Goal: Task Accomplishment & Management: Complete application form

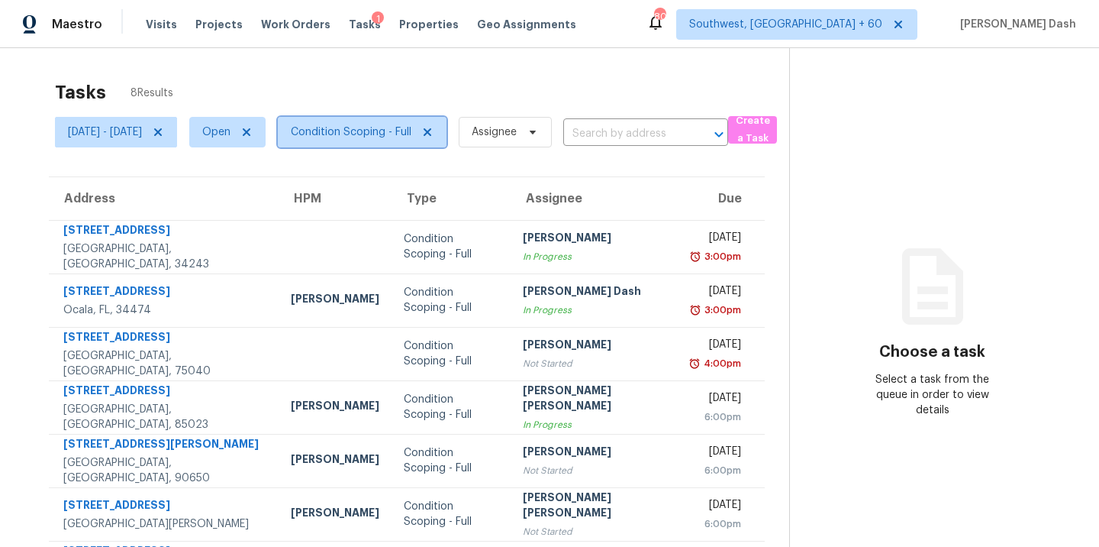
click at [411, 137] on span "Condition Scoping - Full" at bounding box center [351, 131] width 121 height 15
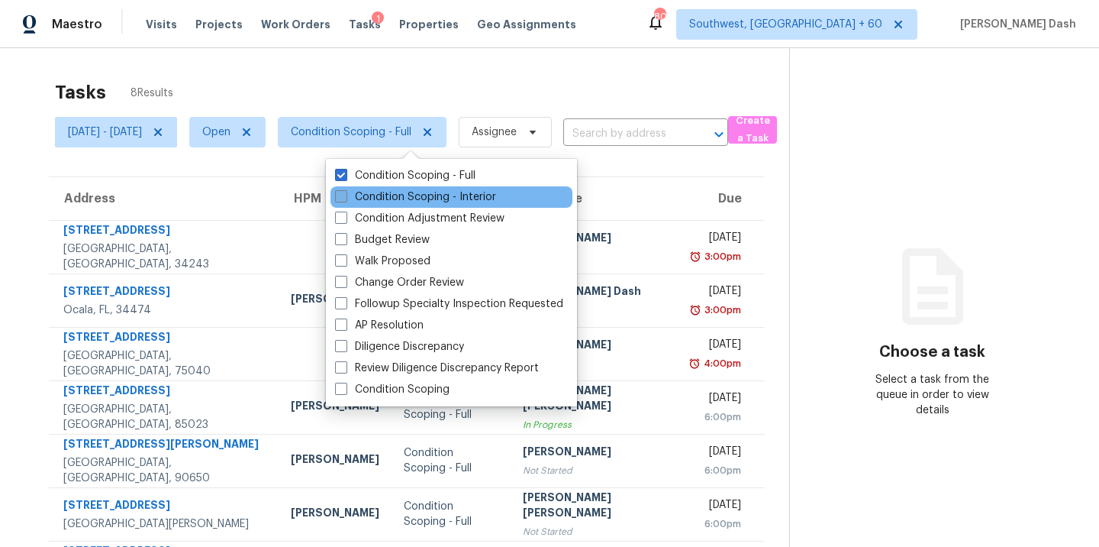
click at [430, 195] on label "Condition Scoping - Interior" at bounding box center [415, 196] width 161 height 15
click at [345, 195] on input "Condition Scoping - Interior" at bounding box center [340, 194] width 10 height 10
checkbox input "true"
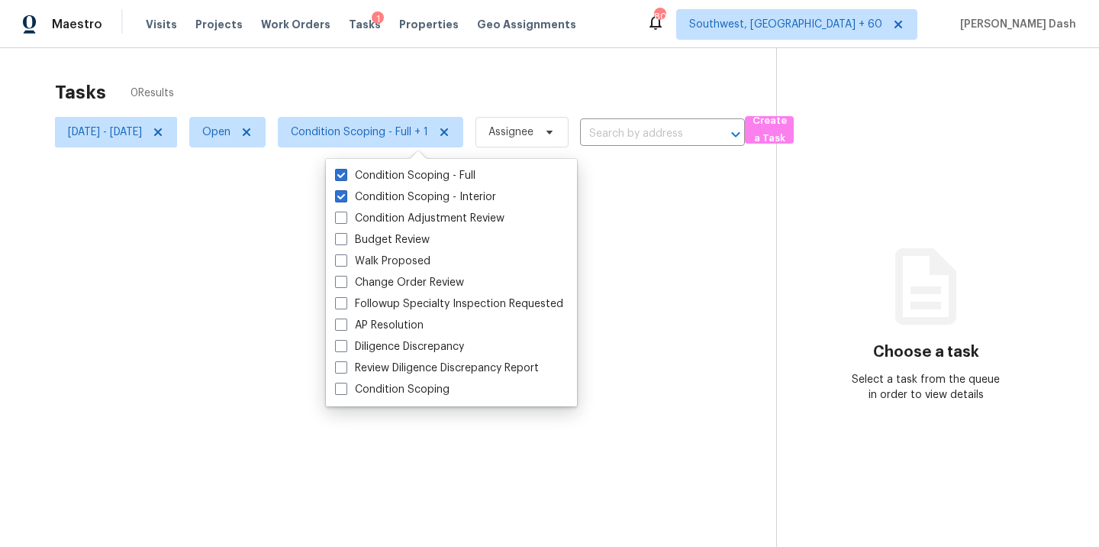
click at [459, 79] on div at bounding box center [549, 273] width 1099 height 547
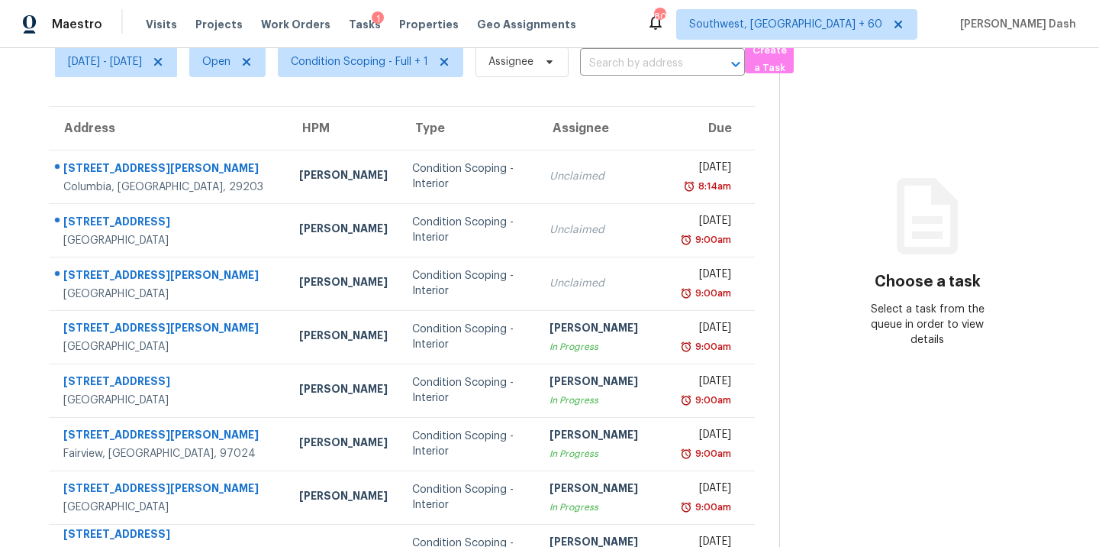
scroll to position [248, 0]
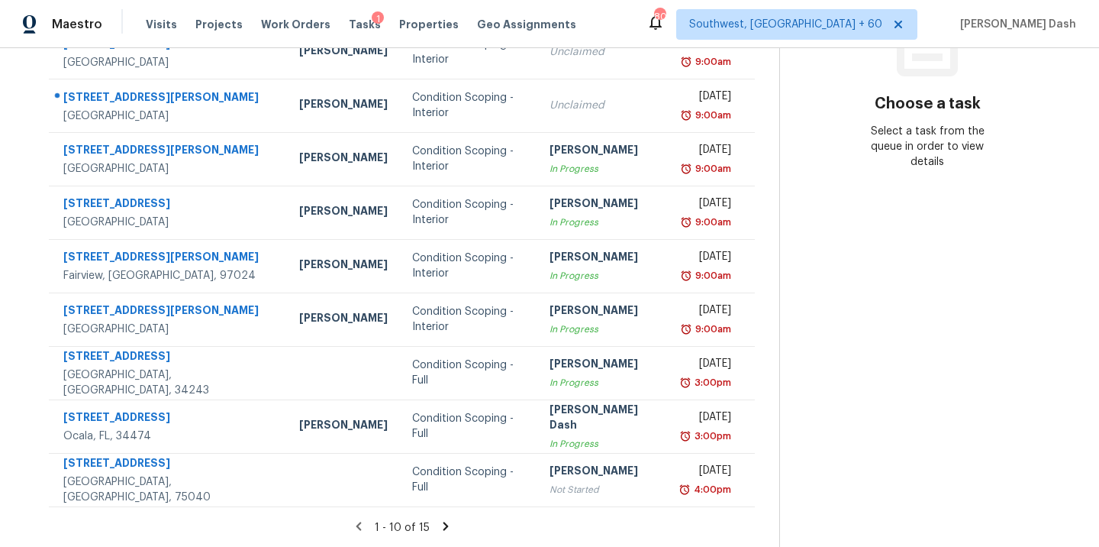
click at [446, 538] on section "Tasks 15 Results Fri, Aug 15 - Mon, Aug 18 Open Condition Scoping - Full + 1 As…" at bounding box center [401, 185] width 755 height 723
click at [448, 524] on icon at bounding box center [445, 525] width 5 height 8
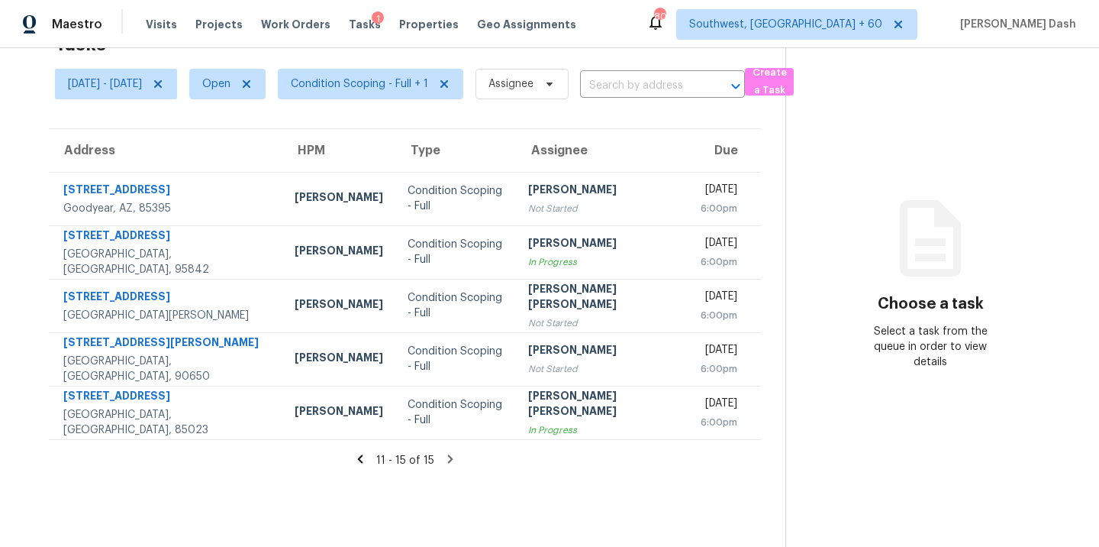
click at [363, 455] on icon at bounding box center [359, 458] width 5 height 8
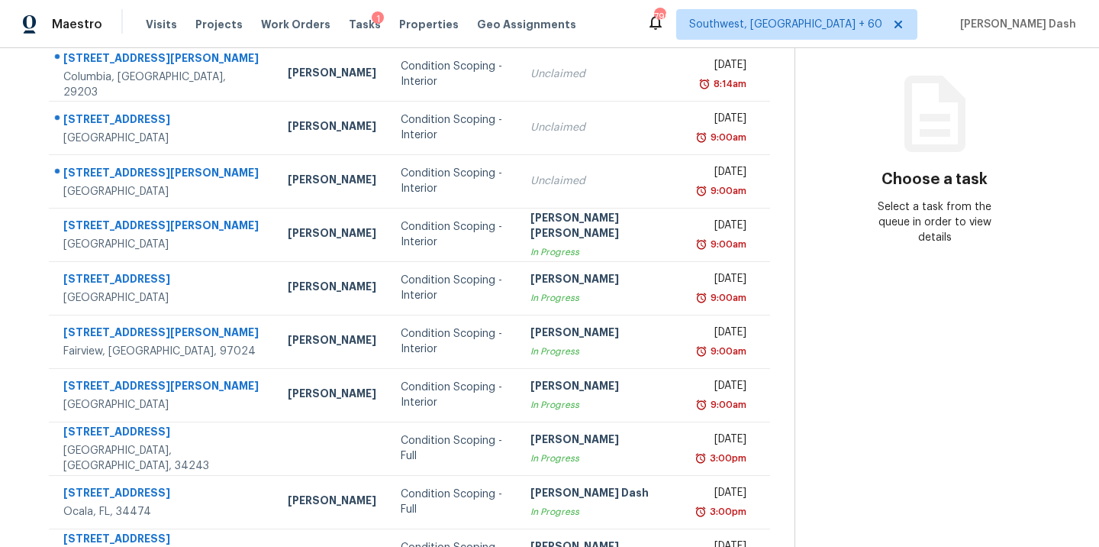
scroll to position [248, 0]
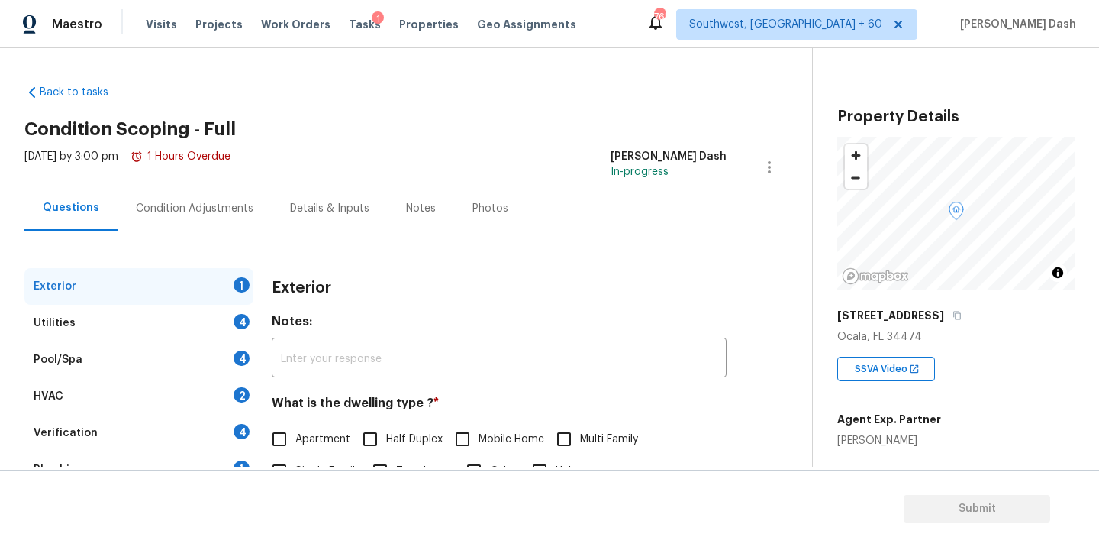
scroll to position [79, 0]
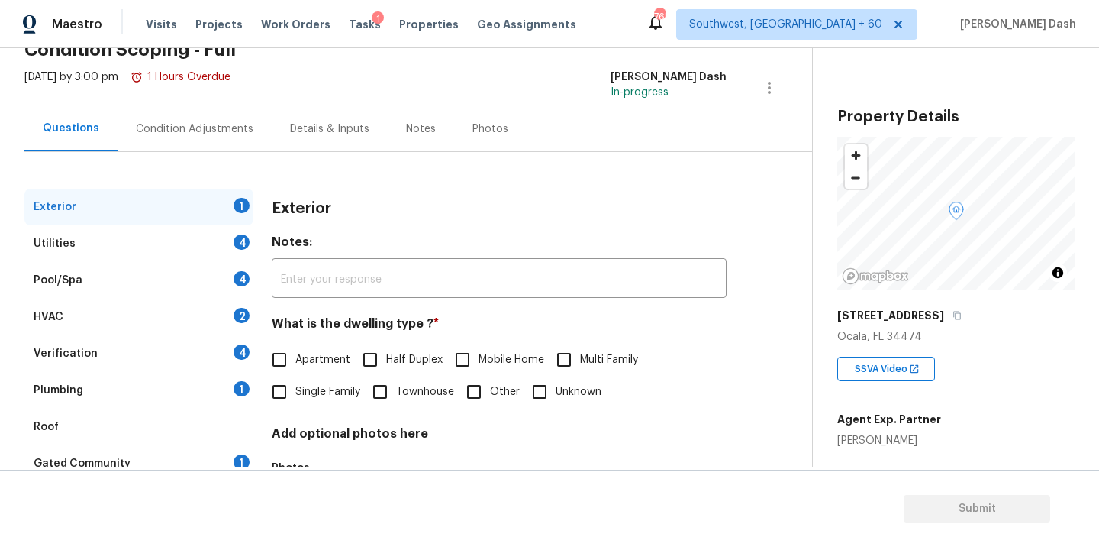
click at [313, 389] on span "Single Family" at bounding box center [327, 392] width 65 height 16
click at [295, 389] on input "Single Family" at bounding box center [279, 392] width 32 height 32
checkbox input "true"
click at [236, 237] on div "4" at bounding box center [242, 241] width 16 height 15
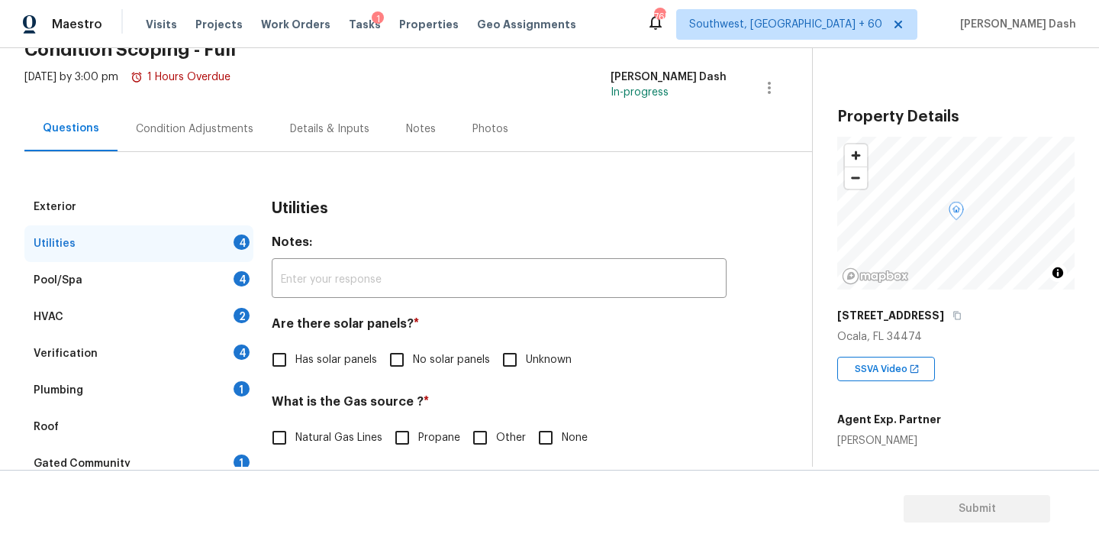
click at [413, 358] on span "No solar panels" at bounding box center [451, 360] width 77 height 16
click at [413, 358] on input "No solar panels" at bounding box center [397, 360] width 32 height 32
checkbox input "true"
click at [323, 434] on span "Natural Gas Lines" at bounding box center [338, 439] width 87 height 16
click at [295, 434] on input "Natural Gas Lines" at bounding box center [279, 439] width 32 height 32
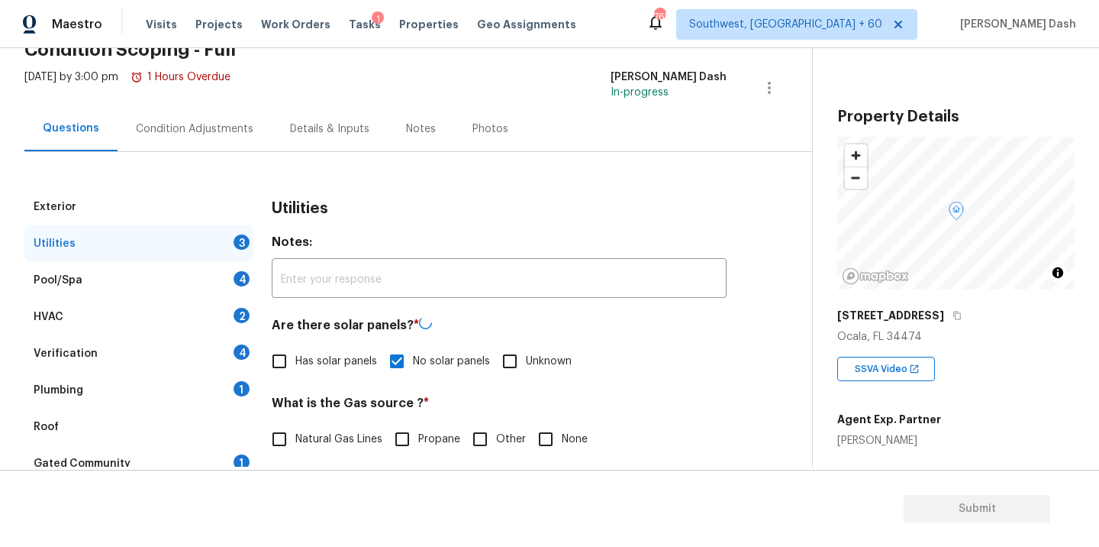
checkbox input "true"
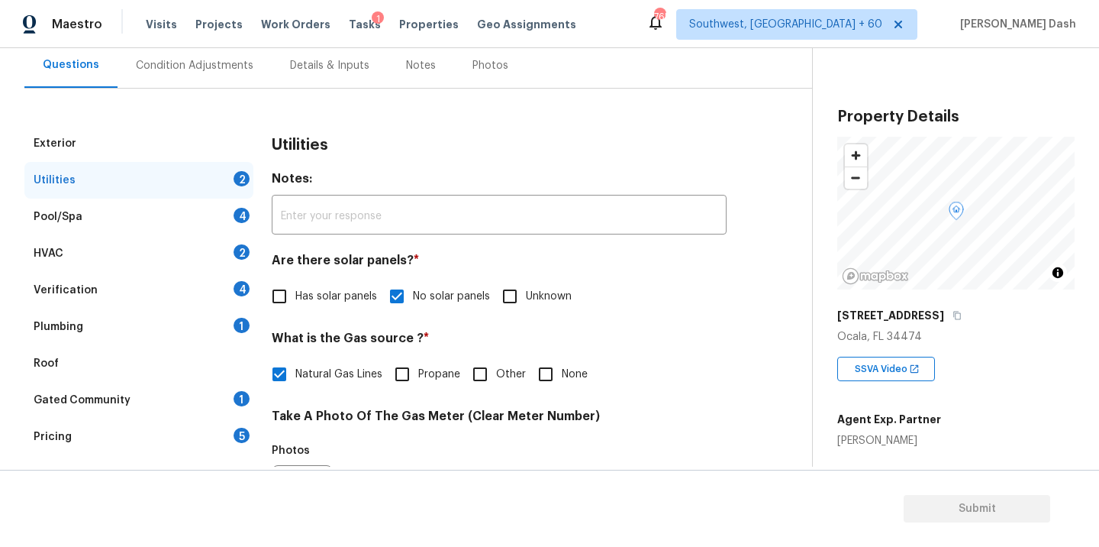
scroll to position [243, 0]
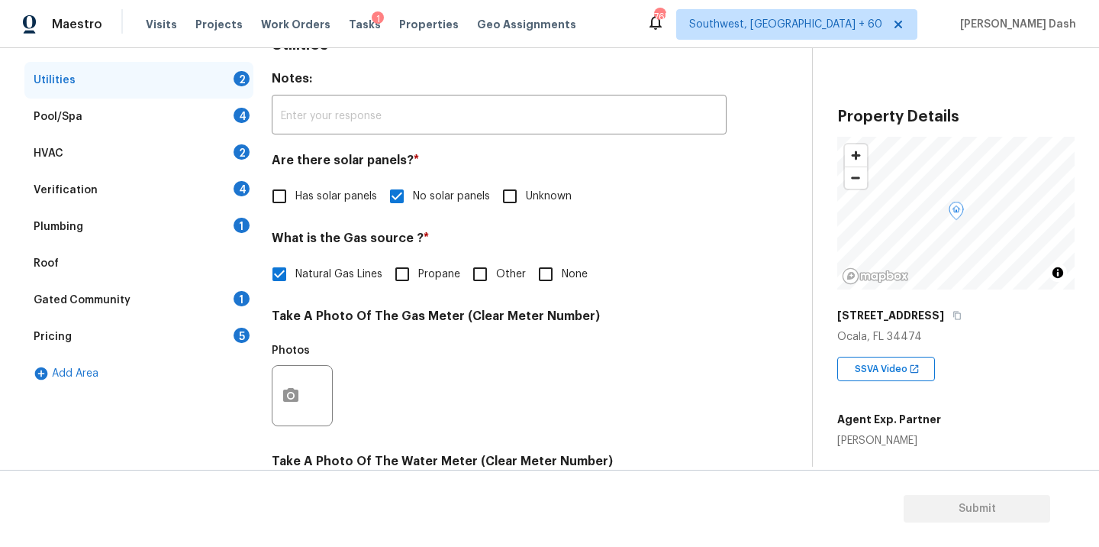
click at [505, 286] on label "Other" at bounding box center [495, 274] width 62 height 32
click at [496, 286] on input "Other" at bounding box center [480, 274] width 32 height 32
checkbox input "true"
checkbox input "false"
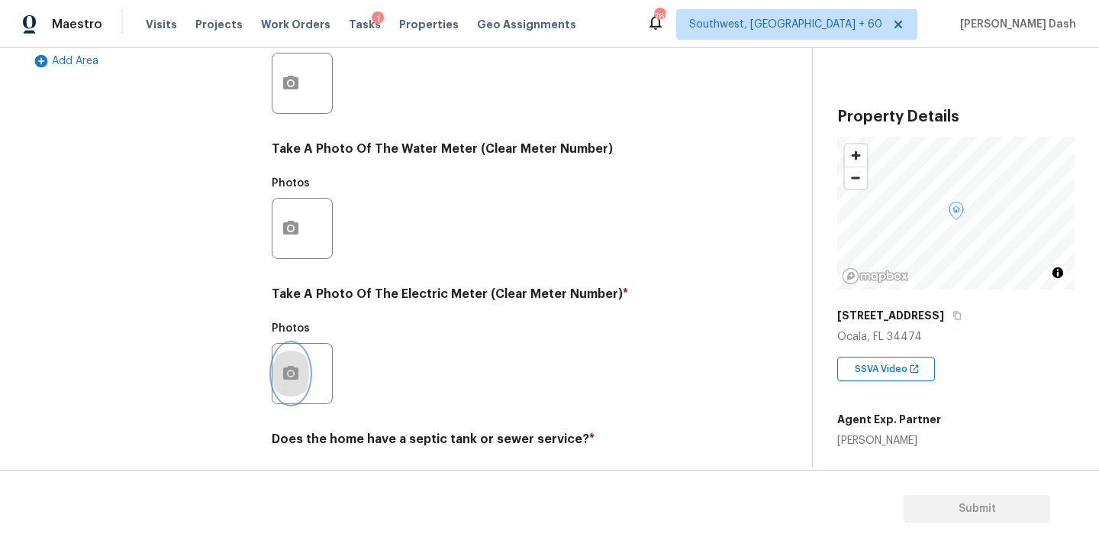
click at [277, 362] on button "button" at bounding box center [291, 374] width 37 height 60
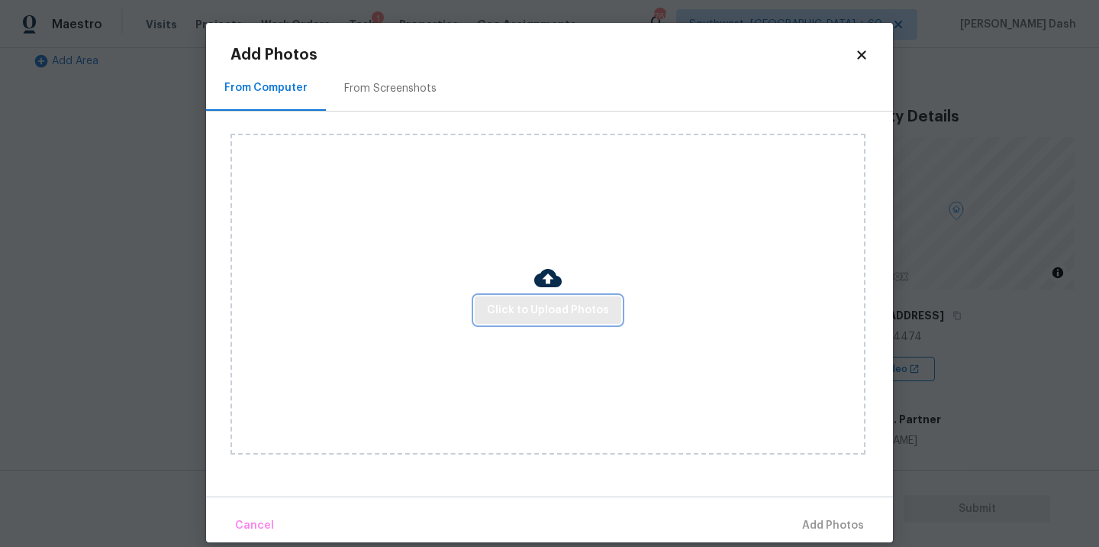
click at [536, 318] on span "Click to Upload Photos" at bounding box center [548, 310] width 122 height 19
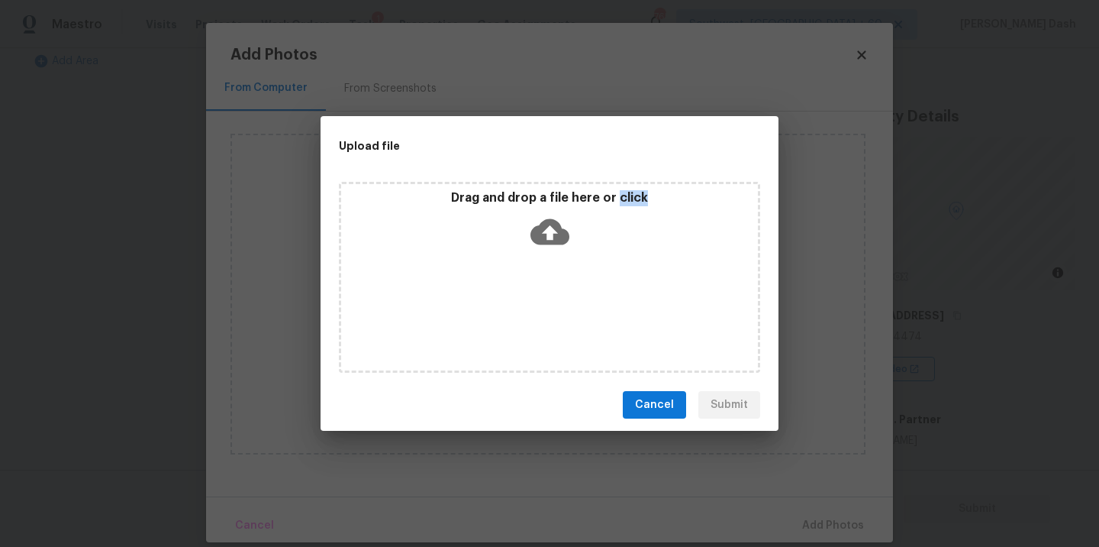
click at [536, 318] on div "Drag and drop a file here or click" at bounding box center [549, 277] width 421 height 191
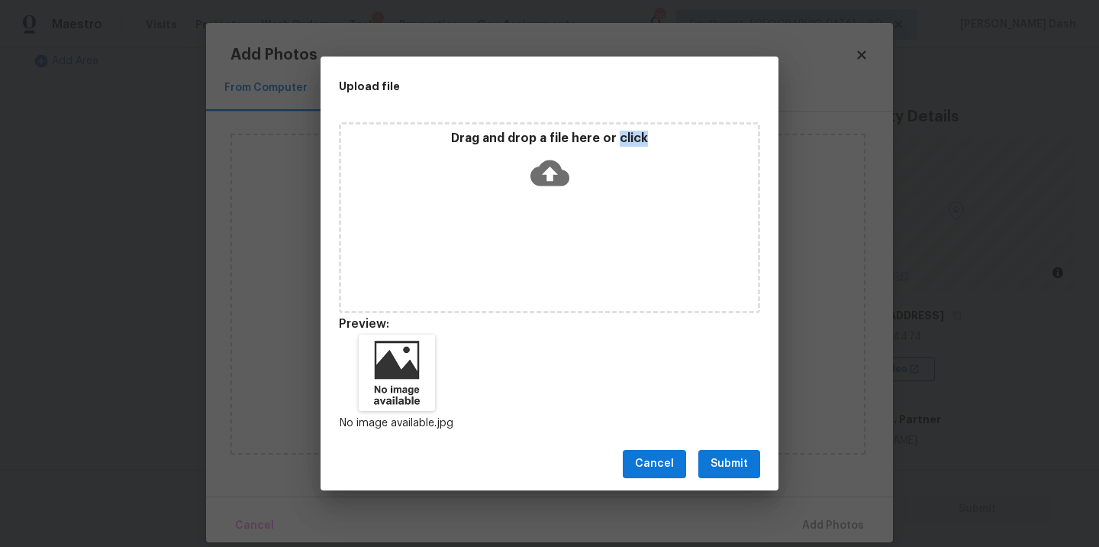
click at [740, 460] on span "Submit" at bounding box center [729, 463] width 37 height 19
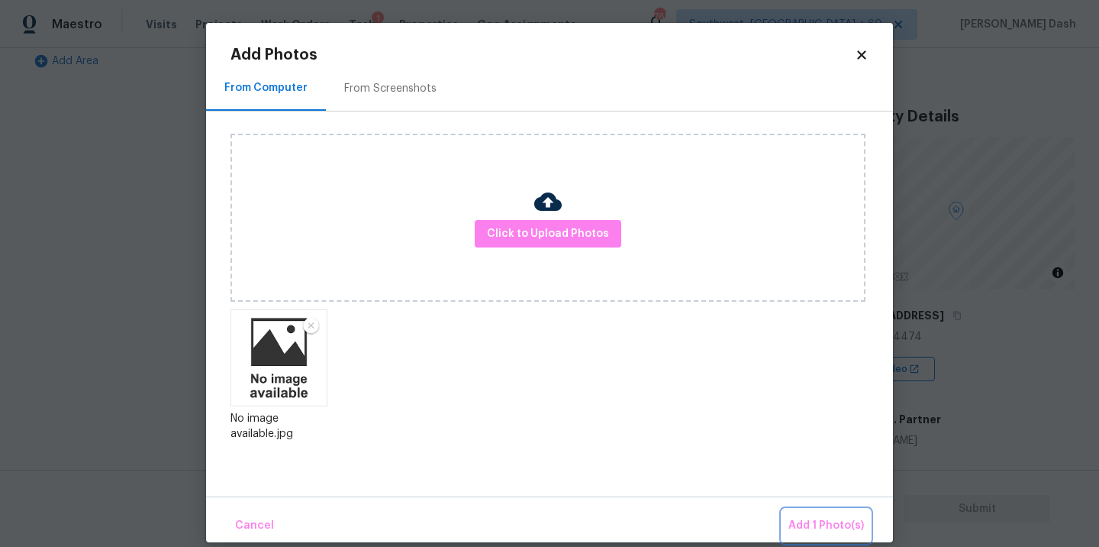
click at [824, 519] on span "Add 1 Photo(s)" at bounding box center [827, 525] width 76 height 19
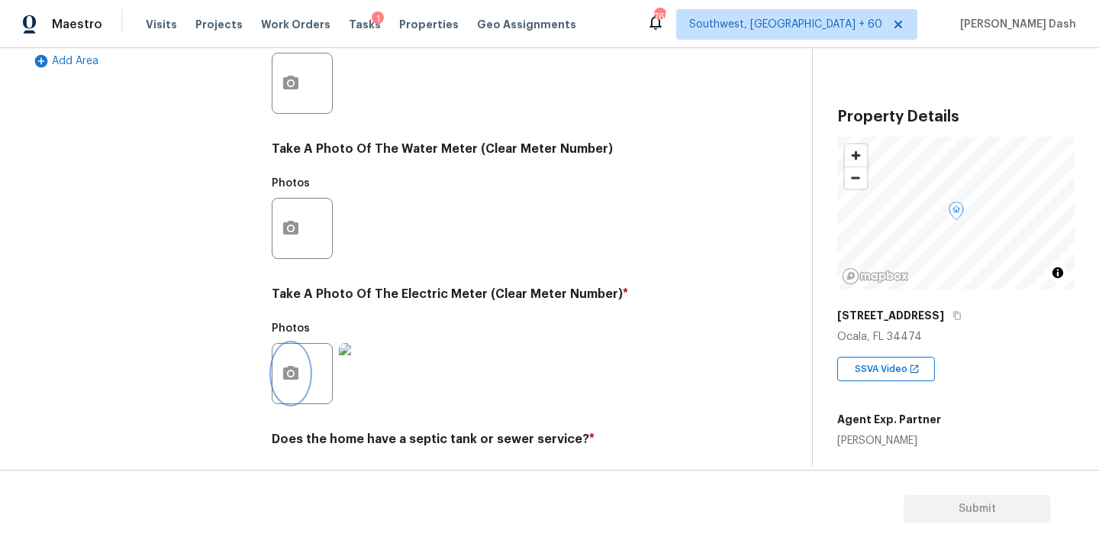
scroll to position [602, 0]
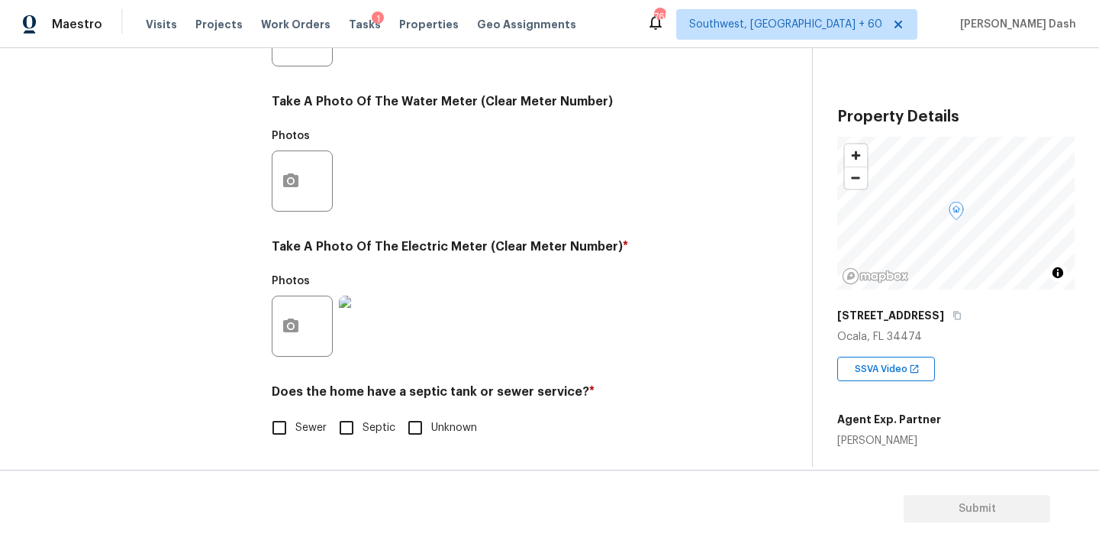
click at [288, 445] on div "Utilities Notes: ​ Are there solar panels? * Has solar panels No solar panels U…" at bounding box center [499, 64] width 455 height 796
click at [283, 420] on input "Sewer" at bounding box center [279, 427] width 32 height 32
checkbox input "true"
click at [210, 235] on div "Exterior Utilities Pool/Spa 4 HVAC 2 Verification 4 Plumbing 1 Roof Gated Commu…" at bounding box center [138, 65] width 229 height 798
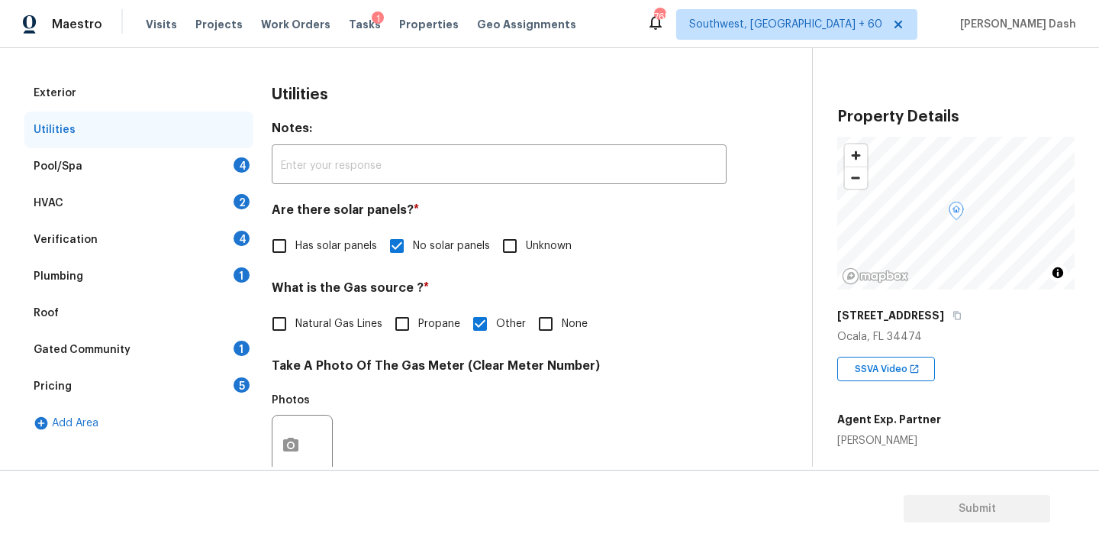
click at [177, 169] on div "Pool/Spa 4" at bounding box center [138, 166] width 229 height 37
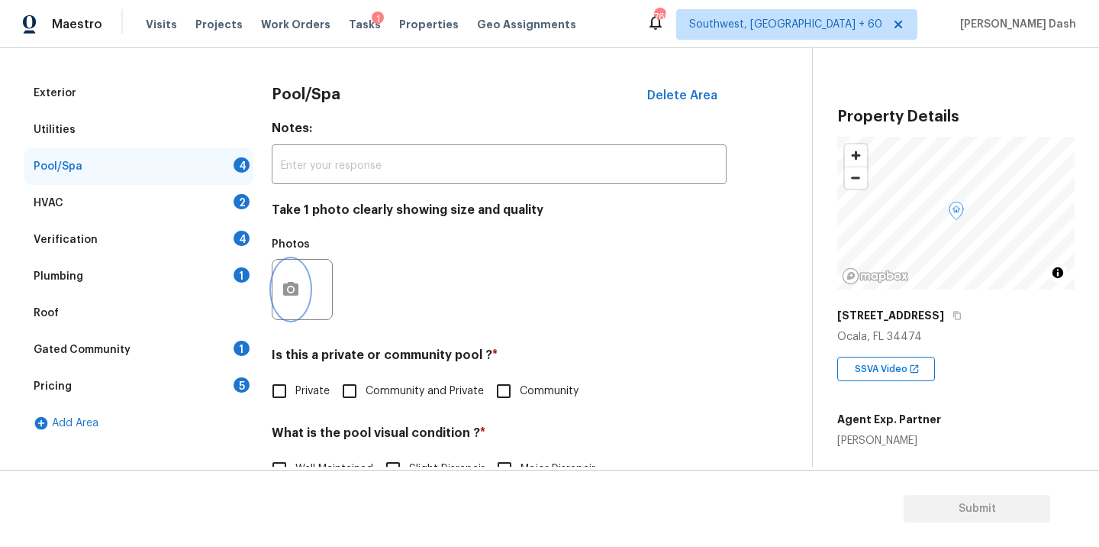
click at [284, 291] on icon "button" at bounding box center [290, 289] width 15 height 14
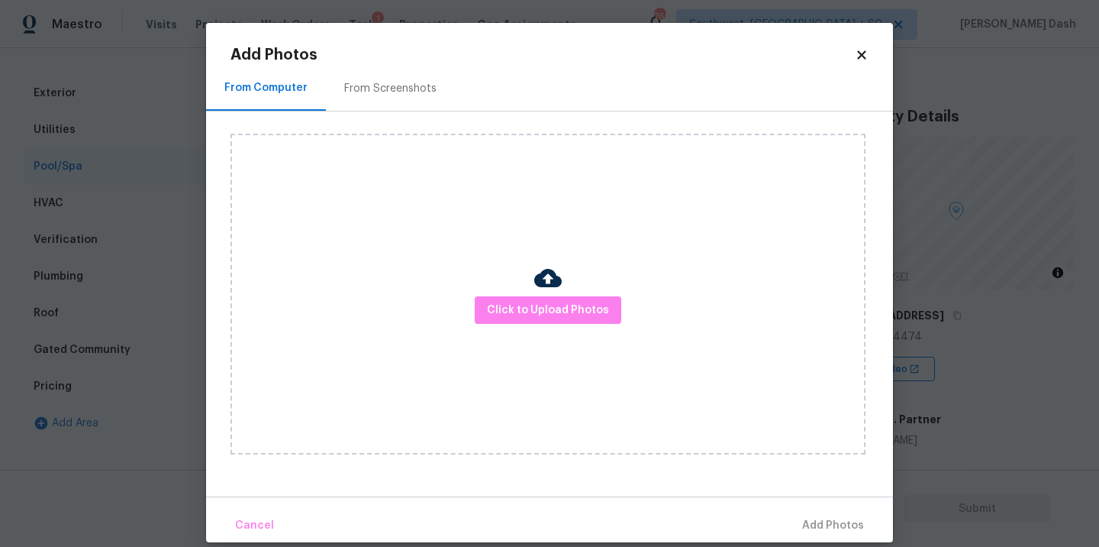
click at [524, 285] on div "Click to Upload Photos" at bounding box center [548, 294] width 635 height 321
click at [527, 309] on span "Click to Upload Photos" at bounding box center [548, 310] width 122 height 19
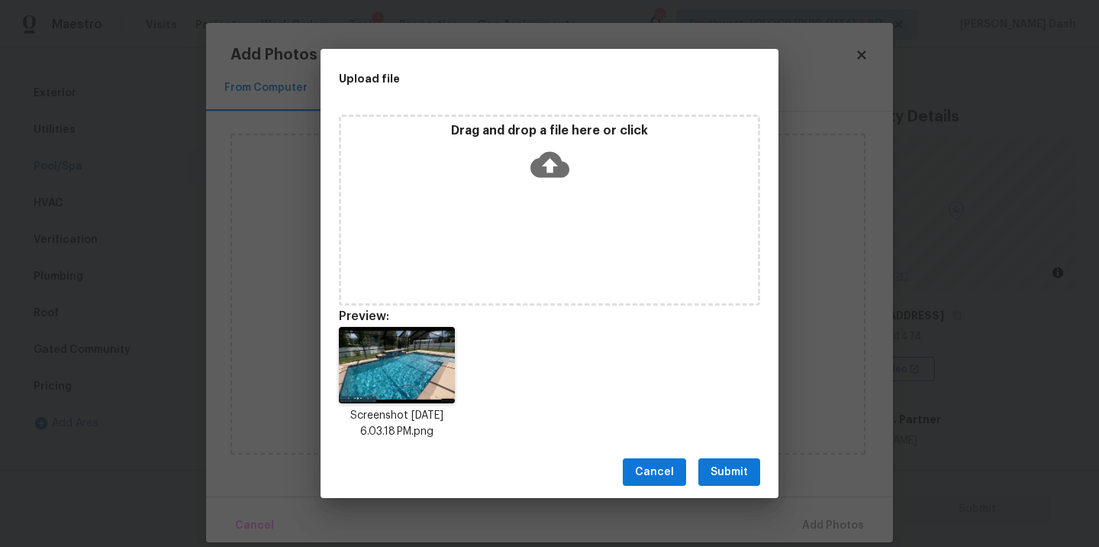
click at [743, 481] on button "Submit" at bounding box center [729, 472] width 62 height 28
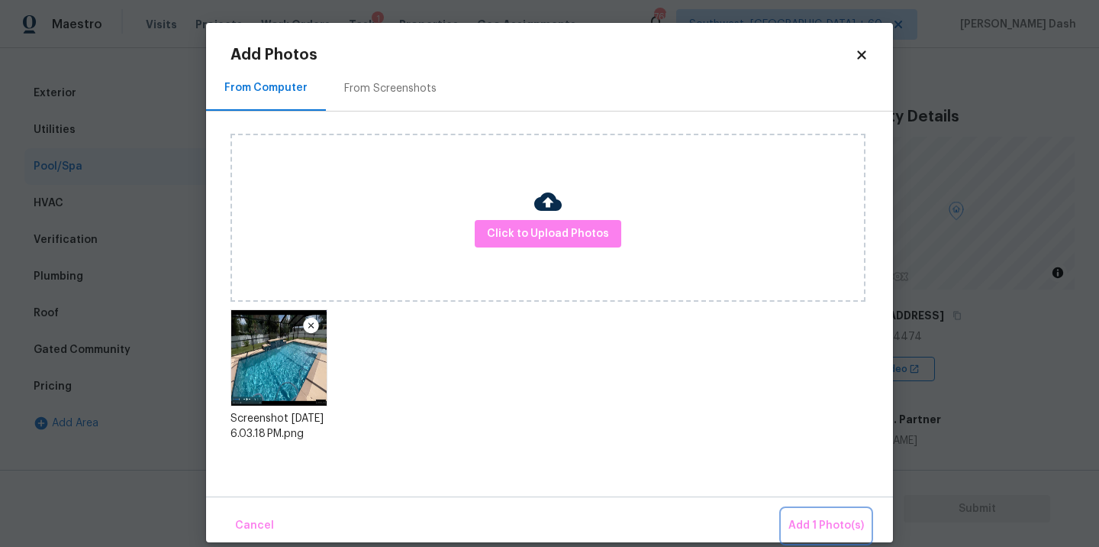
click at [822, 522] on span "Add 1 Photo(s)" at bounding box center [827, 525] width 76 height 19
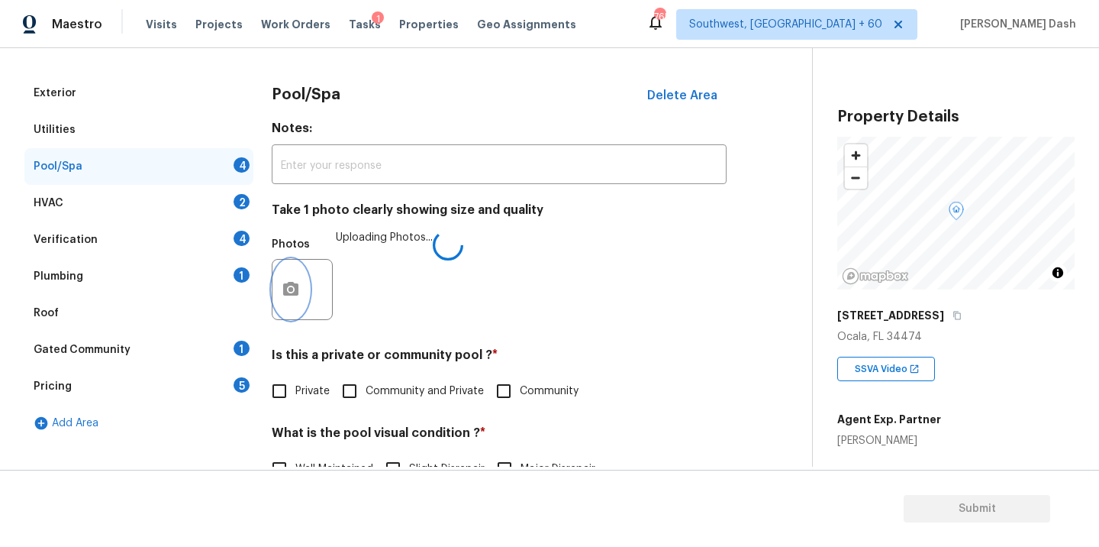
scroll to position [426, 0]
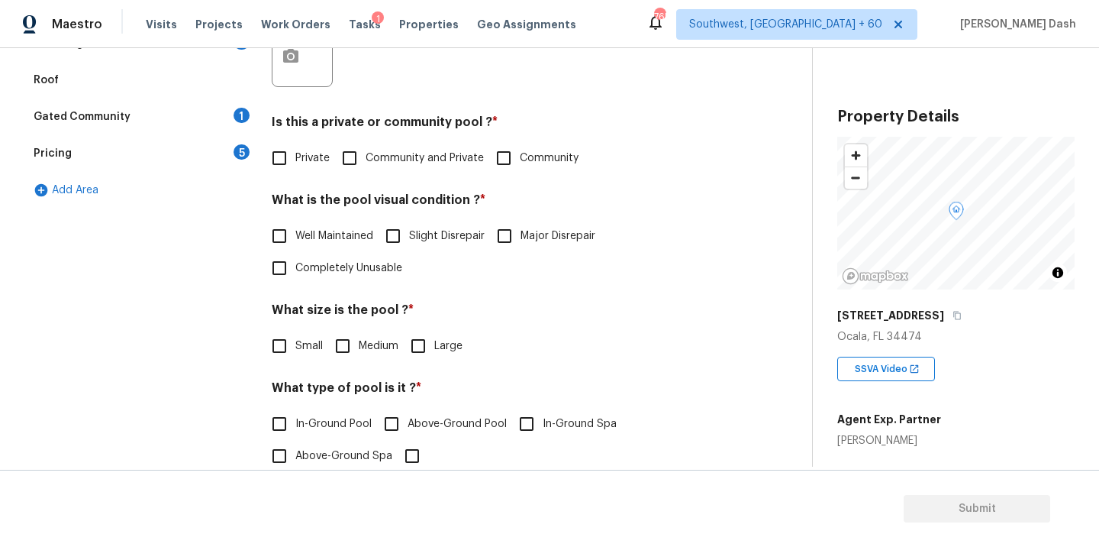
click at [305, 163] on span "Private" at bounding box center [312, 158] width 34 height 16
click at [295, 163] on input "Private" at bounding box center [279, 158] width 32 height 32
checkbox input "true"
click at [366, 237] on span "Well Maintained" at bounding box center [334, 236] width 78 height 16
click at [295, 237] on input "Well Maintained" at bounding box center [279, 236] width 32 height 32
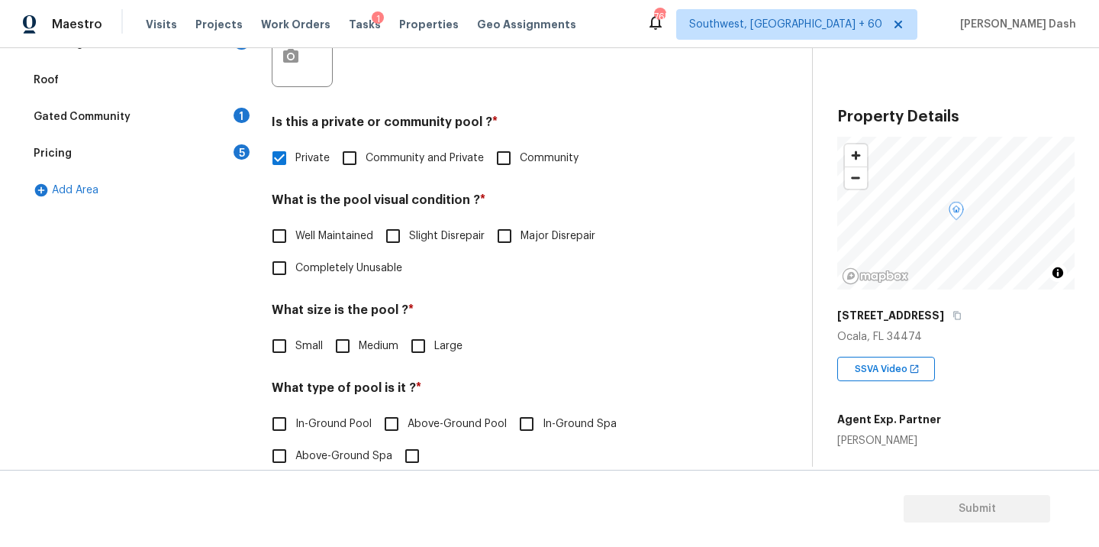
checkbox input "true"
click at [358, 350] on input "Medium" at bounding box center [343, 346] width 32 height 32
checkbox input "true"
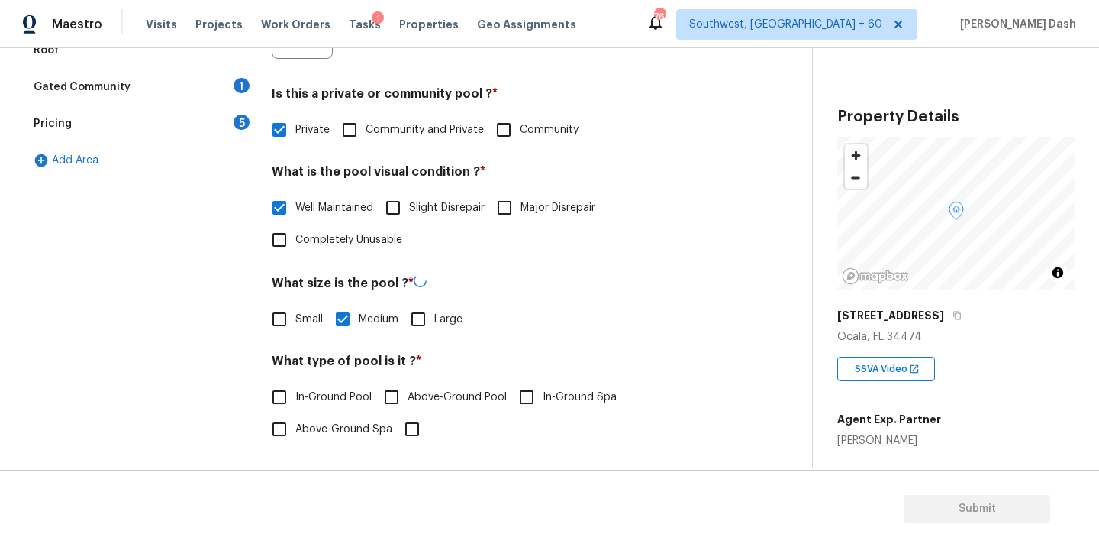
click at [348, 395] on span "In-Ground Pool" at bounding box center [333, 397] width 76 height 16
click at [295, 395] on input "In-Ground Pool" at bounding box center [279, 397] width 32 height 32
checkbox input "true"
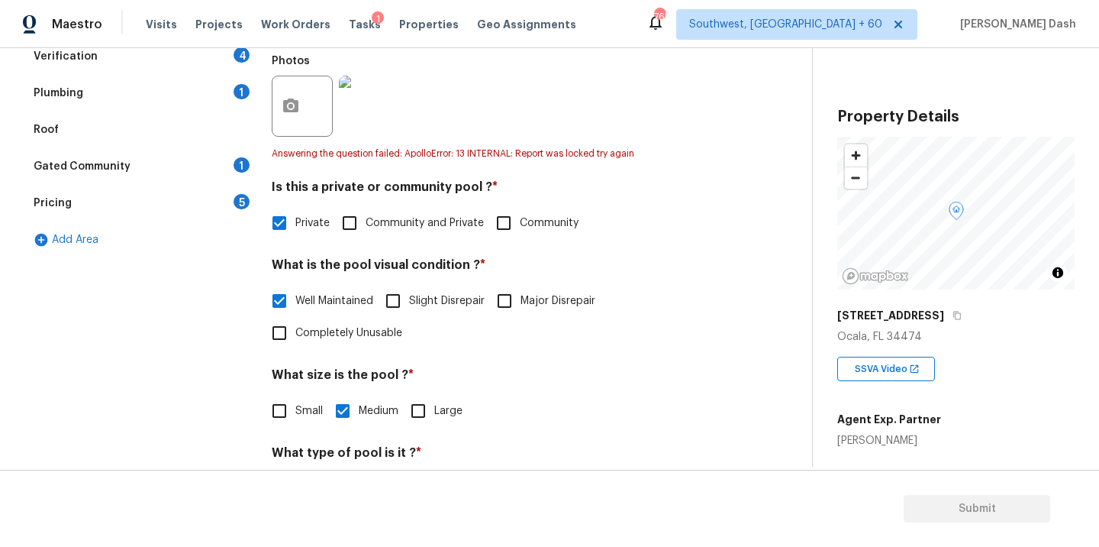
scroll to position [469, 0]
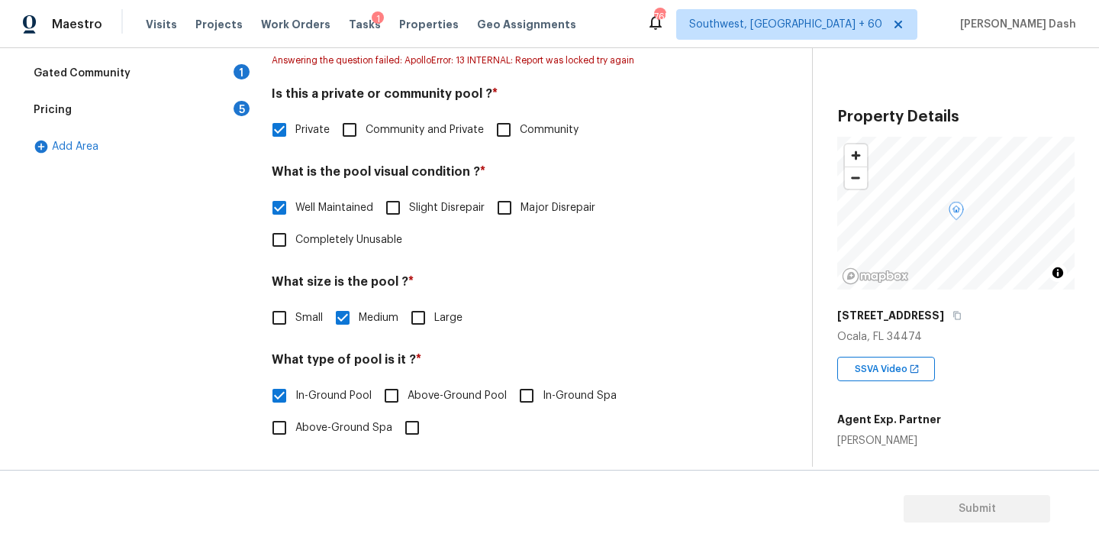
click at [523, 397] on input "In-Ground Spa" at bounding box center [527, 395] width 32 height 32
checkbox input "true"
click at [188, 323] on div "Exterior Utilities Pool/Spa HVAC 2 Verification 4 Plumbing 1 Roof Gated Communi…" at bounding box center [138, 130] width 229 height 665
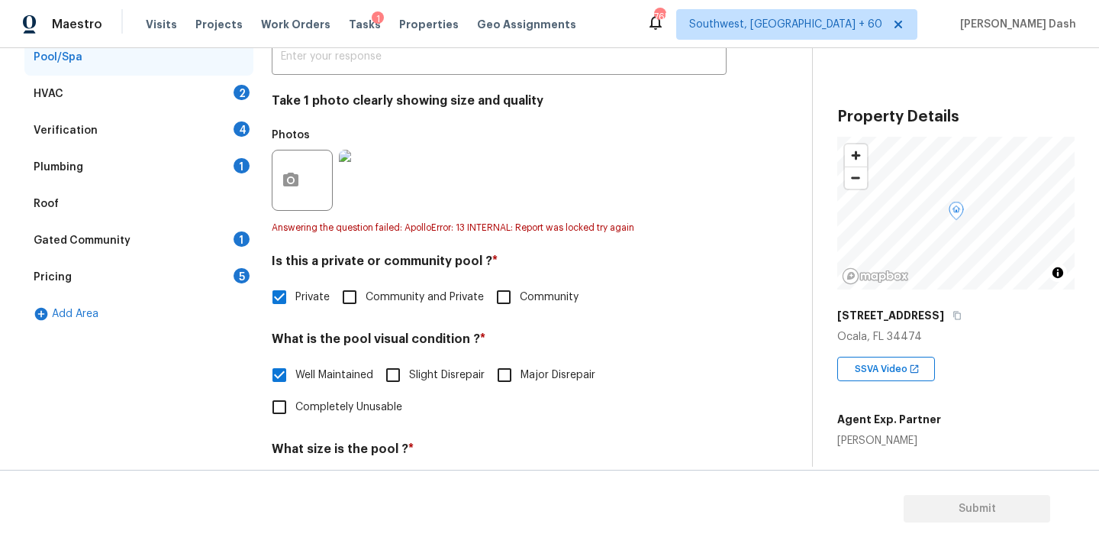
scroll to position [137, 0]
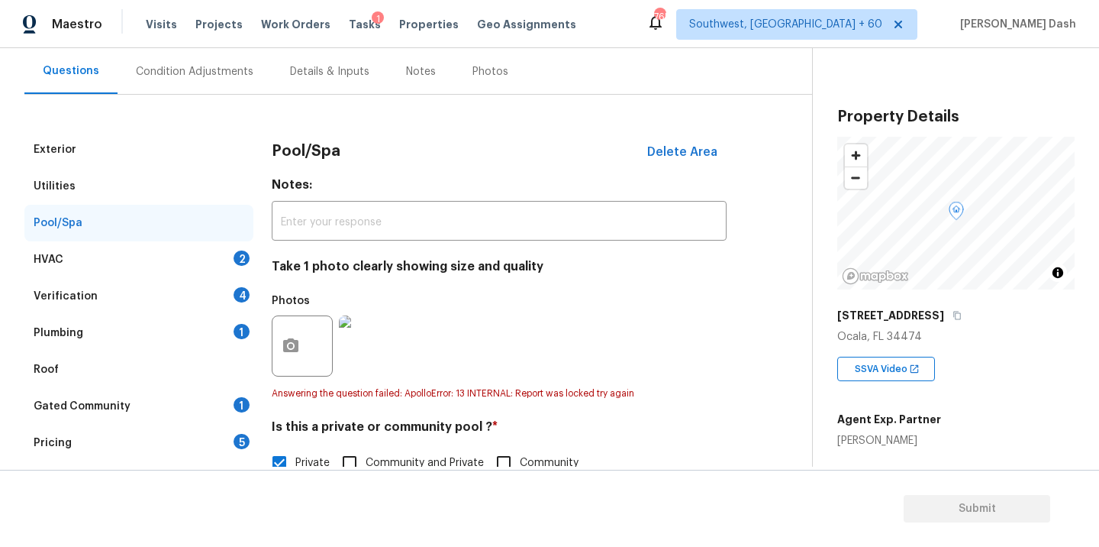
click at [221, 250] on div "HVAC 2" at bounding box center [138, 259] width 229 height 37
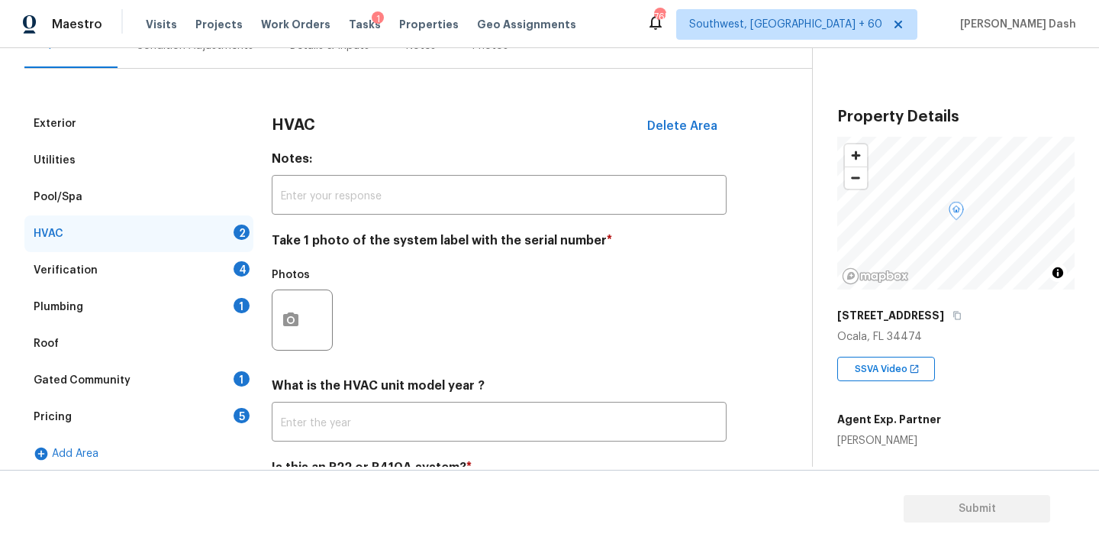
scroll to position [195, 0]
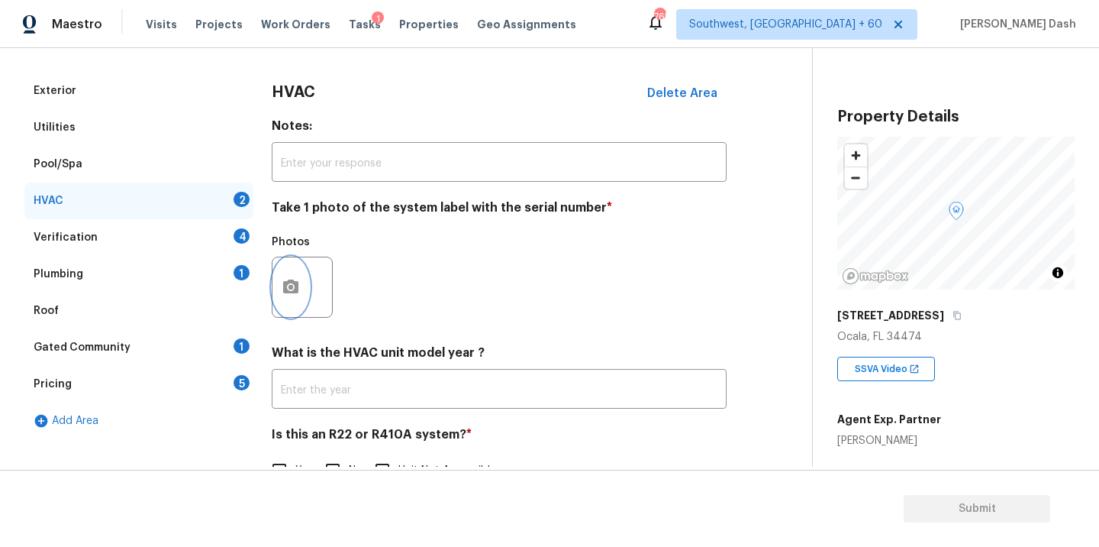
click at [289, 288] on circle "button" at bounding box center [291, 287] width 5 height 5
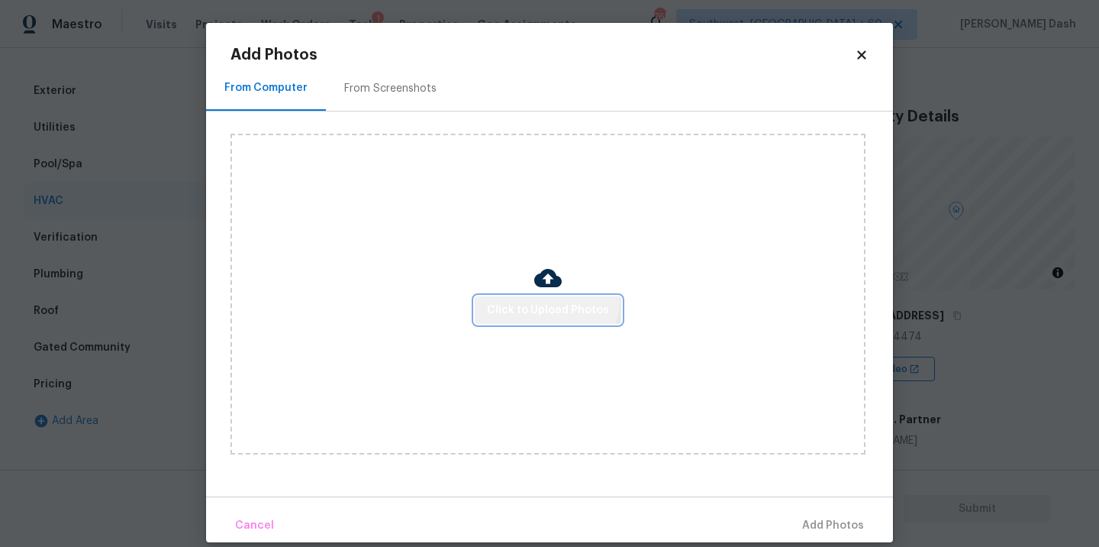
click at [538, 297] on button "Click to Upload Photos" at bounding box center [548, 310] width 147 height 28
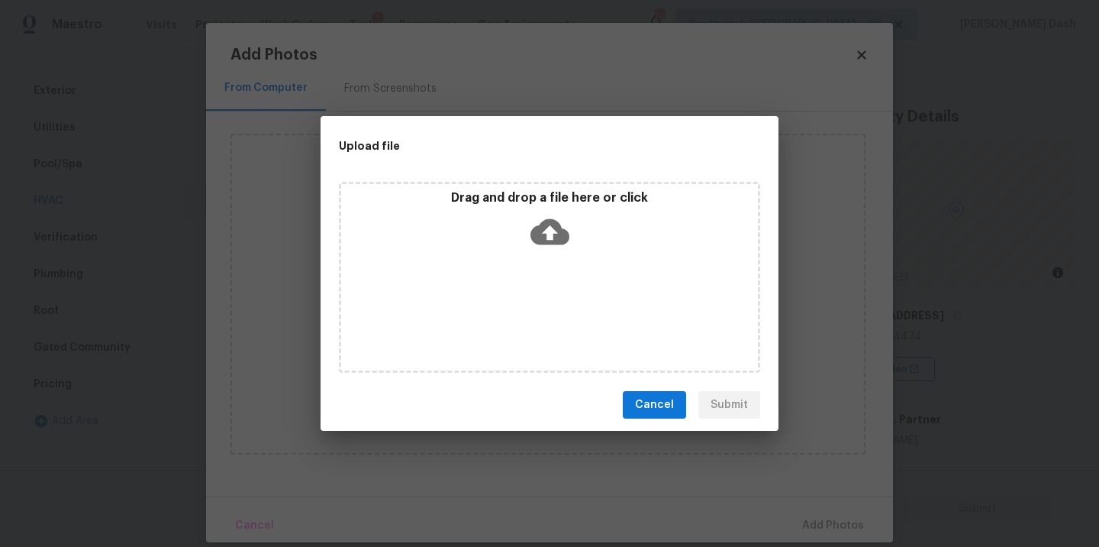
click at [538, 298] on div "Drag and drop a file here or click" at bounding box center [549, 277] width 421 height 191
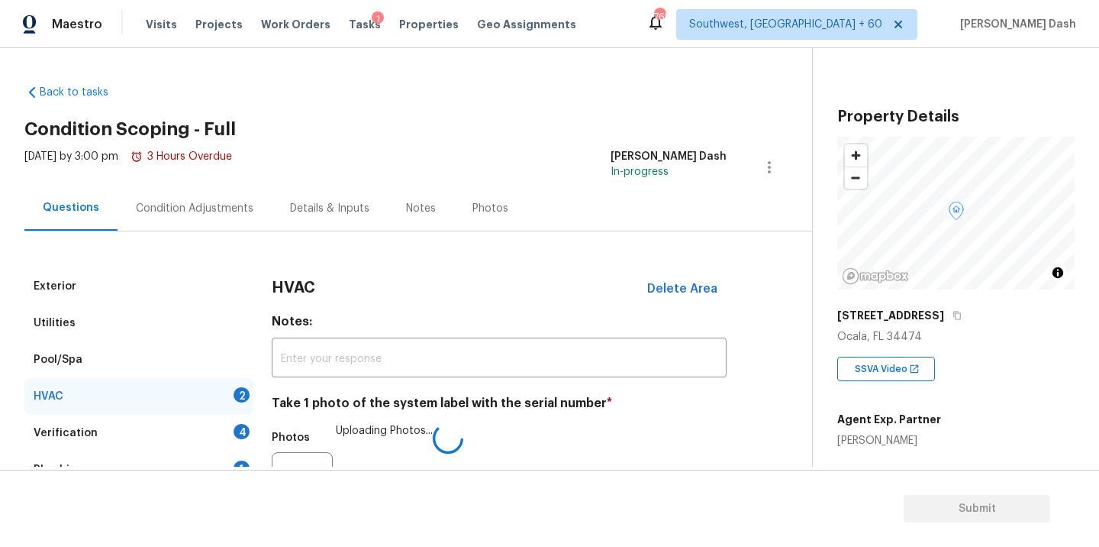
scroll to position [239, 0]
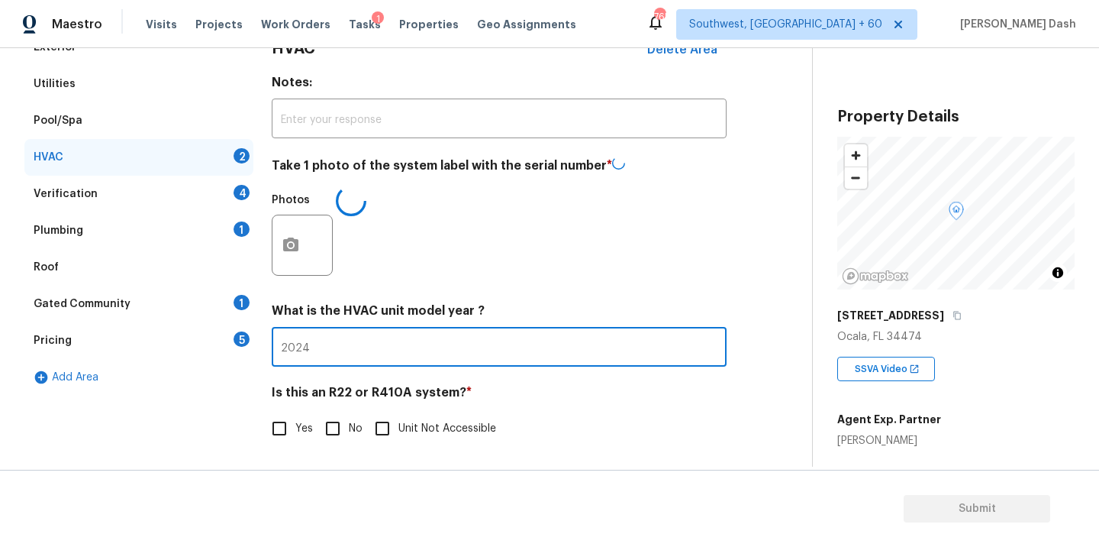
type input "2024"
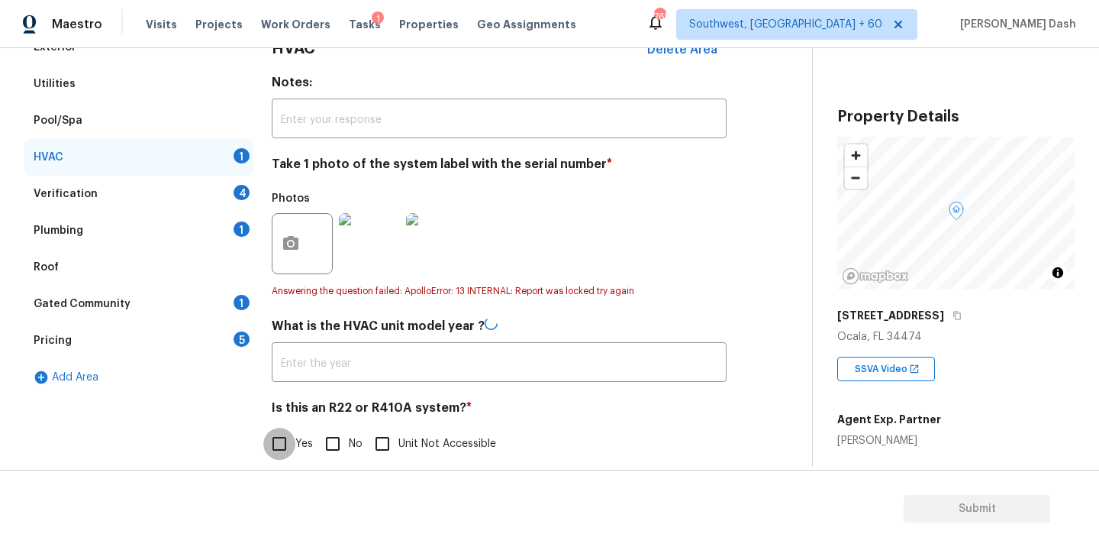
click at [276, 440] on input "Yes" at bounding box center [279, 443] width 32 height 32
checkbox input "true"
click at [237, 200] on div "Verification 4" at bounding box center [138, 194] width 229 height 37
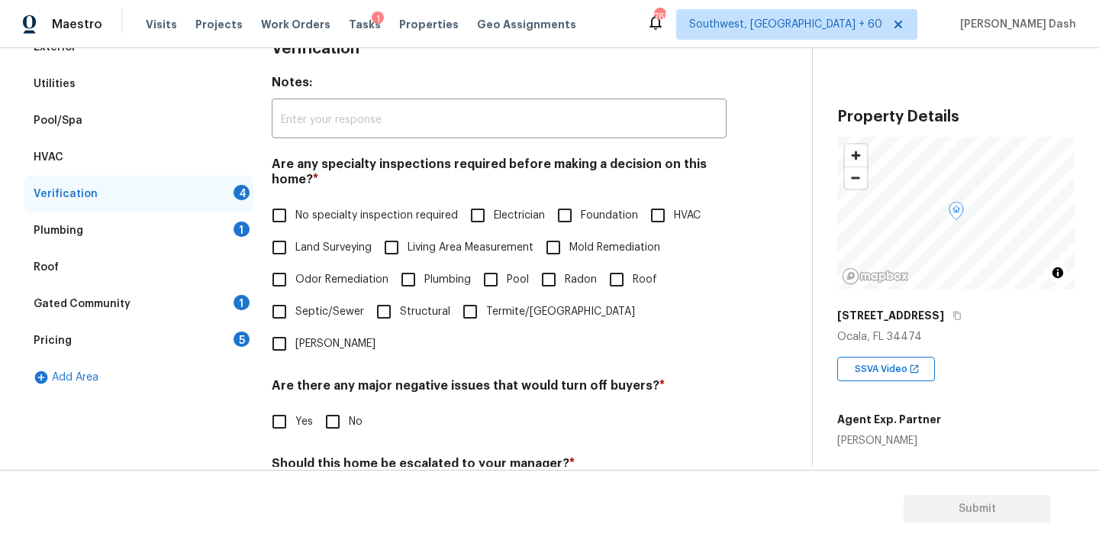
click at [388, 217] on span "No specialty inspection required" at bounding box center [376, 216] width 163 height 16
click at [295, 217] on input "No specialty inspection required" at bounding box center [279, 215] width 32 height 32
checkbox input "true"
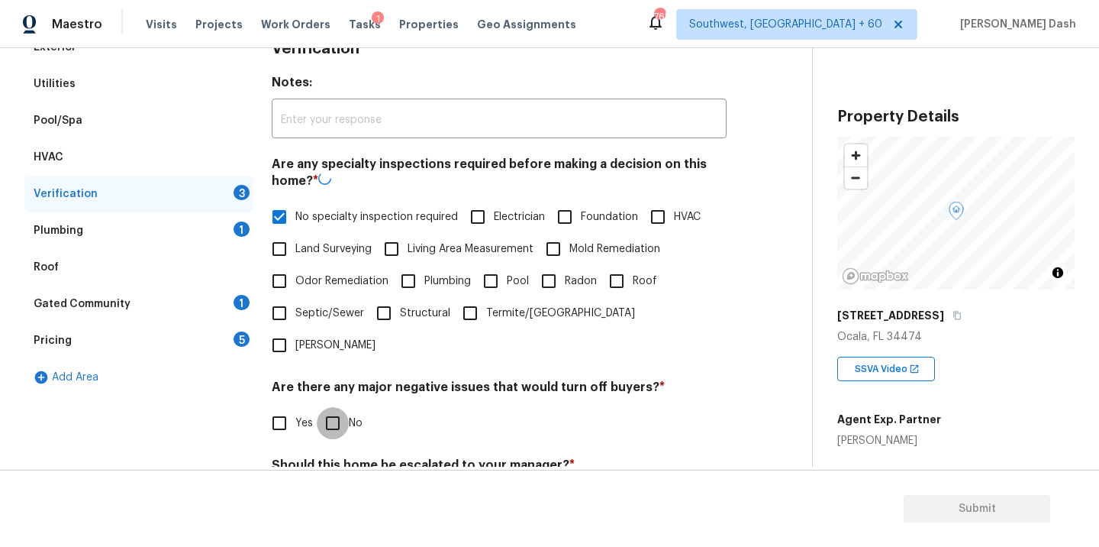
click at [347, 407] on input "No" at bounding box center [333, 423] width 32 height 32
checkbox input "true"
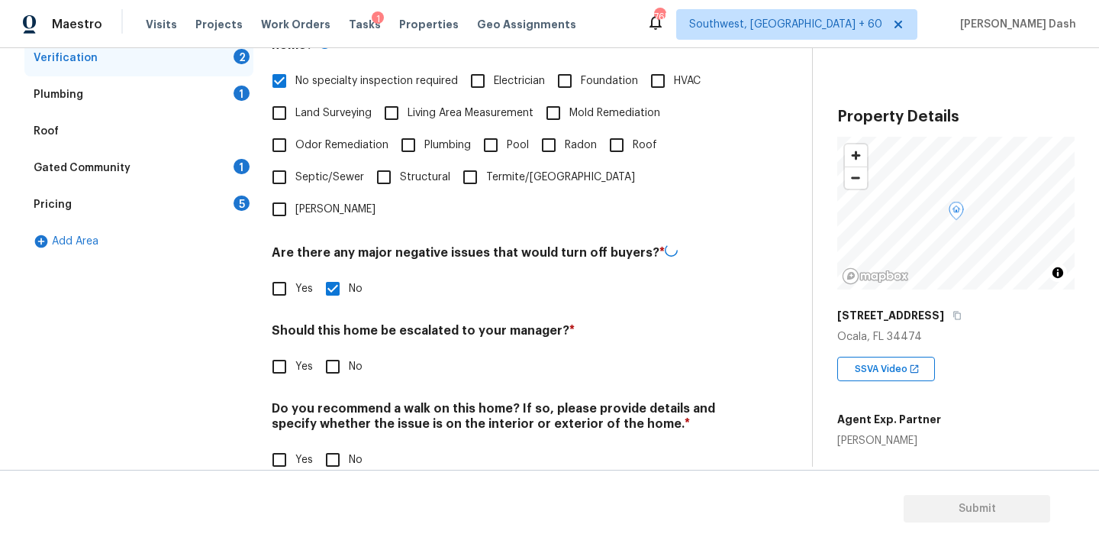
click at [265, 310] on div "Exterior Utilities Pool/Spa HVAC Verification 2 Plumbing 1 Roof Gated Community…" at bounding box center [399, 193] width 751 height 601
click at [276, 350] on input "Yes" at bounding box center [279, 366] width 32 height 32
checkbox input "true"
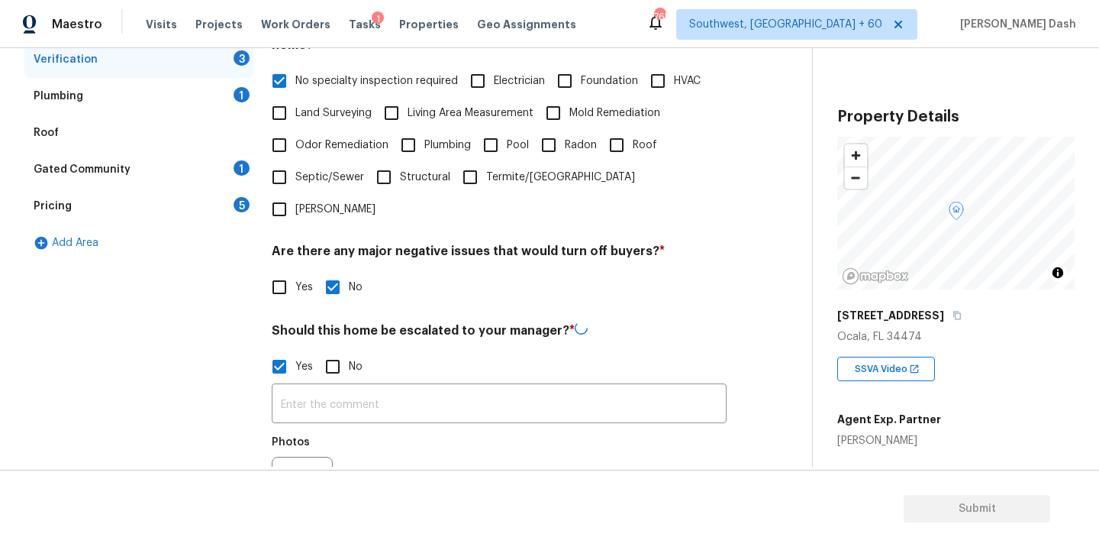
scroll to position [373, 0]
click at [302, 382] on div "​ Photos" at bounding box center [499, 454] width 455 height 144
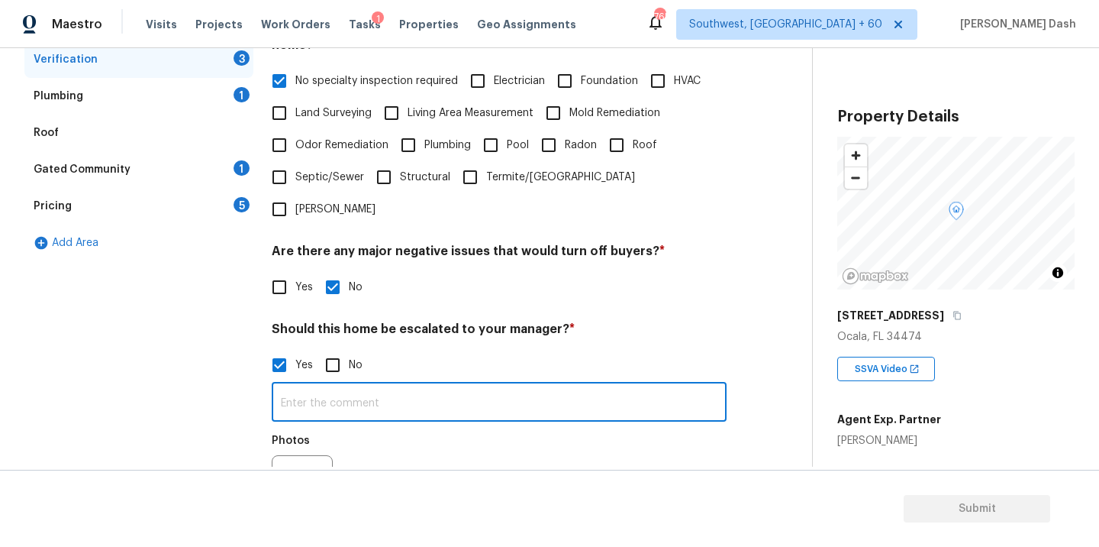
click at [308, 385] on input "text" at bounding box center [499, 403] width 455 height 36
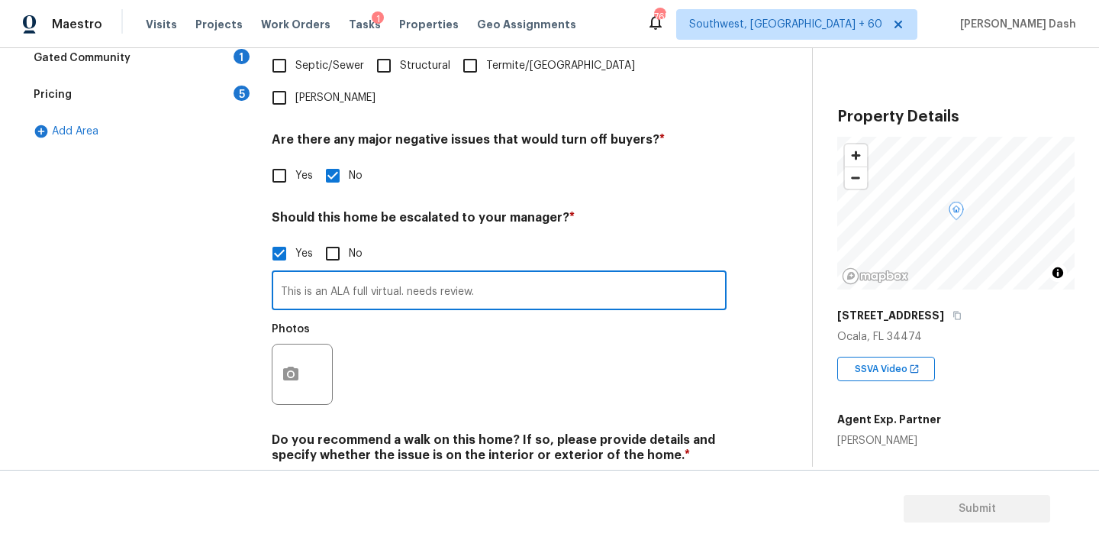
scroll to position [517, 0]
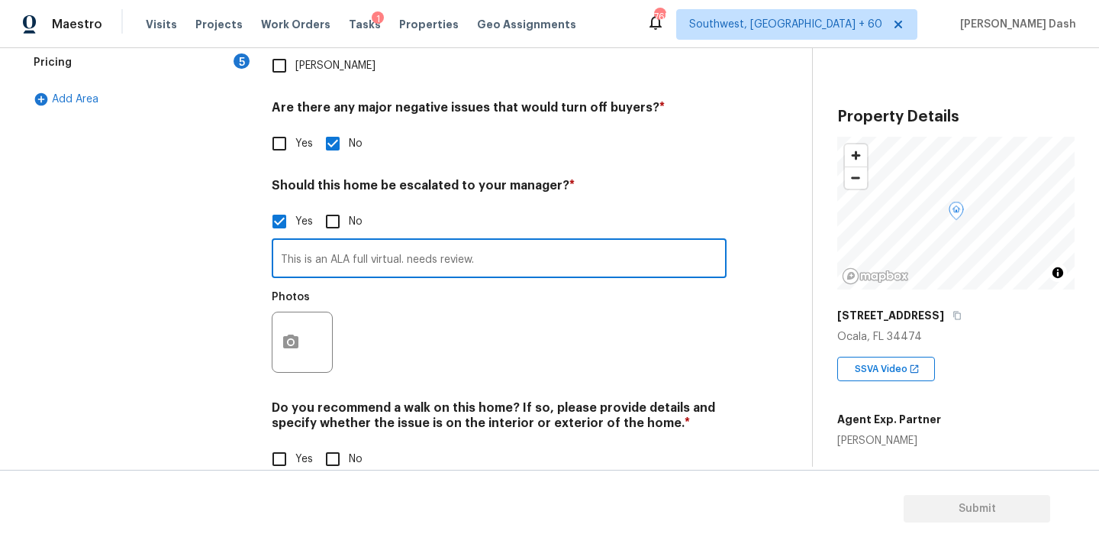
click at [413, 242] on input "This is an ALA full virtual. needs review." at bounding box center [499, 260] width 455 height 36
type input "This is an ALA full virtual. Needs review."
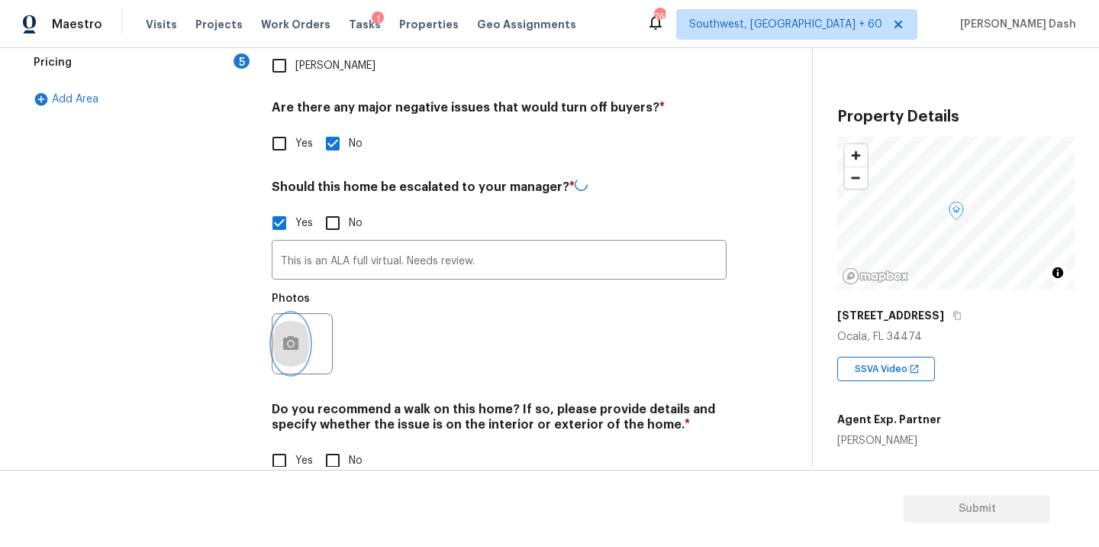
click at [288, 334] on icon "button" at bounding box center [291, 343] width 18 height 18
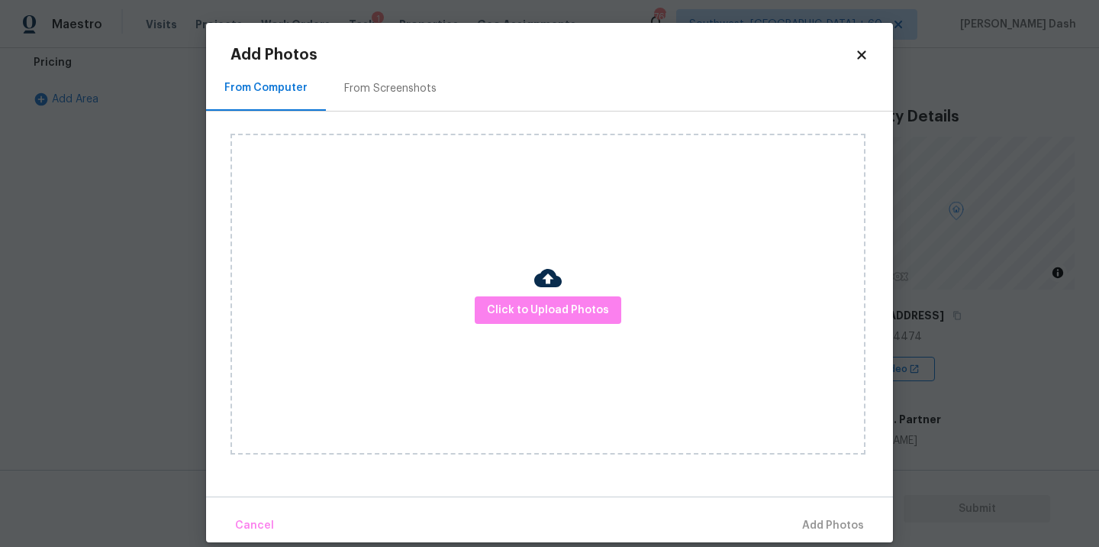
click at [537, 285] on img at bounding box center [547, 277] width 27 height 27
click at [537, 307] on span "Click to Upload Photos" at bounding box center [548, 310] width 122 height 19
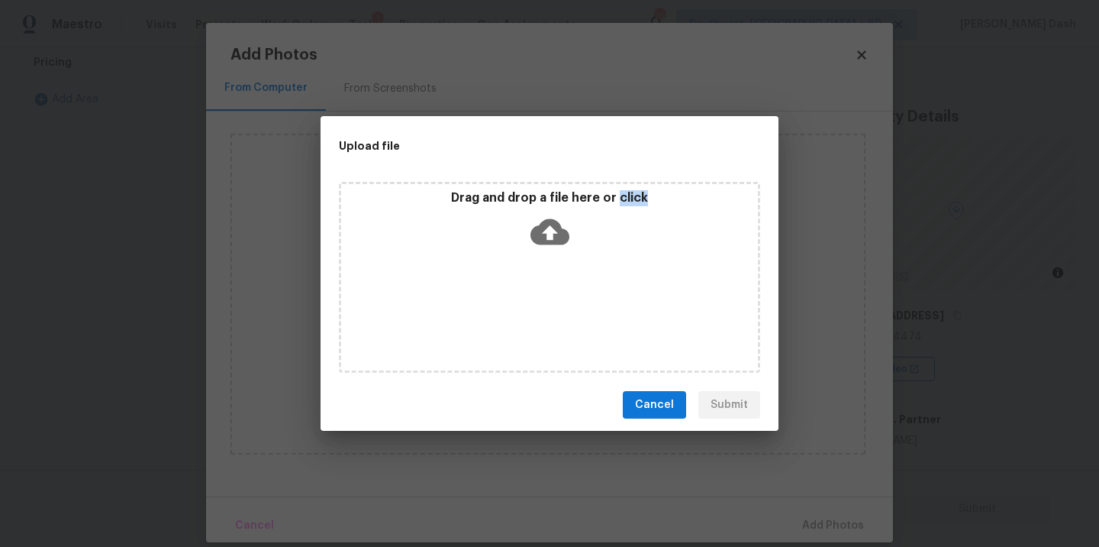
click at [537, 307] on div "Drag and drop a file here or click" at bounding box center [549, 277] width 421 height 191
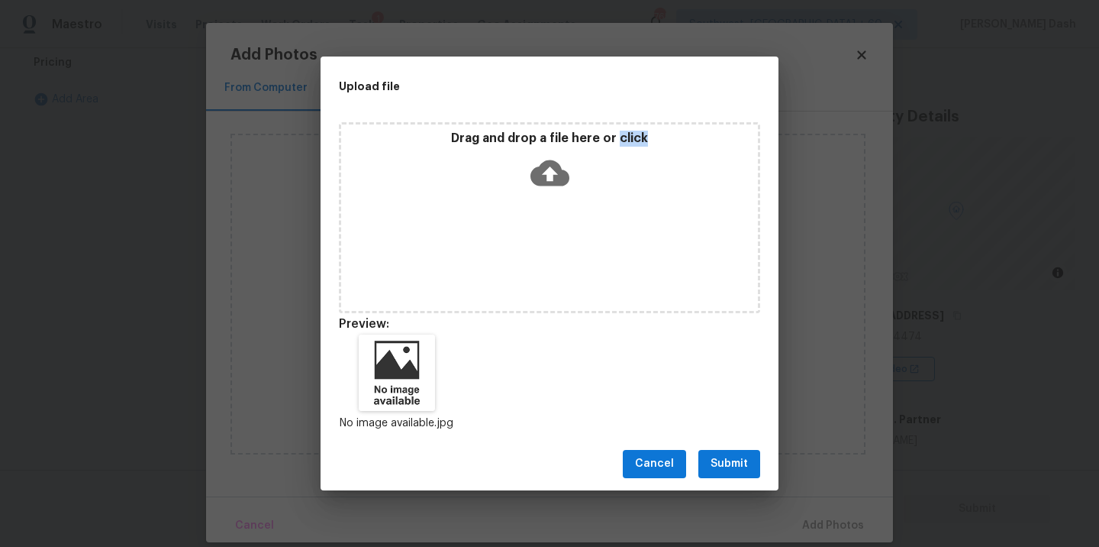
click at [715, 460] on span "Submit" at bounding box center [729, 463] width 37 height 19
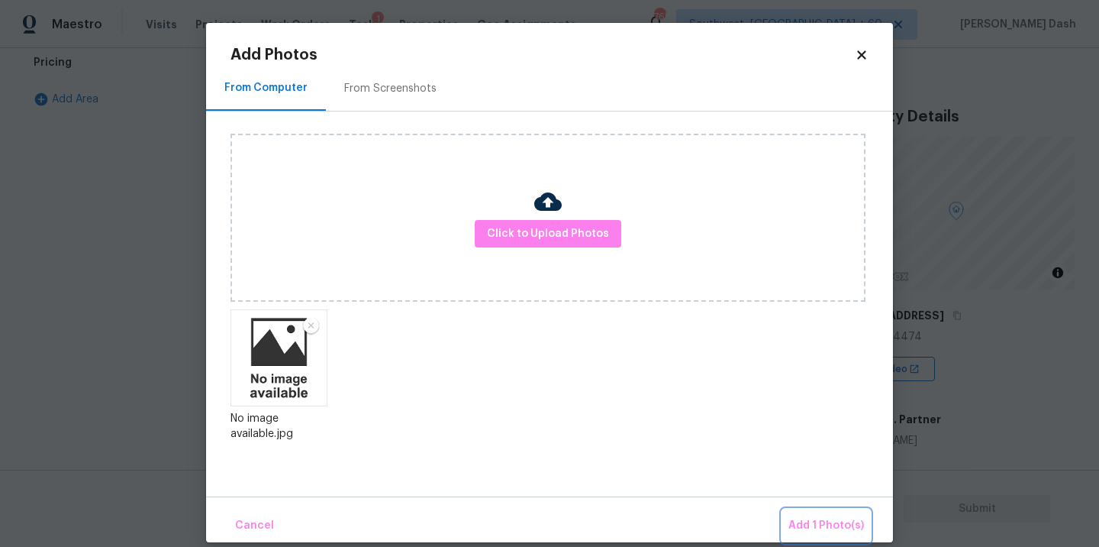
click at [824, 513] on button "Add 1 Photo(s)" at bounding box center [826, 525] width 88 height 33
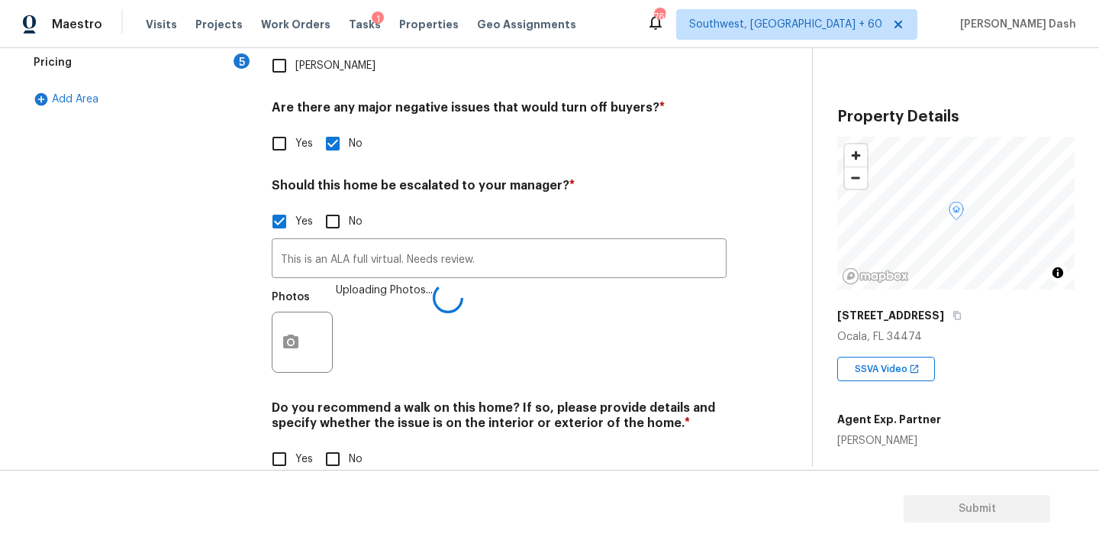
click at [329, 443] on input "No" at bounding box center [333, 459] width 32 height 32
checkbox input "true"
click at [234, 382] on div "Exterior Utilities Pool/Spa HVAC Verification 1 Plumbing 1 Roof Gated Community…" at bounding box center [138, 122] width 229 height 743
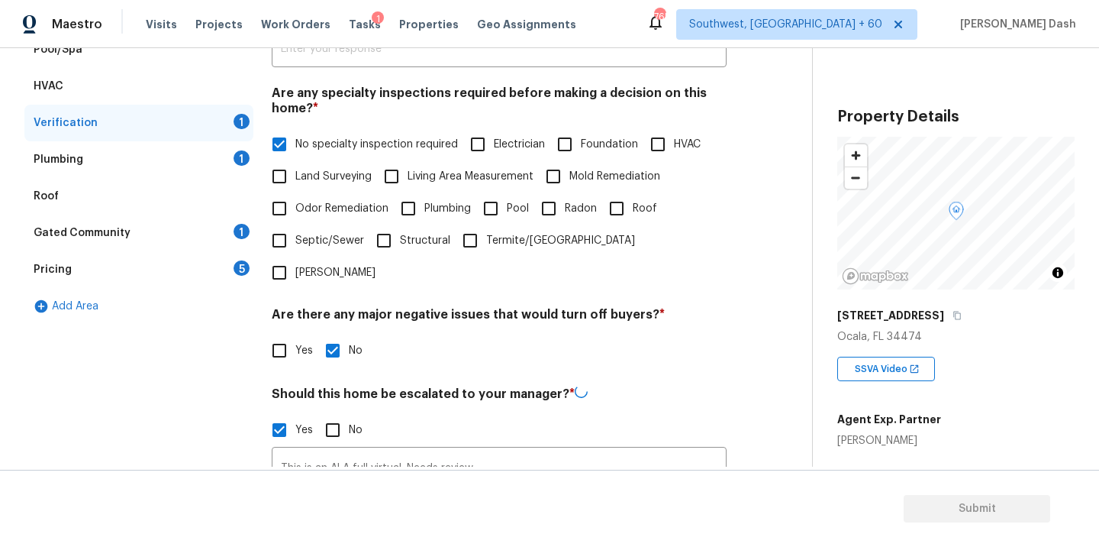
scroll to position [288, 0]
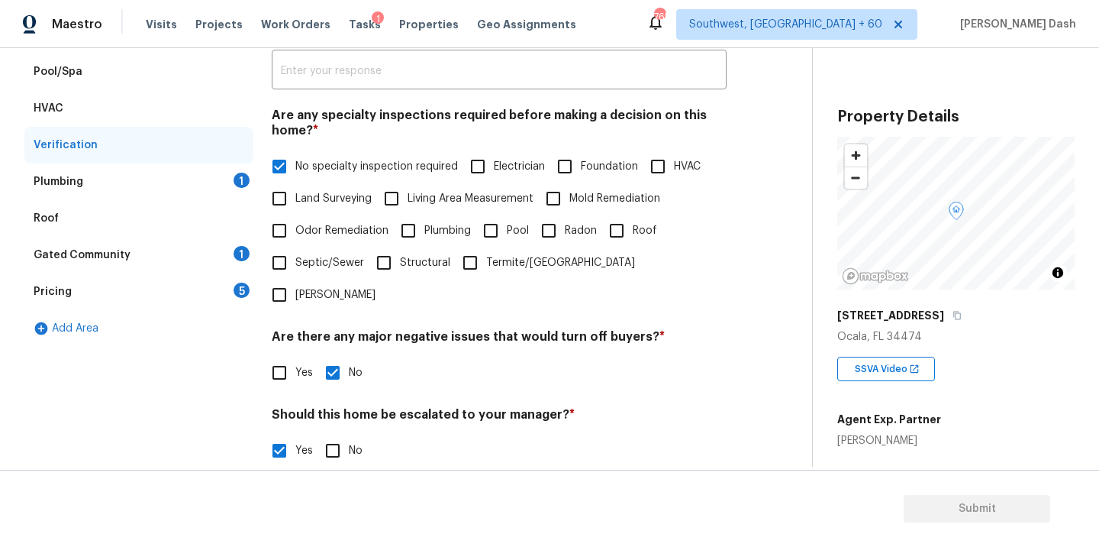
click at [189, 186] on div "Plumbing 1" at bounding box center [138, 181] width 229 height 37
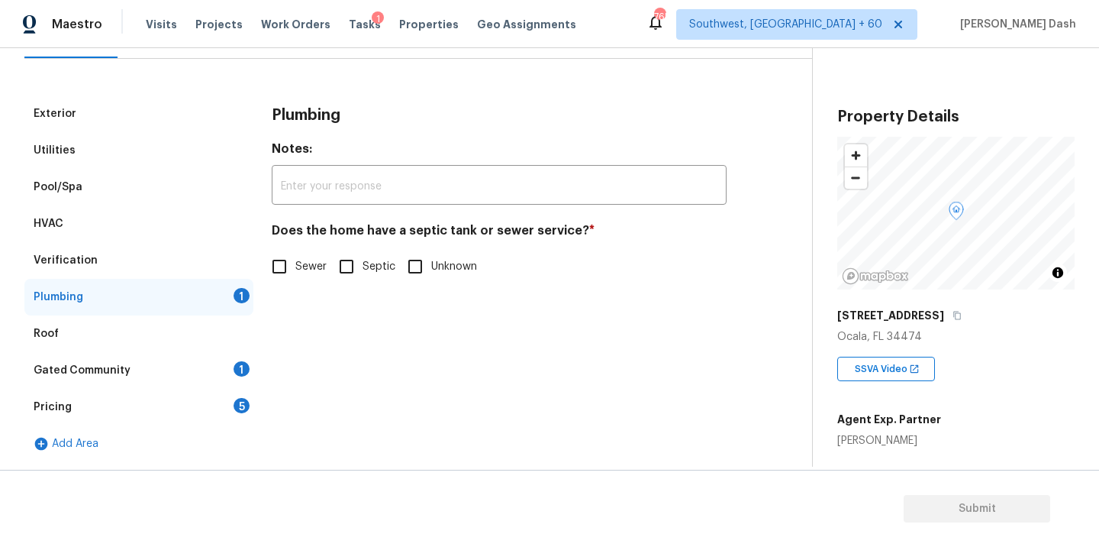
scroll to position [173, 0]
click at [281, 258] on input "Sewer" at bounding box center [279, 266] width 32 height 32
checkbox input "true"
click at [246, 366] on div "1" at bounding box center [242, 368] width 16 height 15
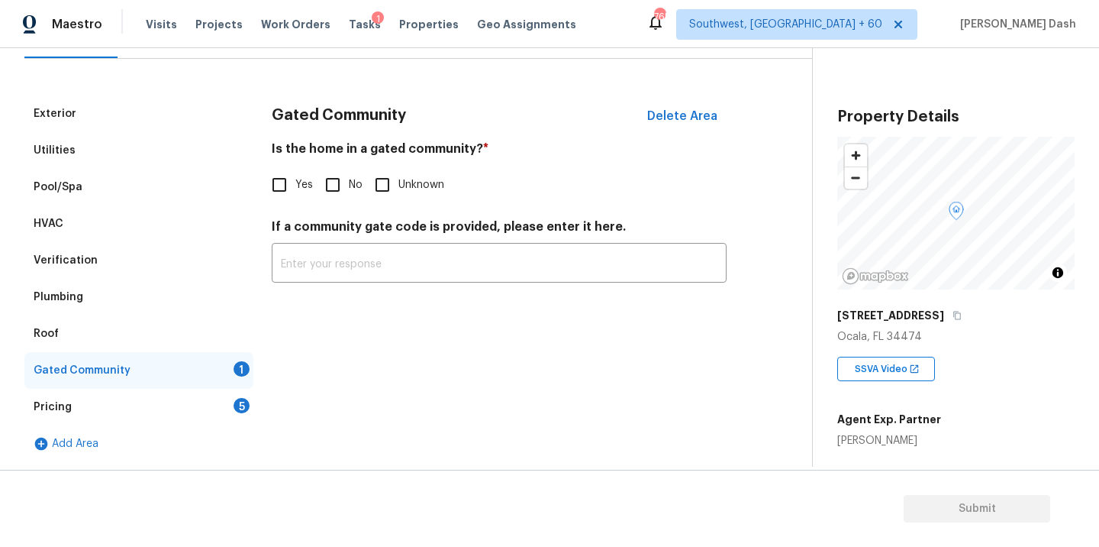
click at [349, 189] on span "No" at bounding box center [356, 185] width 14 height 16
click at [348, 189] on input "No" at bounding box center [333, 185] width 32 height 32
checkbox input "true"
click at [233, 411] on div "Pricing 5" at bounding box center [138, 407] width 229 height 37
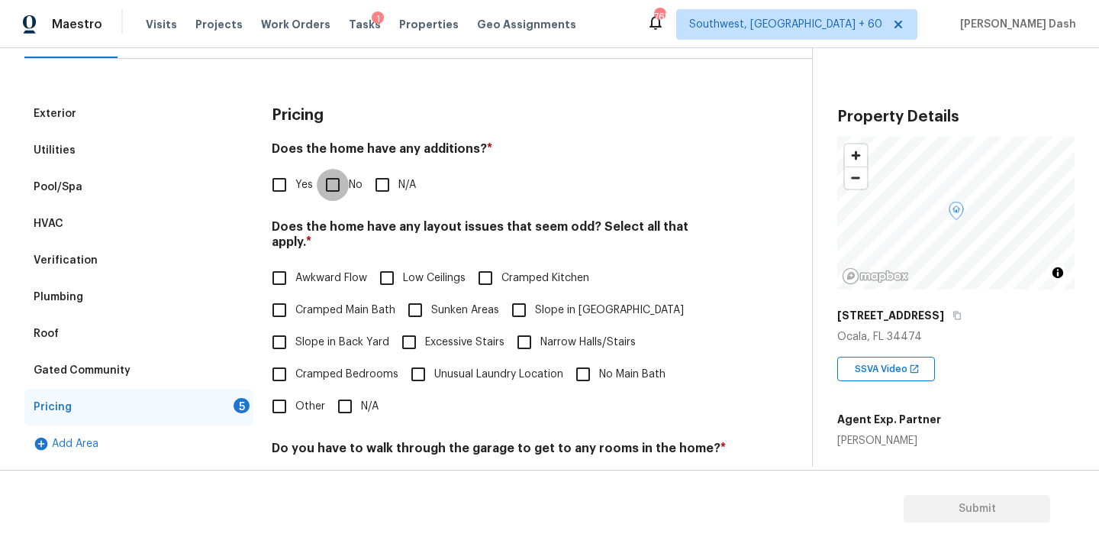
click at [331, 181] on input "No" at bounding box center [333, 185] width 32 height 32
checkbox input "true"
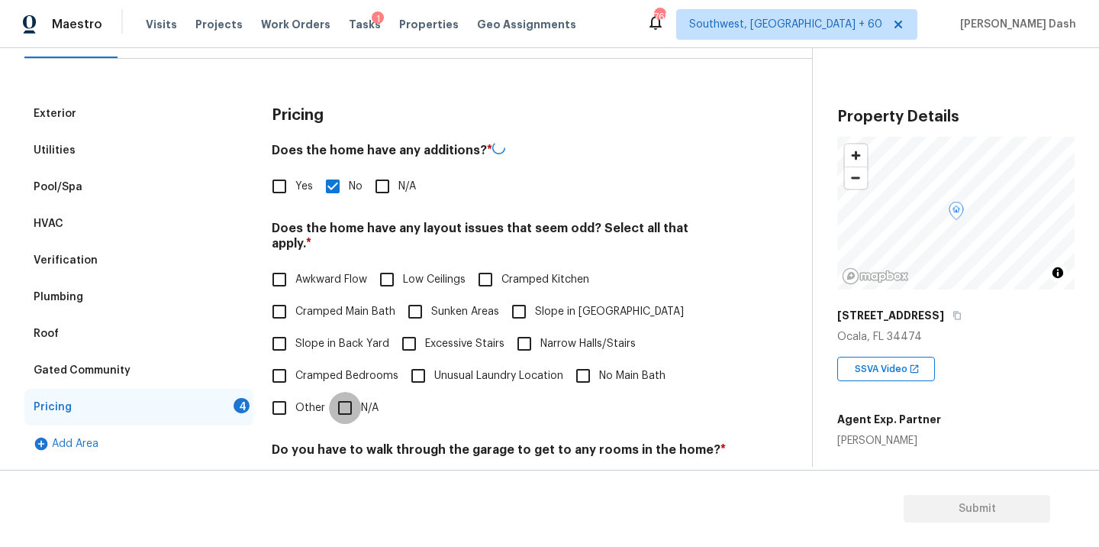
click at [337, 392] on input "N/A" at bounding box center [345, 408] width 32 height 32
checkbox input "true"
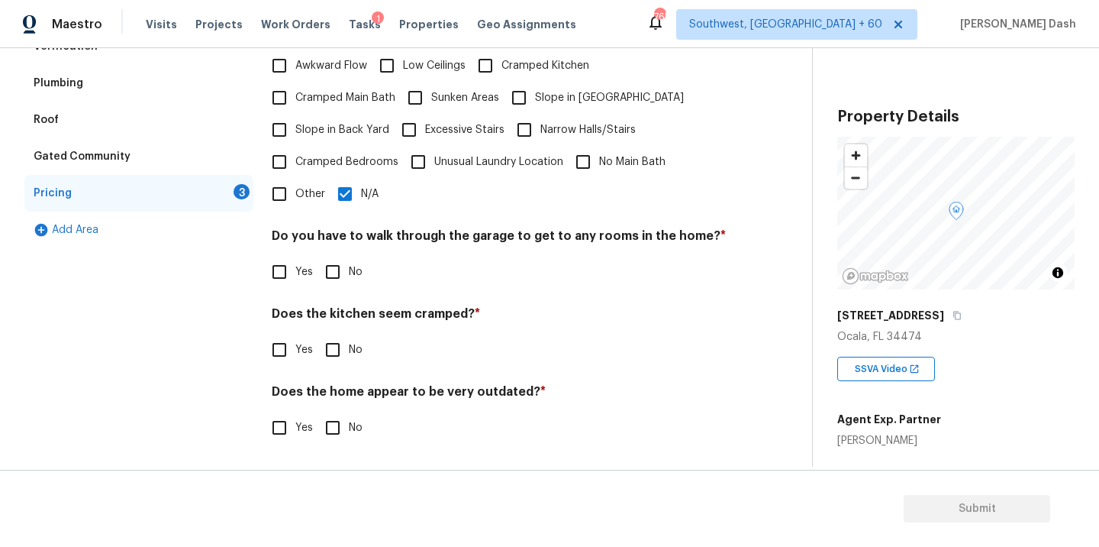
scroll to position [369, 0]
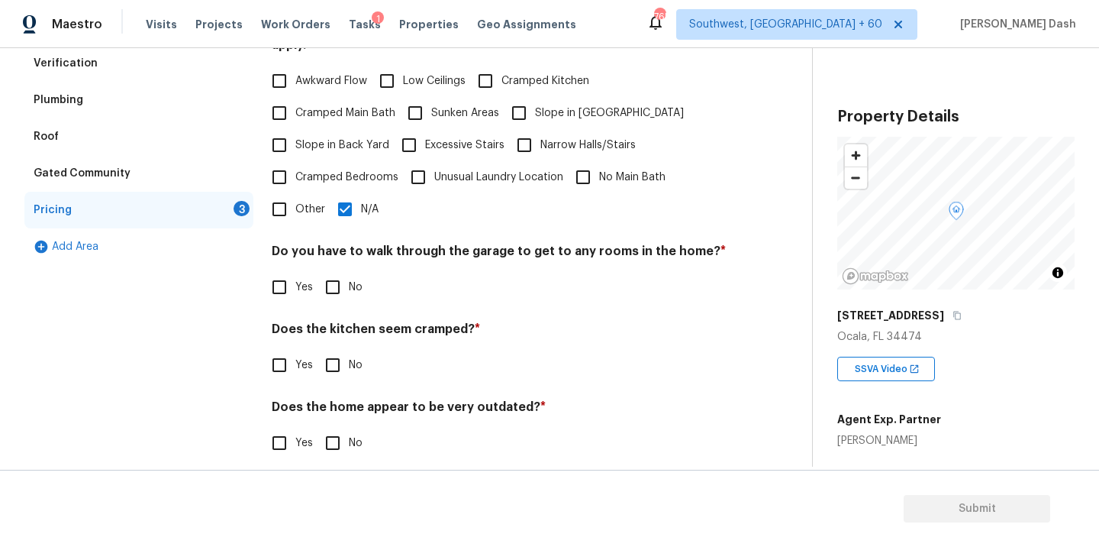
click at [334, 283] on input "No" at bounding box center [333, 287] width 32 height 32
checkbox input "true"
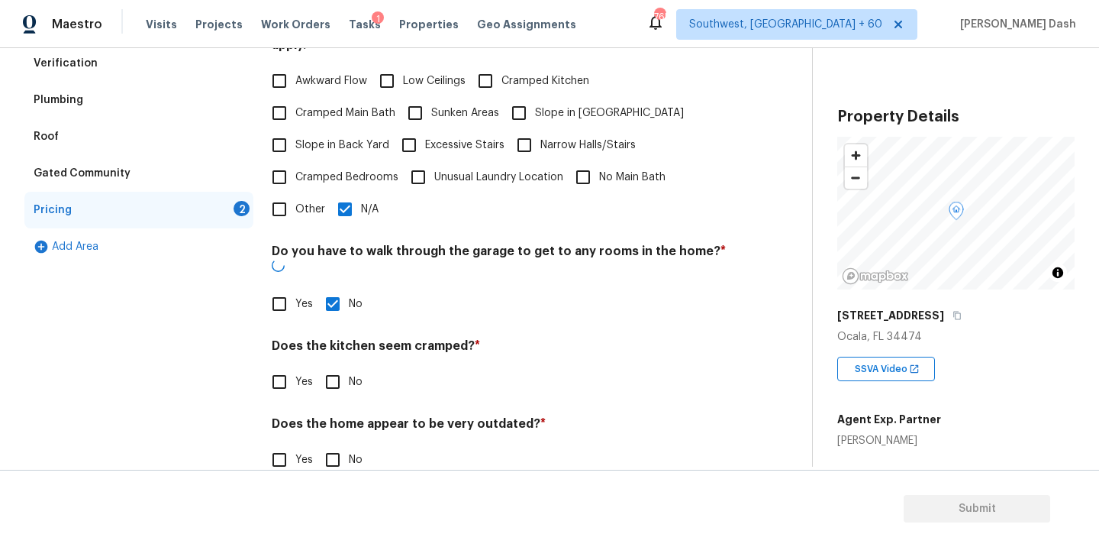
click at [334, 366] on input "No" at bounding box center [333, 382] width 32 height 32
checkbox input "true"
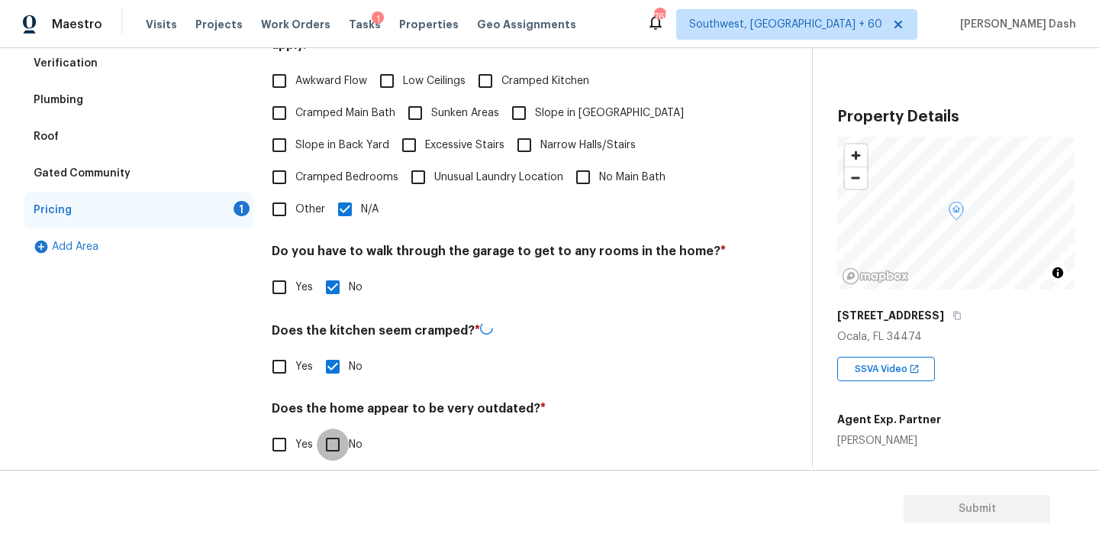
click at [334, 428] on input "No" at bounding box center [333, 444] width 32 height 32
checkbox input "true"
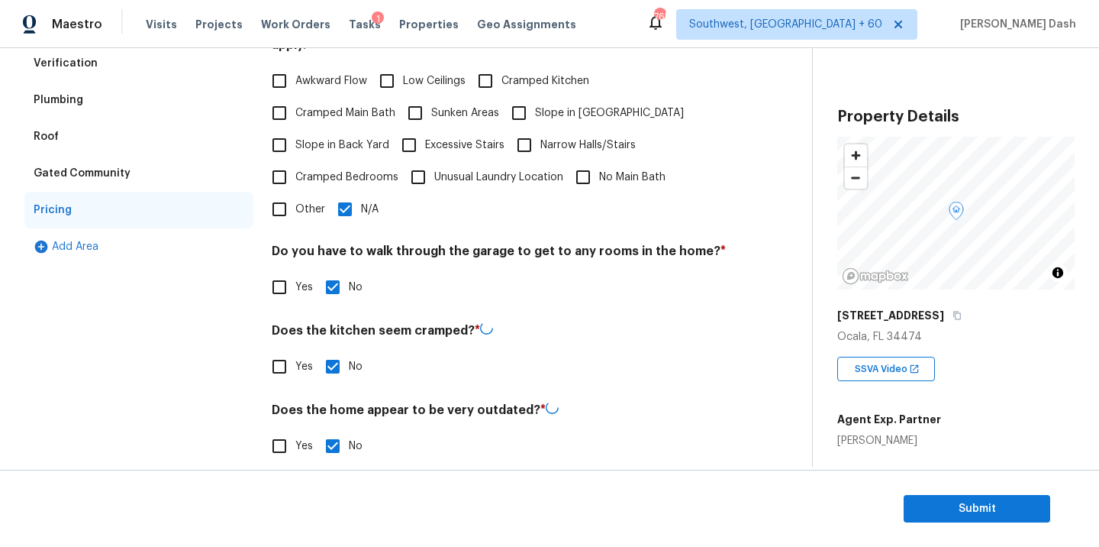
click at [226, 332] on div "Exterior Utilities Pool/Spa HVAC Verification Plumbing Roof Gated Community Pri…" at bounding box center [138, 189] width 229 height 582
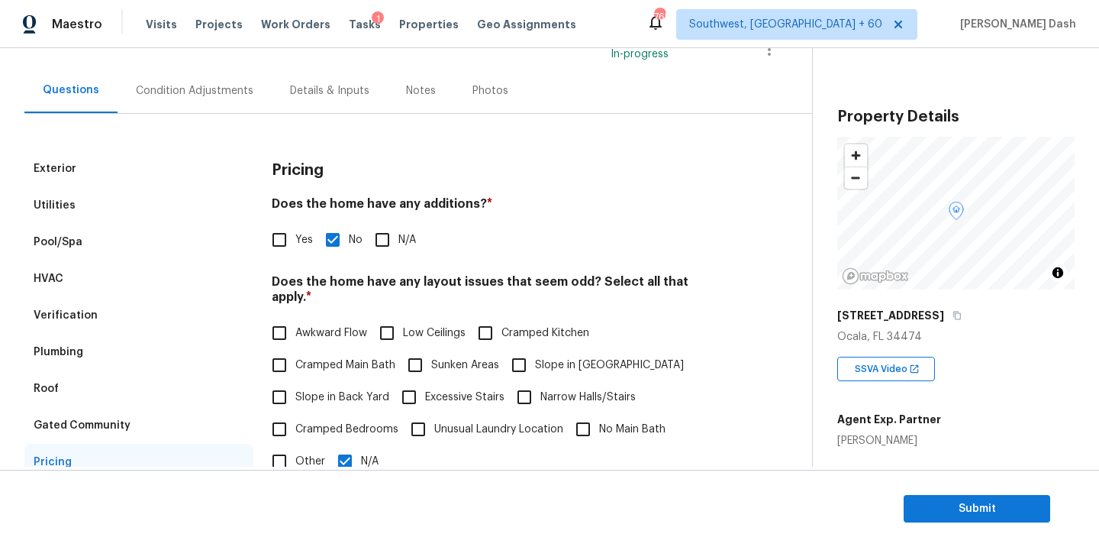
click at [204, 92] on div "Condition Adjustments" at bounding box center [195, 90] width 118 height 15
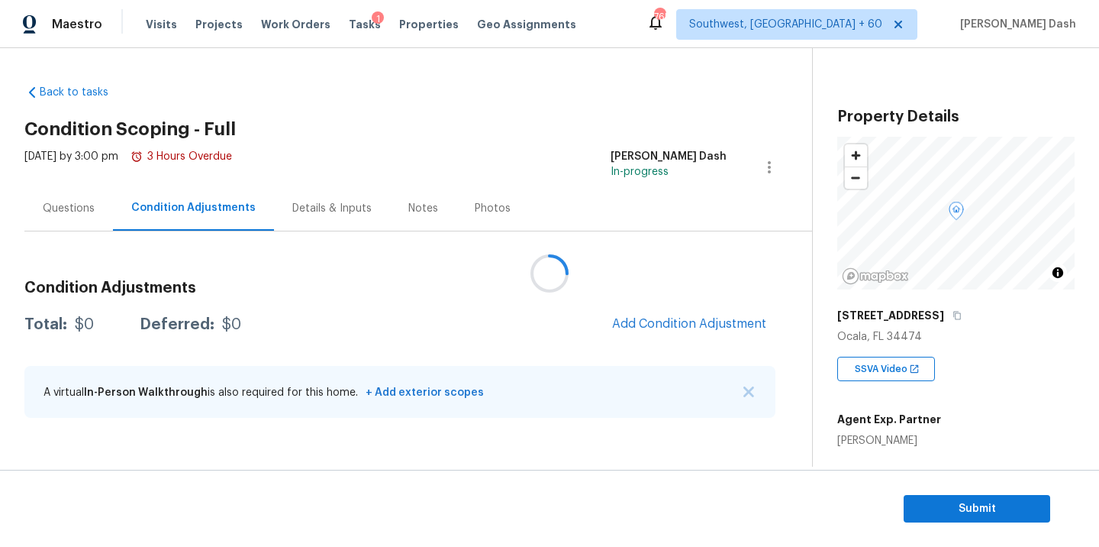
click at [648, 314] on div at bounding box center [549, 273] width 1099 height 547
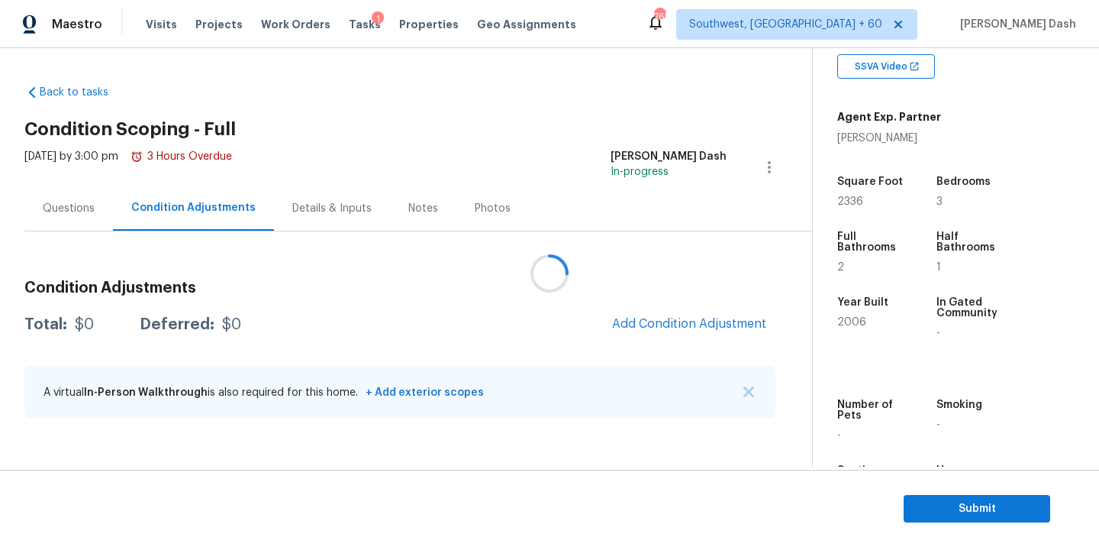
scroll to position [304, 0]
click at [676, 351] on div "Condition Adjustments Total: $0 Deferred: $0 Add Condition Adjustment A virtual…" at bounding box center [399, 349] width 751 height 163
click at [679, 331] on button "Add Condition Adjustment" at bounding box center [689, 324] width 173 height 32
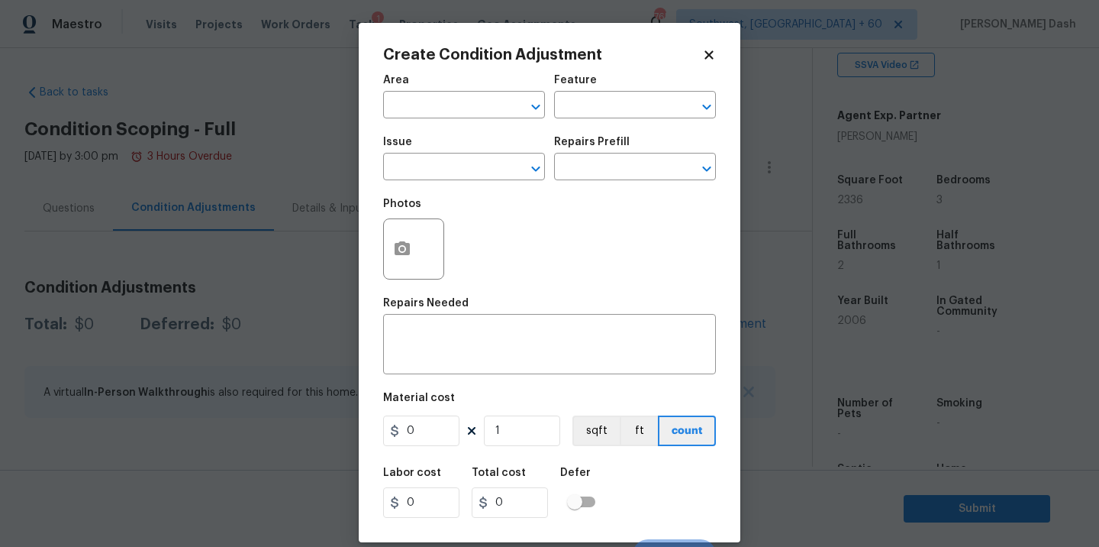
click at [408, 89] on div "Area" at bounding box center [464, 85] width 162 height 20
click at [424, 120] on span "Area ​" at bounding box center [464, 97] width 162 height 62
click at [424, 93] on div "Area" at bounding box center [464, 85] width 162 height 20
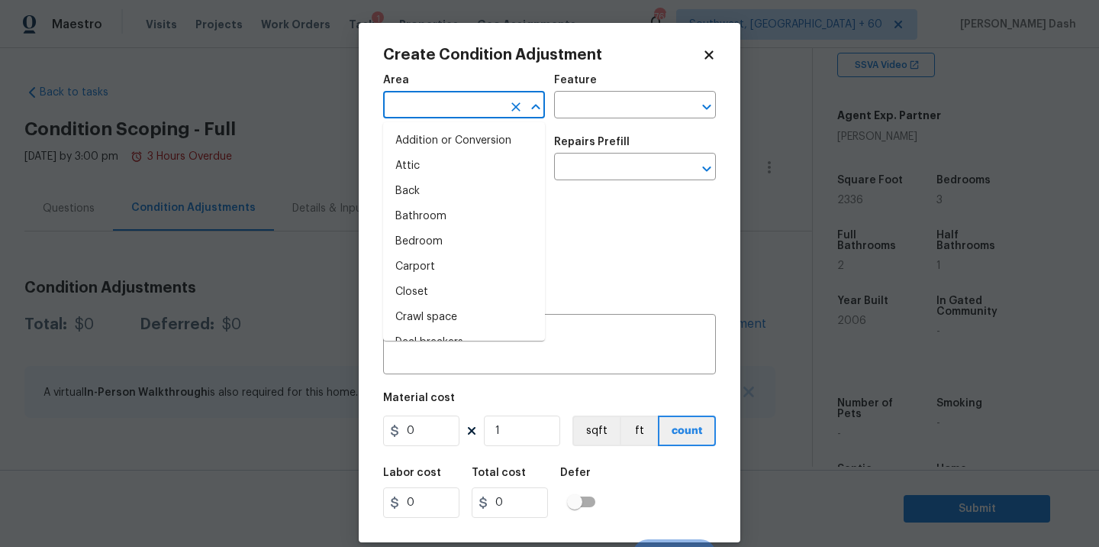
click at [429, 113] on input "text" at bounding box center [442, 107] width 119 height 24
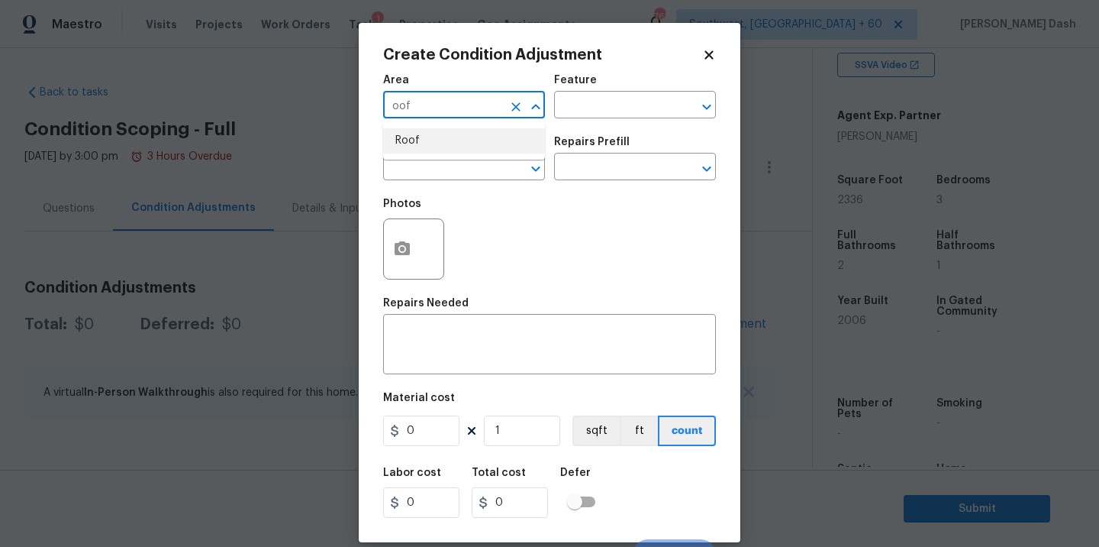
click at [414, 150] on li "Roof" at bounding box center [464, 140] width 162 height 25
type input "Roof"
click at [571, 103] on input "text" at bounding box center [613, 107] width 119 height 24
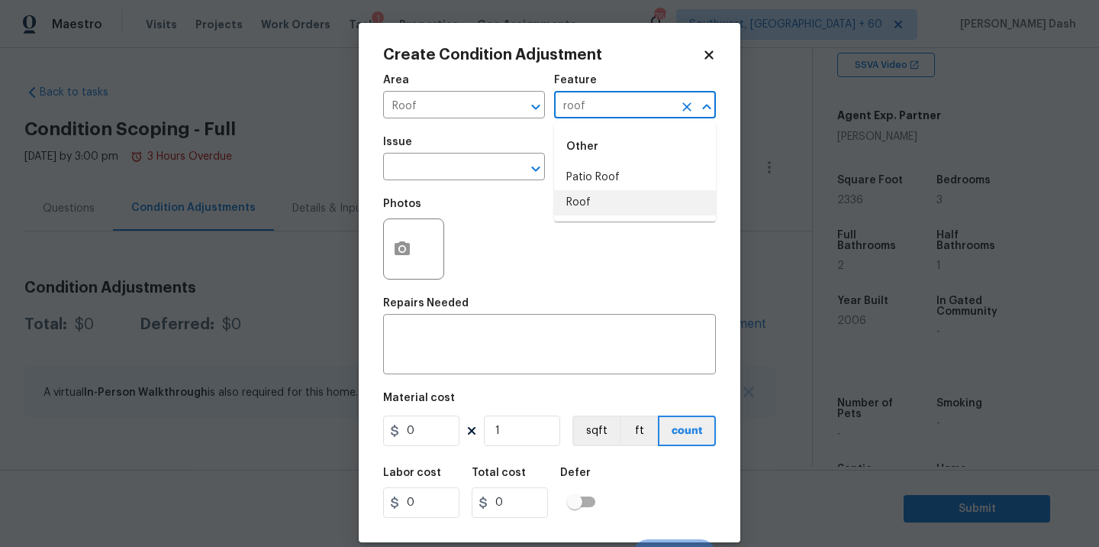
click at [604, 205] on li "Roof" at bounding box center [635, 202] width 162 height 25
type input "Roof"
click at [501, 178] on input "text" at bounding box center [442, 168] width 119 height 24
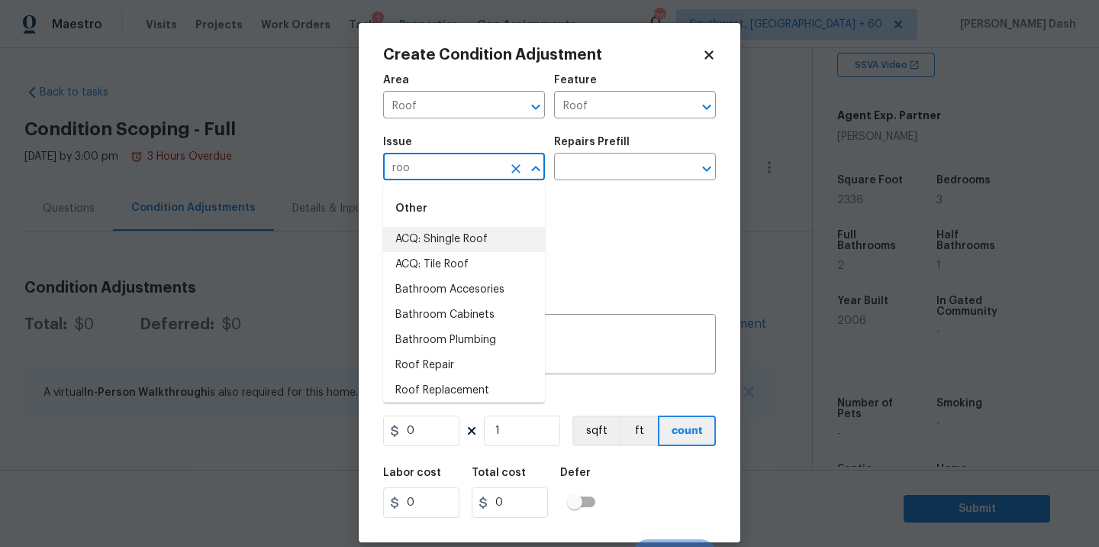
click at [473, 242] on li "ACQ: Shingle Roof" at bounding box center [464, 239] width 162 height 25
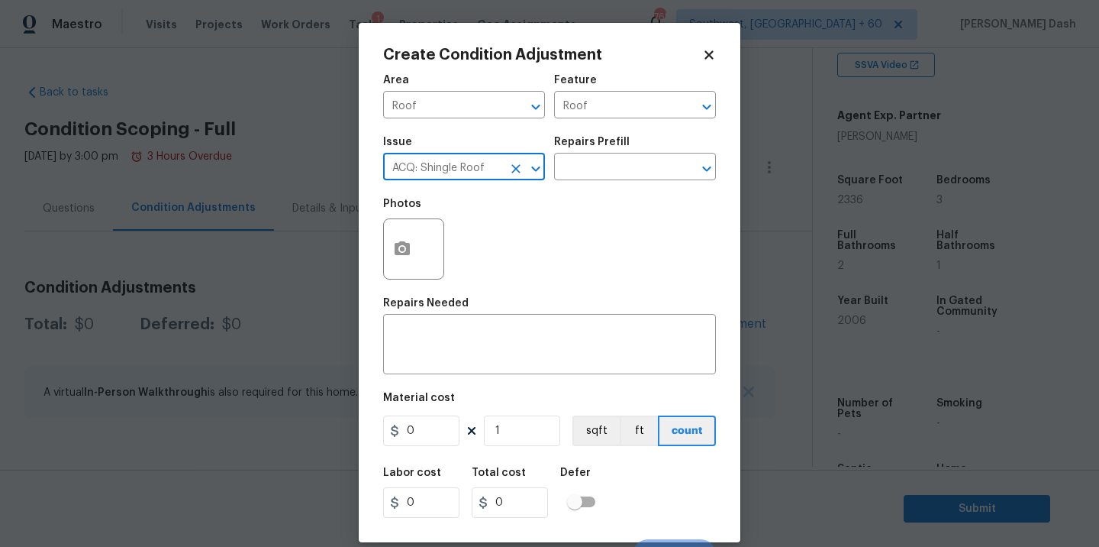
type input "ACQ: Shingle Roof"
click at [597, 185] on div "Issue ACQ: Shingle Roof ​ Repairs Prefill ​" at bounding box center [549, 158] width 333 height 62
drag, startPoint x: 600, startPoint y: 167, endPoint x: 600, endPoint y: 179, distance: 11.5
click at [600, 167] on input "text" at bounding box center [613, 168] width 119 height 24
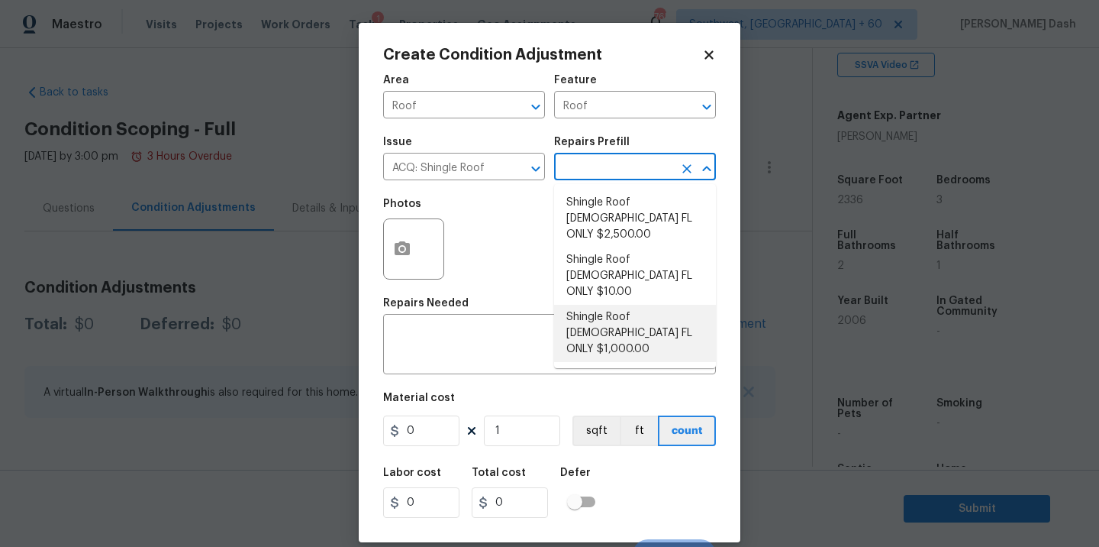
click at [598, 305] on li "Shingle Roof 5-9 Years Old FL ONLY $1,000.00" at bounding box center [635, 333] width 162 height 57
type input "Acquisition"
type textarea "Acquisition Scope (Florida Only): Shingle Roof 5-9 years in age maintenance."
type input "1000"
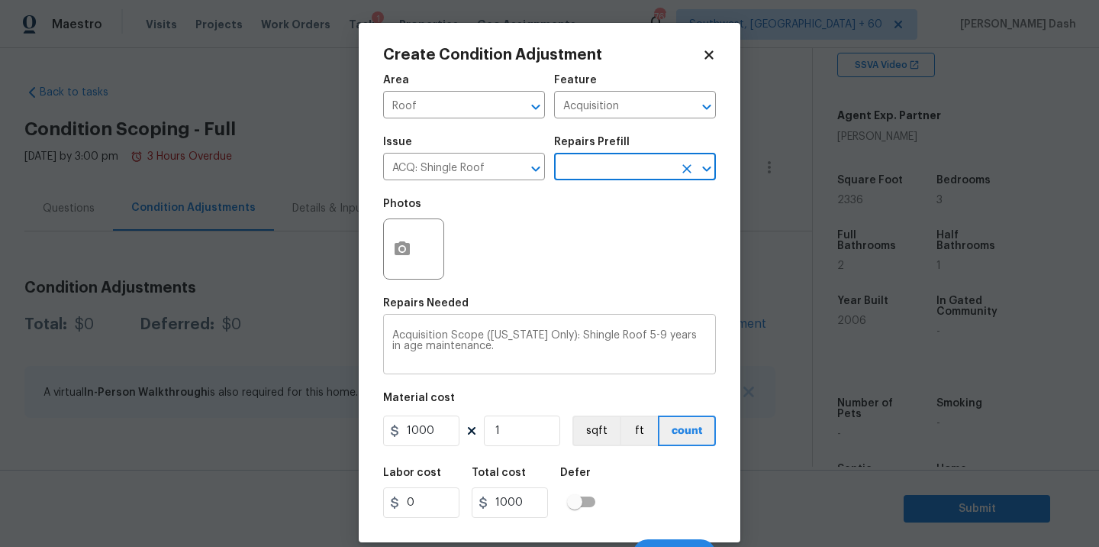
click at [631, 337] on textarea "Acquisition Scope (Florida Only): Shingle Roof 5-9 years in age maintenance." at bounding box center [549, 346] width 314 height 32
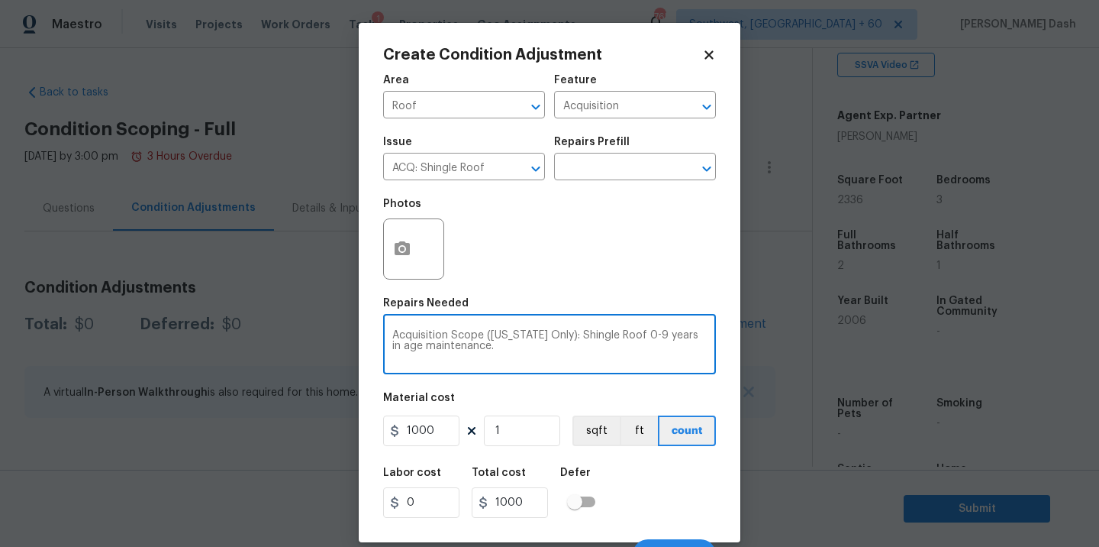
type textarea "Acquisition Scope (Florida Only): Shingle Roof 0-9 years in age maintenance."
click at [619, 479] on div "Labor cost 0 Total cost 1000 Defer" at bounding box center [549, 492] width 333 height 69
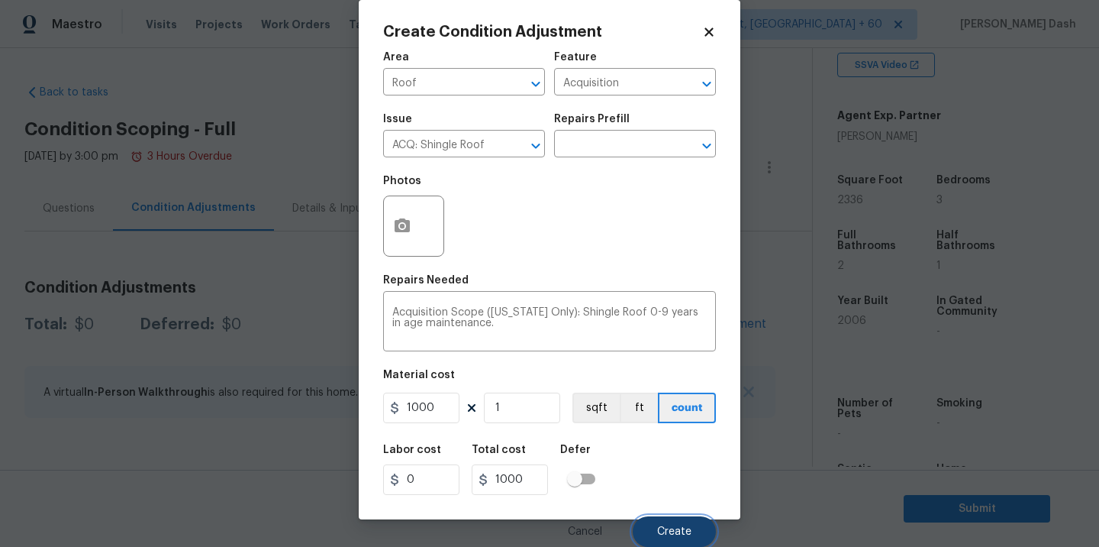
click at [667, 522] on button "Create" at bounding box center [674, 531] width 83 height 31
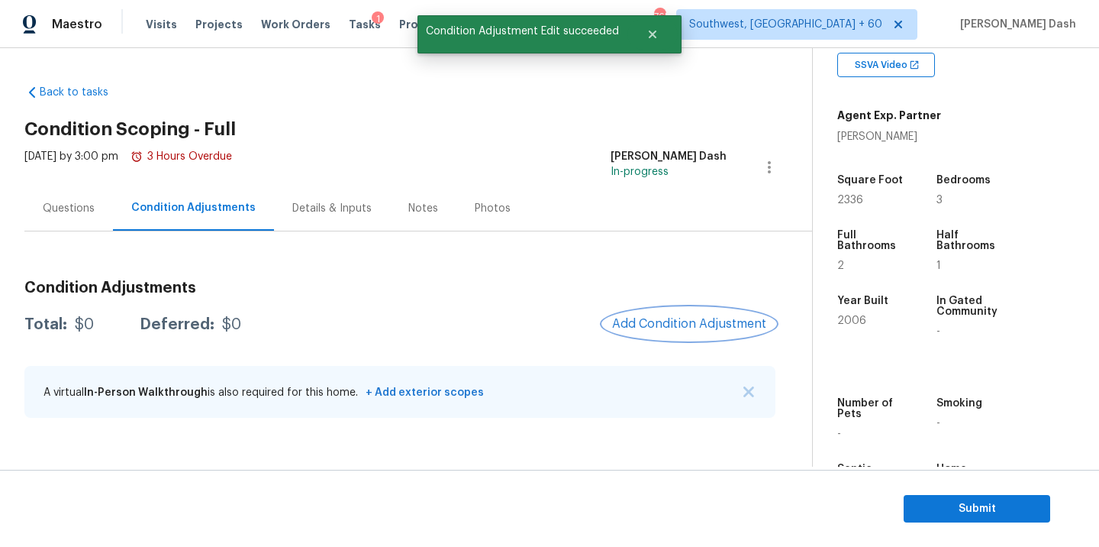
scroll to position [0, 0]
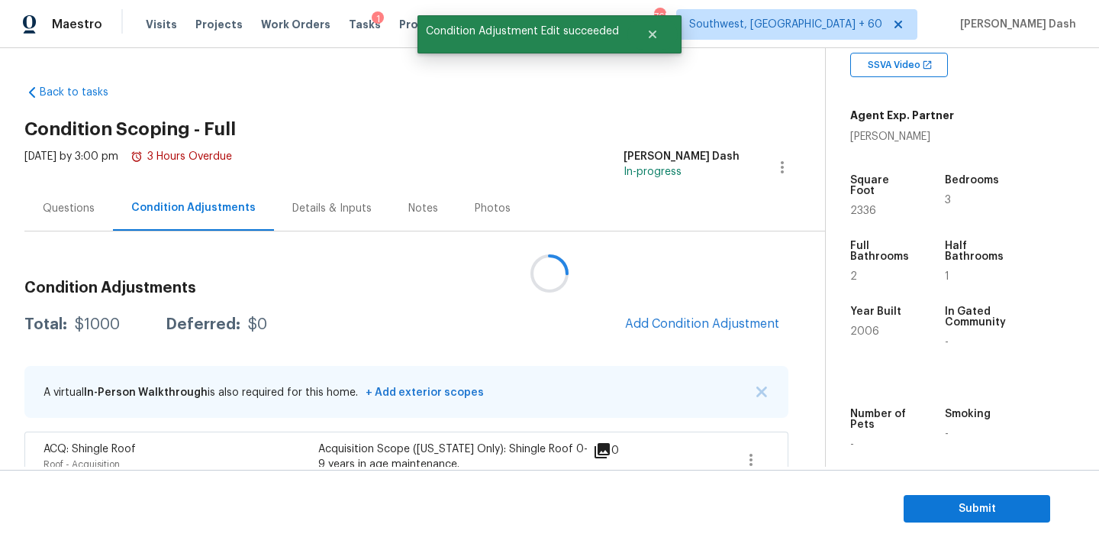
click at [670, 306] on div at bounding box center [549, 273] width 1099 height 547
click at [672, 317] on div at bounding box center [549, 273] width 1099 height 547
click at [656, 318] on div at bounding box center [549, 273] width 1099 height 547
click at [656, 318] on span "Add Condition Adjustment" at bounding box center [702, 324] width 154 height 14
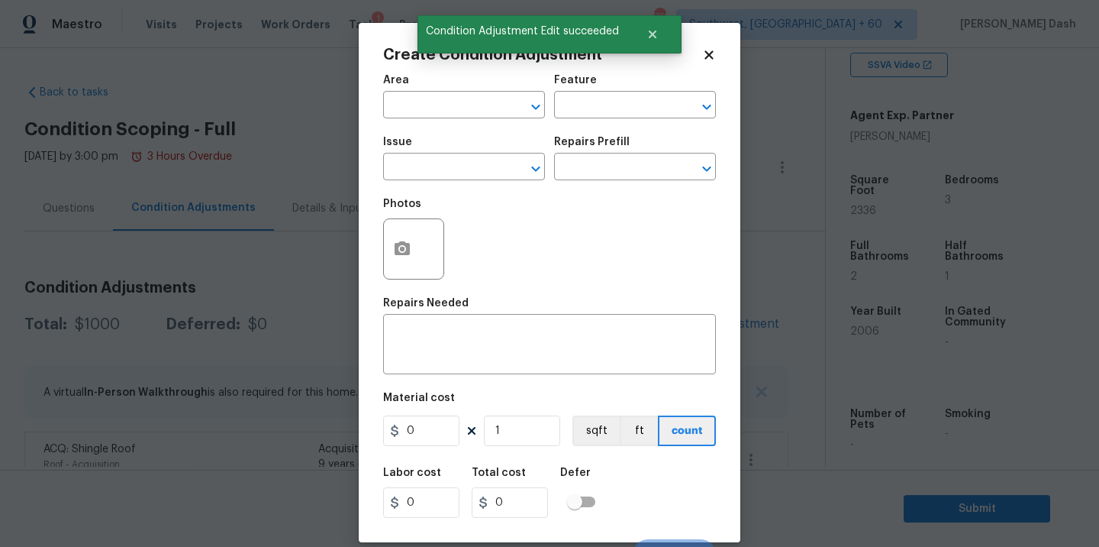
click at [418, 80] on div "Area" at bounding box center [464, 85] width 162 height 20
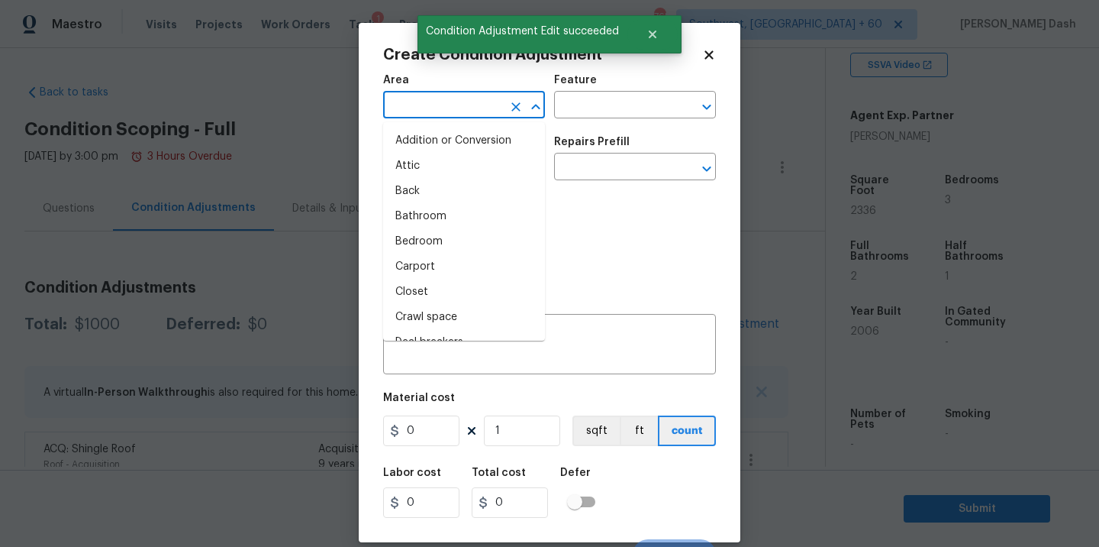
click at [435, 109] on input "text" at bounding box center [442, 107] width 119 height 24
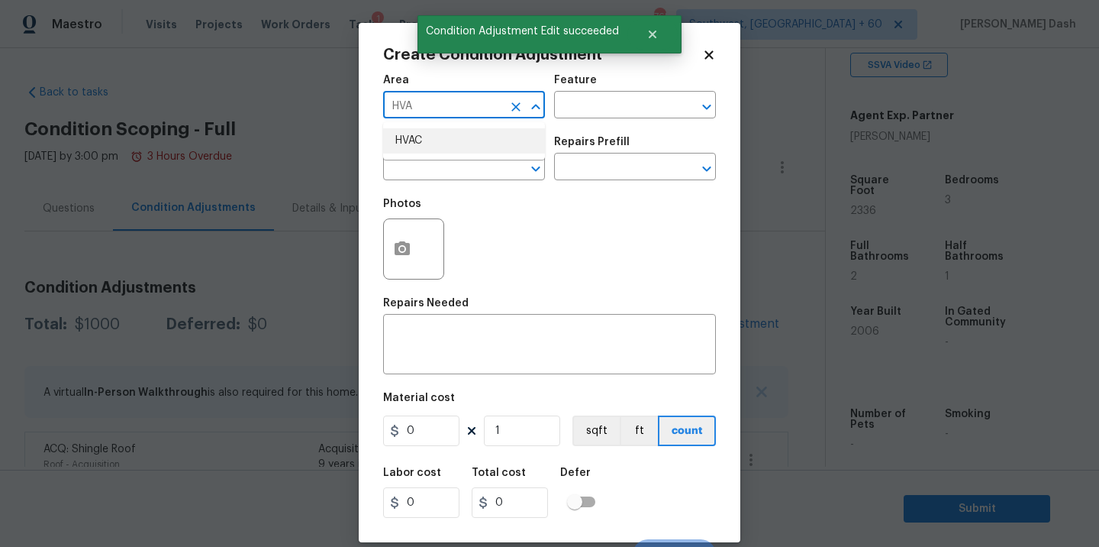
click at [436, 148] on li "HVAC" at bounding box center [464, 140] width 162 height 25
type input "HVAC"
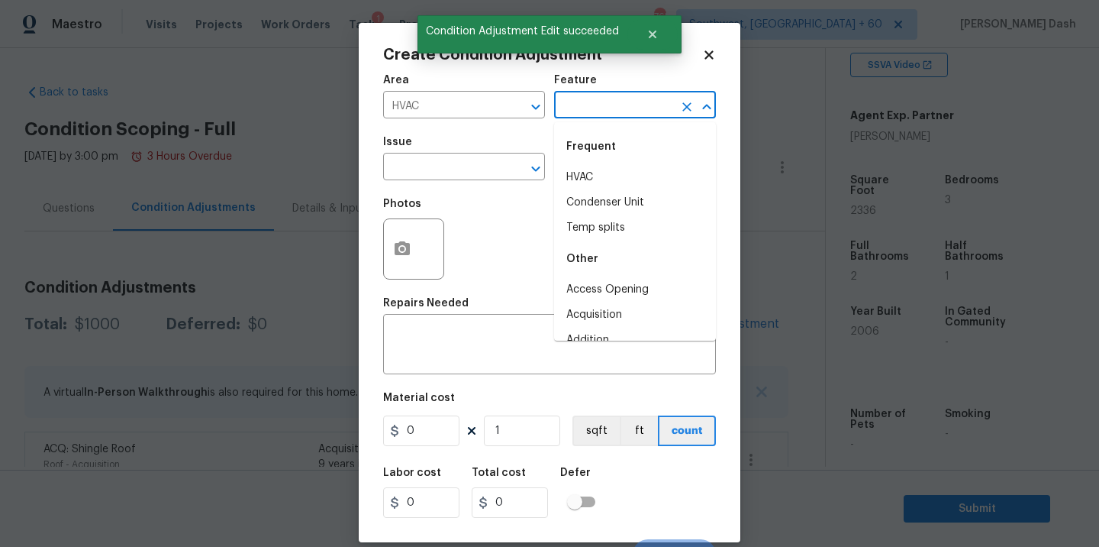
click at [595, 111] on input "text" at bounding box center [613, 107] width 119 height 24
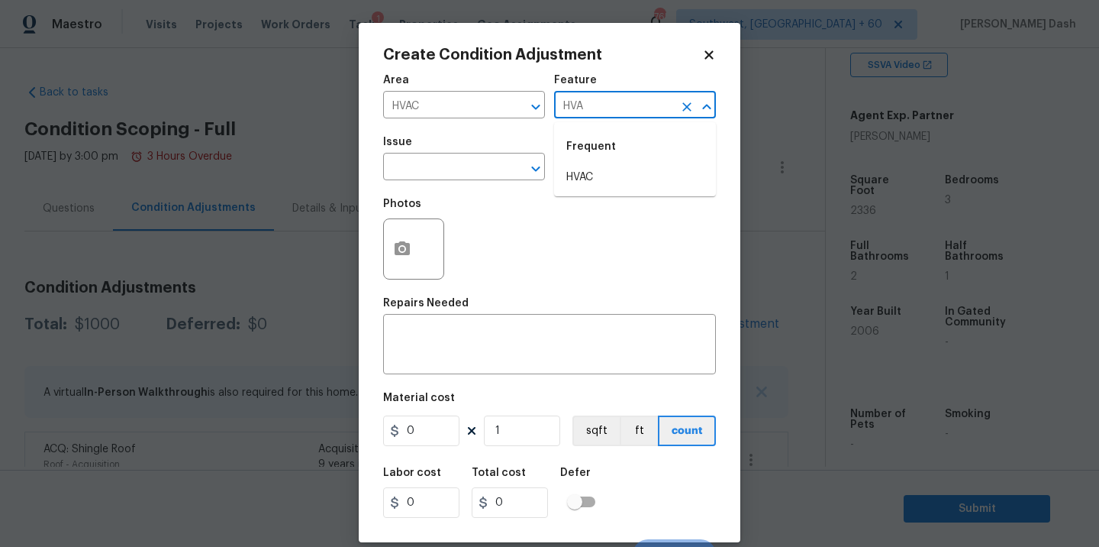
click at [592, 157] on div "Frequent" at bounding box center [635, 146] width 162 height 37
click at [592, 182] on li "HVAC" at bounding box center [635, 177] width 162 height 25
type input "HVAC"
click at [433, 163] on input "text" at bounding box center [442, 168] width 119 height 24
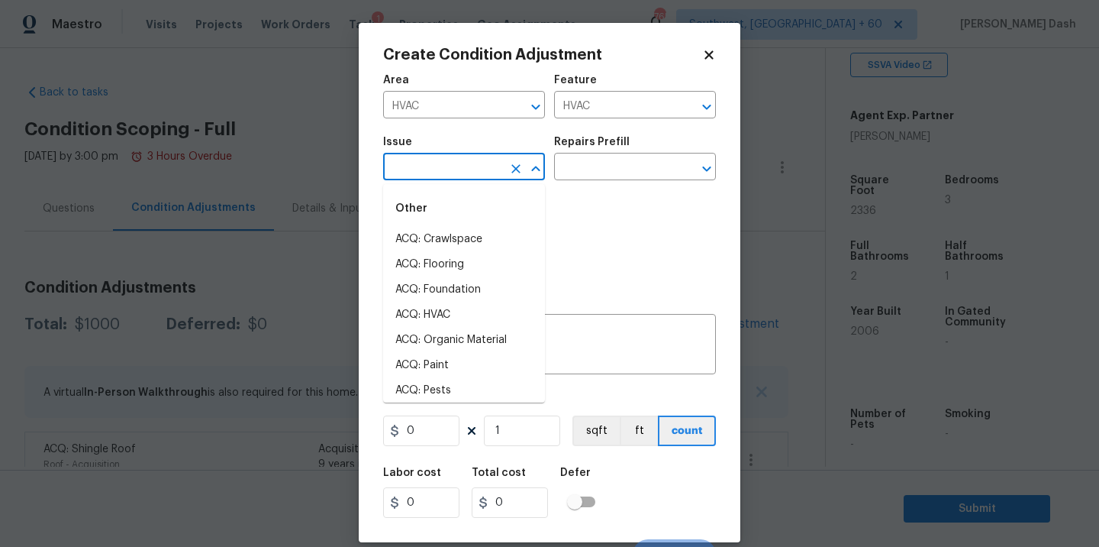
click at [462, 230] on li "ACQ: Crawlspace" at bounding box center [464, 239] width 162 height 25
type input "ACQ: Crawlspace"
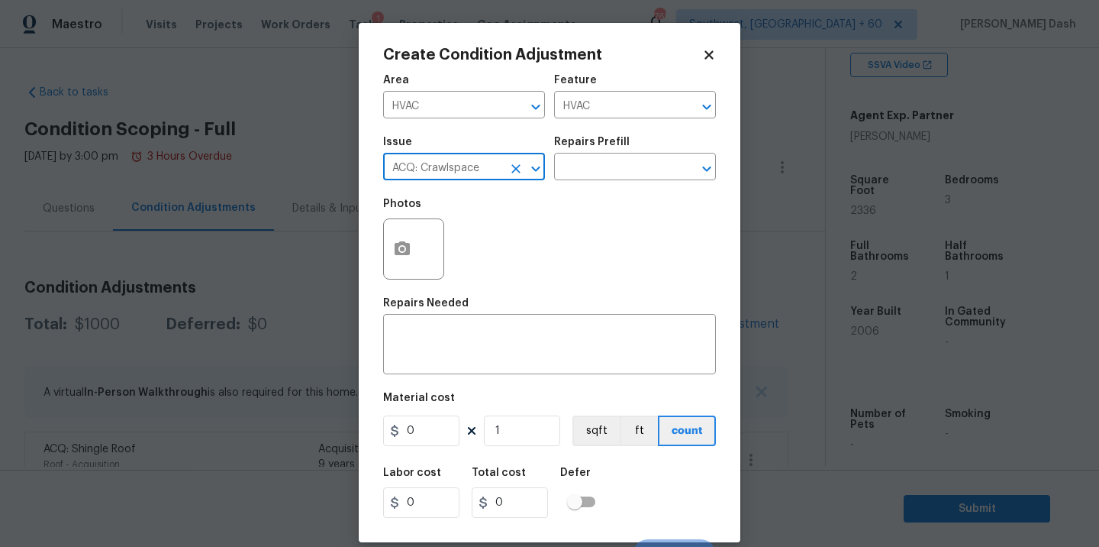
click at [517, 172] on icon "Clear" at bounding box center [515, 168] width 15 height 15
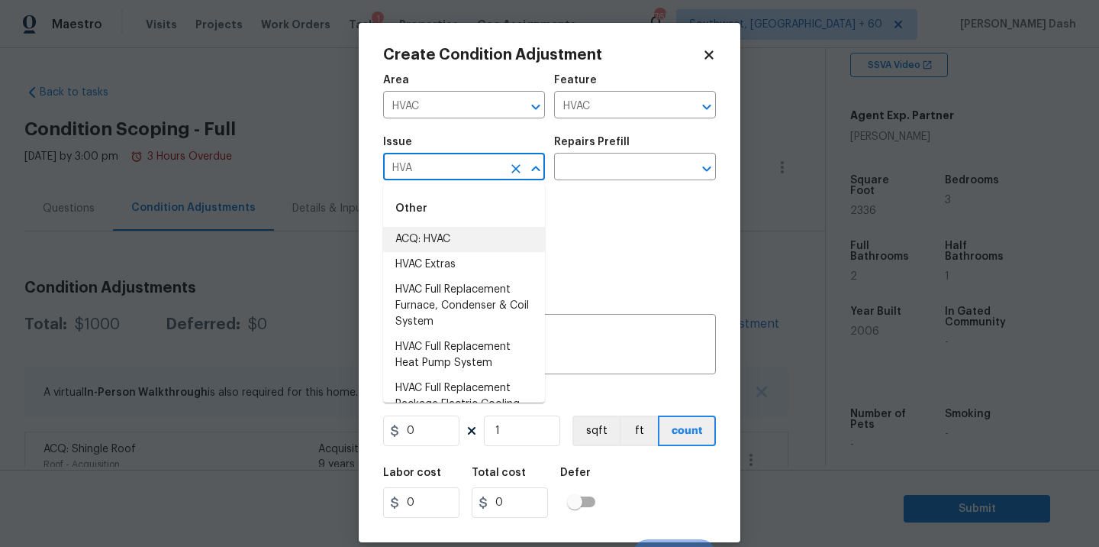
click at [505, 236] on li "ACQ: HVAC" at bounding box center [464, 239] width 162 height 25
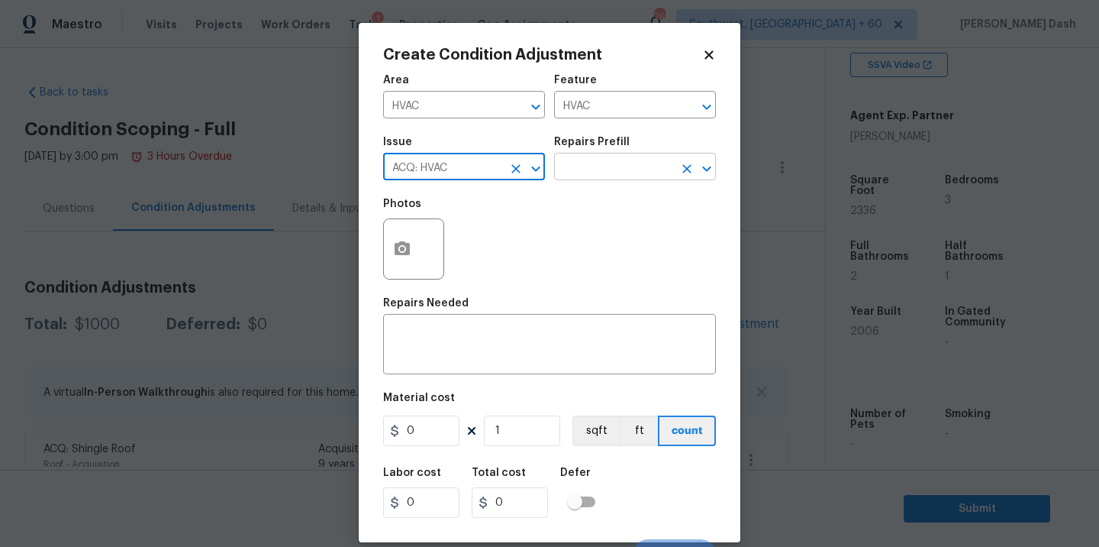
type input "ACQ: HVAC"
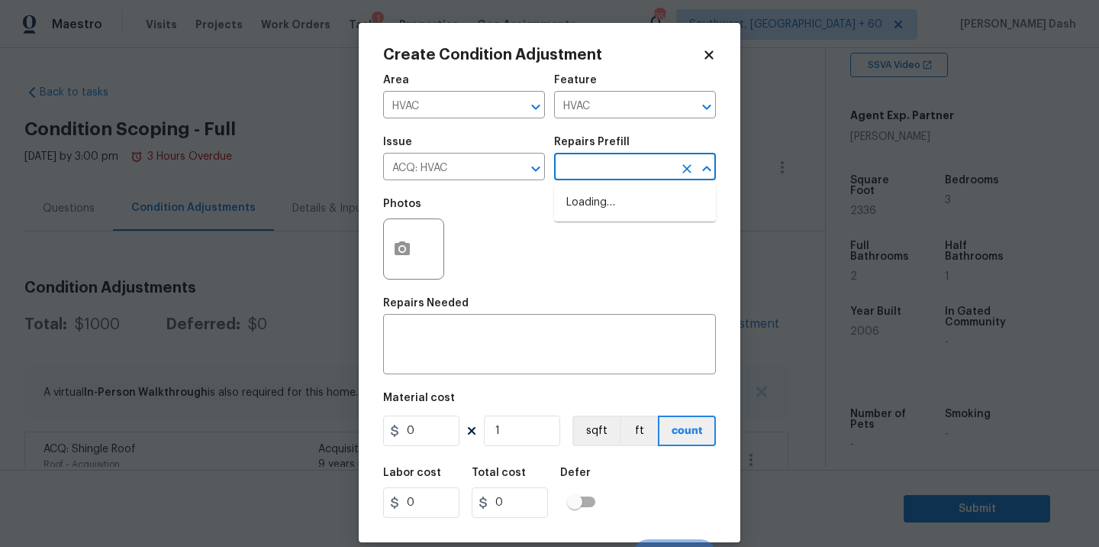
click at [612, 180] on input "text" at bounding box center [613, 168] width 119 height 24
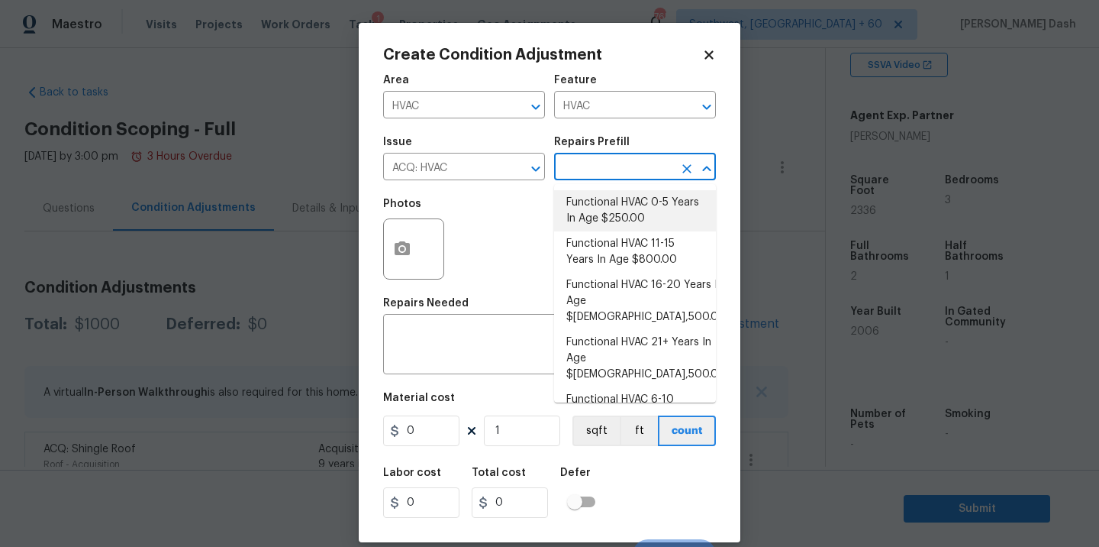
click at [612, 218] on li "Functional HVAC 0-5 Years In Age $250.00" at bounding box center [635, 210] width 162 height 41
type input "Acquisition"
type textarea "Acquisition Scope: Functional HVAC 0-5 years"
type input "250"
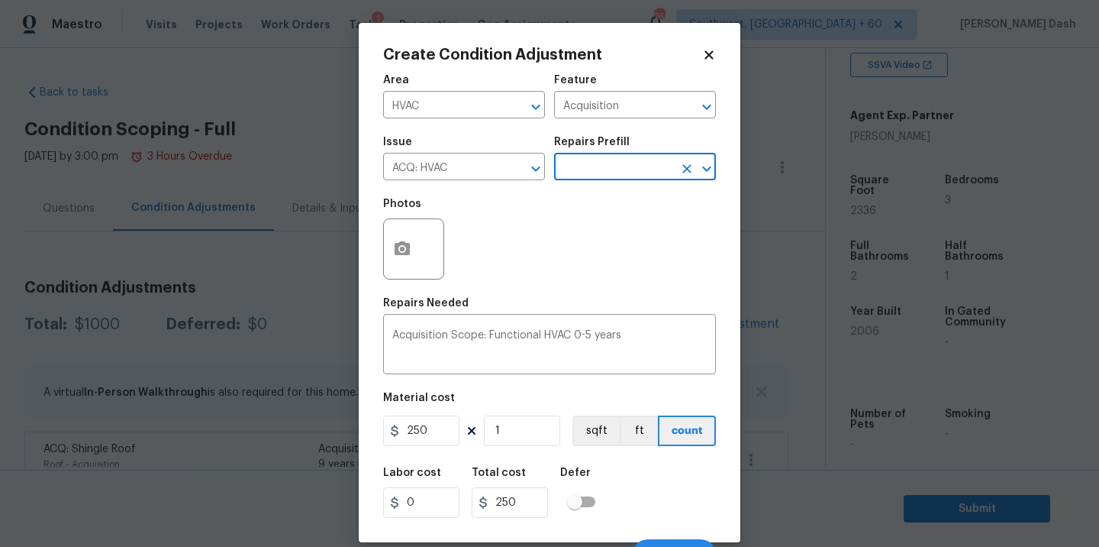
scroll to position [24, 0]
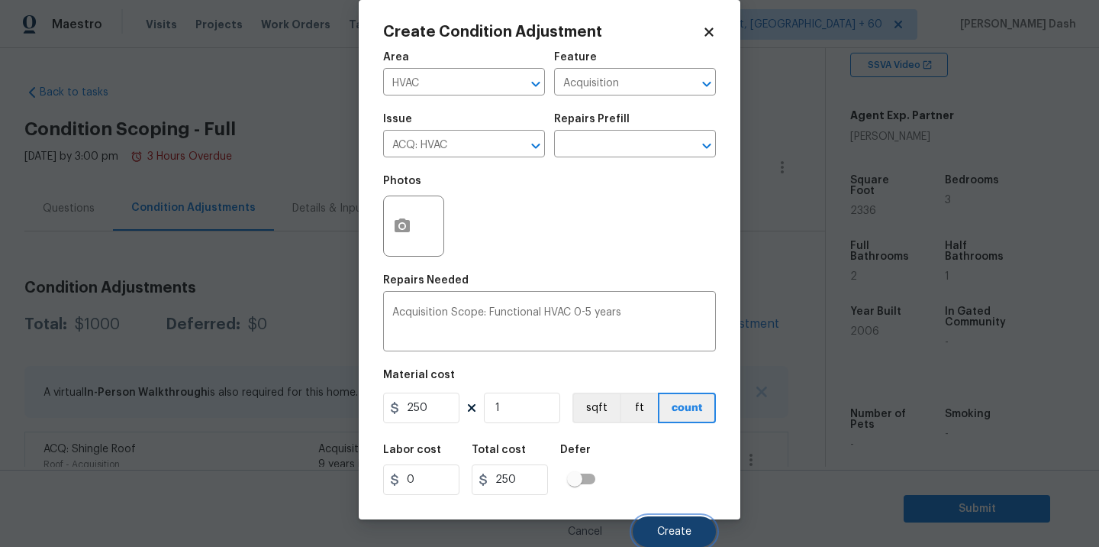
click at [661, 521] on button "Create" at bounding box center [674, 531] width 83 height 31
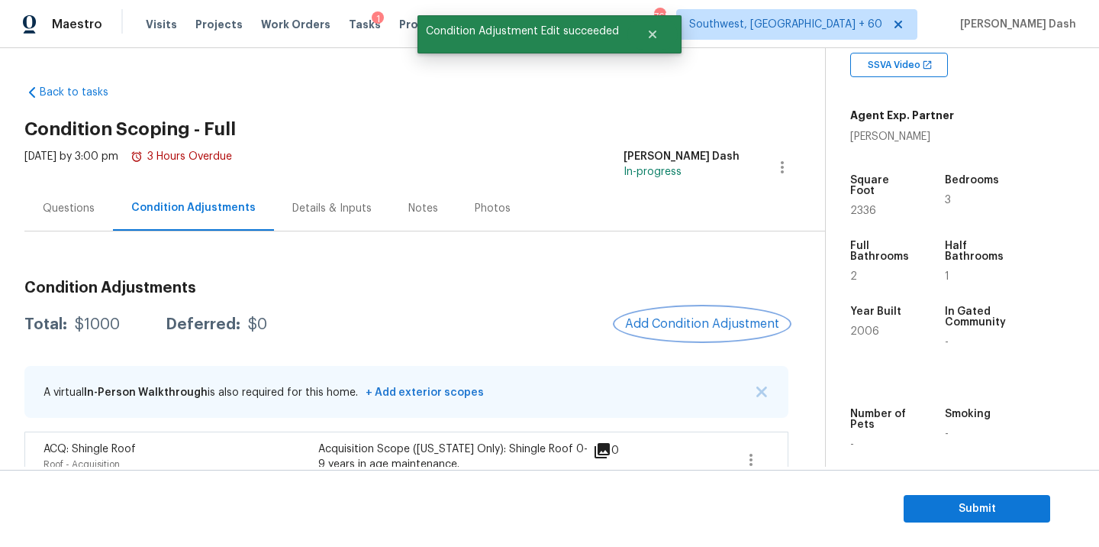
scroll to position [0, 0]
click at [679, 324] on div at bounding box center [549, 273] width 1099 height 547
click at [679, 324] on span "Add Condition Adjustment" at bounding box center [702, 324] width 154 height 14
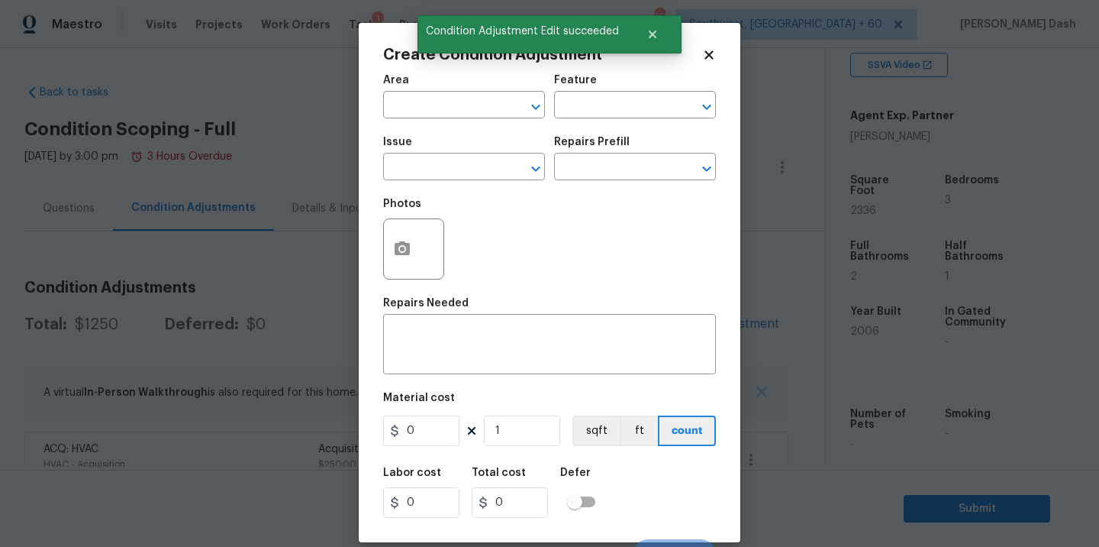
click at [679, 324] on div "x ​" at bounding box center [549, 346] width 333 height 56
click at [451, 119] on span "Area ​" at bounding box center [464, 97] width 162 height 62
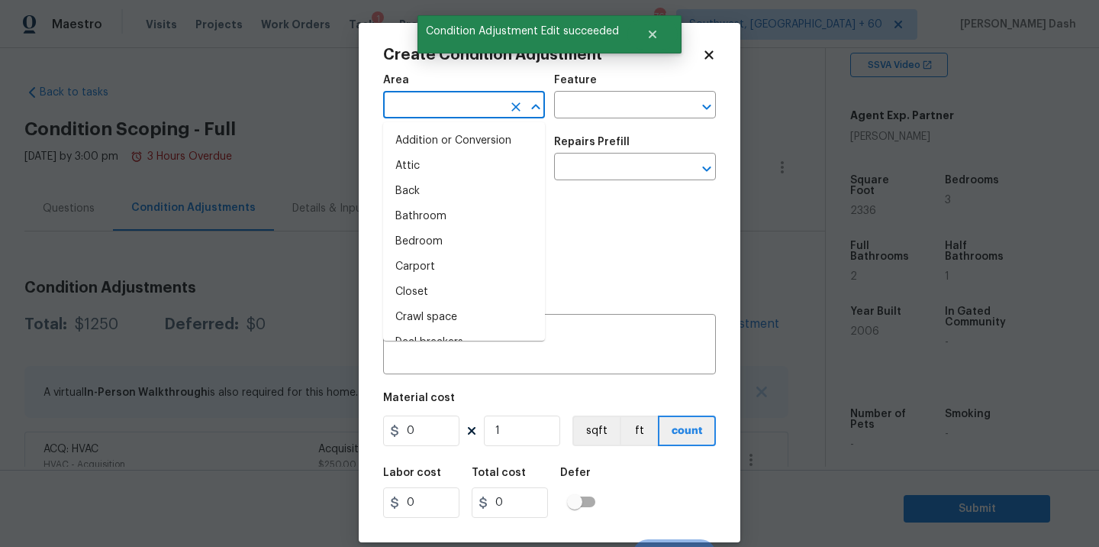
click at [451, 118] on input "text" at bounding box center [442, 107] width 119 height 24
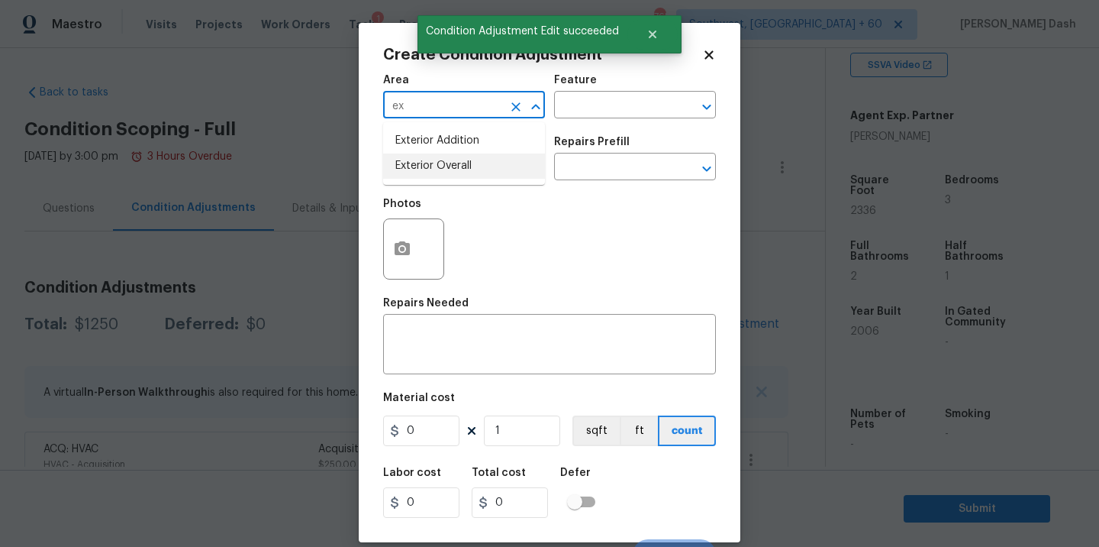
click at [429, 160] on li "Exterior Overall" at bounding box center [464, 165] width 162 height 25
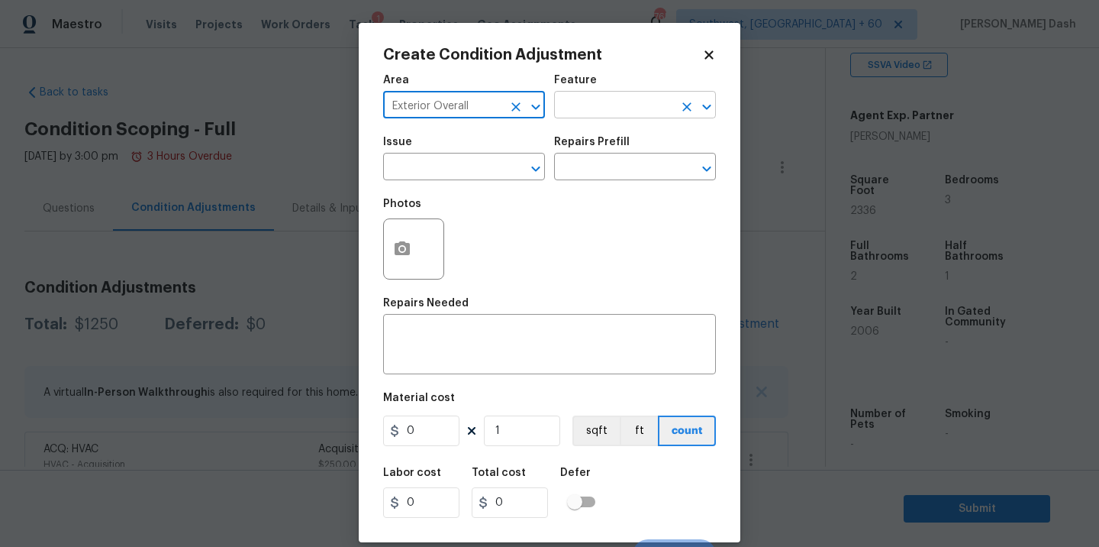
type input "Exterior Overall"
click at [638, 101] on input "text" at bounding box center [613, 107] width 119 height 24
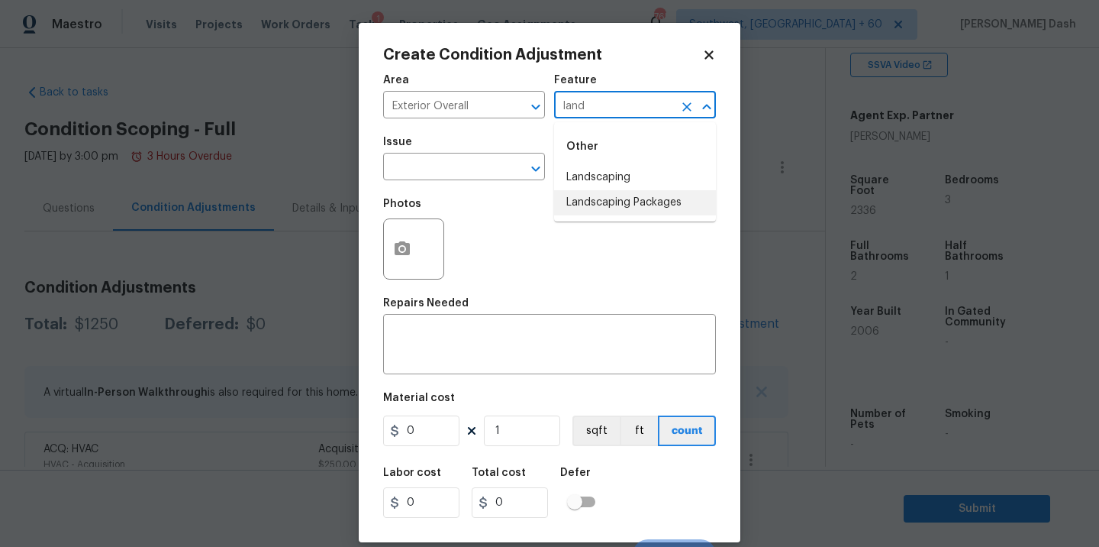
click at [613, 200] on li "Landscaping Packages" at bounding box center [635, 202] width 162 height 25
type input "Landscaping Packages"
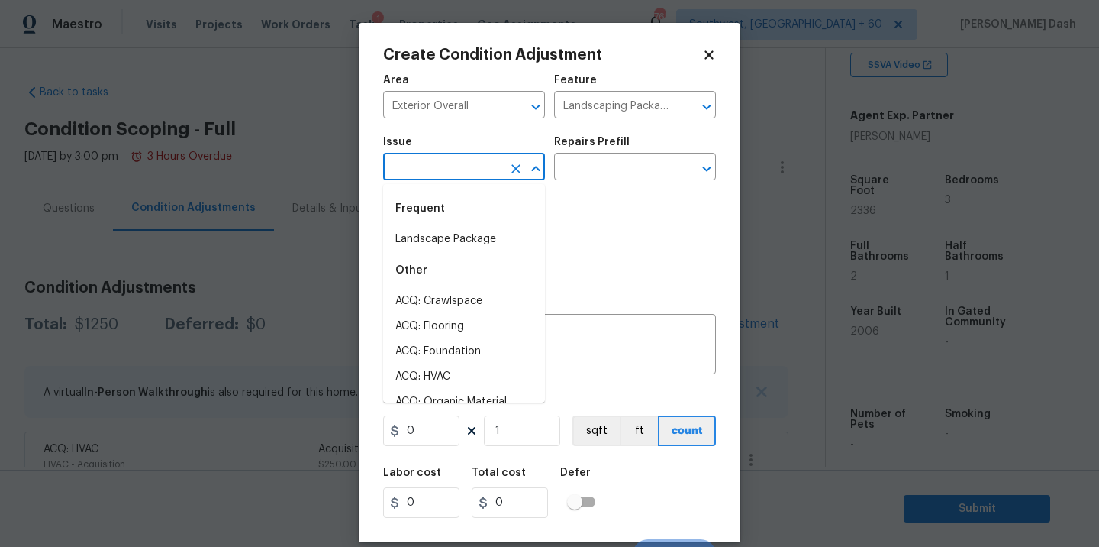
click at [498, 161] on input "text" at bounding box center [442, 168] width 119 height 24
click at [447, 225] on div "Frequent" at bounding box center [464, 208] width 162 height 37
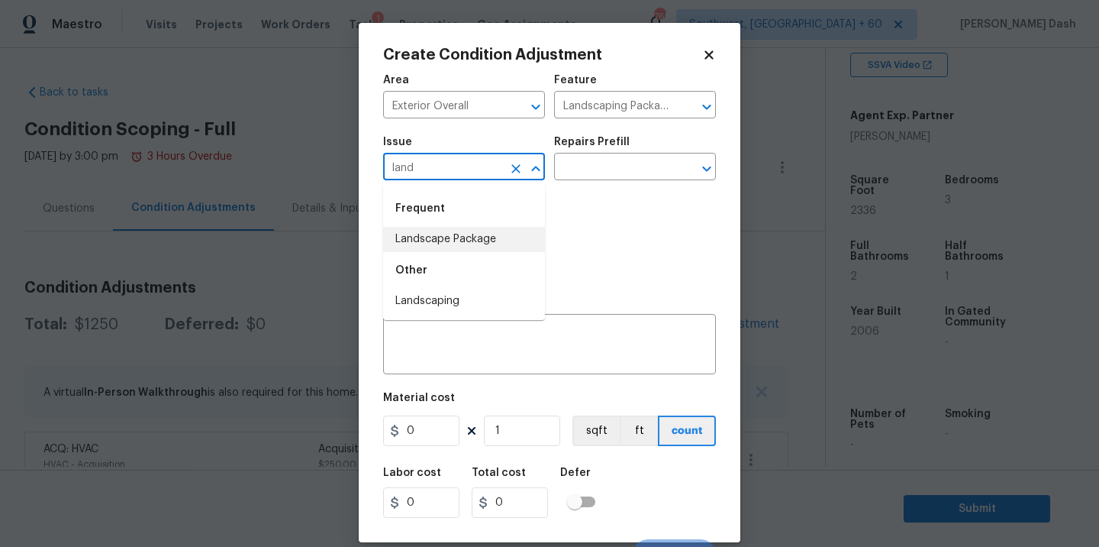
click at [447, 231] on li "Landscape Package" at bounding box center [464, 239] width 162 height 25
type input "Landscape Package"
click at [616, 161] on input "text" at bounding box center [613, 168] width 119 height 24
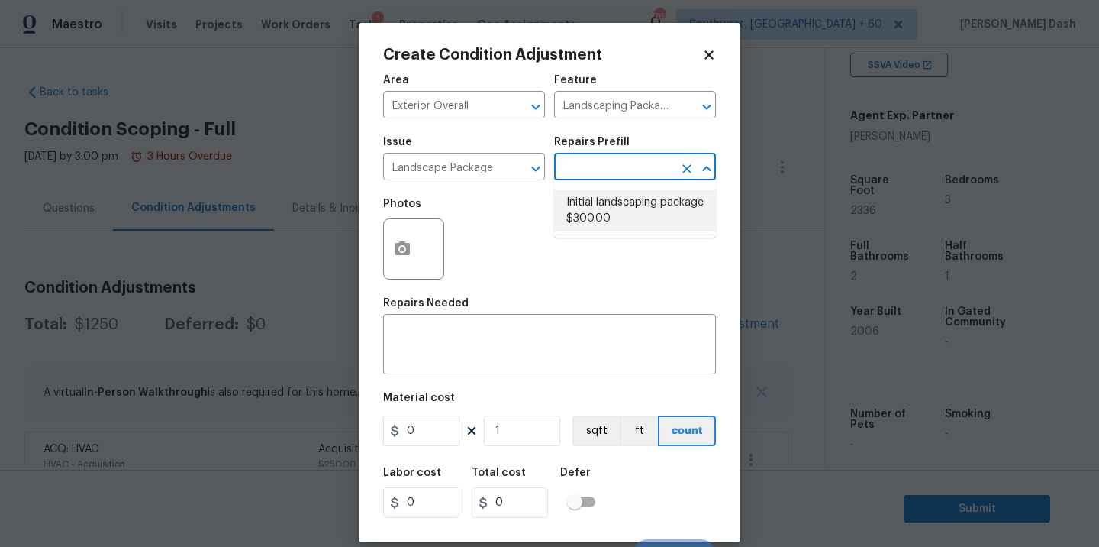
click at [618, 202] on li "Initial landscaping package $300.00" at bounding box center [635, 210] width 162 height 41
type input "Home Readiness Packages"
type textarea "Mowing of grass up to 6" in height. Mow, edge along driveways & sidewalks, trim…"
type input "300"
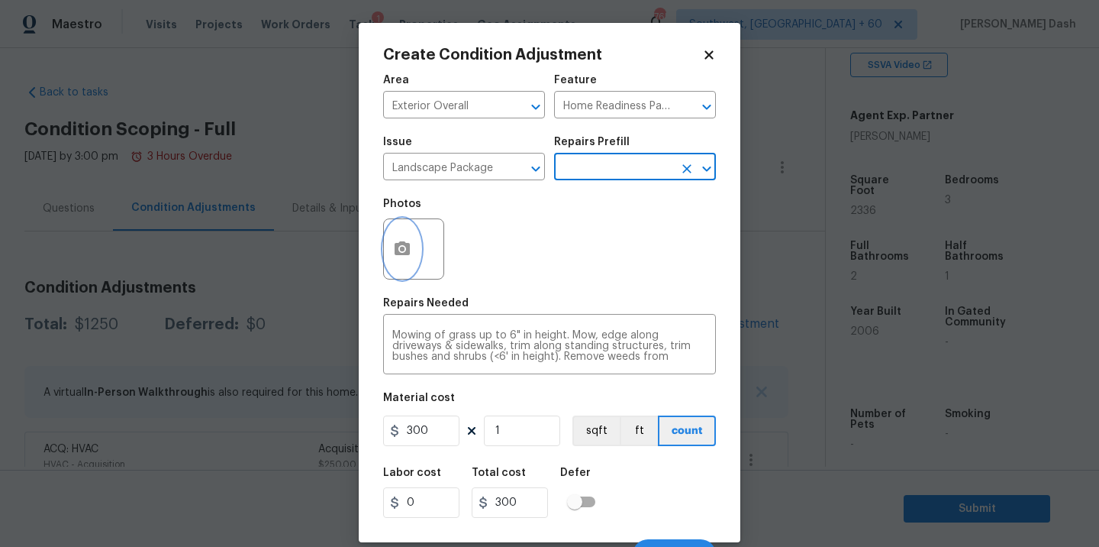
click at [413, 248] on button "button" at bounding box center [402, 249] width 37 height 60
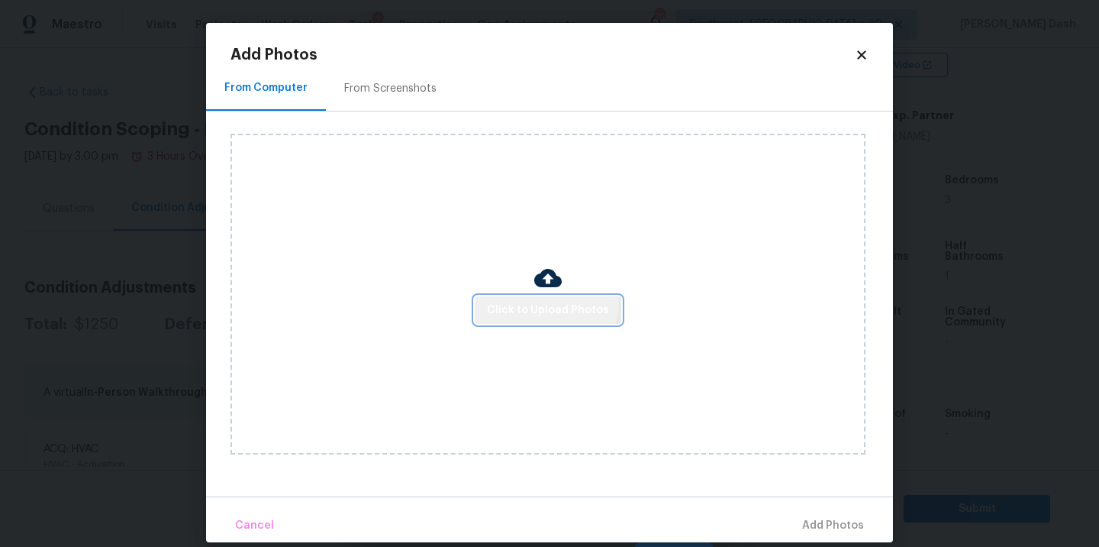
click at [544, 301] on span "Click to Upload Photos" at bounding box center [548, 310] width 122 height 19
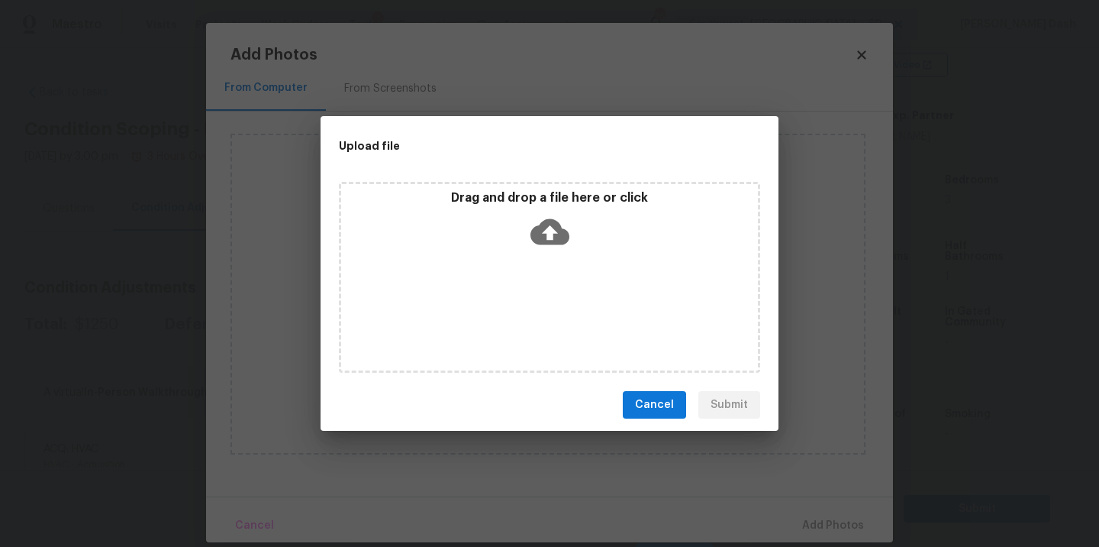
click at [544, 301] on div "Drag and drop a file here or click" at bounding box center [549, 277] width 421 height 191
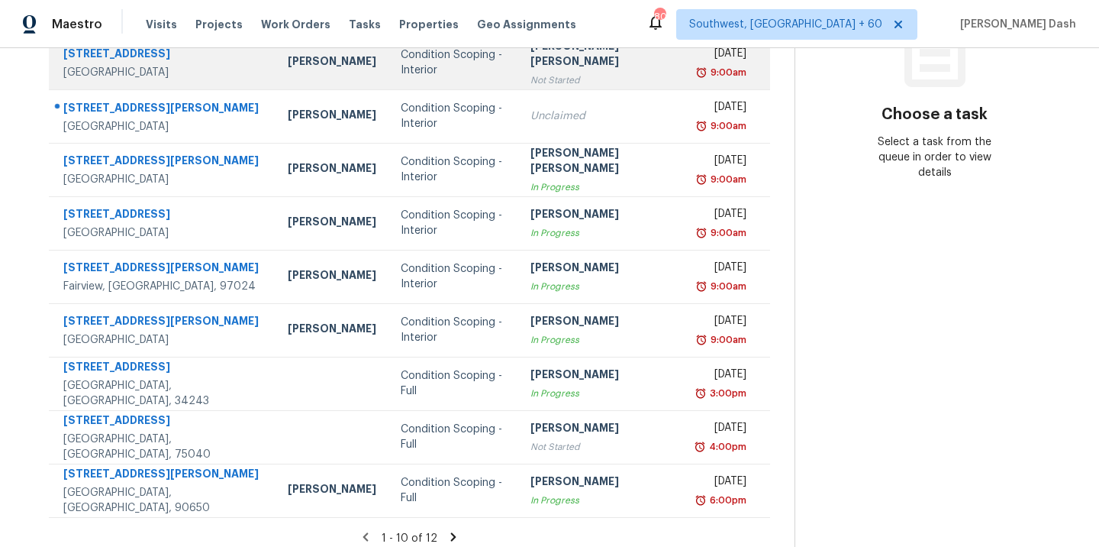
scroll to position [248, 0]
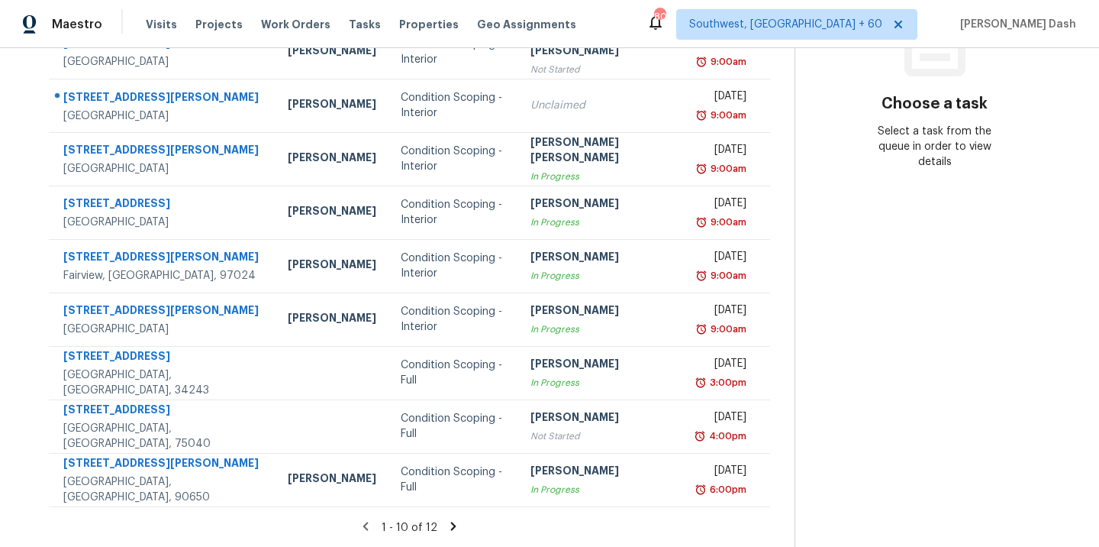
click at [447, 524] on icon at bounding box center [454, 526] width 14 height 14
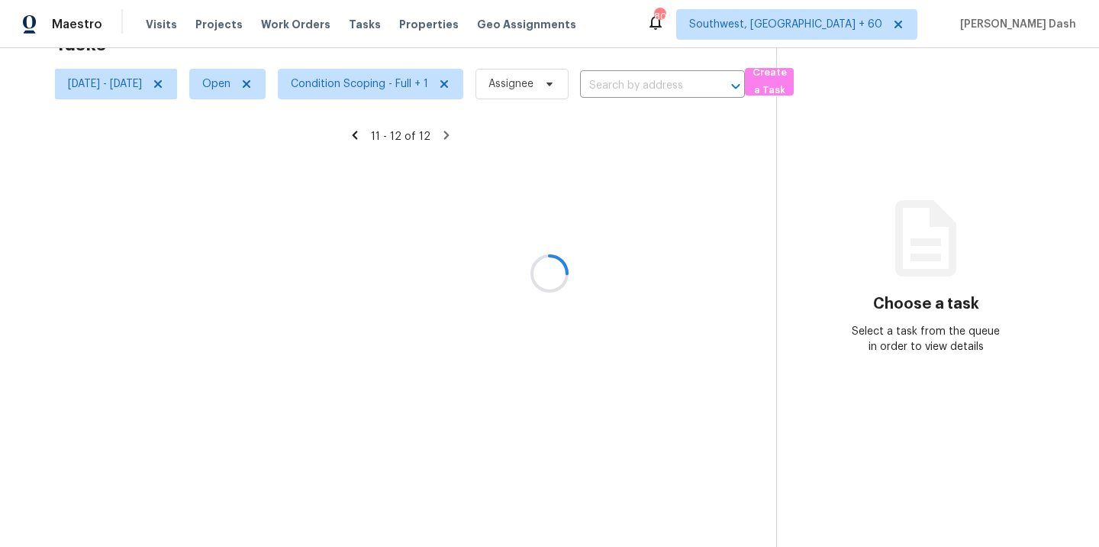
scroll to position [48, 0]
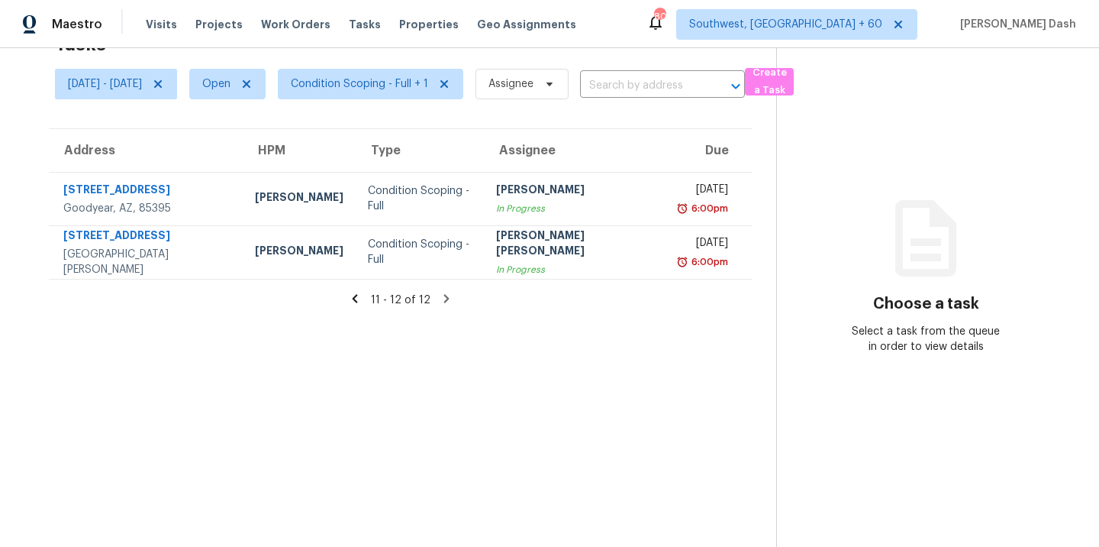
click at [370, 299] on div "11 - 12 of 12" at bounding box center [400, 300] width 752 height 16
click at [357, 296] on icon at bounding box center [354, 298] width 5 height 8
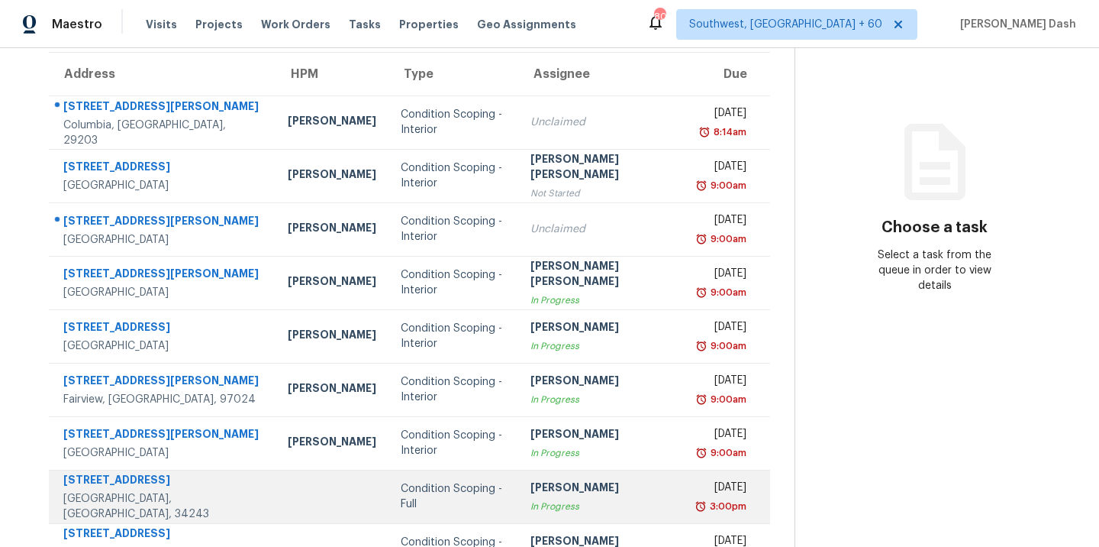
scroll to position [0, 0]
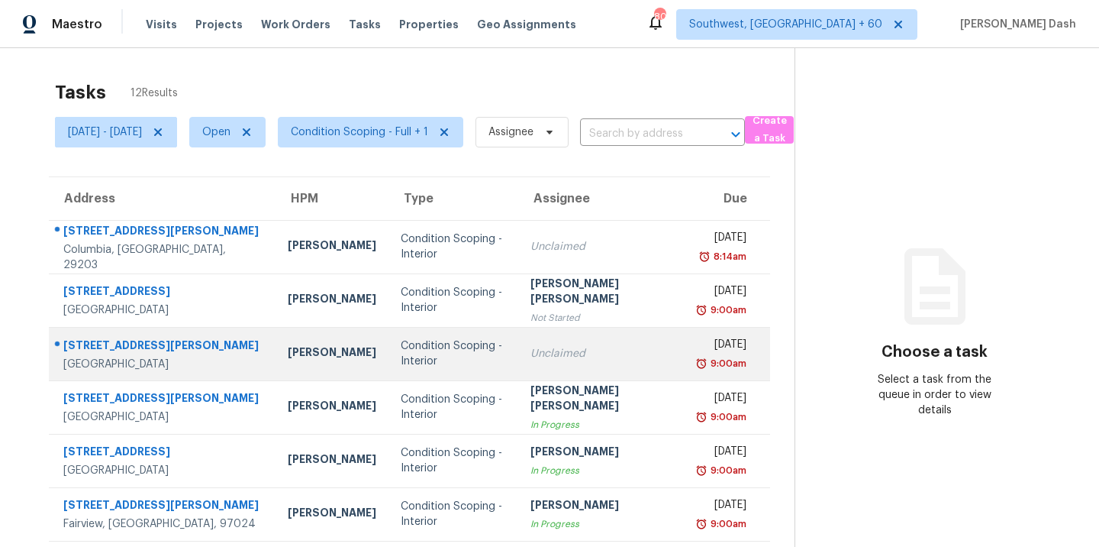
click at [429, 340] on div "Condition Scoping - Interior" at bounding box center [453, 353] width 105 height 31
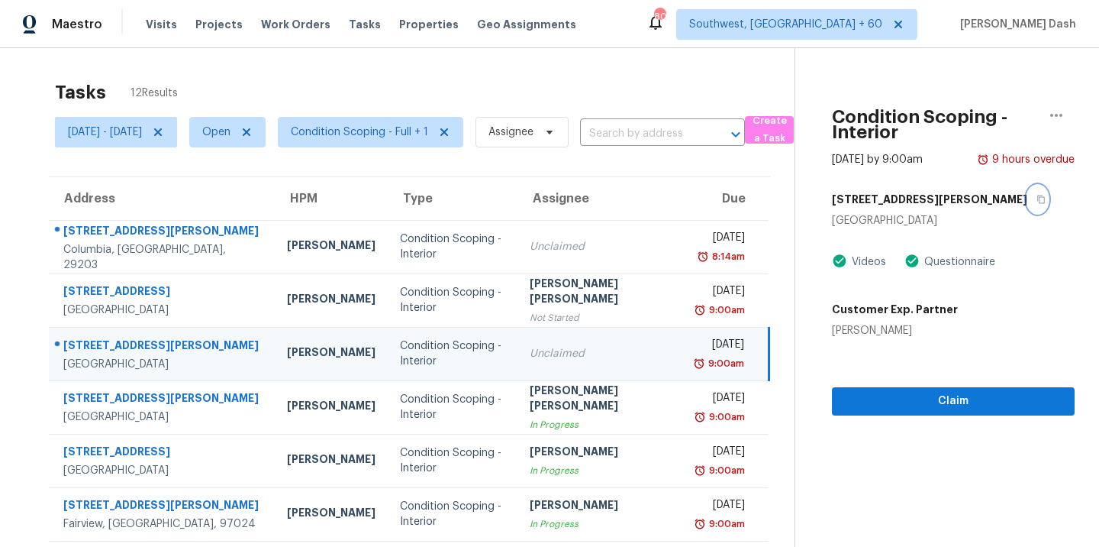
click at [1037, 202] on icon "button" at bounding box center [1041, 199] width 9 height 9
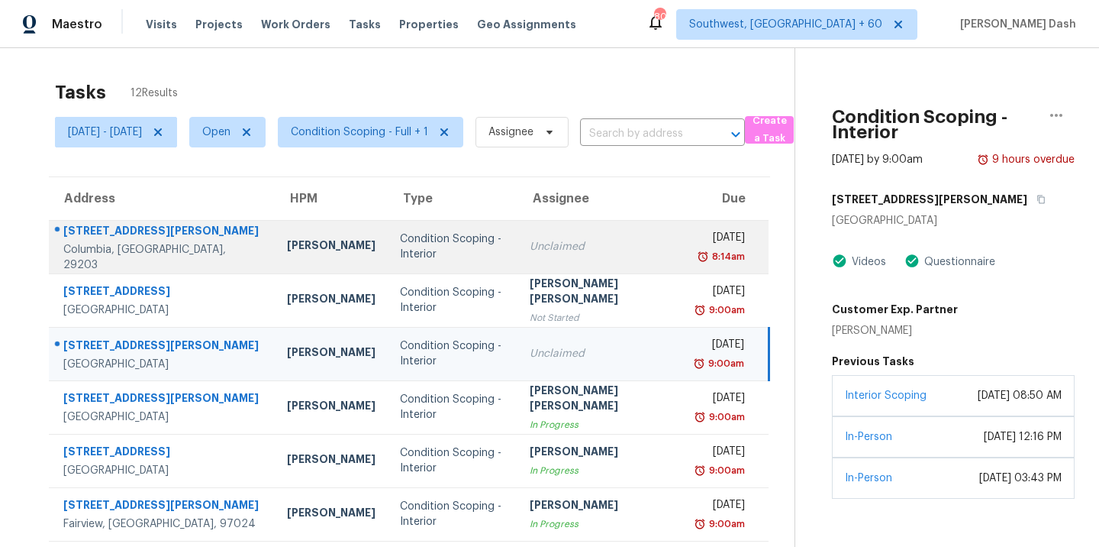
click at [419, 238] on div "Condition Scoping - Interior" at bounding box center [452, 246] width 105 height 31
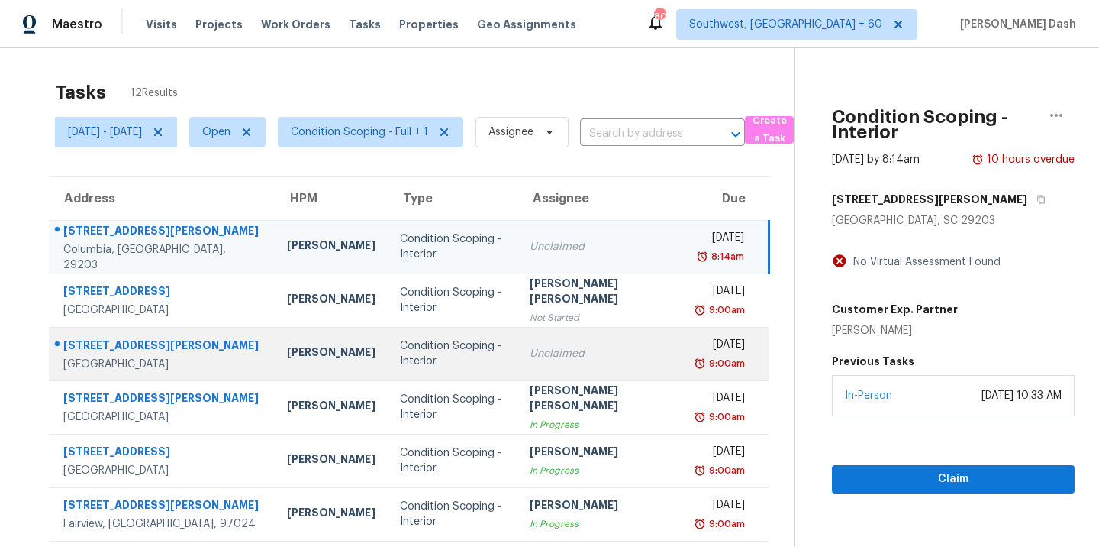
click at [556, 352] on div "Unclaimed" at bounding box center [602, 353] width 144 height 15
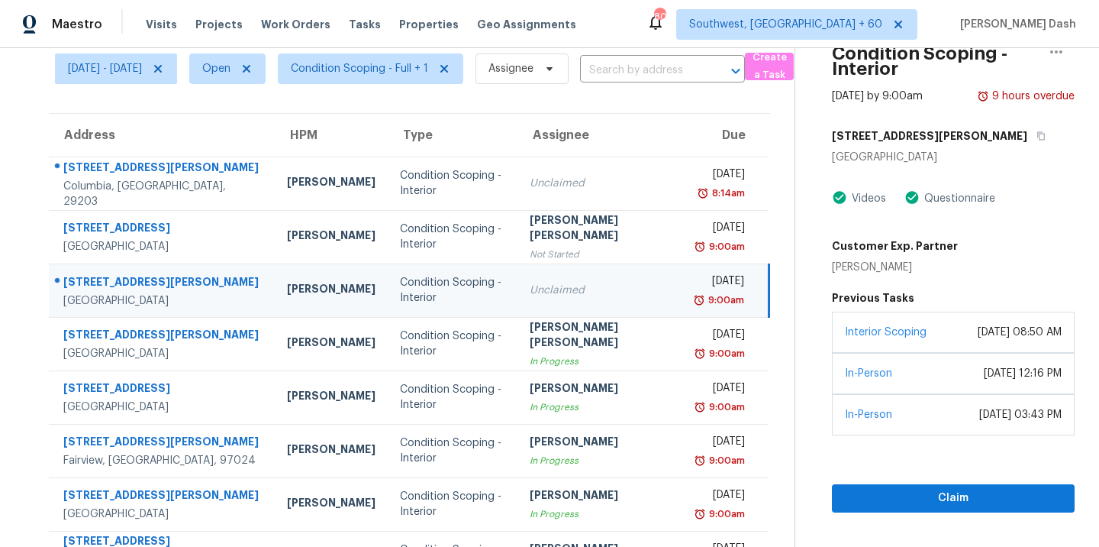
scroll to position [106, 0]
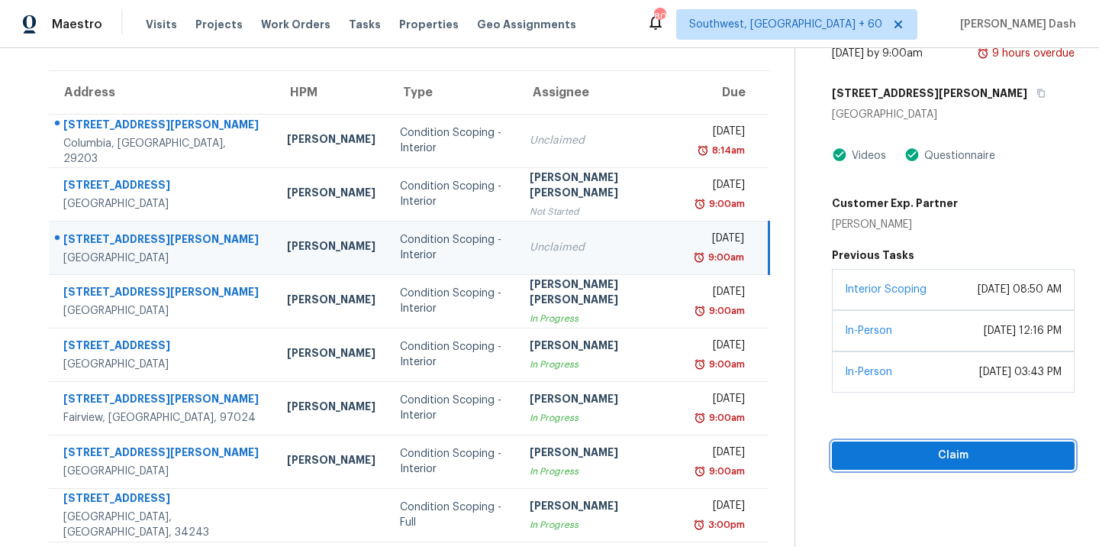
click at [930, 465] on span "Claim" at bounding box center [953, 455] width 218 height 19
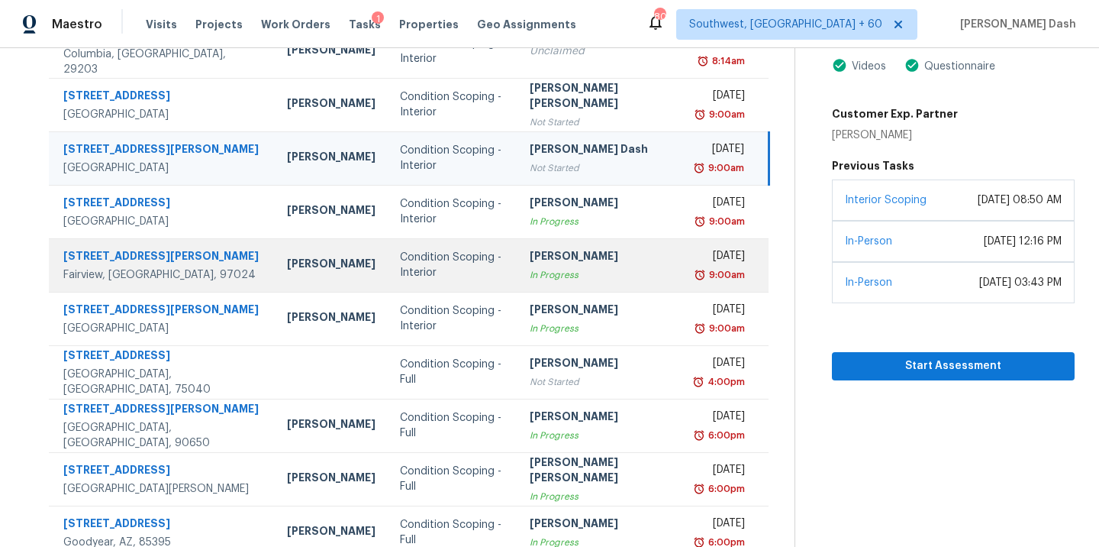
scroll to position [248, 0]
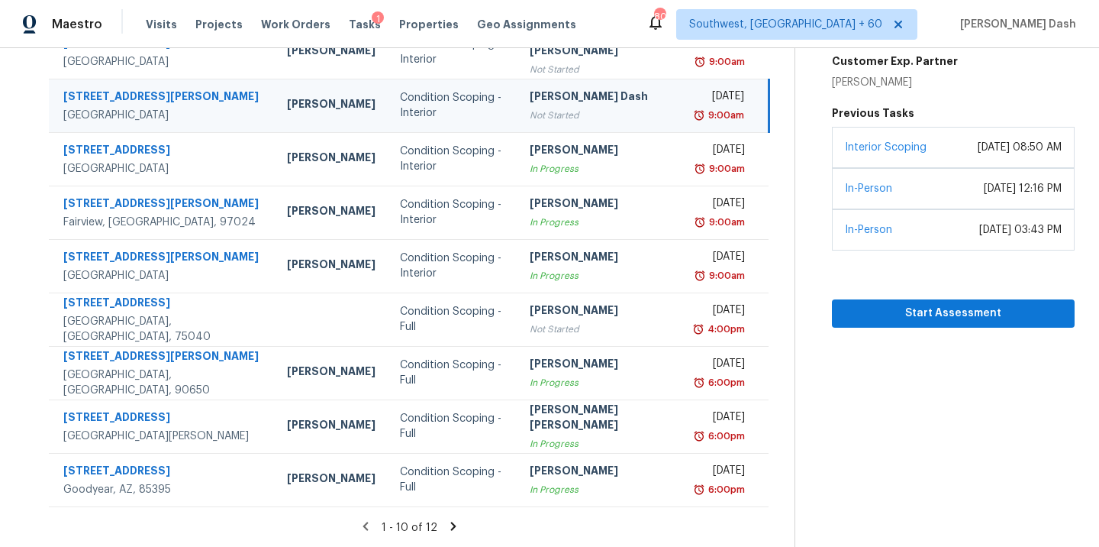
click at [447, 522] on icon at bounding box center [454, 526] width 14 height 14
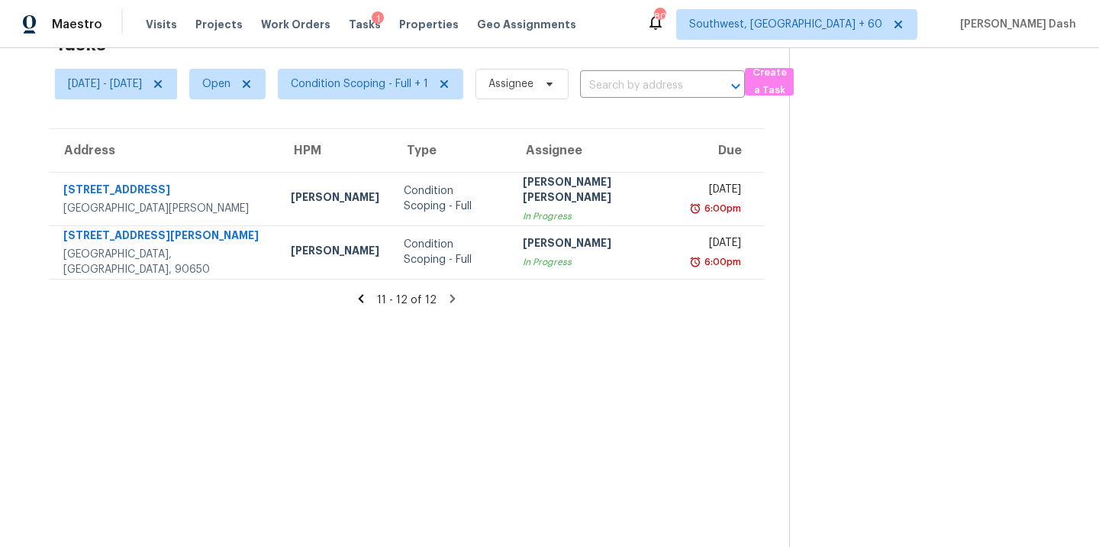
click at [368, 298] on icon at bounding box center [361, 299] width 14 height 14
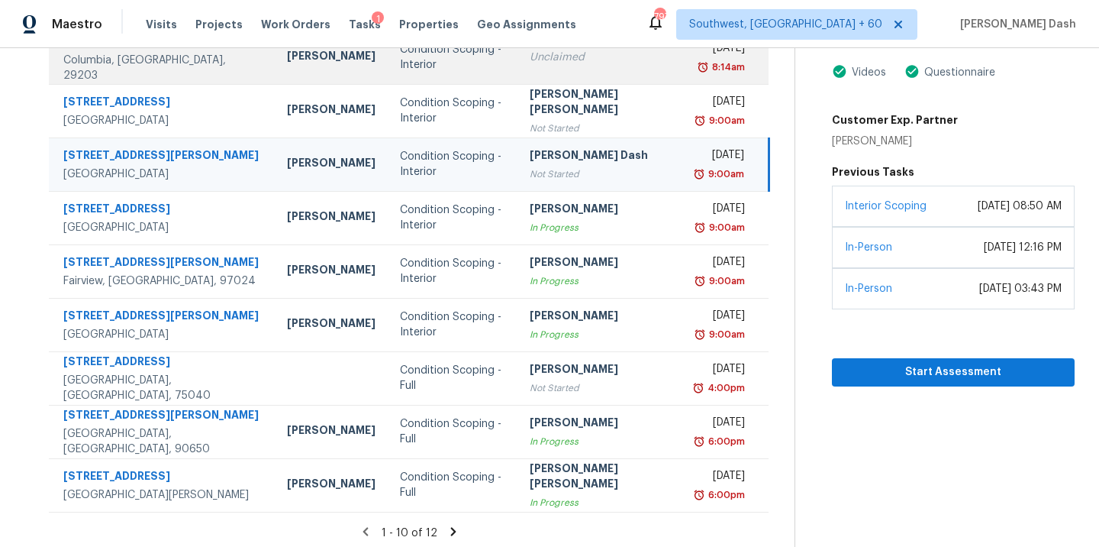
scroll to position [195, 0]
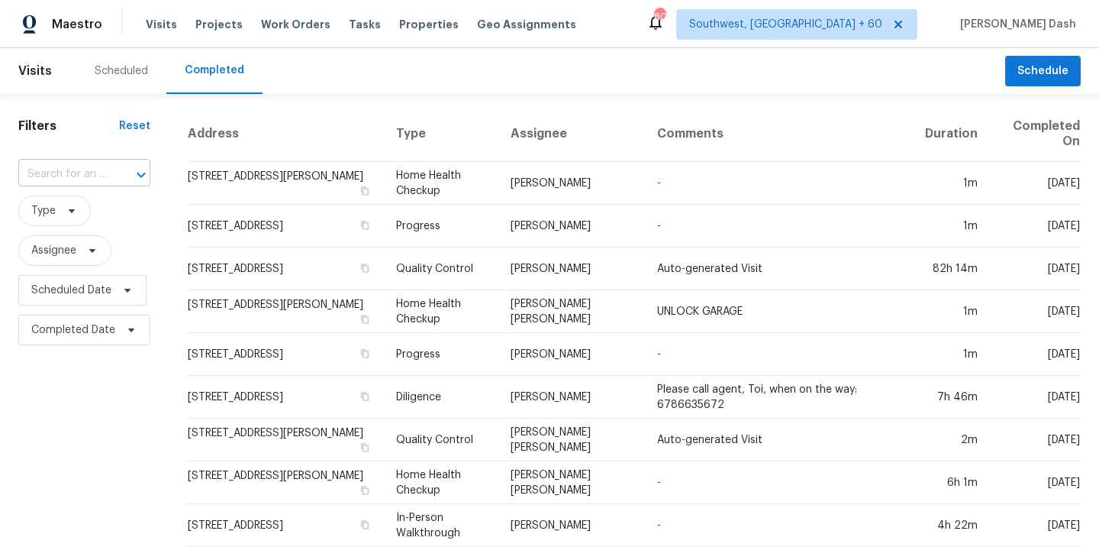
click at [62, 173] on input "text" at bounding box center [62, 175] width 89 height 24
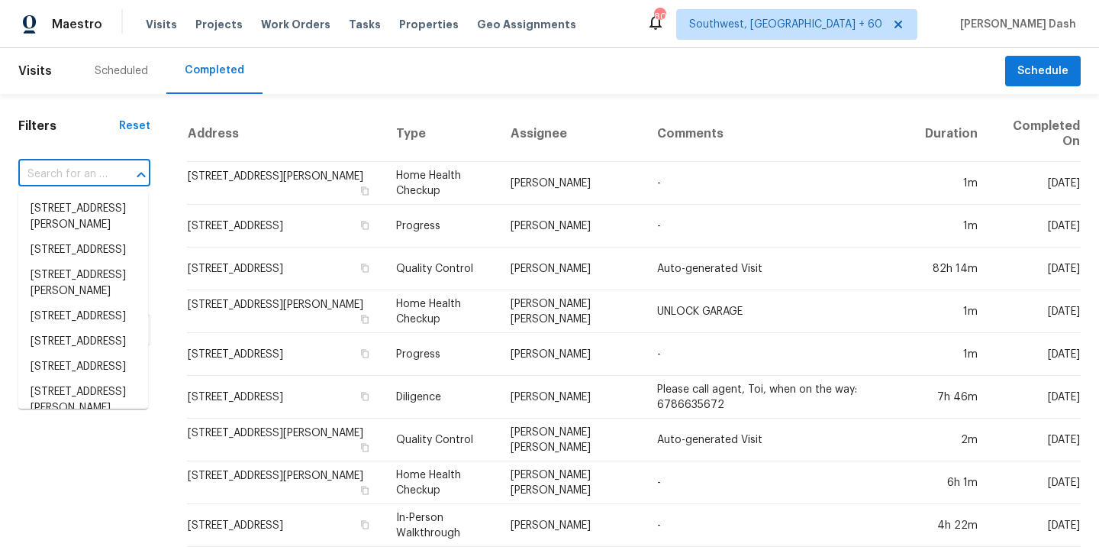
paste input "[STREET_ADDRESS][PERSON_NAME]"
type input "[STREET_ADDRESS][PERSON_NAME]"
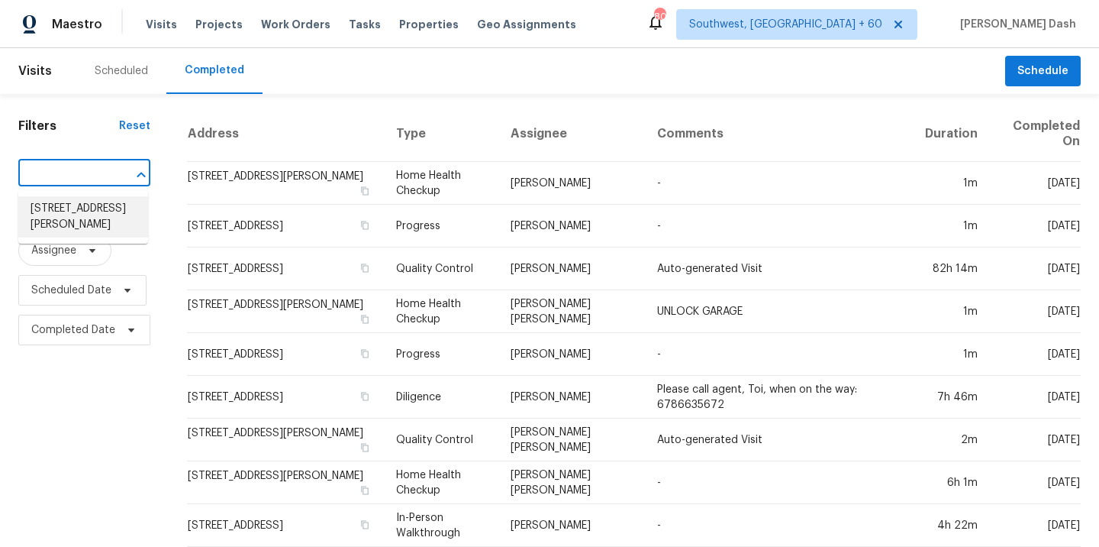
click at [72, 207] on li "[STREET_ADDRESS][PERSON_NAME]" at bounding box center [83, 216] width 130 height 41
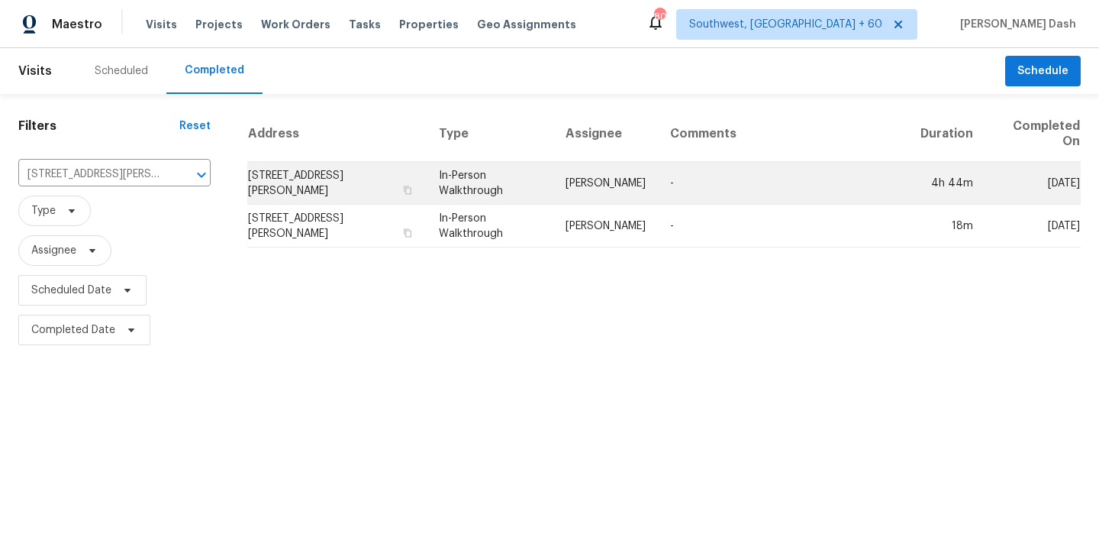
click at [527, 172] on td "In-Person Walkthrough" at bounding box center [490, 183] width 127 height 43
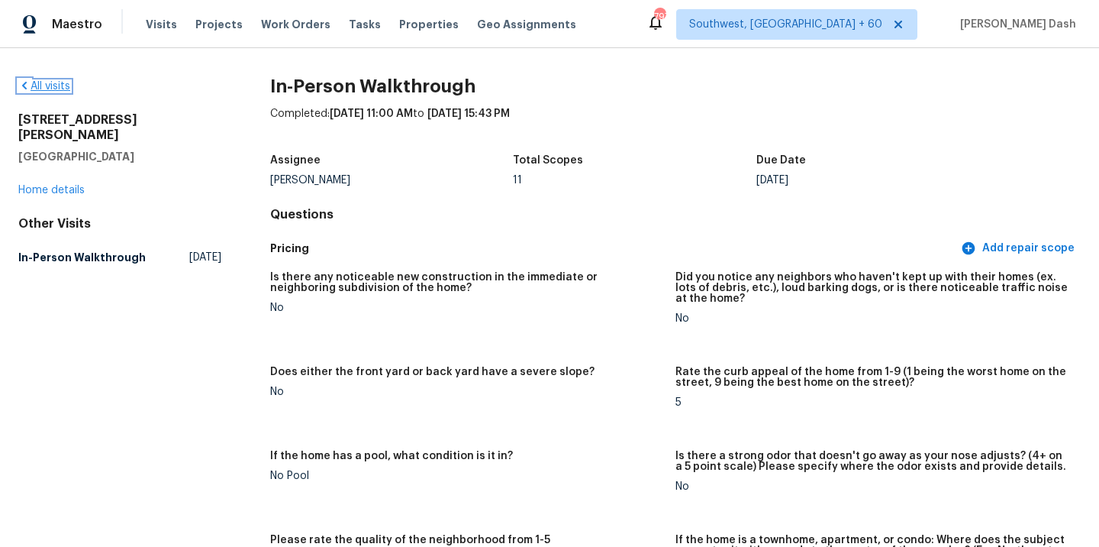
click at [62, 84] on link "All visits" at bounding box center [44, 86] width 52 height 11
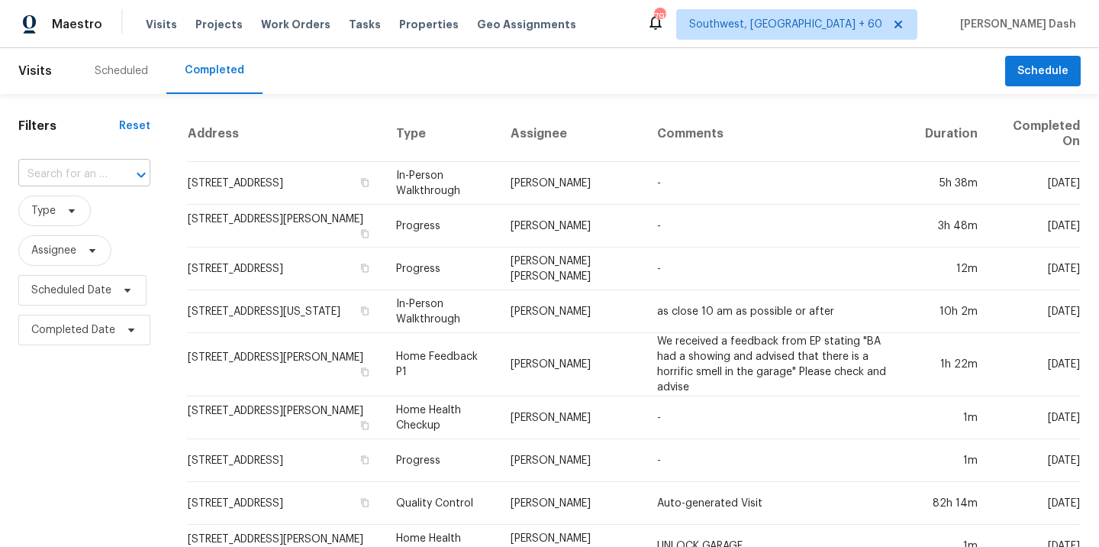
click at [76, 169] on input "text" at bounding box center [62, 175] width 89 height 24
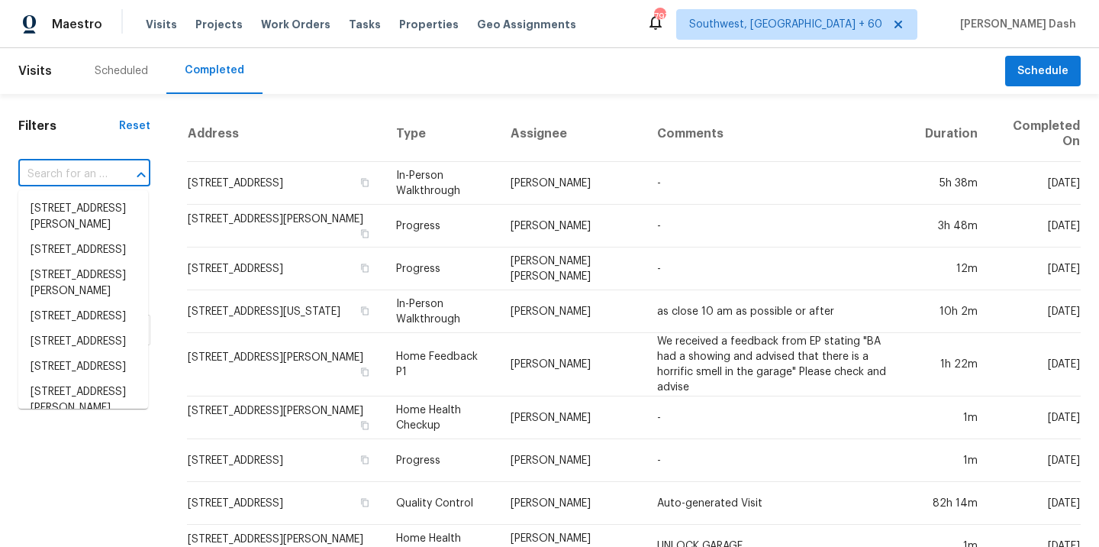
paste input "[STREET_ADDRESS][PERSON_NAME]"
type input "[STREET_ADDRESS][PERSON_NAME]"
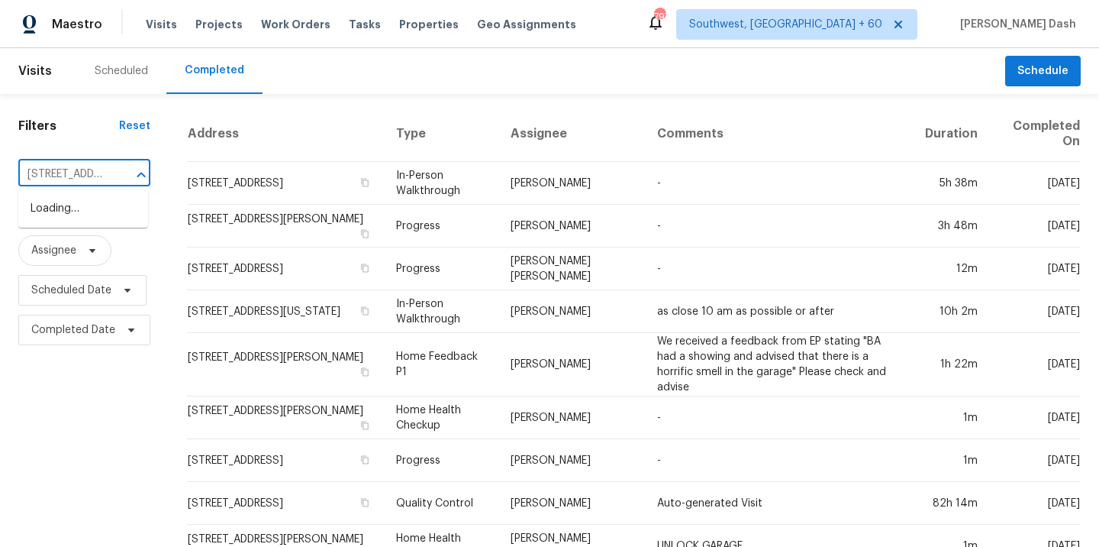
scroll to position [0, 134]
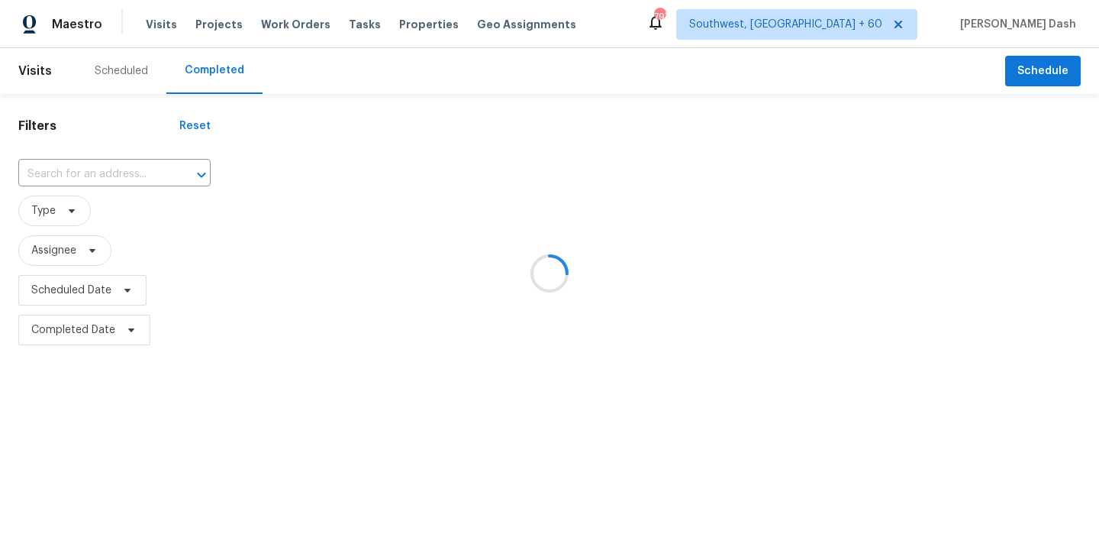
type input "[STREET_ADDRESS][PERSON_NAME]"
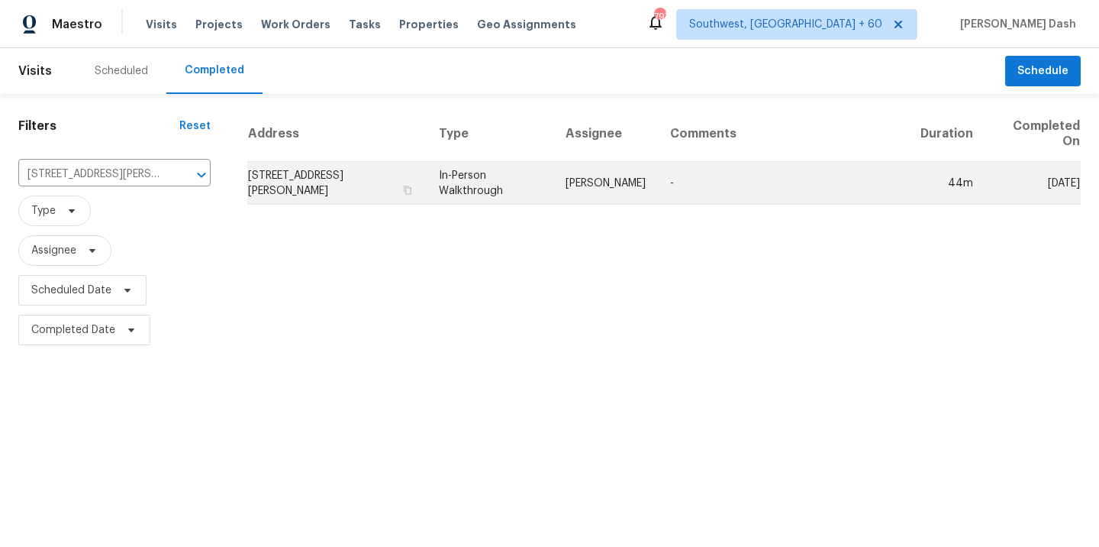
click at [523, 176] on td "In-Person Walkthrough" at bounding box center [490, 183] width 127 height 43
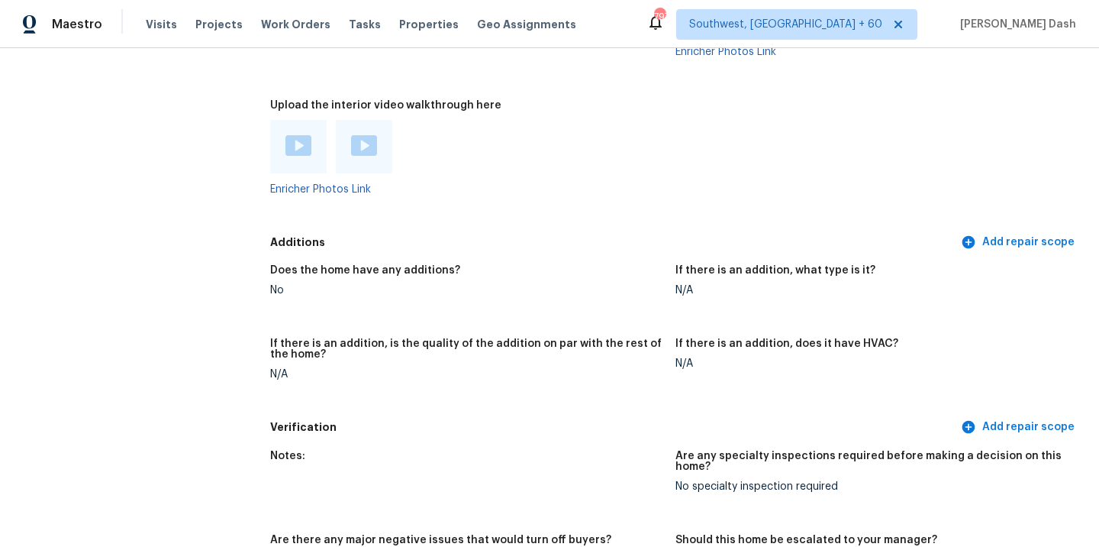
scroll to position [3040, 0]
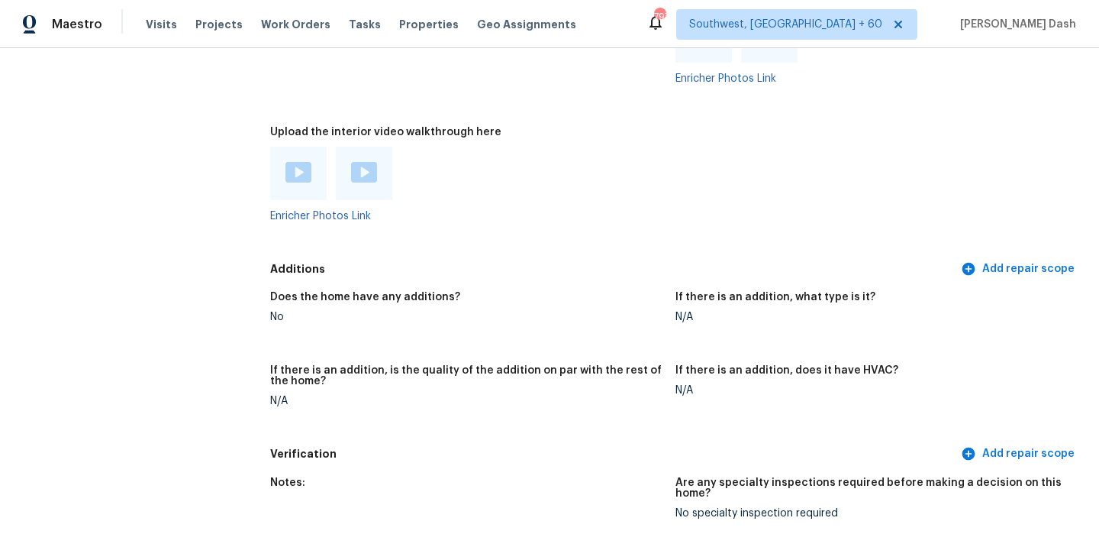
click at [297, 162] on img at bounding box center [298, 172] width 26 height 21
click at [366, 162] on img at bounding box center [364, 172] width 26 height 21
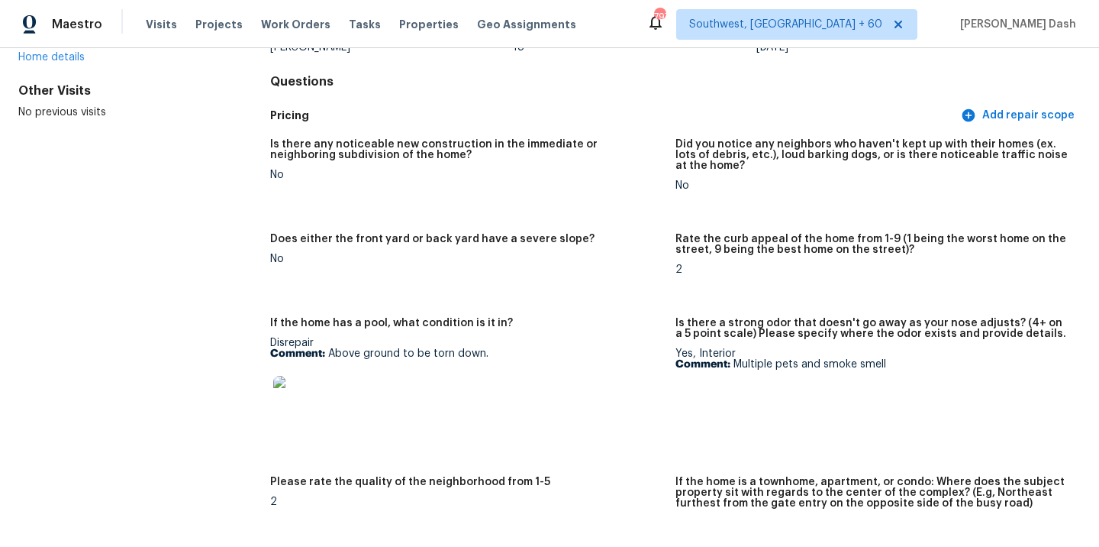
scroll to position [201, 0]
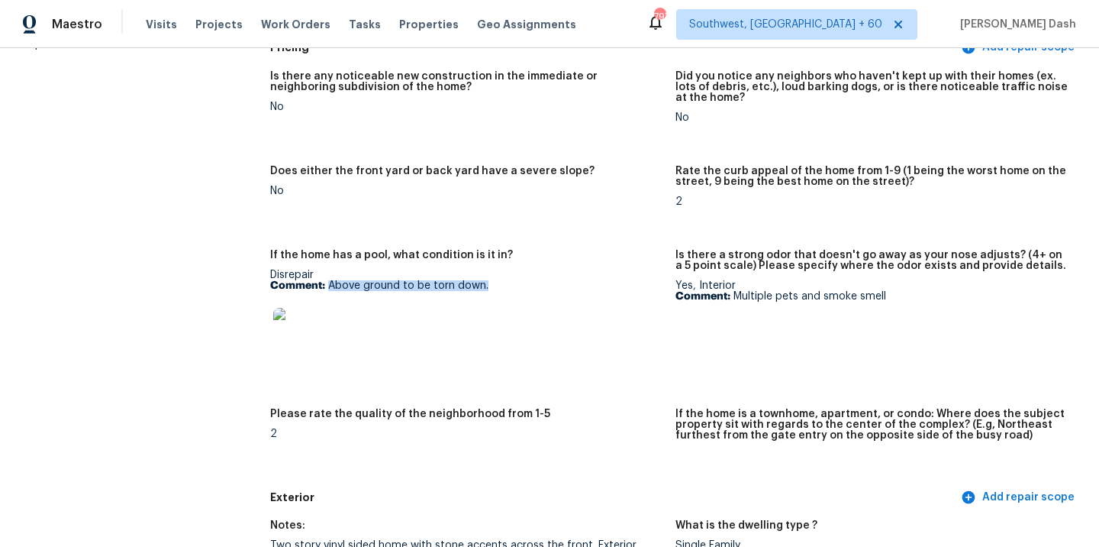
drag, startPoint x: 327, startPoint y: 284, endPoint x: 484, endPoint y: 282, distance: 157.3
click at [484, 282] on p "Comment: Above ground to be torn down." at bounding box center [466, 285] width 393 height 11
click at [424, 327] on div at bounding box center [466, 331] width 393 height 67
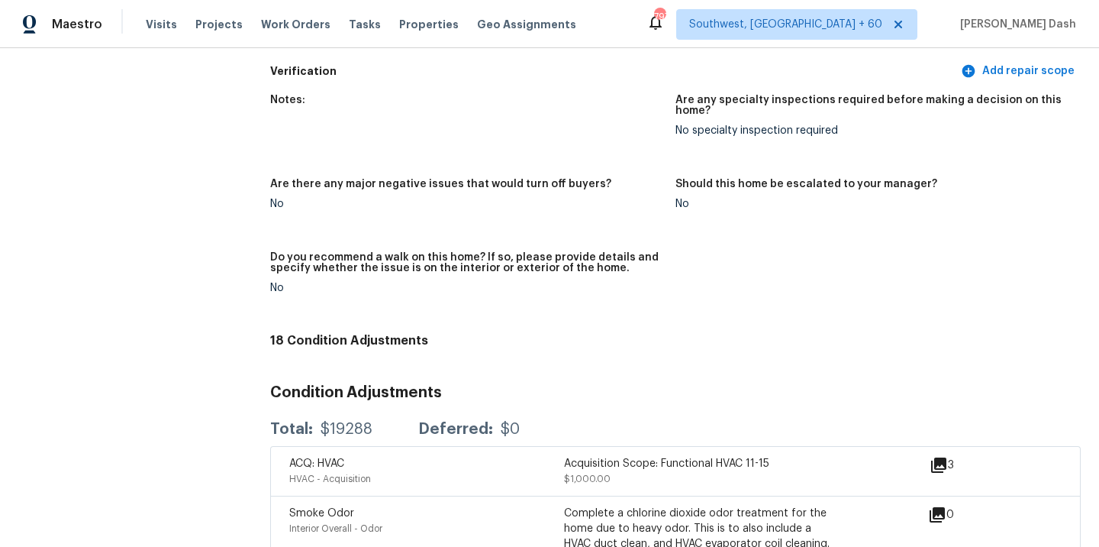
scroll to position [3399, 0]
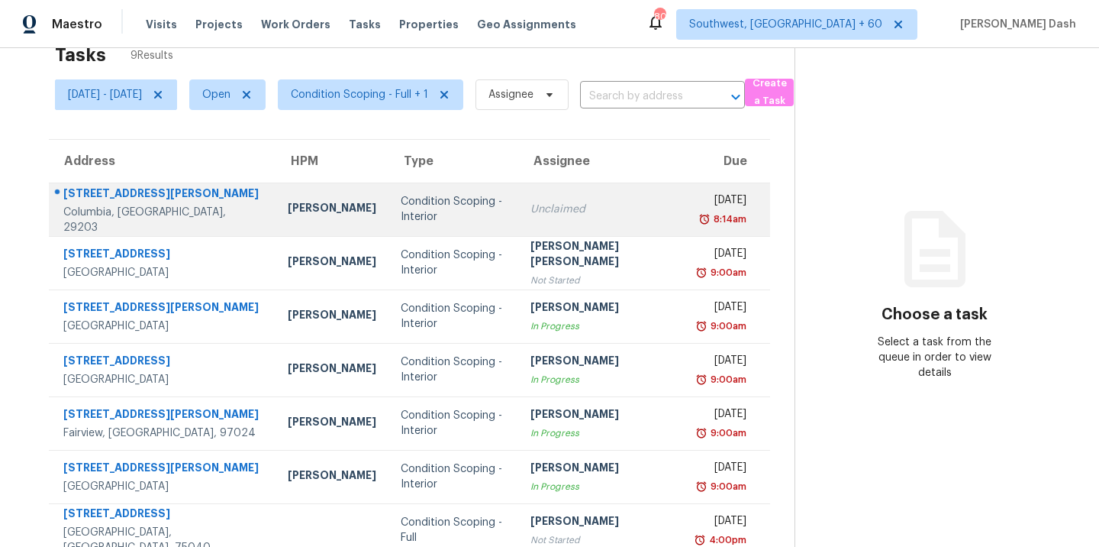
scroll to position [36, 0]
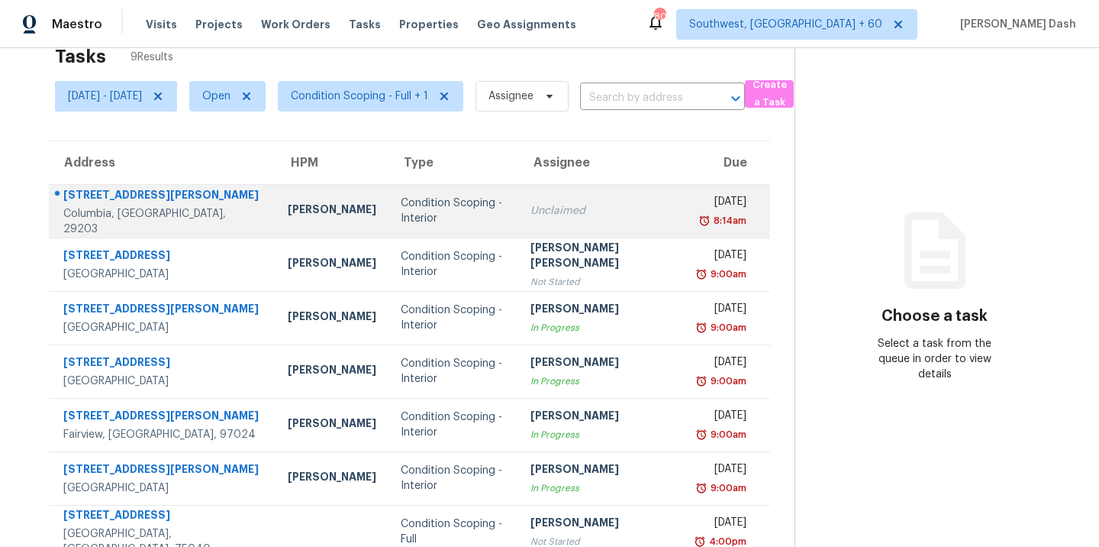
click at [401, 199] on div "Condition Scoping - Interior" at bounding box center [453, 210] width 105 height 31
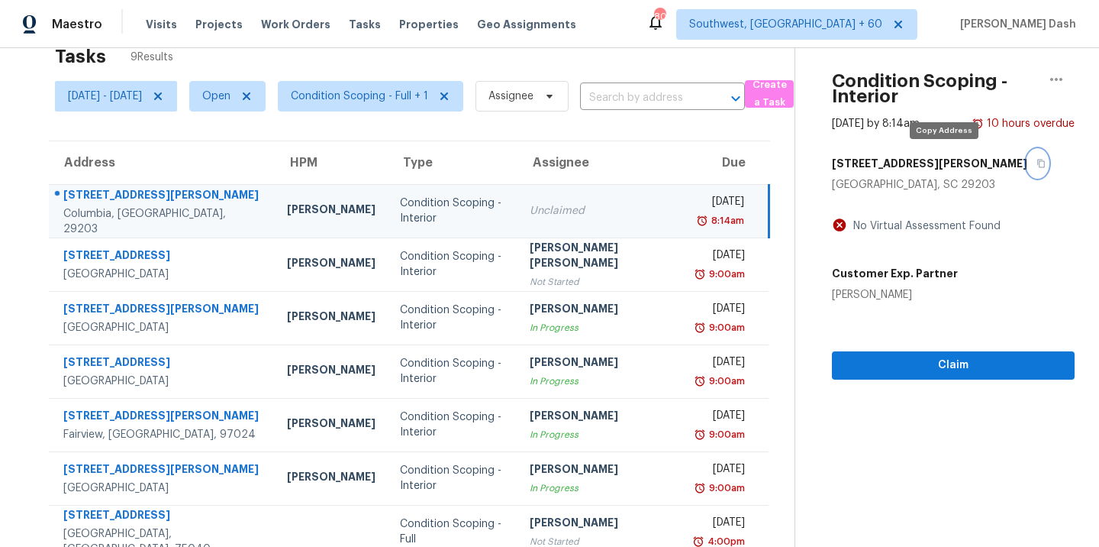
click at [1037, 164] on icon "button" at bounding box center [1041, 163] width 9 height 9
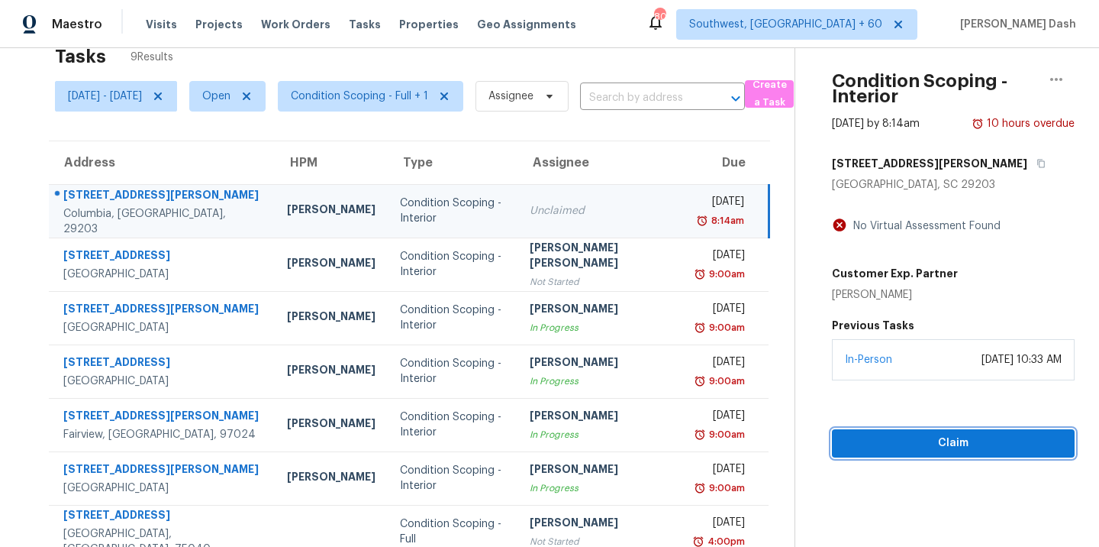
click at [930, 441] on span "Claim" at bounding box center [953, 443] width 218 height 19
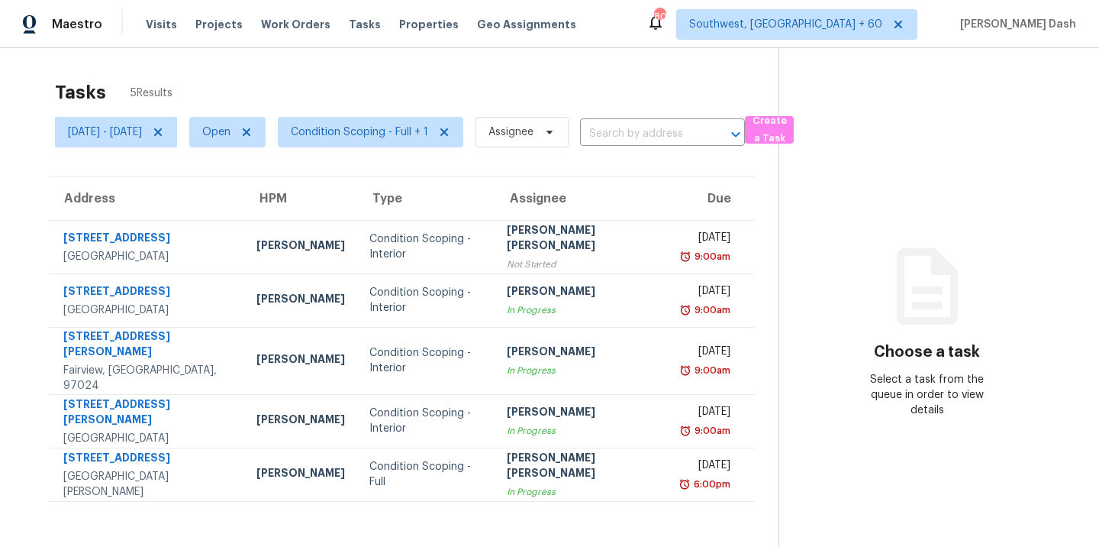
scroll to position [9, 0]
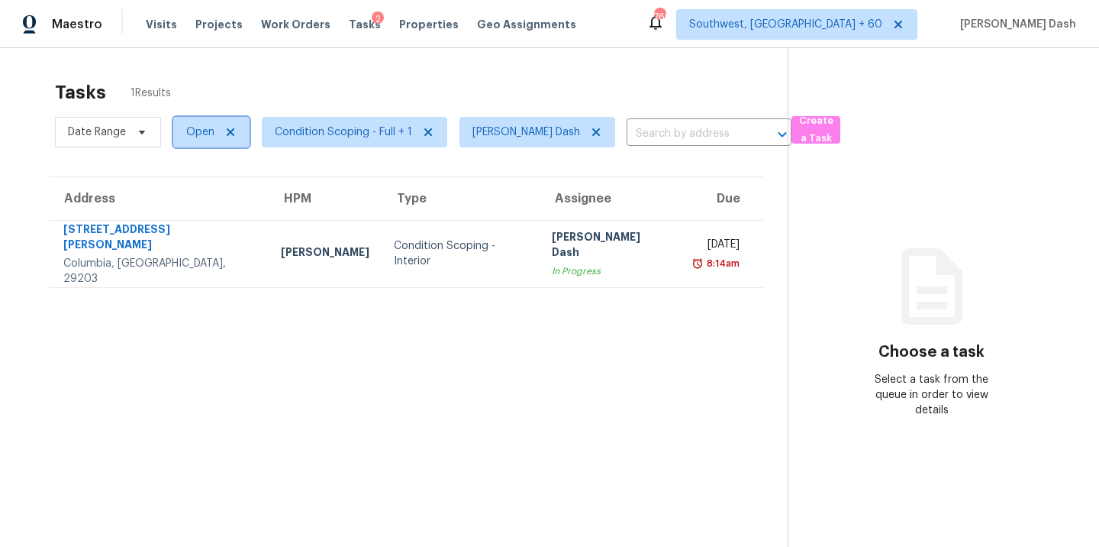
click at [198, 140] on span "Open" at bounding box center [211, 132] width 76 height 31
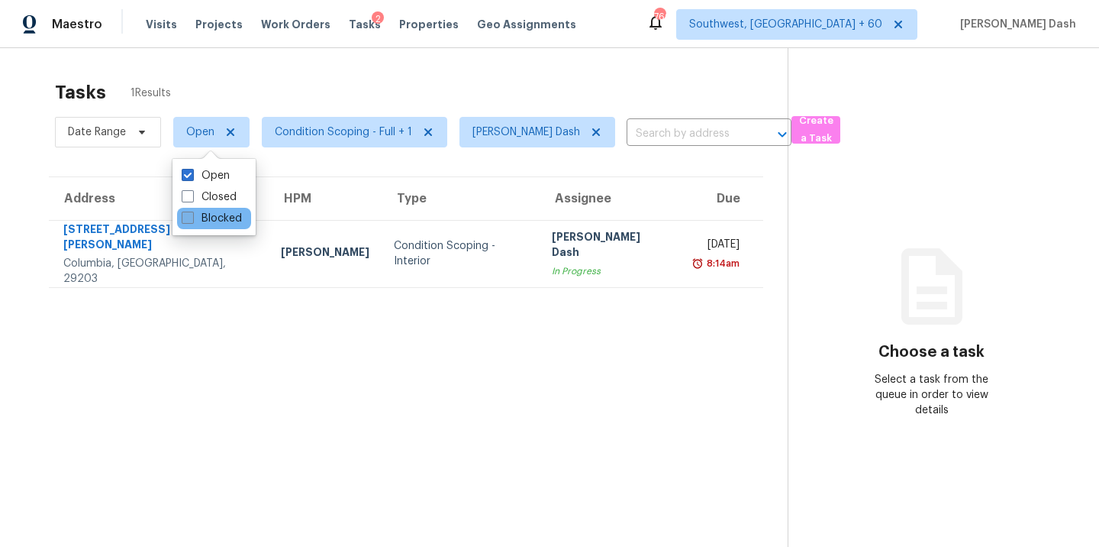
click at [223, 220] on label "Blocked" at bounding box center [212, 218] width 60 height 15
click at [192, 220] on input "Blocked" at bounding box center [187, 216] width 10 height 10
checkbox input "true"
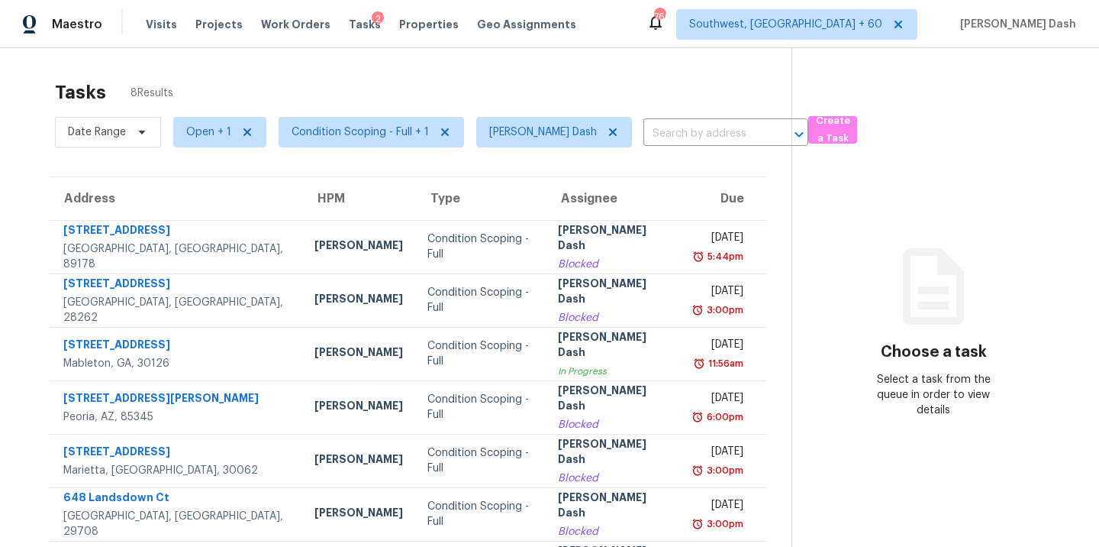
click at [328, 68] on div "Tasks 8 Results Date Range Open + 1 Condition Scoping - Full + 1 Soumya Ranjan …" at bounding box center [549, 354] width 1099 height 612
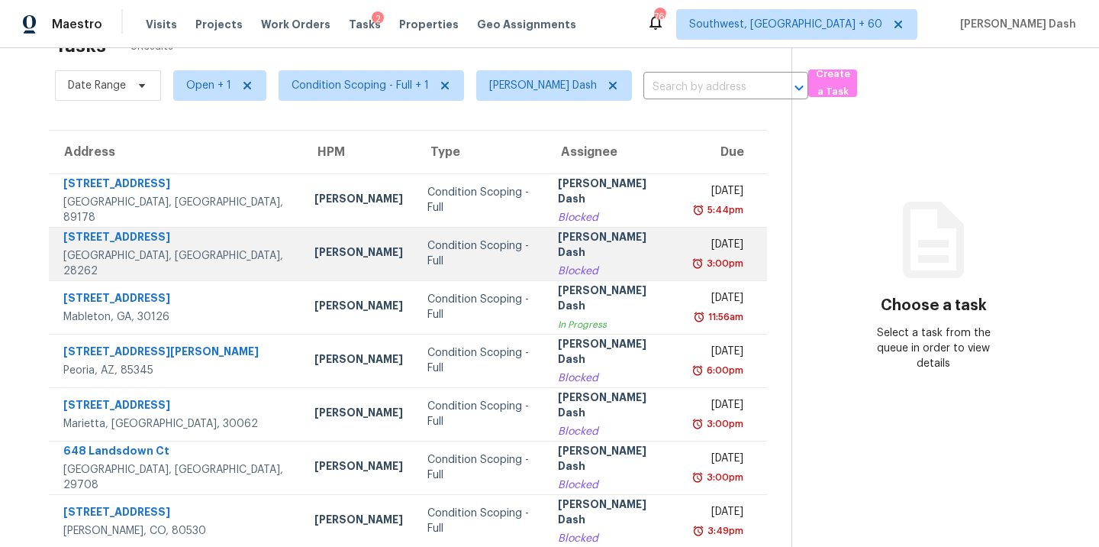
scroll to position [37, 0]
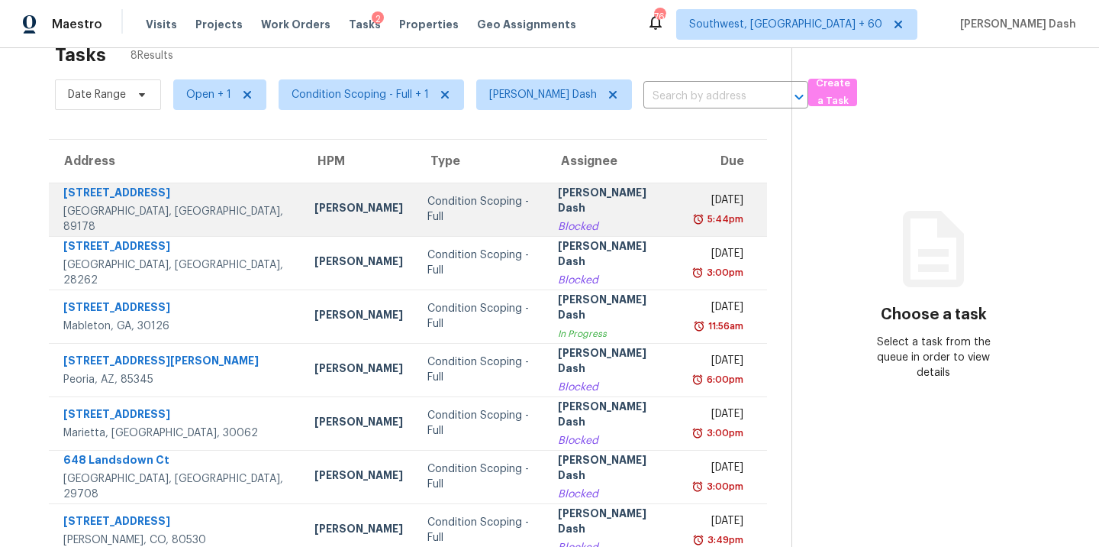
click at [431, 219] on td "Condition Scoping - Full" at bounding box center [480, 208] width 131 height 53
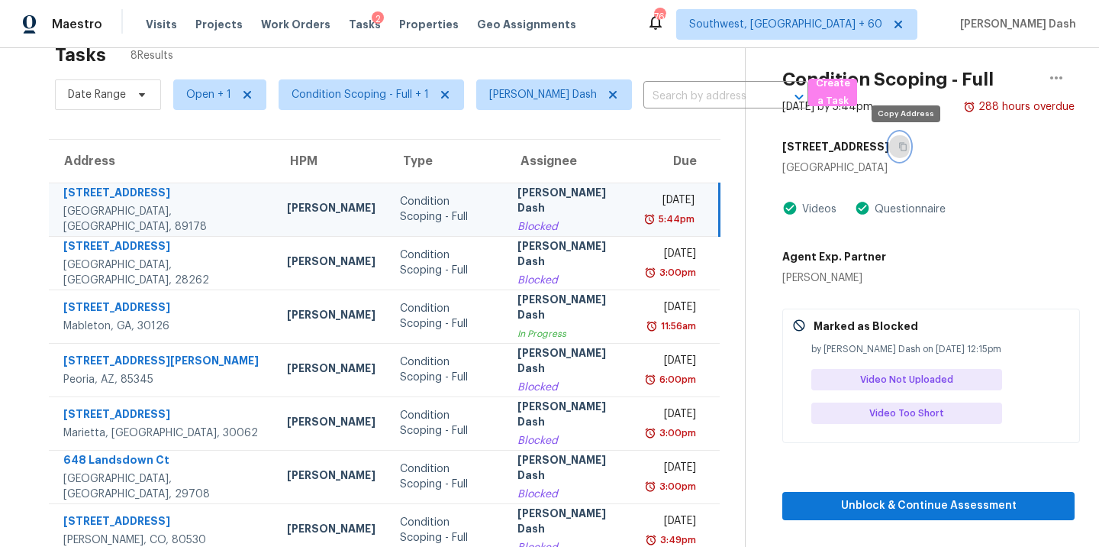
click at [904, 146] on icon "button" at bounding box center [902, 146] width 9 height 9
click at [518, 201] on div "[PERSON_NAME] Dash" at bounding box center [571, 202] width 107 height 34
click at [910, 139] on button "button" at bounding box center [899, 146] width 21 height 27
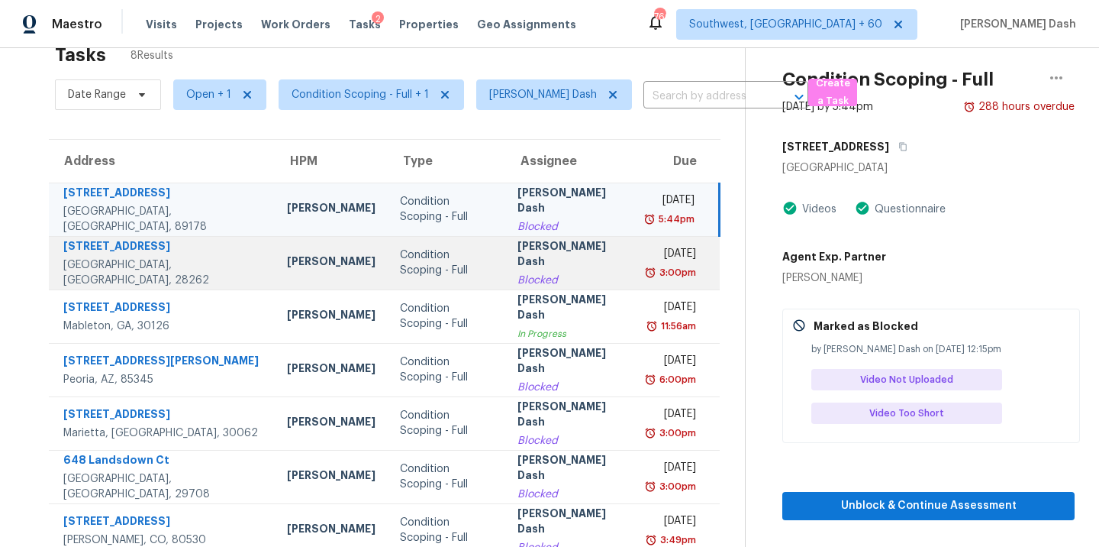
click at [571, 266] on div "[PERSON_NAME] Dash" at bounding box center [571, 255] width 107 height 34
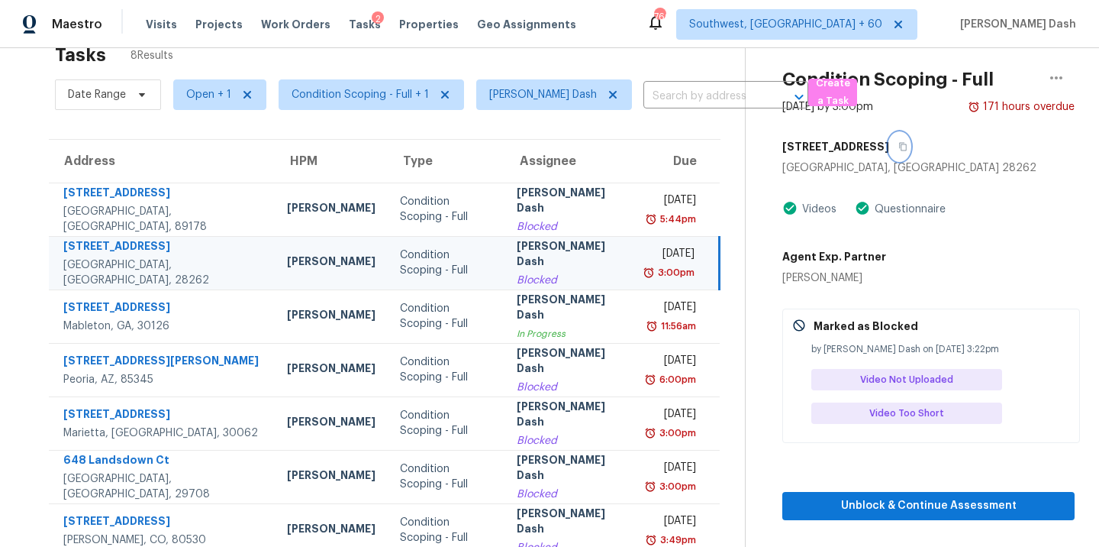
click at [908, 146] on icon "button" at bounding box center [902, 146] width 9 height 9
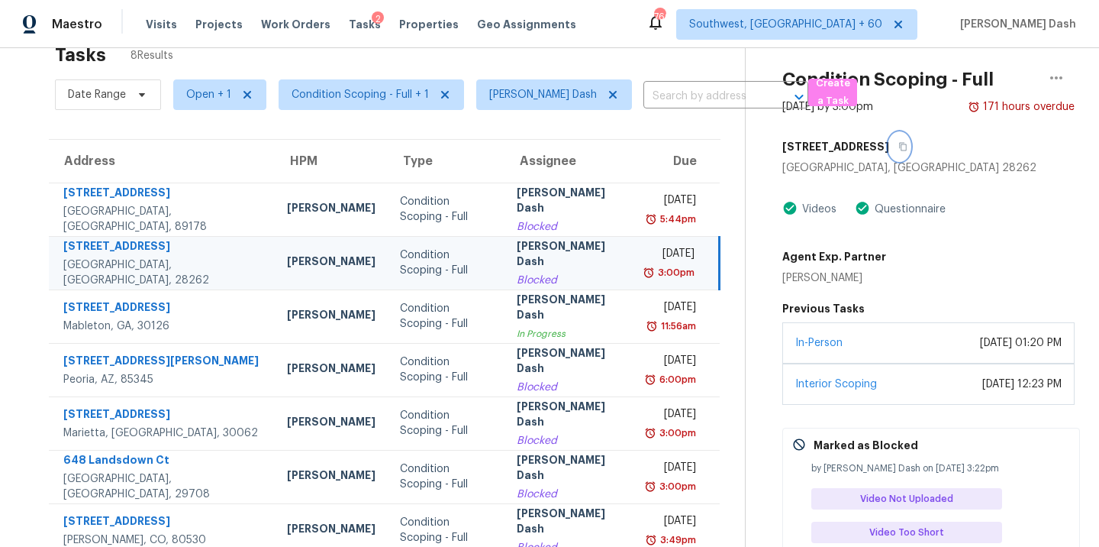
click at [908, 147] on icon "button" at bounding box center [902, 146] width 9 height 9
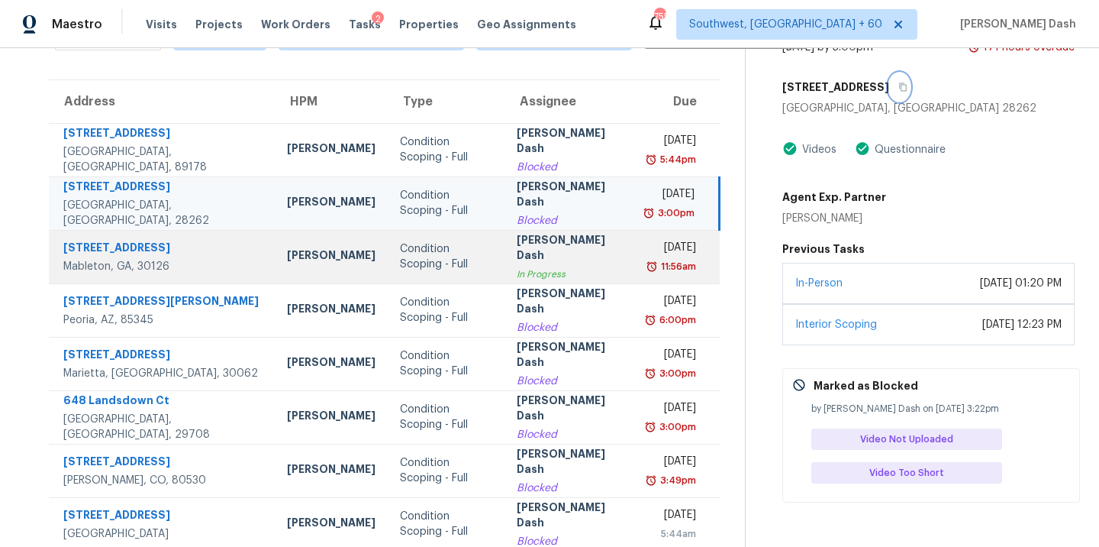
scroll to position [105, 0]
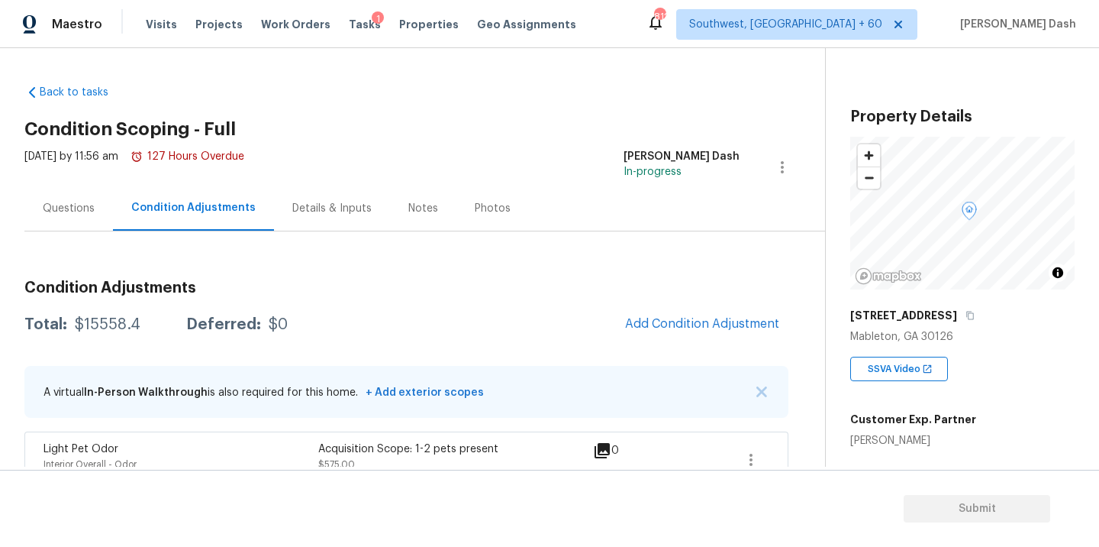
click at [113, 324] on div "$15558.4" at bounding box center [108, 324] width 66 height 15
copy div "$15558.4"
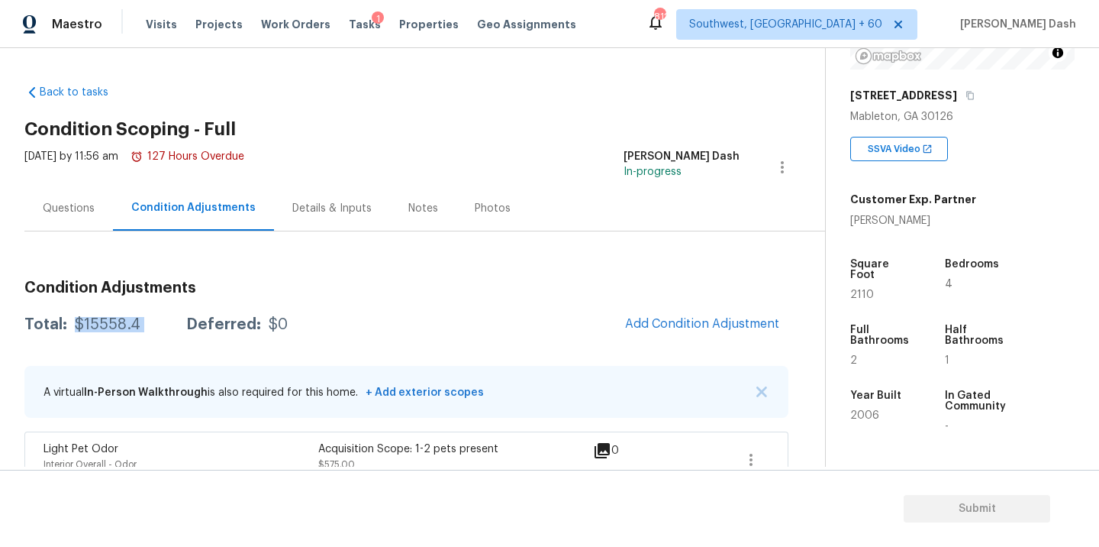
scroll to position [226, 0]
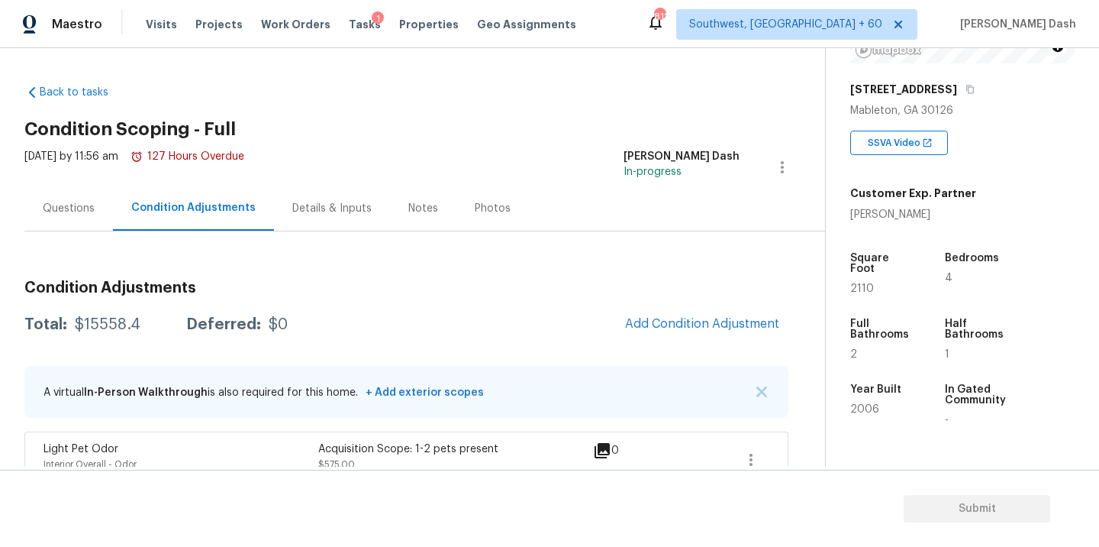
click at [70, 223] on div "Questions" at bounding box center [68, 207] width 89 height 45
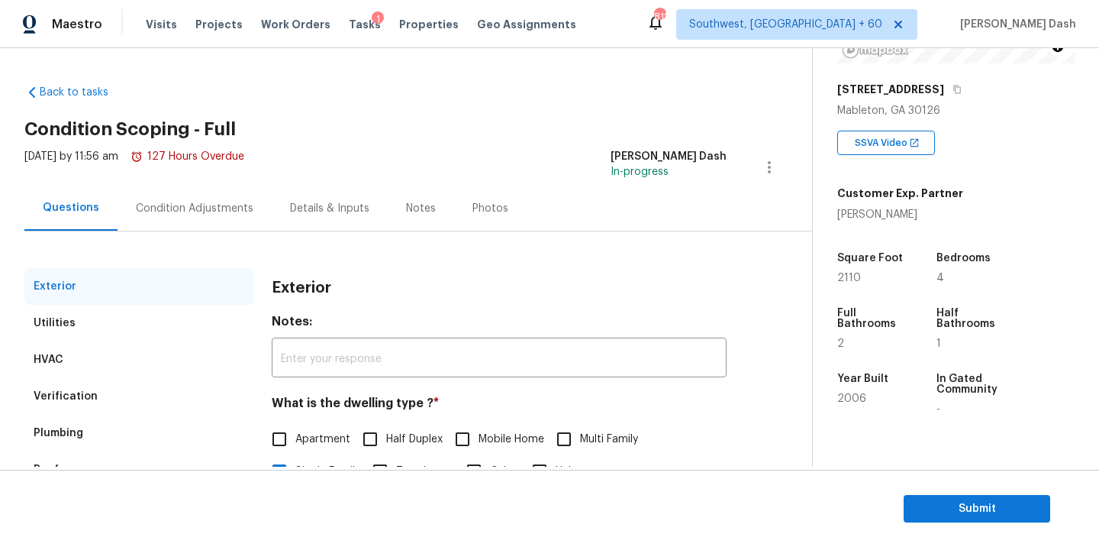
scroll to position [145, 0]
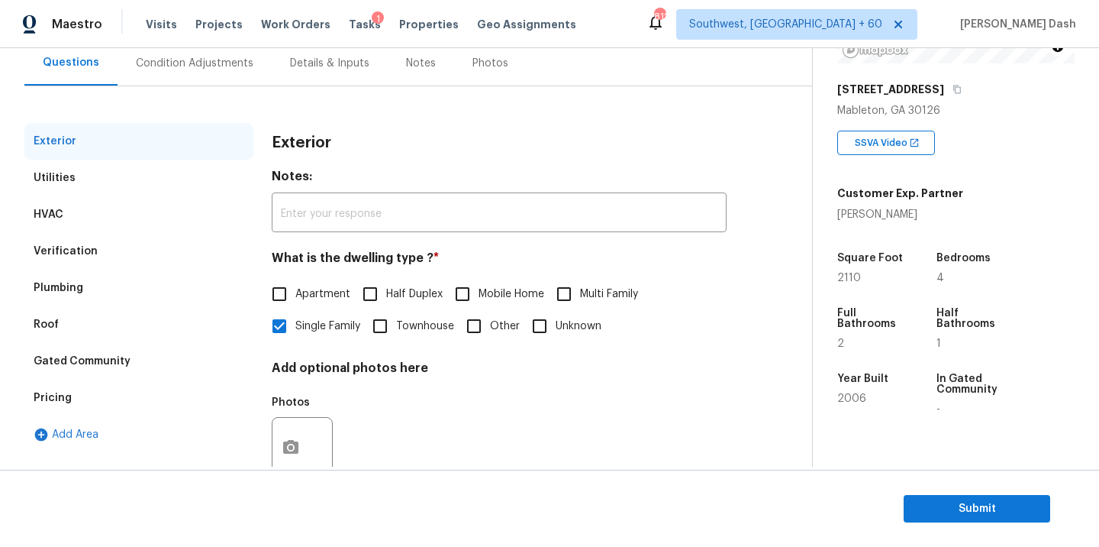
click at [79, 395] on div "Pricing" at bounding box center [138, 397] width 229 height 37
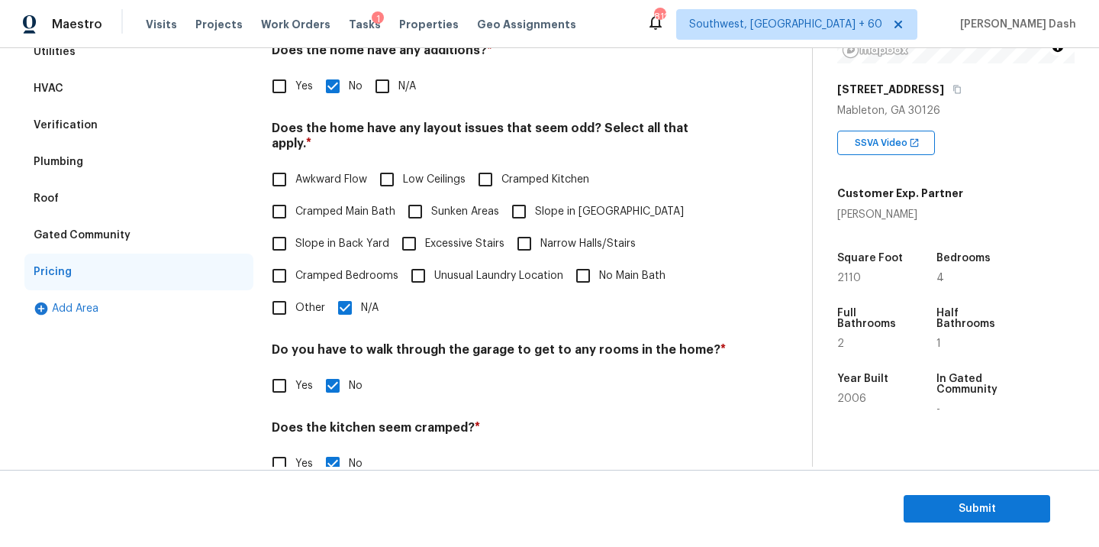
click at [68, 108] on div "Verification" at bounding box center [138, 125] width 229 height 37
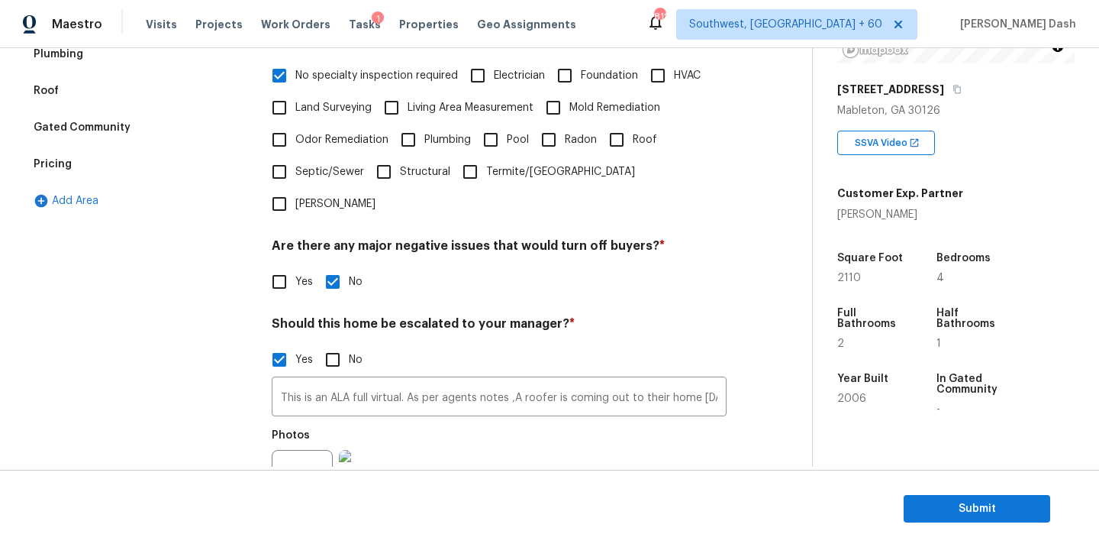
scroll to position [517, 0]
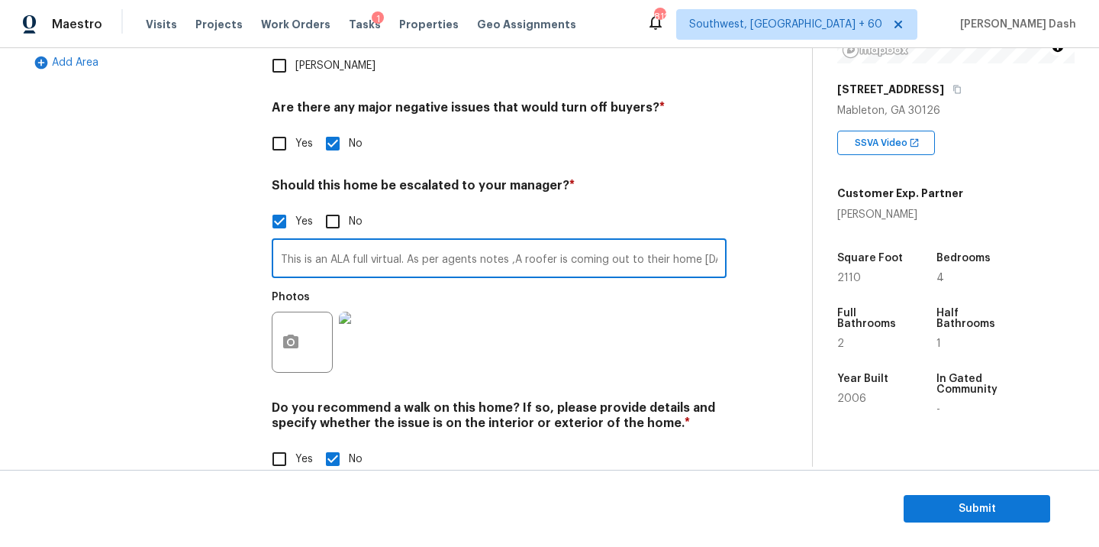
click at [408, 242] on input "This is an ALA full virtual. As per agents notes ,A roofer is coming out to the…" at bounding box center [499, 260] width 455 height 36
click at [941, 492] on section "Submit" at bounding box center [549, 508] width 1099 height 78
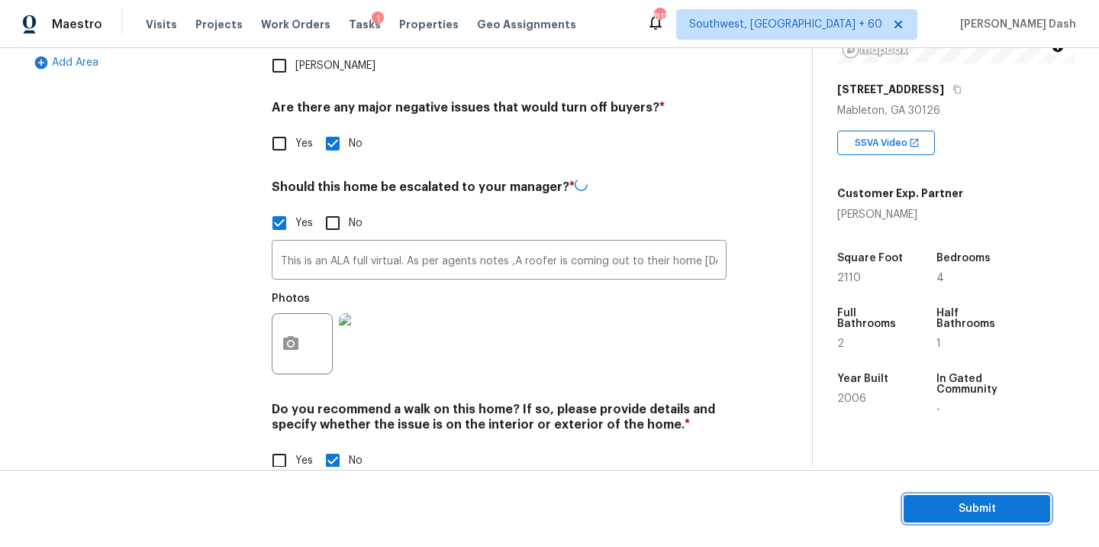
click at [942, 509] on span "Submit" at bounding box center [977, 508] width 122 height 19
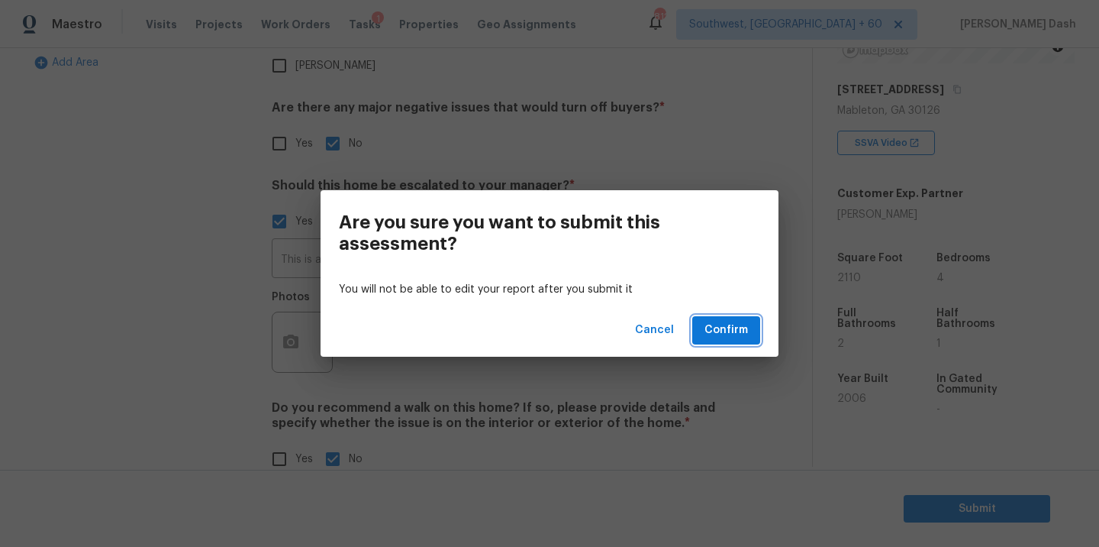
click at [744, 329] on span "Confirm" at bounding box center [727, 330] width 44 height 19
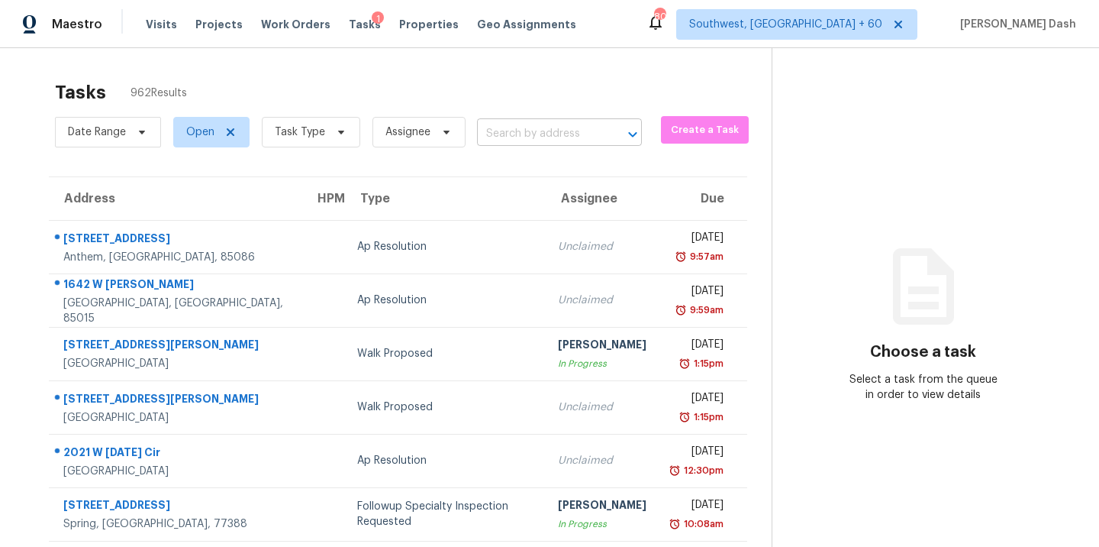
click at [492, 137] on input "text" at bounding box center [538, 134] width 122 height 24
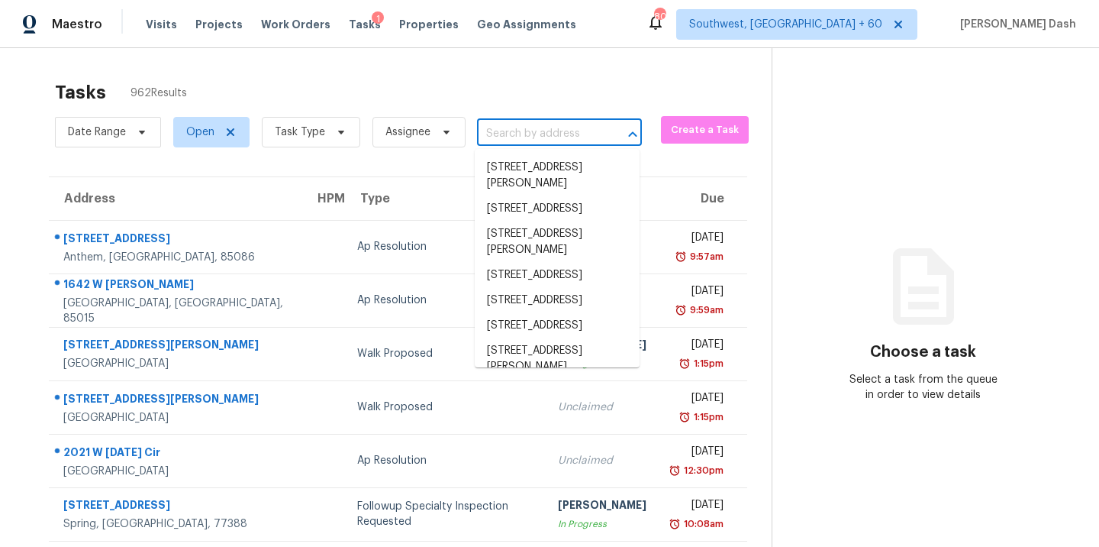
paste input "[STREET_ADDRESS]"
type input "[STREET_ADDRESS]"
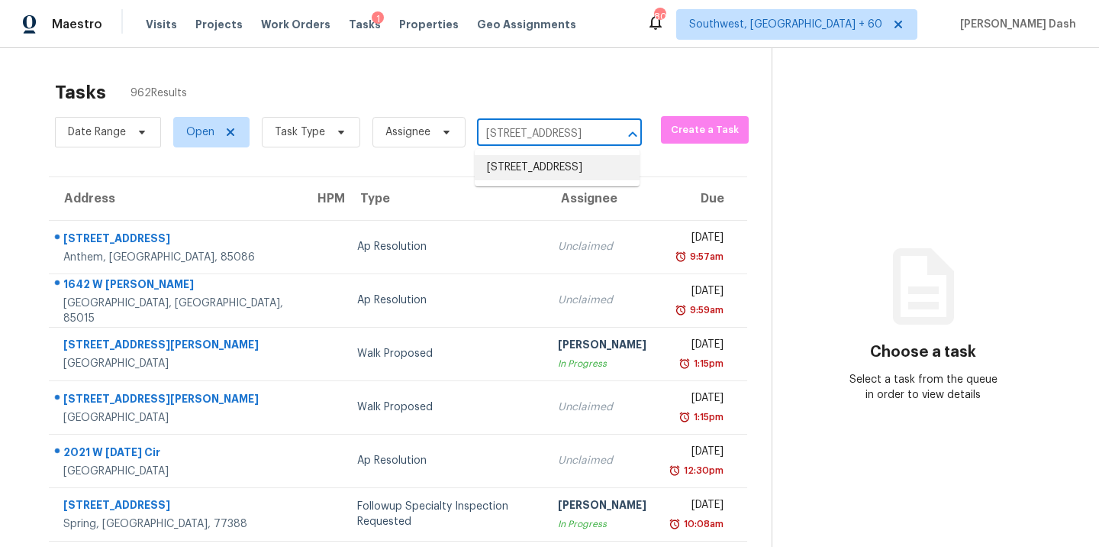
click at [508, 171] on li "[STREET_ADDRESS]" at bounding box center [557, 167] width 165 height 25
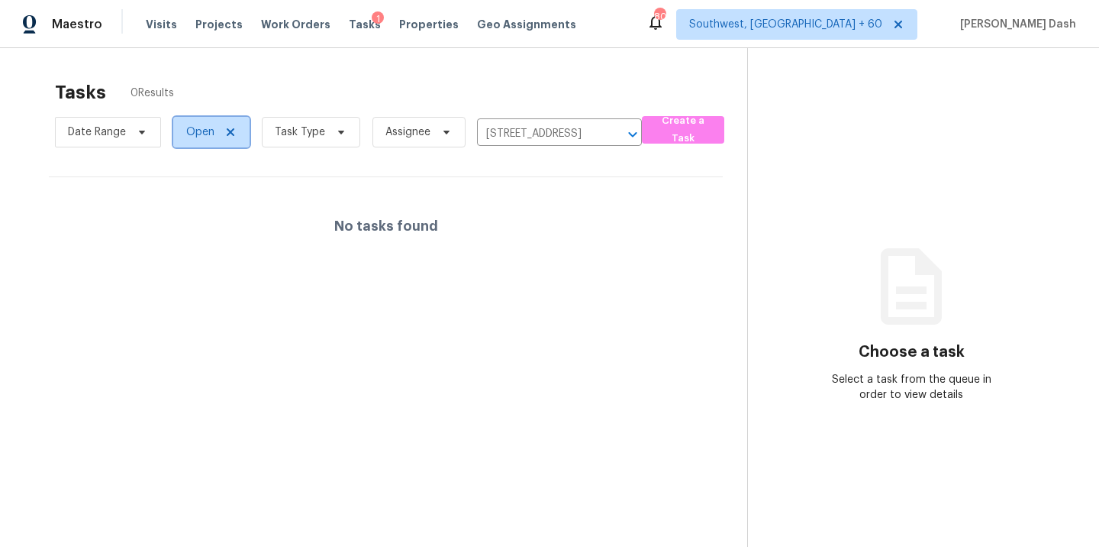
click at [195, 133] on span "Open" at bounding box center [200, 131] width 28 height 15
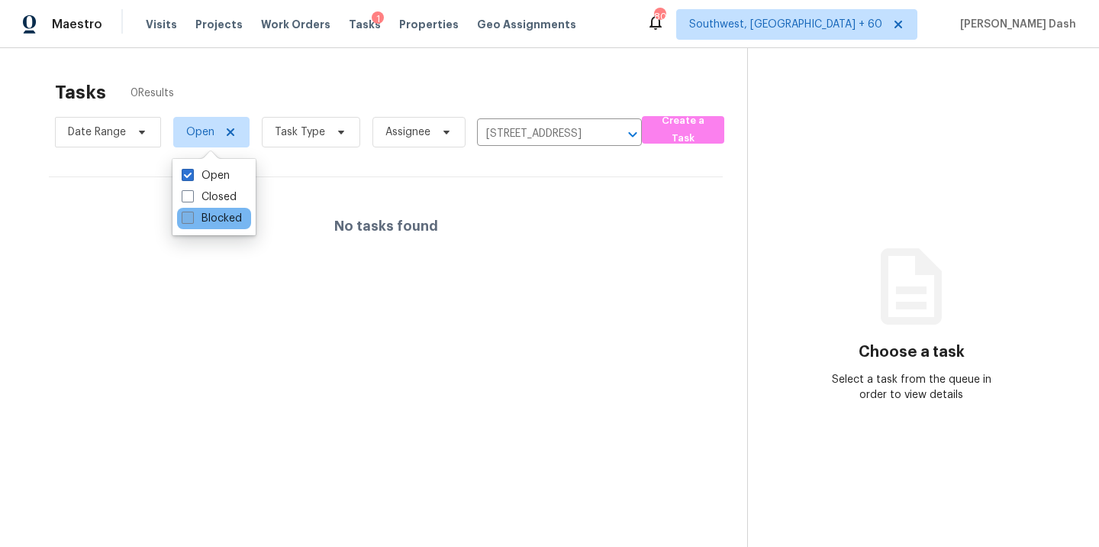
click at [229, 215] on label "Blocked" at bounding box center [212, 218] width 60 height 15
click at [192, 215] on input "Blocked" at bounding box center [187, 216] width 10 height 10
checkbox input "true"
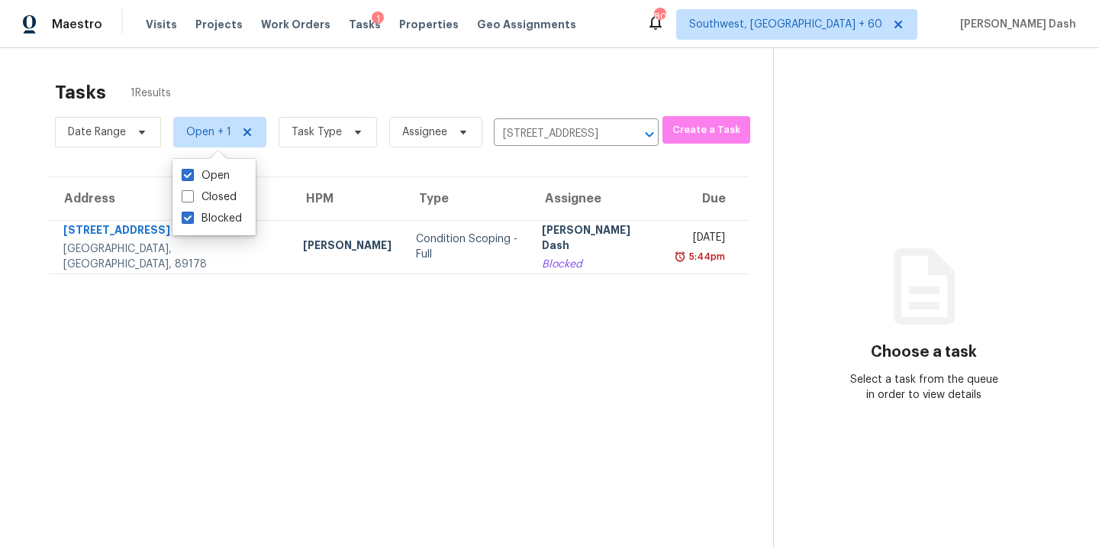
click at [404, 178] on th "Type" at bounding box center [467, 198] width 126 height 43
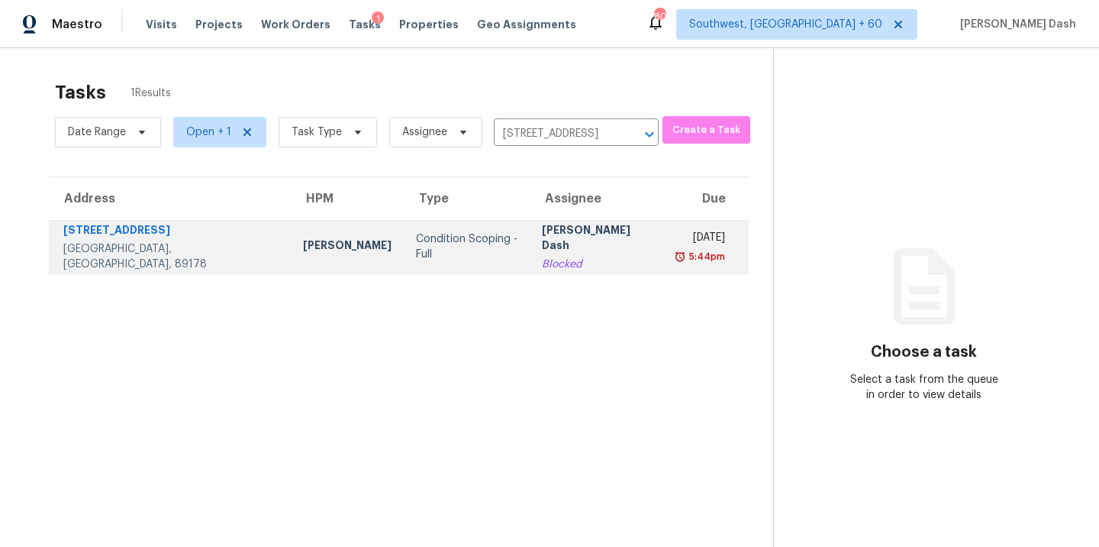
click at [549, 246] on div "[PERSON_NAME] Dash" at bounding box center [597, 239] width 111 height 34
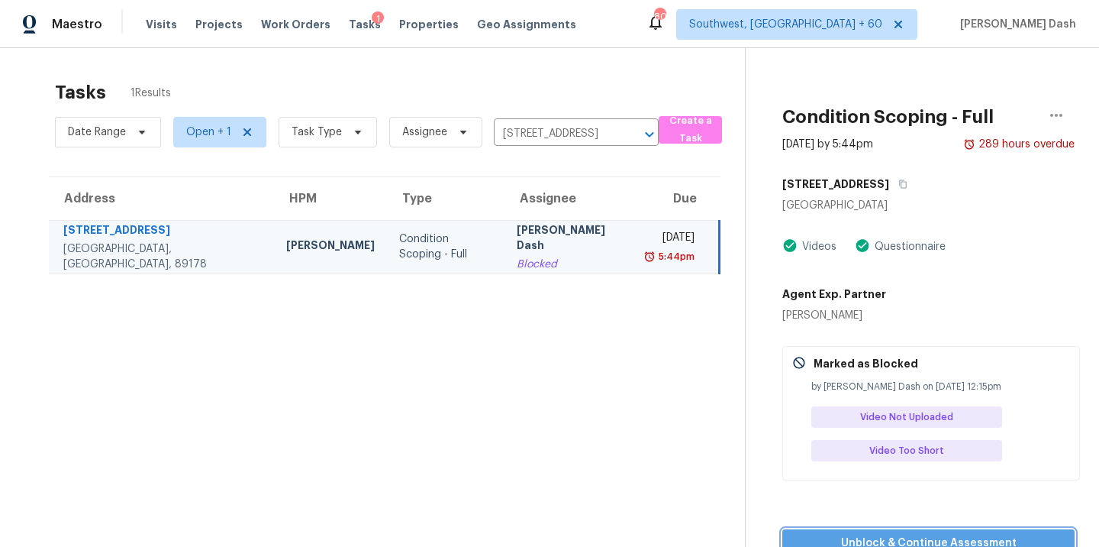
click at [942, 529] on button "Unblock & Continue Assessment" at bounding box center [928, 543] width 292 height 28
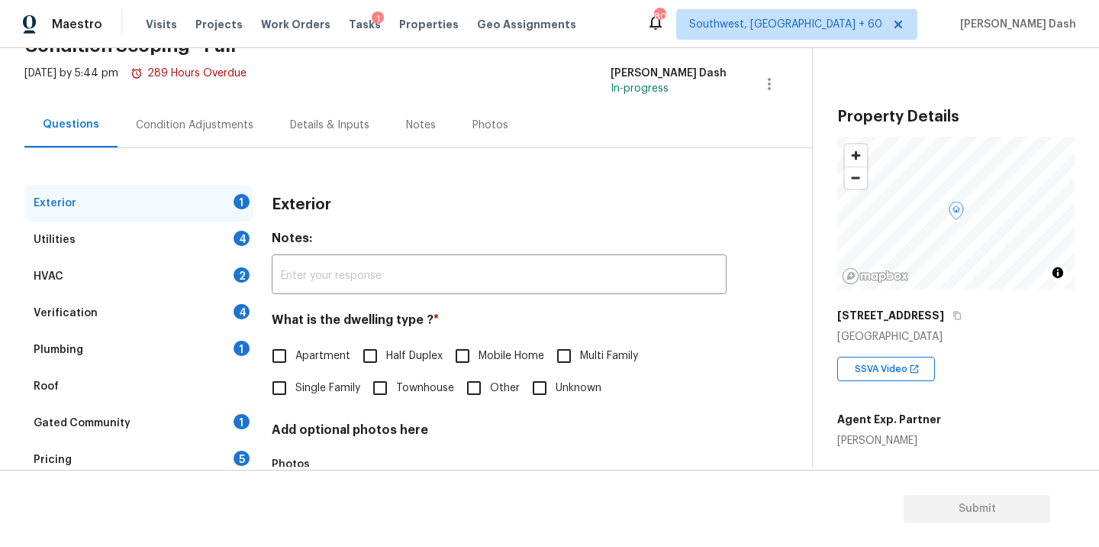
scroll to position [189, 0]
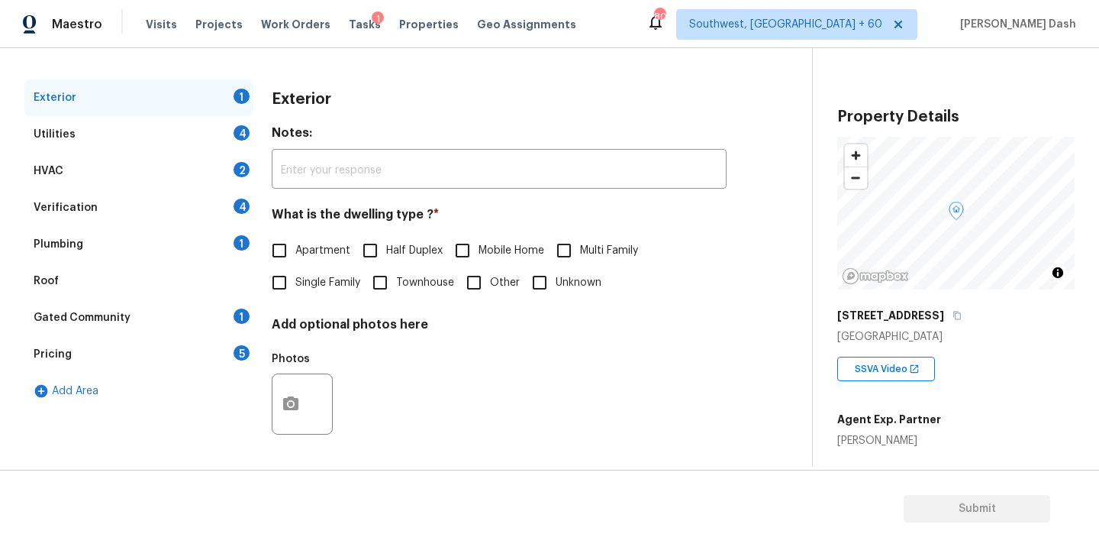
click at [280, 284] on input "Single Family" at bounding box center [279, 282] width 32 height 32
checkbox input "true"
click at [220, 131] on div "Utilities 4" at bounding box center [138, 134] width 229 height 37
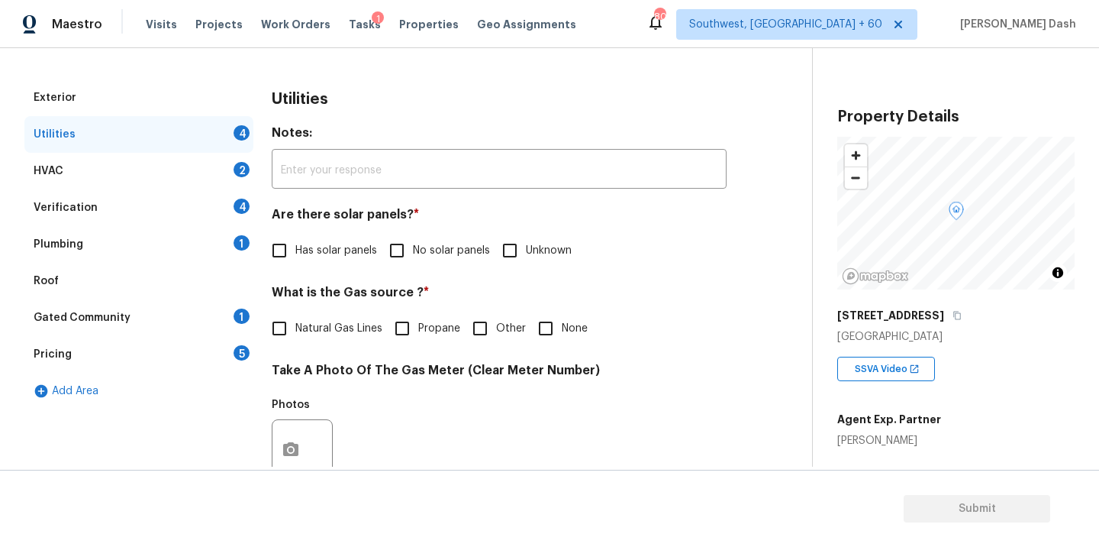
click at [426, 255] on span "No solar panels" at bounding box center [451, 251] width 77 height 16
click at [413, 255] on input "No solar panels" at bounding box center [397, 250] width 32 height 32
checkbox input "true"
click at [364, 325] on span "Natural Gas Lines" at bounding box center [338, 330] width 87 height 16
click at [295, 325] on input "Natural Gas Lines" at bounding box center [279, 330] width 32 height 32
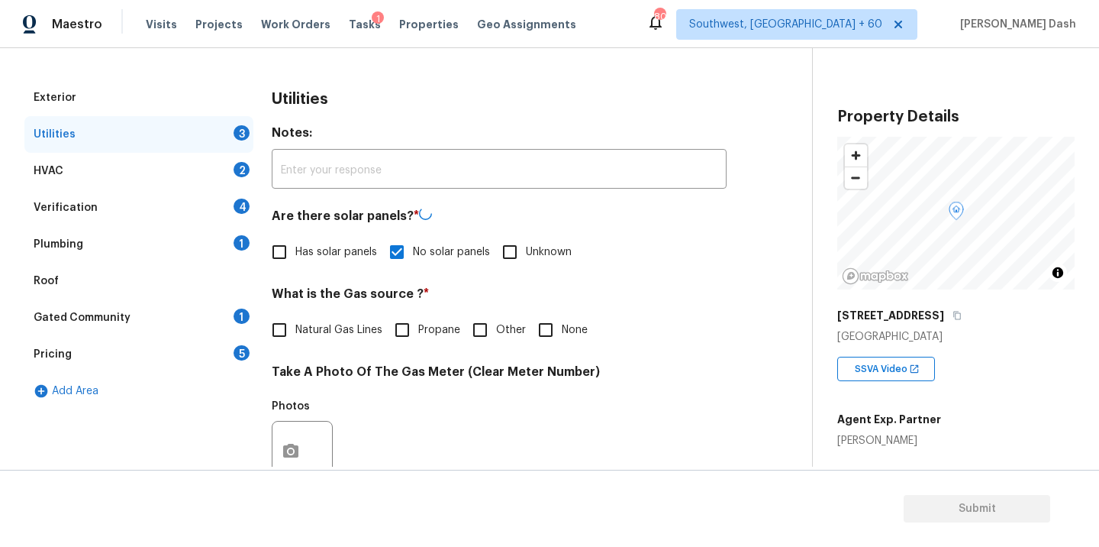
checkbox input "true"
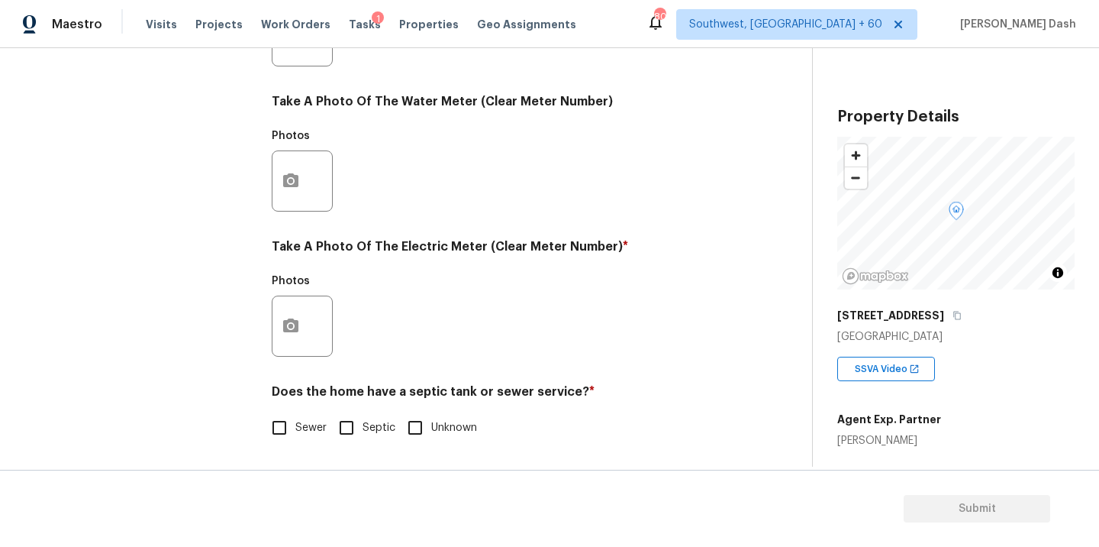
scroll to position [475, 0]
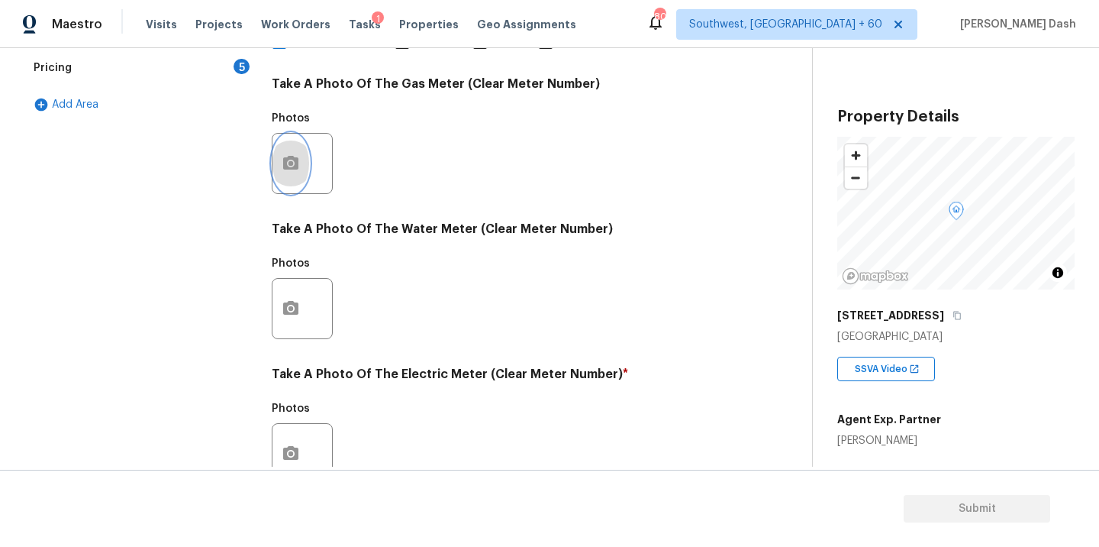
click at [293, 166] on icon "button" at bounding box center [290, 163] width 15 height 14
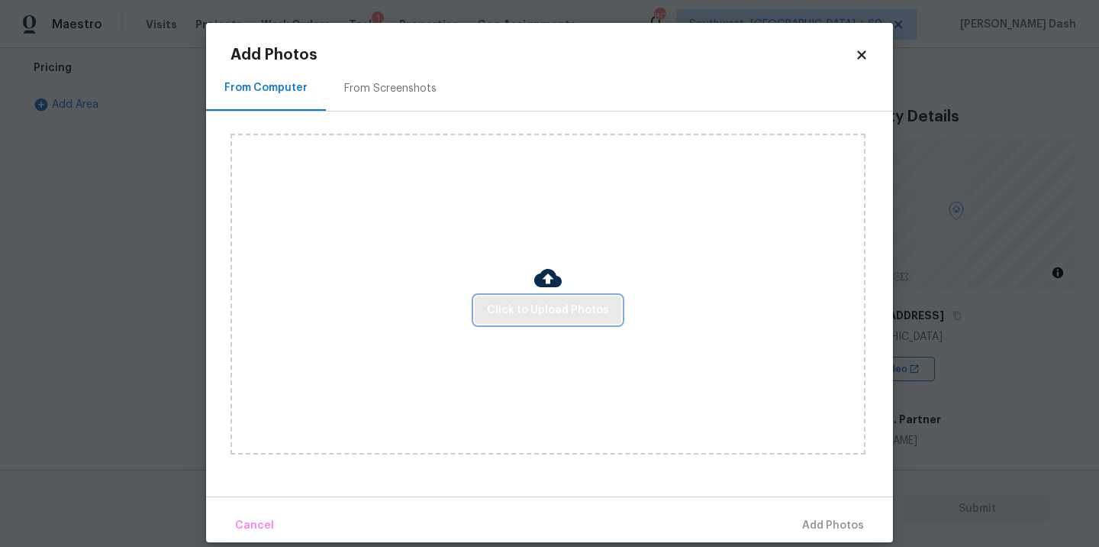
click at [558, 313] on span "Click to Upload Photos" at bounding box center [548, 310] width 122 height 19
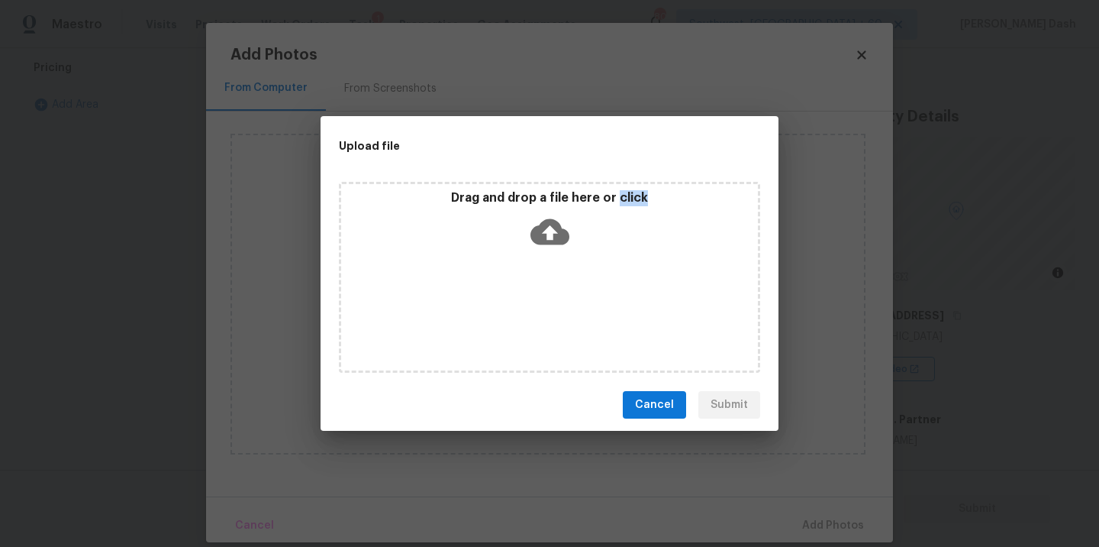
click at [558, 313] on div "Drag and drop a file here or click" at bounding box center [549, 277] width 421 height 191
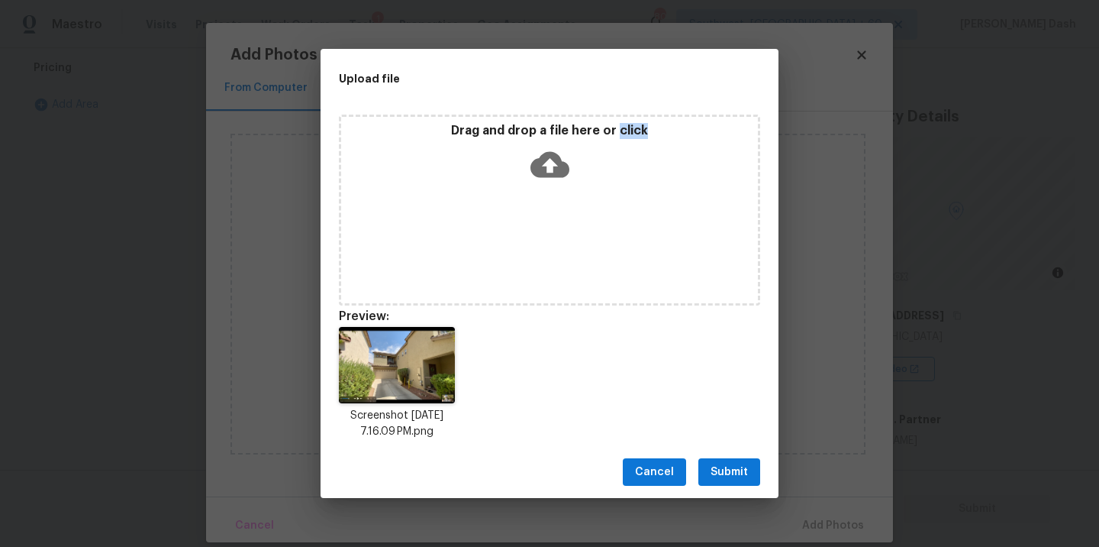
click at [737, 473] on span "Submit" at bounding box center [729, 472] width 37 height 19
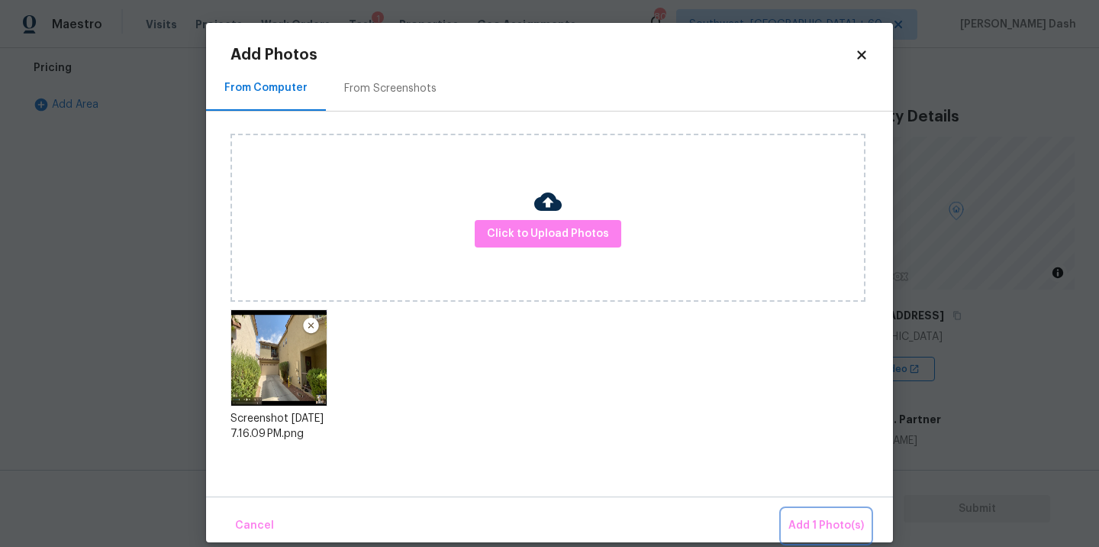
click at [831, 526] on span "Add 1 Photo(s)" at bounding box center [827, 525] width 76 height 19
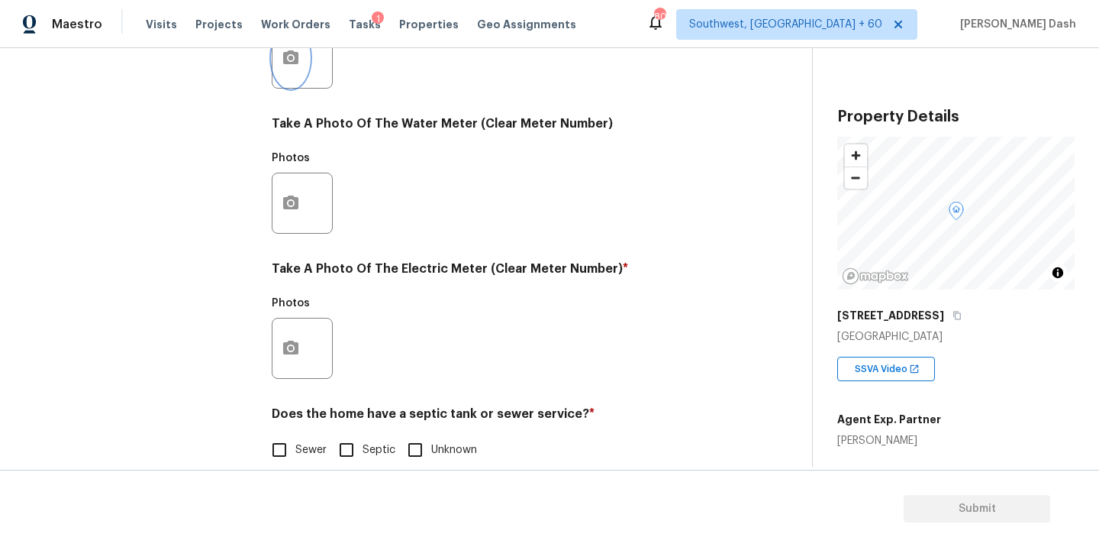
scroll to position [602, 0]
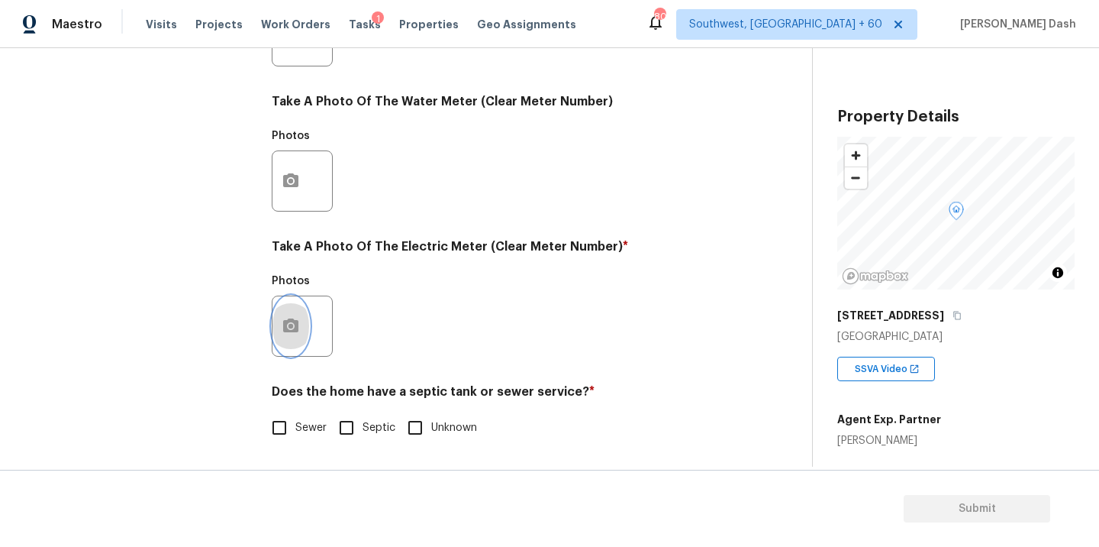
click at [297, 337] on button "button" at bounding box center [291, 326] width 37 height 60
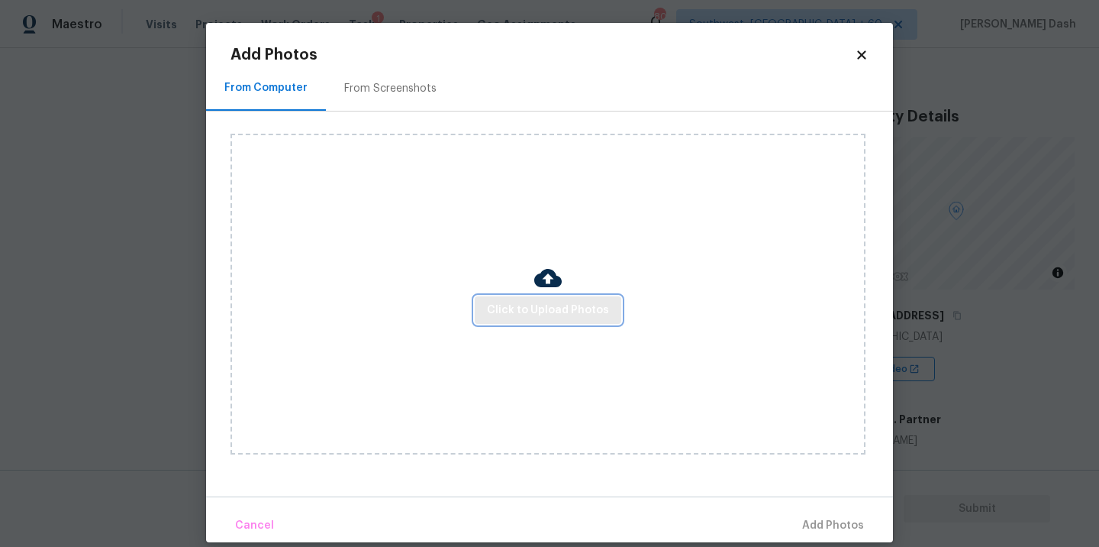
click at [547, 314] on span "Click to Upload Photos" at bounding box center [548, 310] width 122 height 19
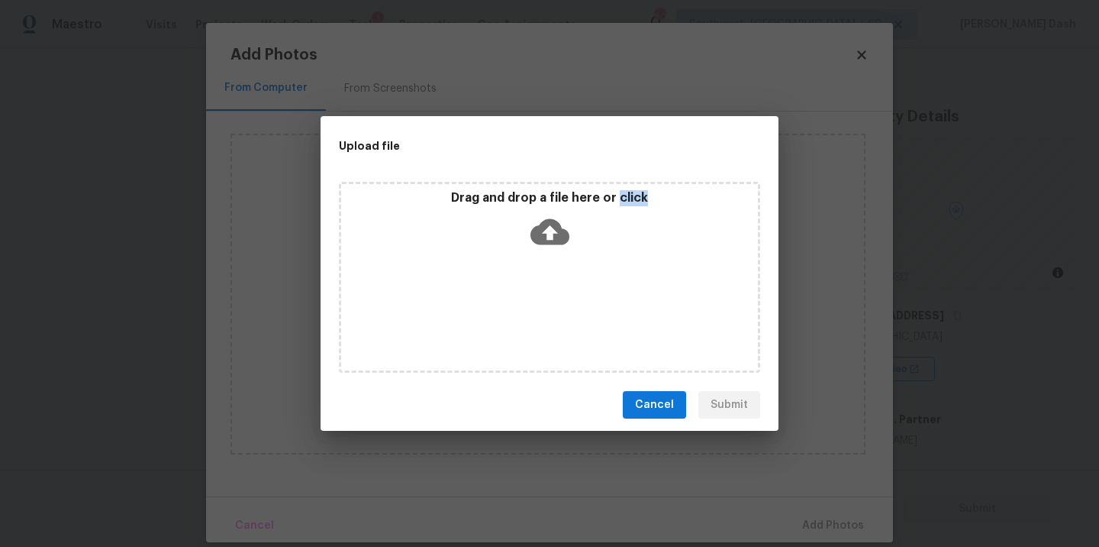
click at [547, 314] on div "Drag and drop a file here or click" at bounding box center [549, 277] width 421 height 191
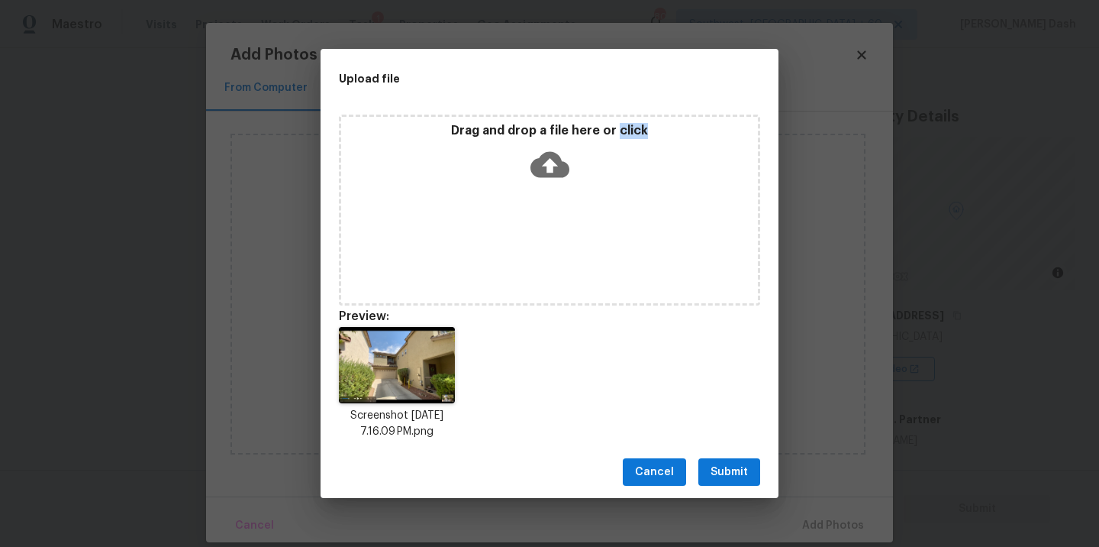
click at [729, 463] on span "Submit" at bounding box center [729, 472] width 37 height 19
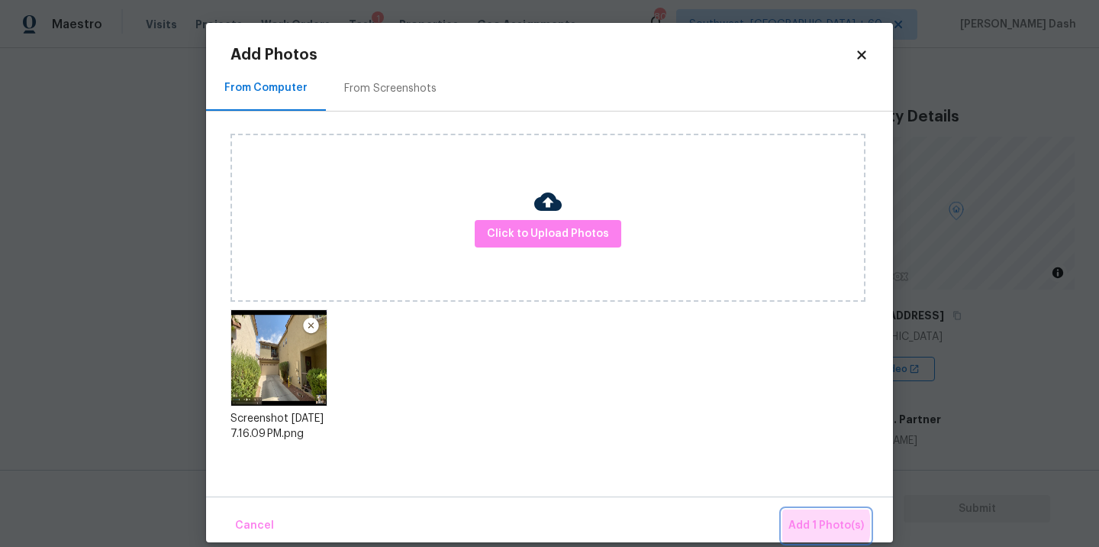
click at [815, 525] on span "Add 1 Photo(s)" at bounding box center [827, 525] width 76 height 19
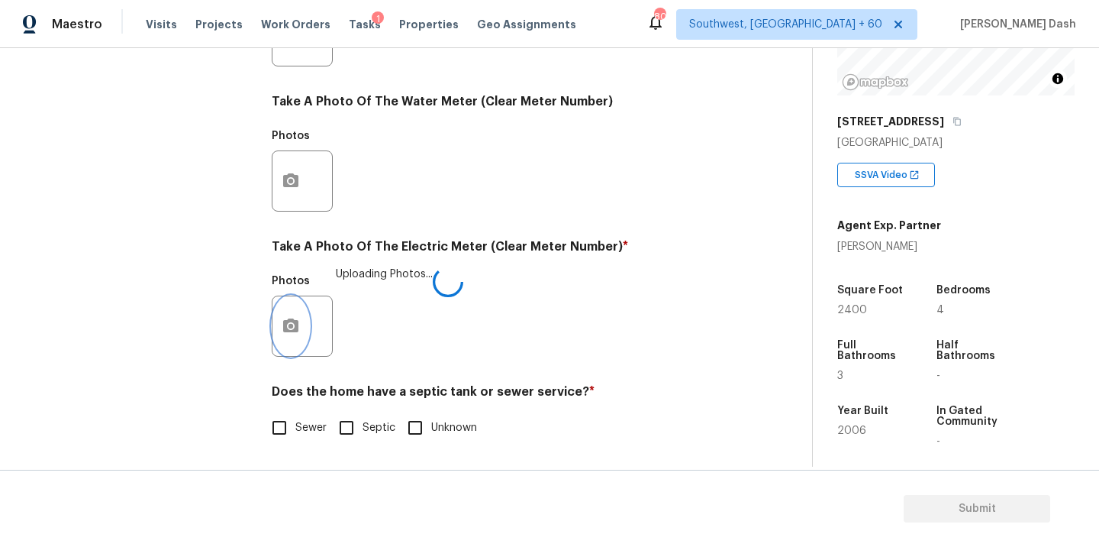
scroll to position [231, 0]
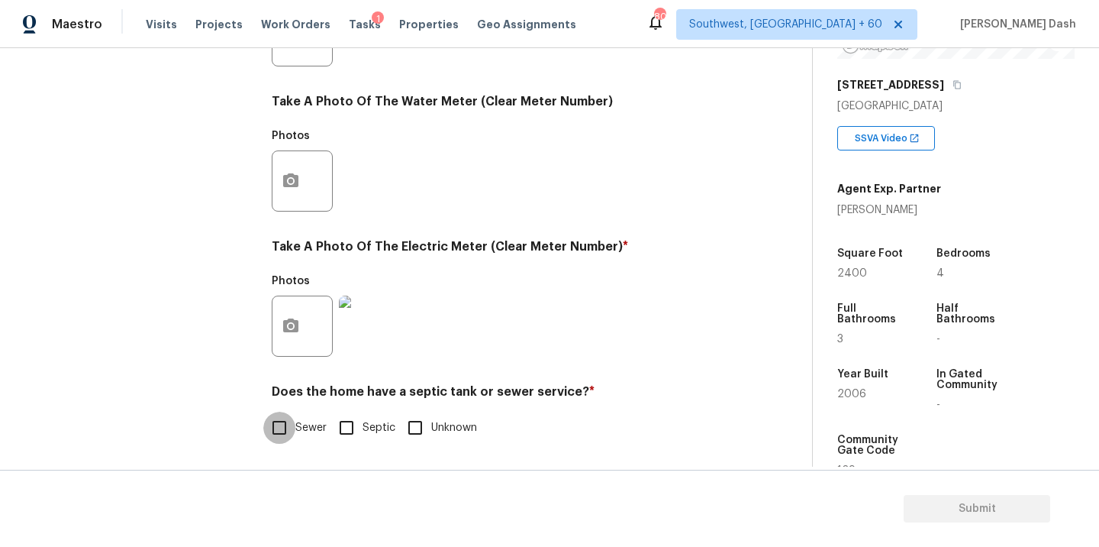
click at [290, 413] on input "Sewer" at bounding box center [279, 427] width 32 height 32
checkbox input "true"
click at [222, 334] on div "Exterior Utilities HVAC 2 Verification 4 Plumbing 1 Roof Gated Community 1 Pric…" at bounding box center [138, 65] width 229 height 798
click at [161, 304] on div "Exterior Utilities HVAC 2 Verification 4 Plumbing 1 Roof Gated Community 1 Pric…" at bounding box center [138, 64] width 229 height 796
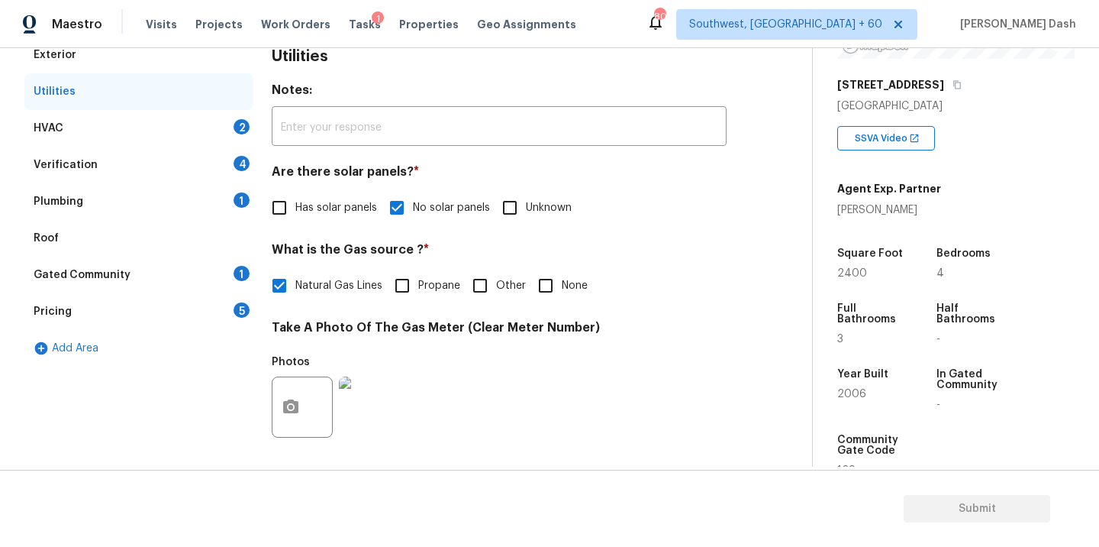
scroll to position [193, 0]
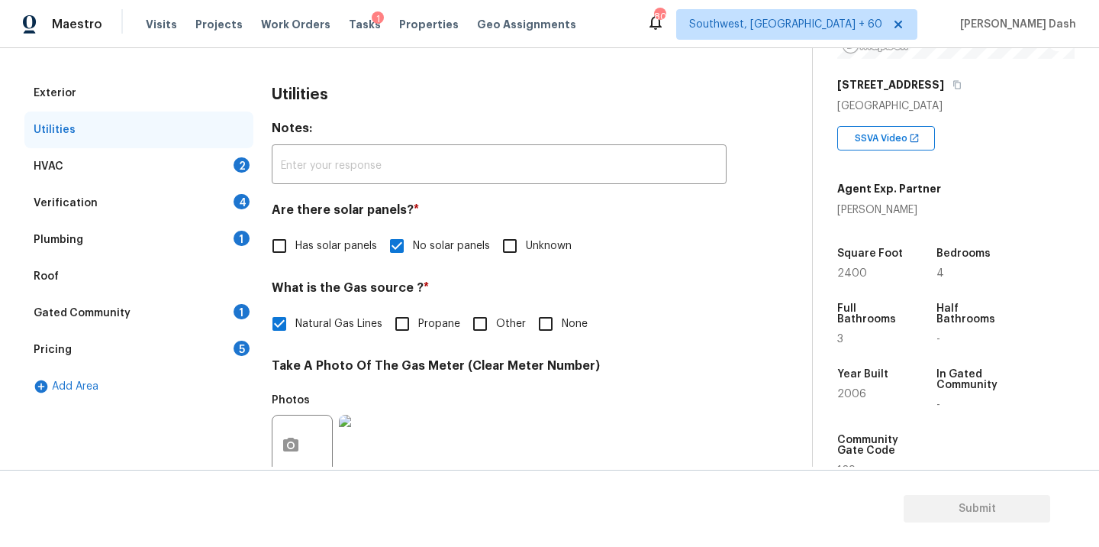
click at [204, 167] on div "HVAC 2" at bounding box center [138, 166] width 229 height 37
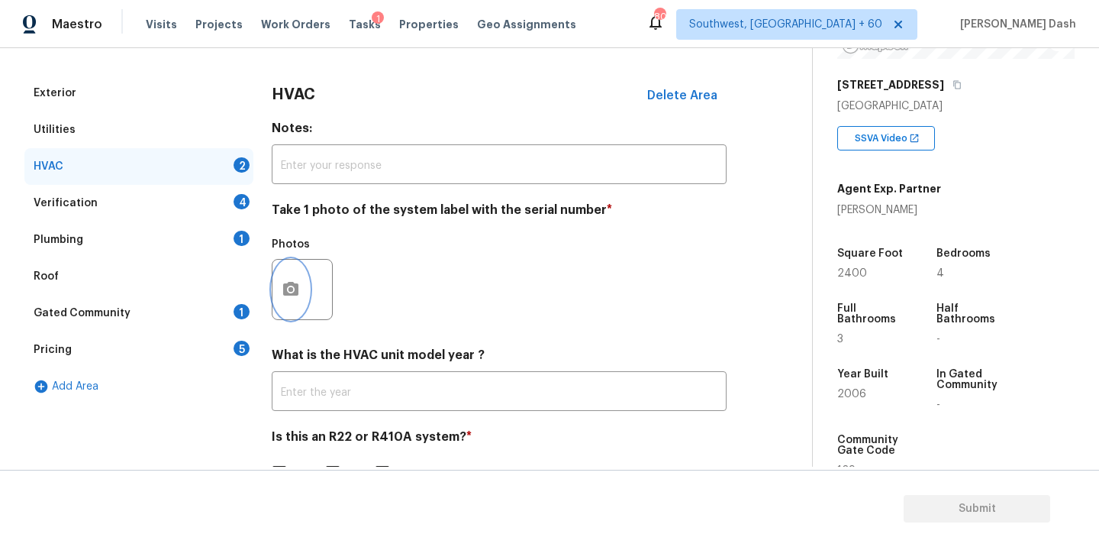
click at [289, 285] on icon "button" at bounding box center [291, 289] width 18 height 18
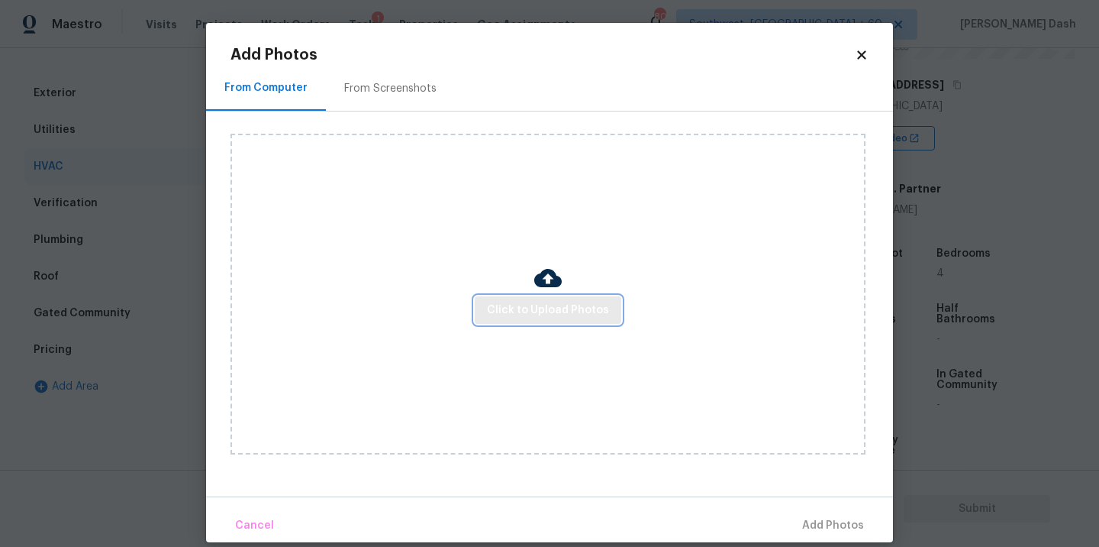
click at [538, 322] on button "Click to Upload Photos" at bounding box center [548, 310] width 147 height 28
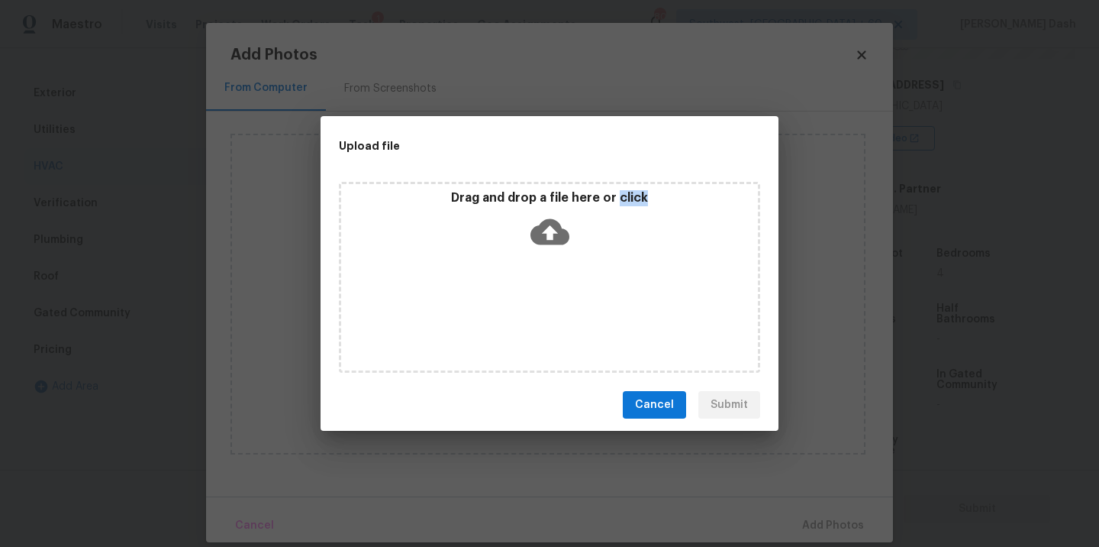
click at [538, 322] on div "Drag and drop a file here or click" at bounding box center [549, 277] width 421 height 191
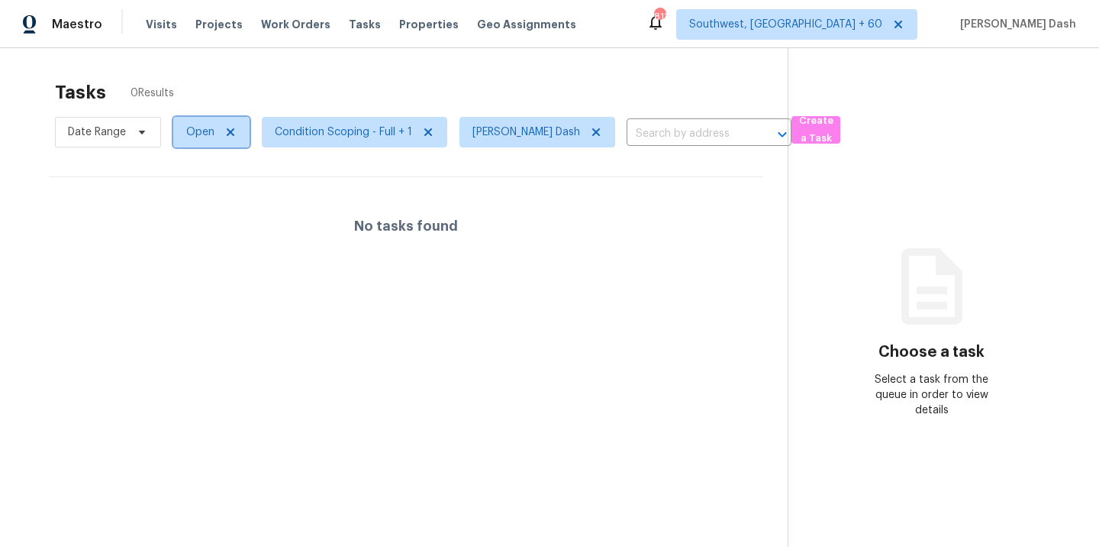
click at [205, 135] on span "Open" at bounding box center [200, 131] width 28 height 15
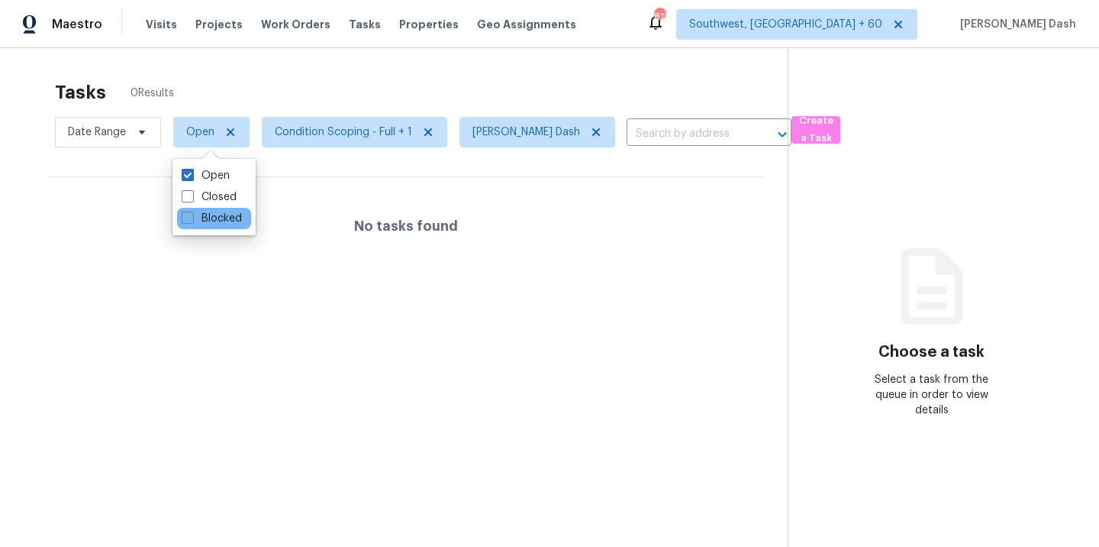
click at [217, 228] on div "Blocked" at bounding box center [214, 218] width 74 height 21
click at [218, 223] on label "Blocked" at bounding box center [212, 218] width 60 height 15
click at [192, 221] on input "Blocked" at bounding box center [187, 216] width 10 height 10
checkbox input "true"
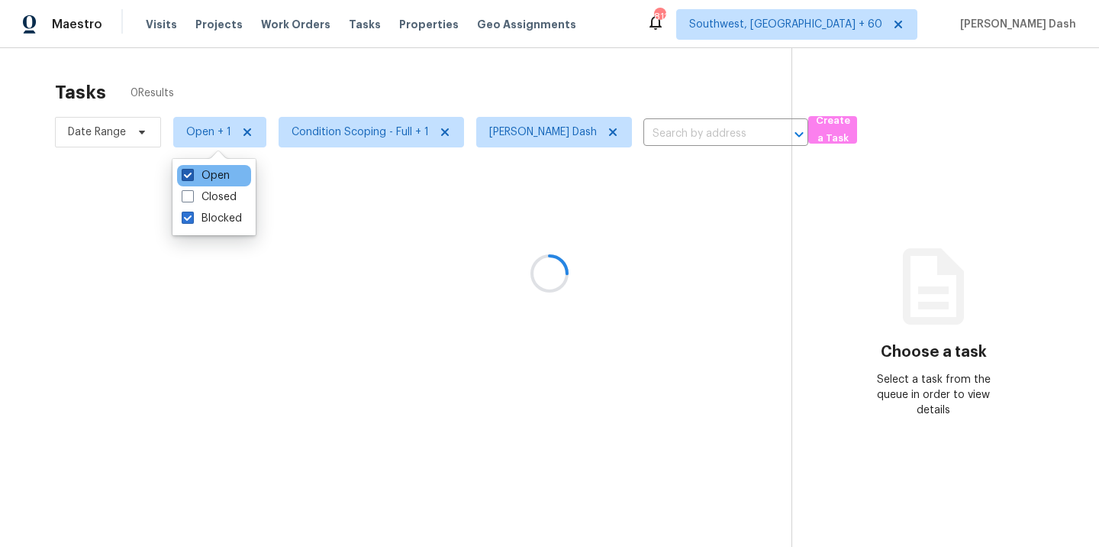
click at [221, 176] on label "Open" at bounding box center [206, 175] width 48 height 15
click at [192, 176] on input "Open" at bounding box center [187, 173] width 10 height 10
checkbox input "false"
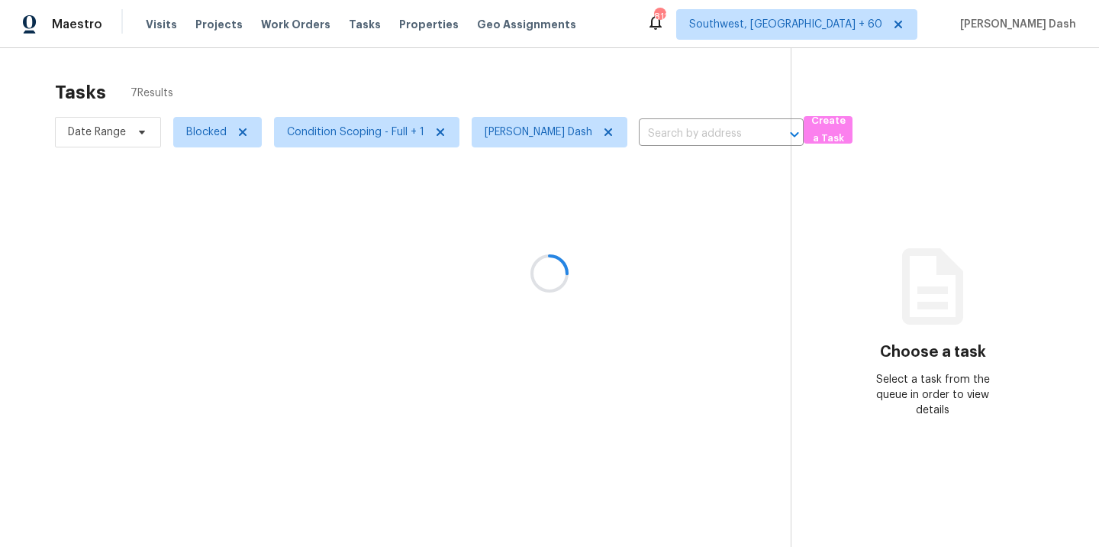
click at [234, 74] on div at bounding box center [549, 273] width 1099 height 547
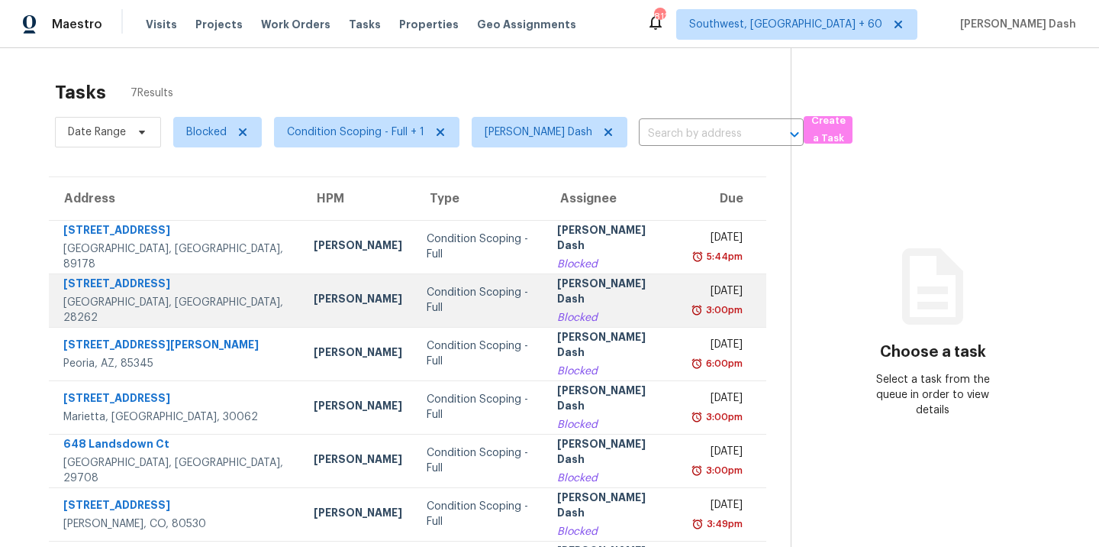
scroll to position [60, 0]
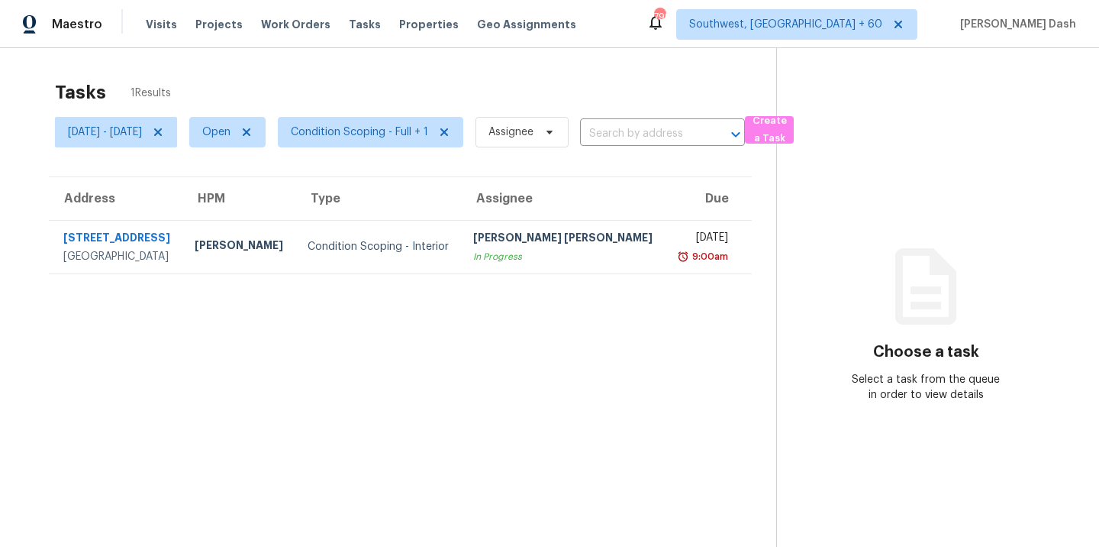
scroll to position [9, 0]
click at [162, 128] on icon at bounding box center [158, 132] width 8 height 8
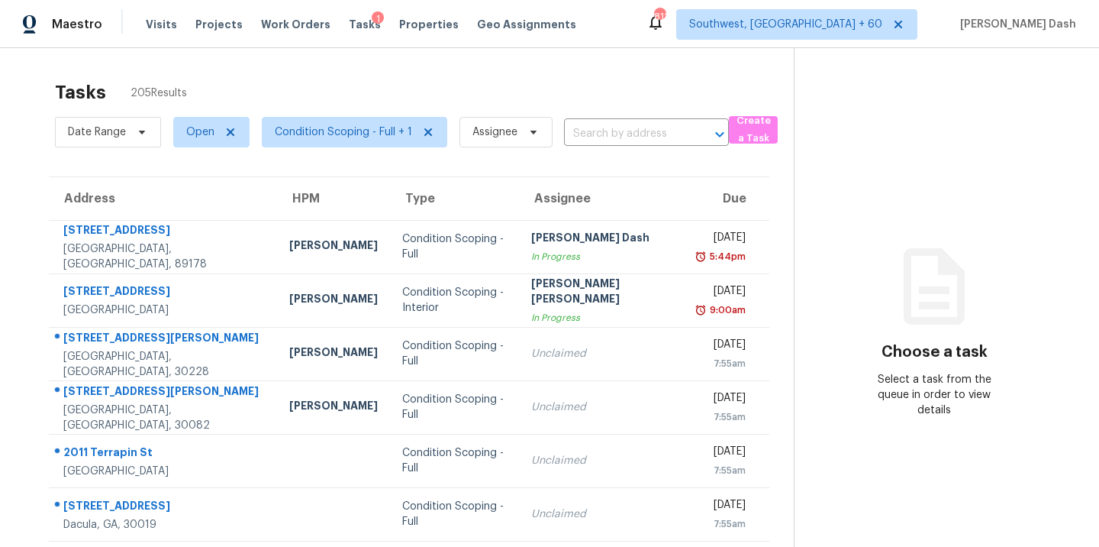
click at [285, 79] on div "Tasks 205 Results" at bounding box center [424, 93] width 739 height 40
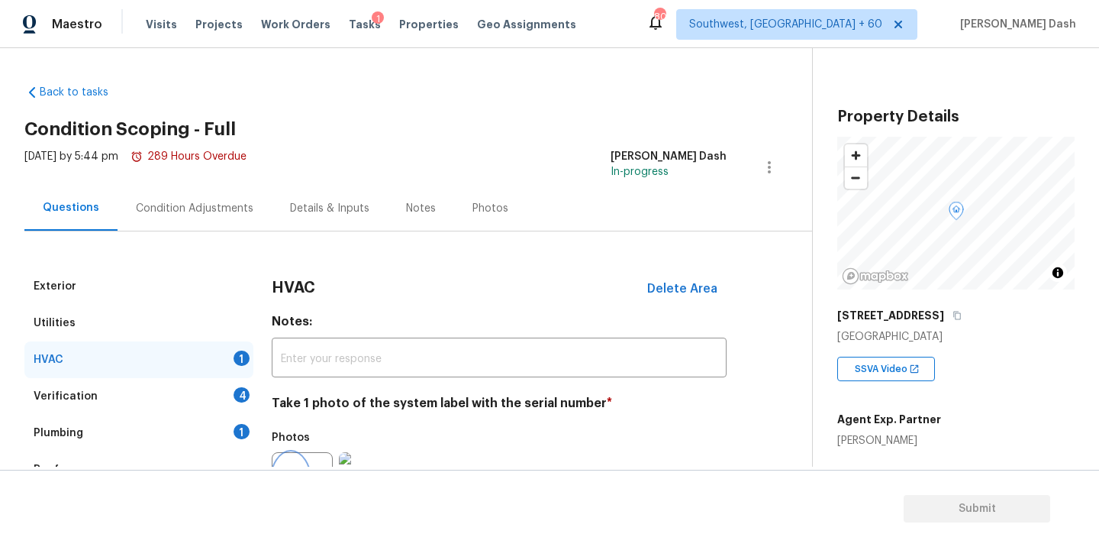
scroll to position [231, 0]
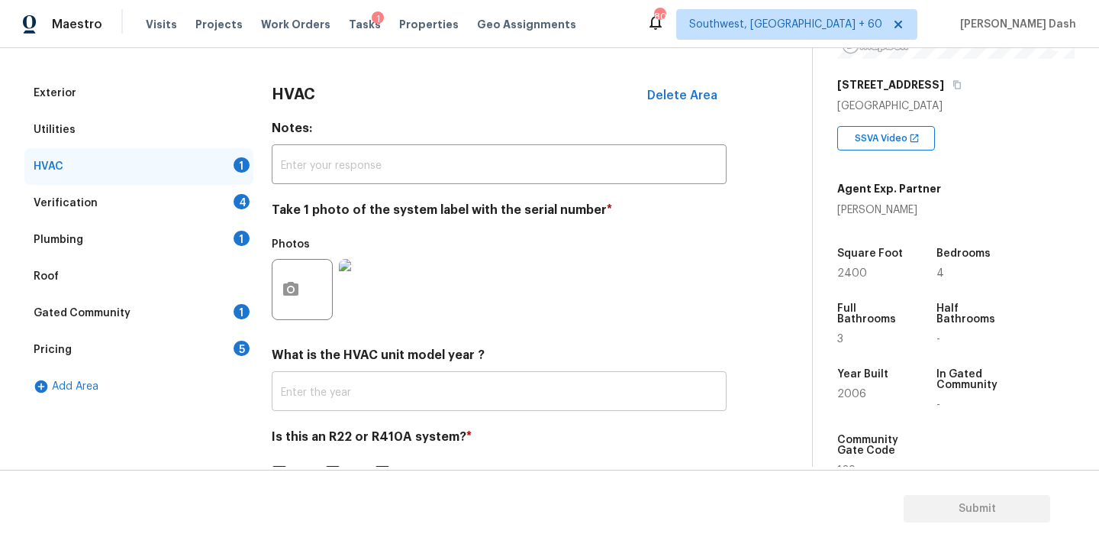
click at [331, 403] on input "text" at bounding box center [499, 393] width 455 height 36
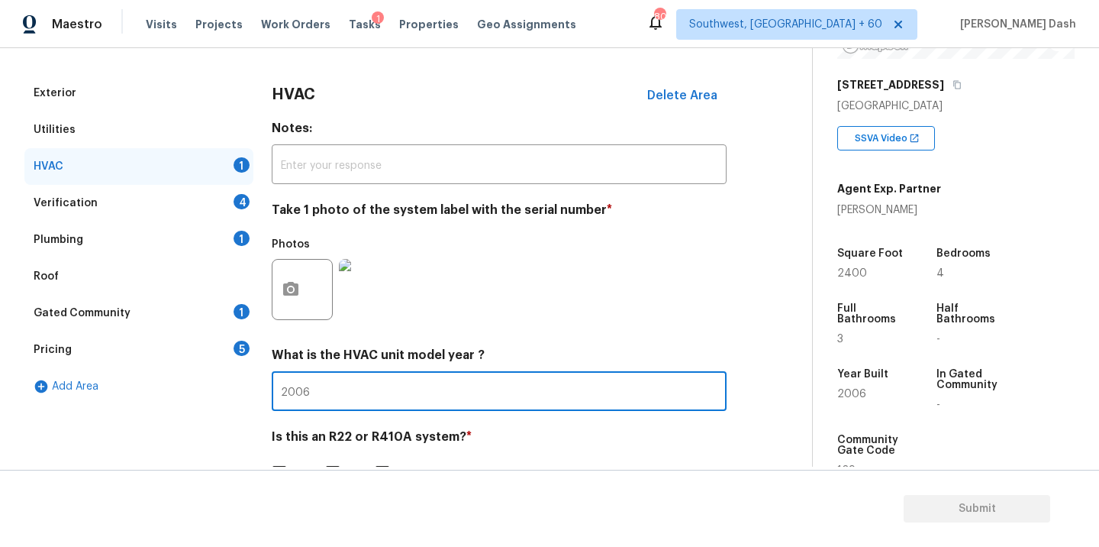
scroll to position [239, 0]
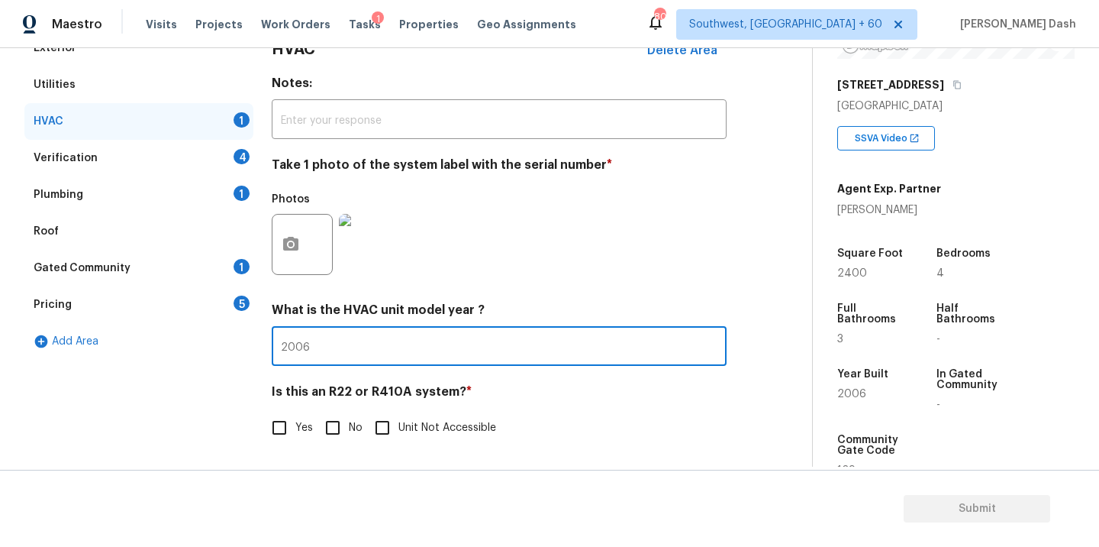
type input "2006"
click at [277, 435] on input "Yes" at bounding box center [279, 427] width 32 height 32
checkbox input "true"
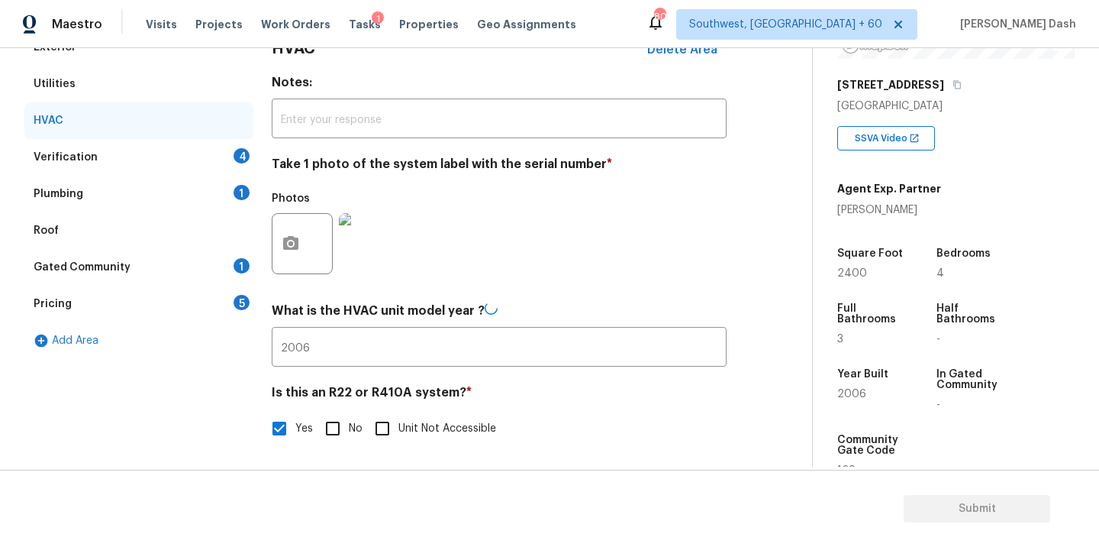
click at [225, 144] on div "Verification 4" at bounding box center [138, 157] width 229 height 37
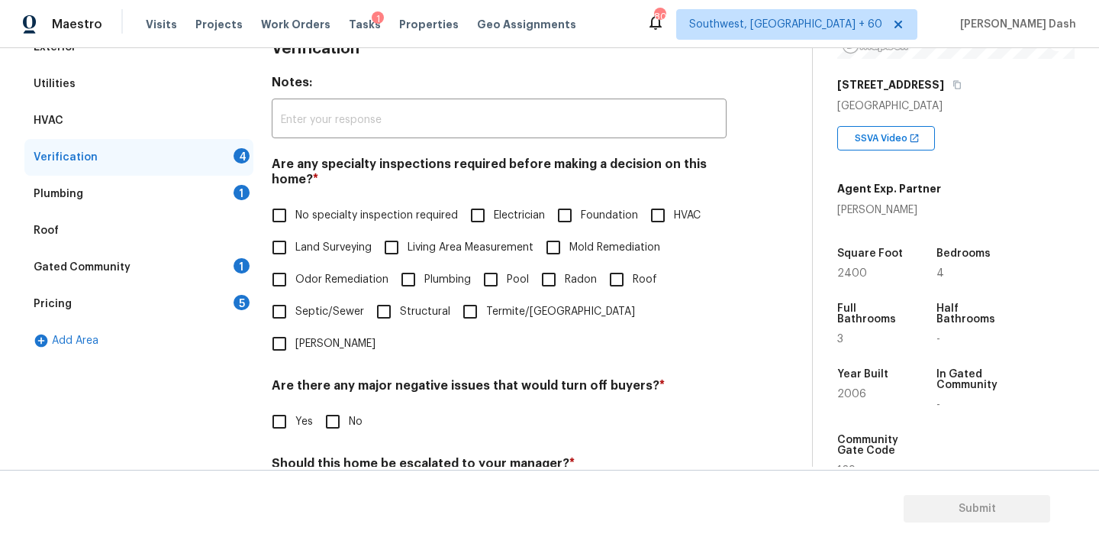
click at [345, 212] on span "No specialty inspection required" at bounding box center [376, 216] width 163 height 16
click at [295, 212] on input "No specialty inspection required" at bounding box center [279, 215] width 32 height 32
checkbox input "true"
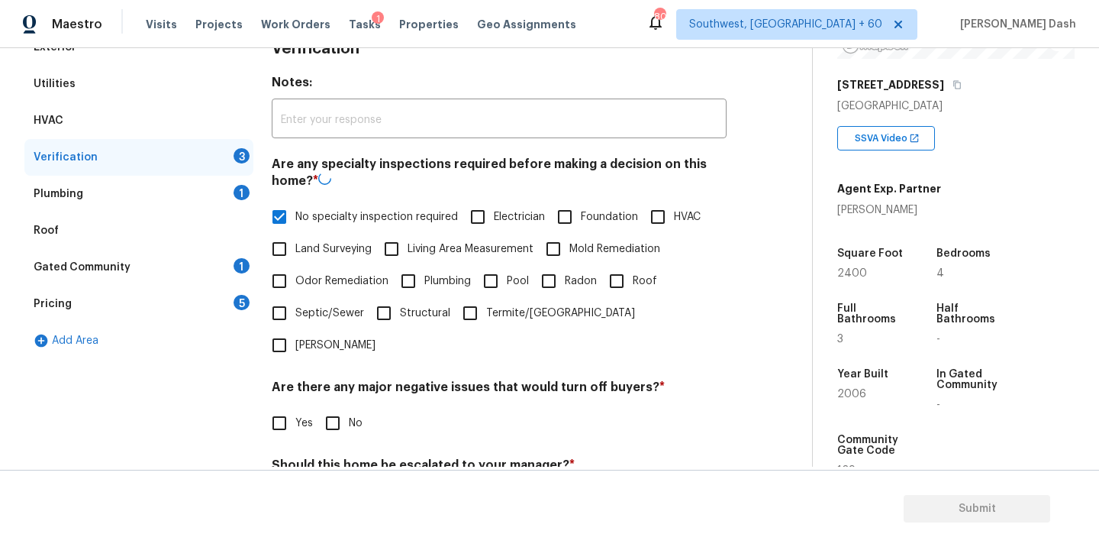
click at [340, 407] on input "No" at bounding box center [333, 423] width 32 height 32
checkbox input "true"
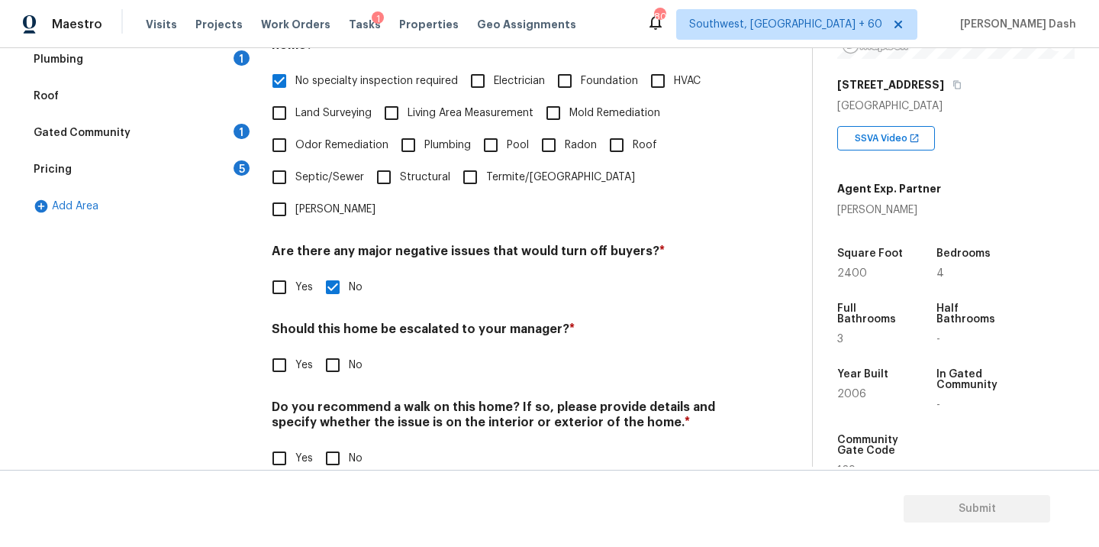
scroll to position [372, 0]
click at [263, 350] on input "Yes" at bounding box center [279, 366] width 32 height 32
checkbox input "true"
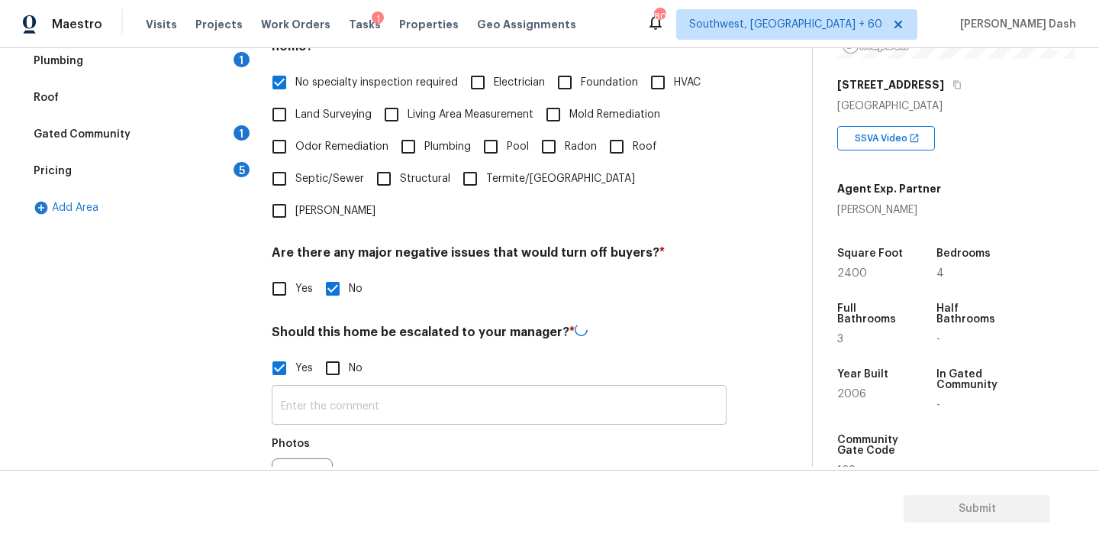
click at [329, 389] on input "text" at bounding box center [499, 407] width 455 height 36
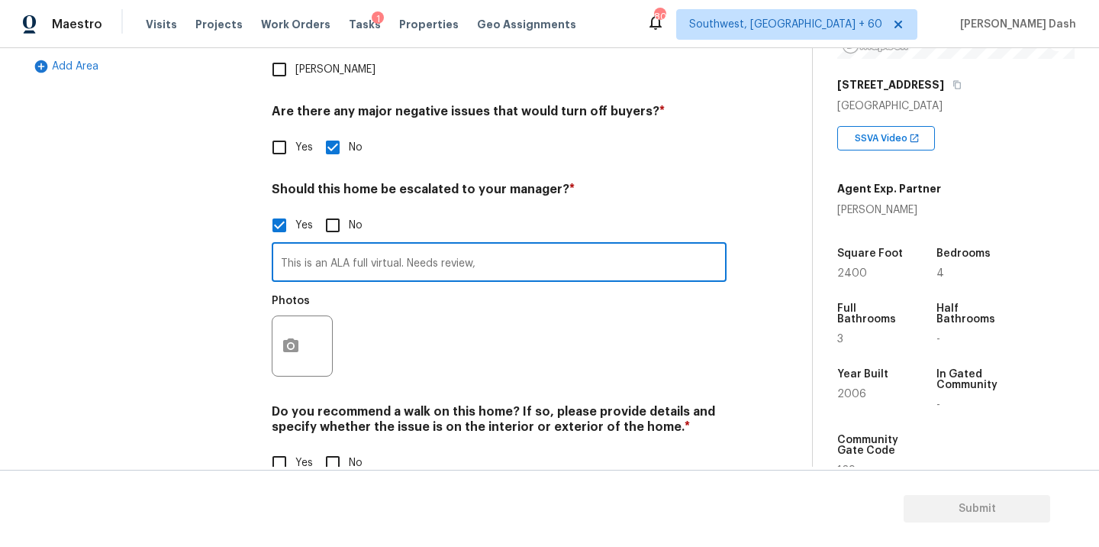
scroll to position [517, 0]
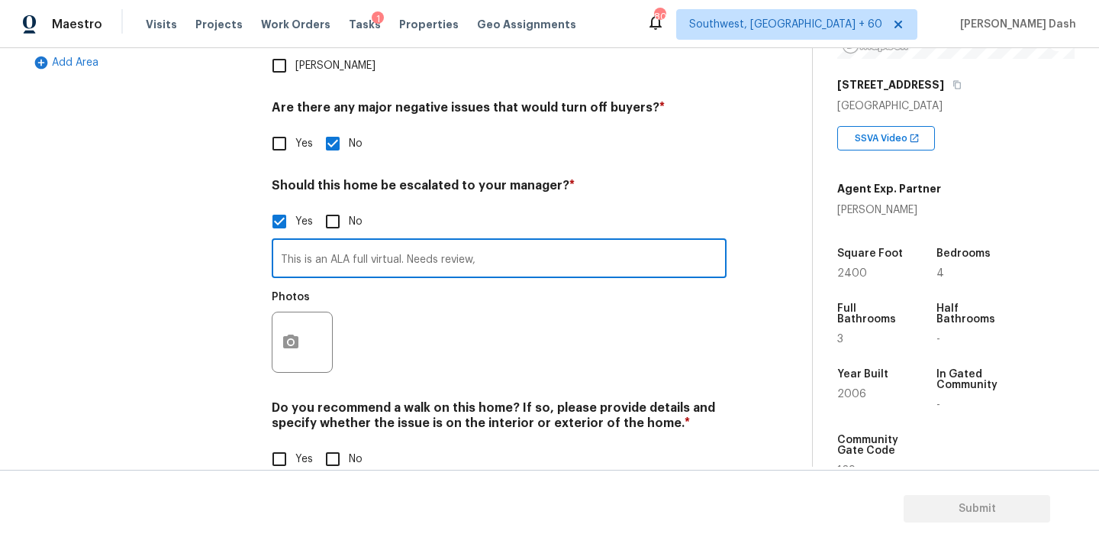
type input "This is an ALA full virtual. Needs review,"
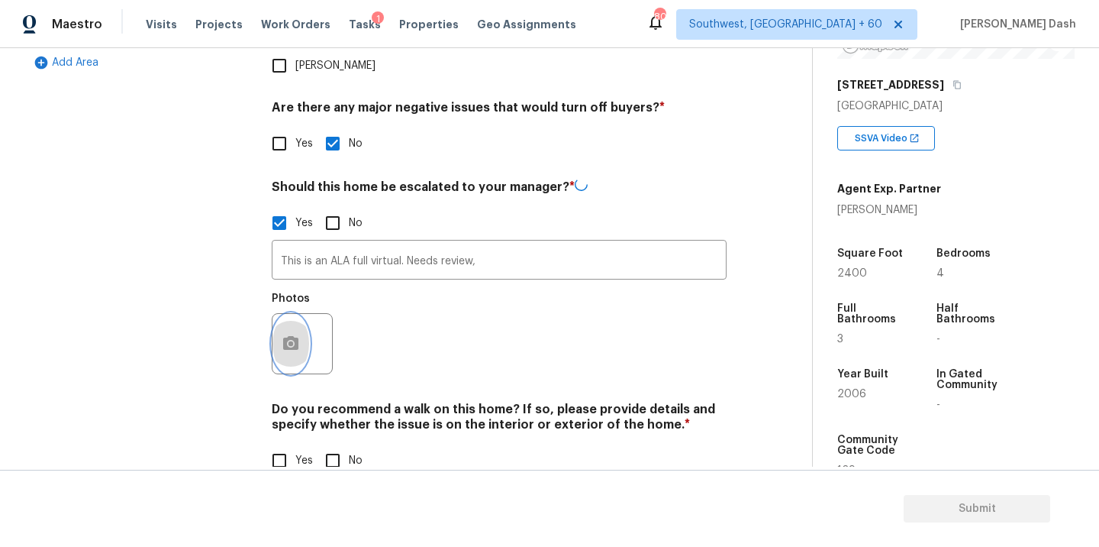
click at [285, 336] on icon "button" at bounding box center [290, 343] width 15 height 14
click at [285, 313] on body "Maestro Visits Projects Work Orders Tasks 1 Properties Geo Assignments 806 Sout…" at bounding box center [549, 273] width 1099 height 547
click at [314, 313] on div at bounding box center [302, 343] width 61 height 61
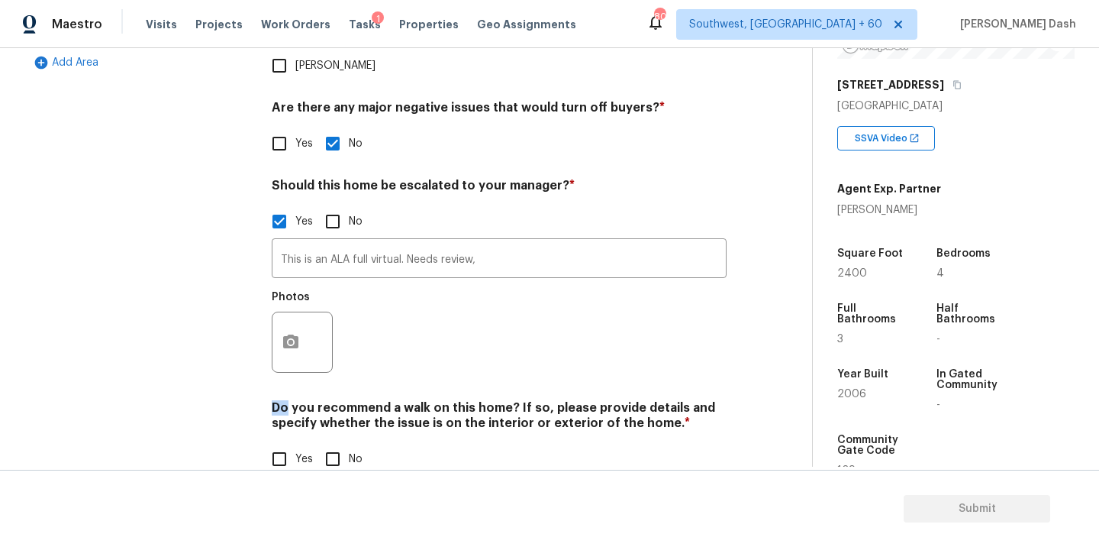
click at [314, 311] on div at bounding box center [302, 341] width 61 height 61
click at [308, 312] on button "button" at bounding box center [291, 342] width 37 height 60
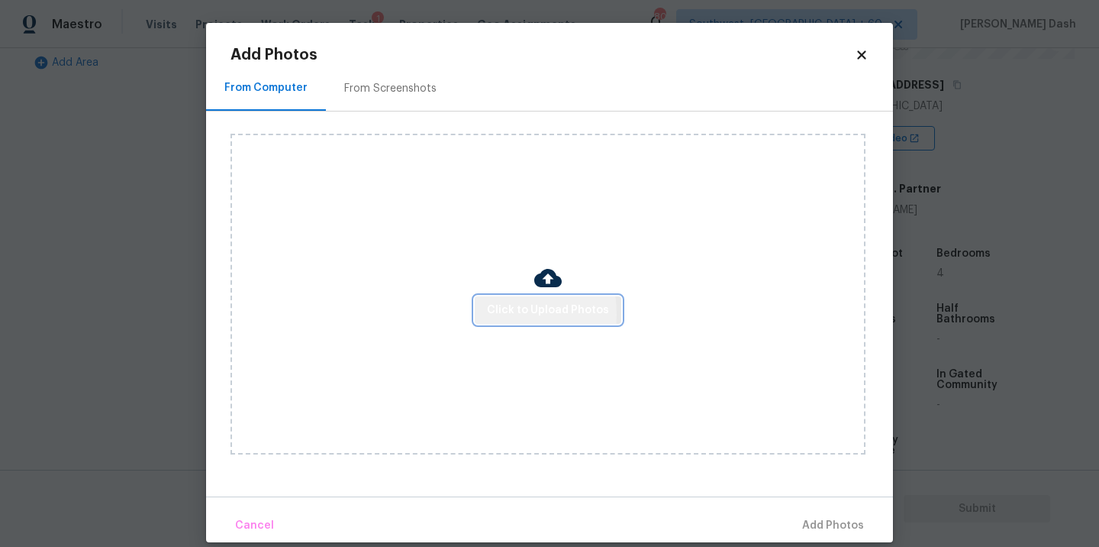
click at [482, 314] on button "Click to Upload Photos" at bounding box center [548, 310] width 147 height 28
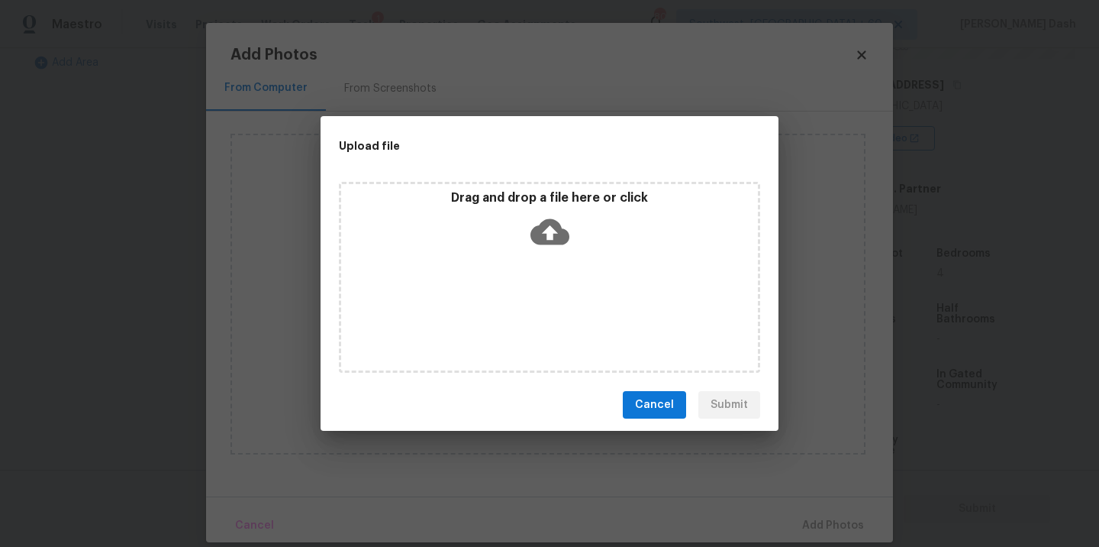
click at [482, 314] on div "Drag and drop a file here or click" at bounding box center [549, 277] width 421 height 191
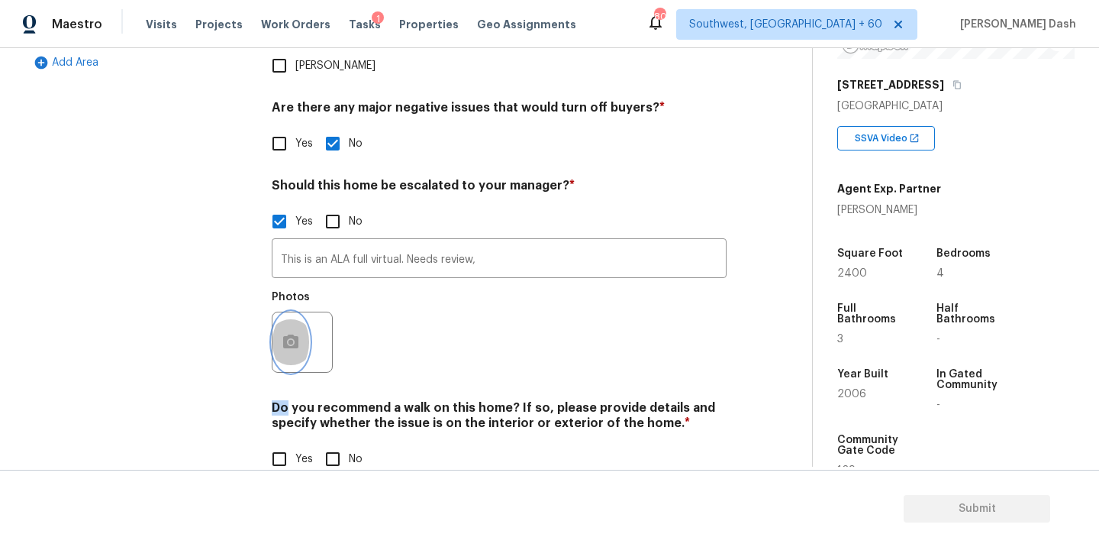
click at [295, 324] on button "button" at bounding box center [291, 342] width 37 height 60
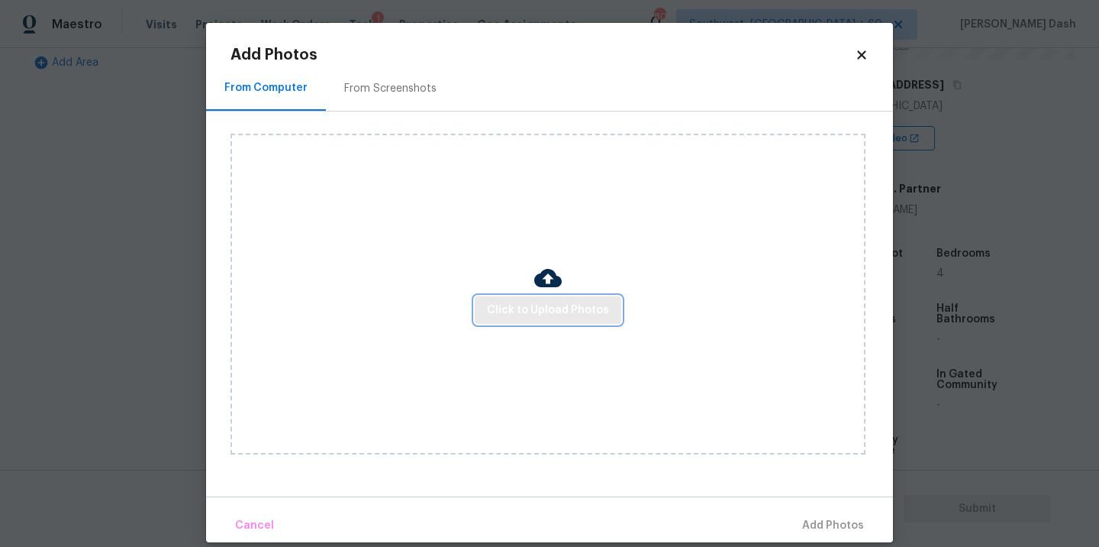
click at [554, 319] on button "Click to Upload Photos" at bounding box center [548, 310] width 147 height 28
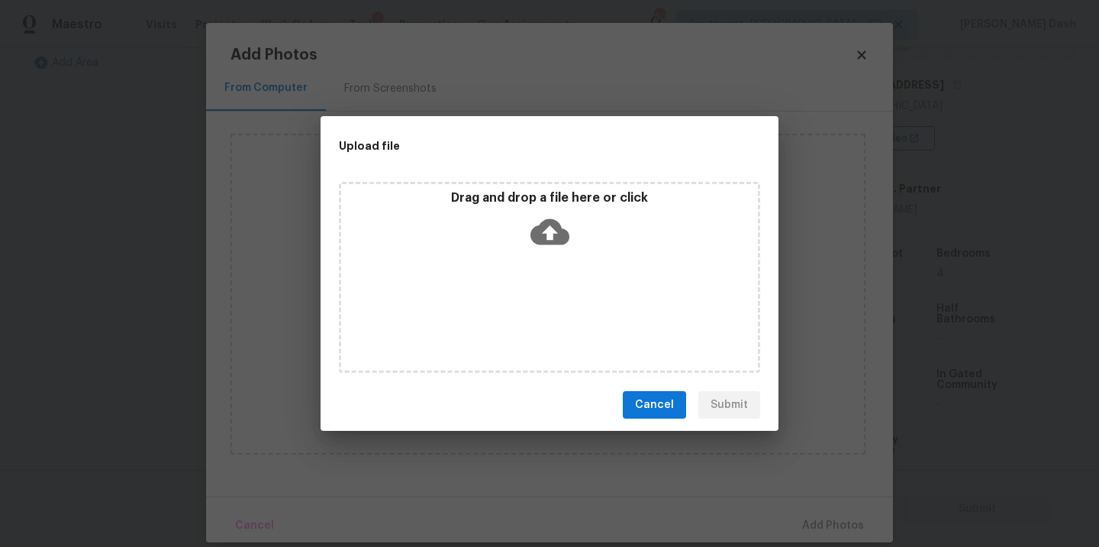
click at [554, 319] on div "Drag and drop a file here or click" at bounding box center [549, 277] width 421 height 191
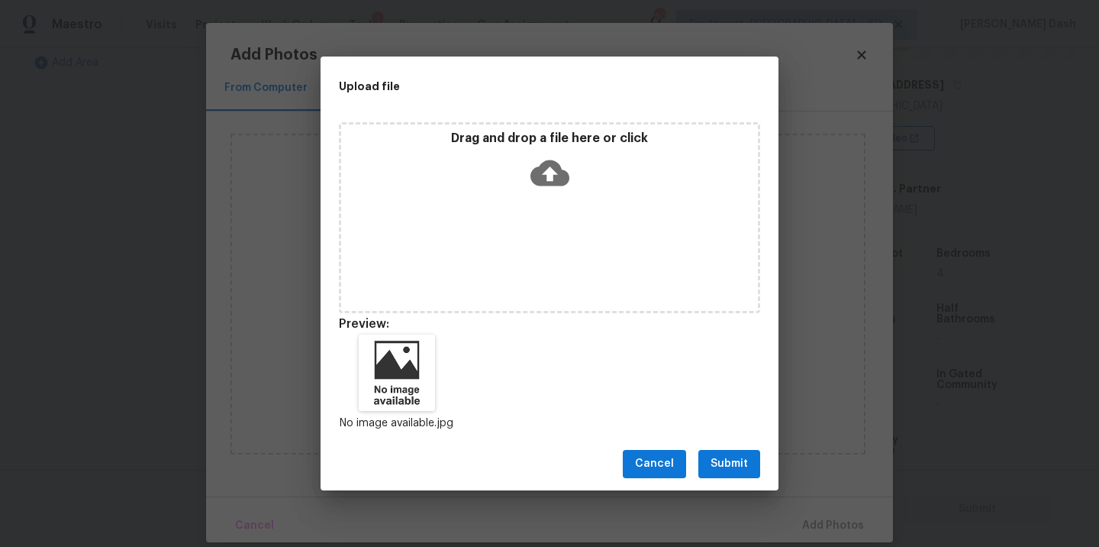
click at [723, 453] on button "Submit" at bounding box center [729, 464] width 62 height 28
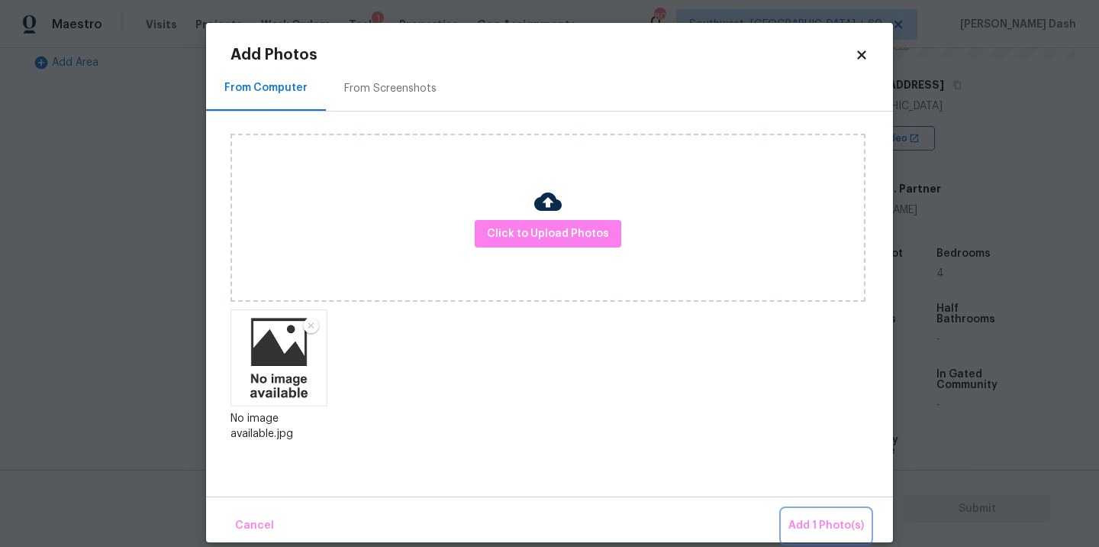
click at [824, 514] on button "Add 1 Photo(s)" at bounding box center [826, 525] width 88 height 33
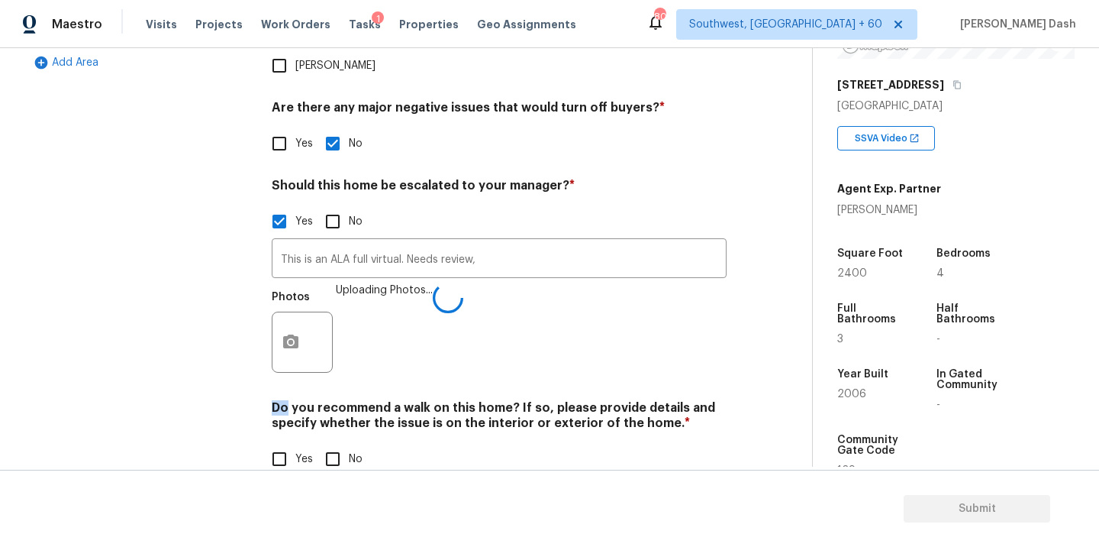
click at [341, 443] on input "No" at bounding box center [333, 459] width 32 height 32
checkbox input "true"
click at [195, 321] on div "Exterior Utilities HVAC Verification 1 Plumbing 1 Roof Gated Community 1 Pricin…" at bounding box center [138, 122] width 229 height 743
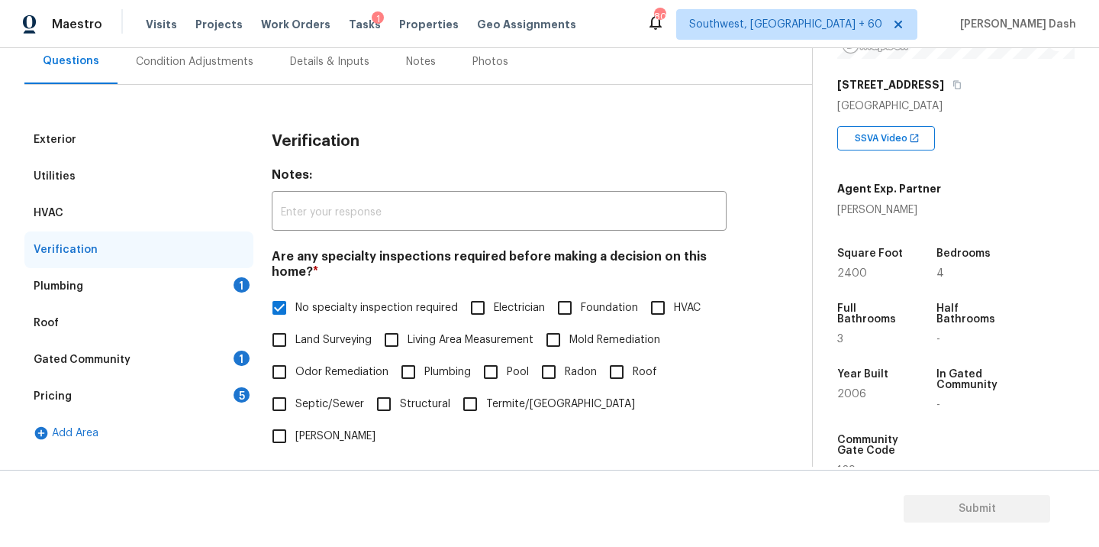
scroll to position [120, 0]
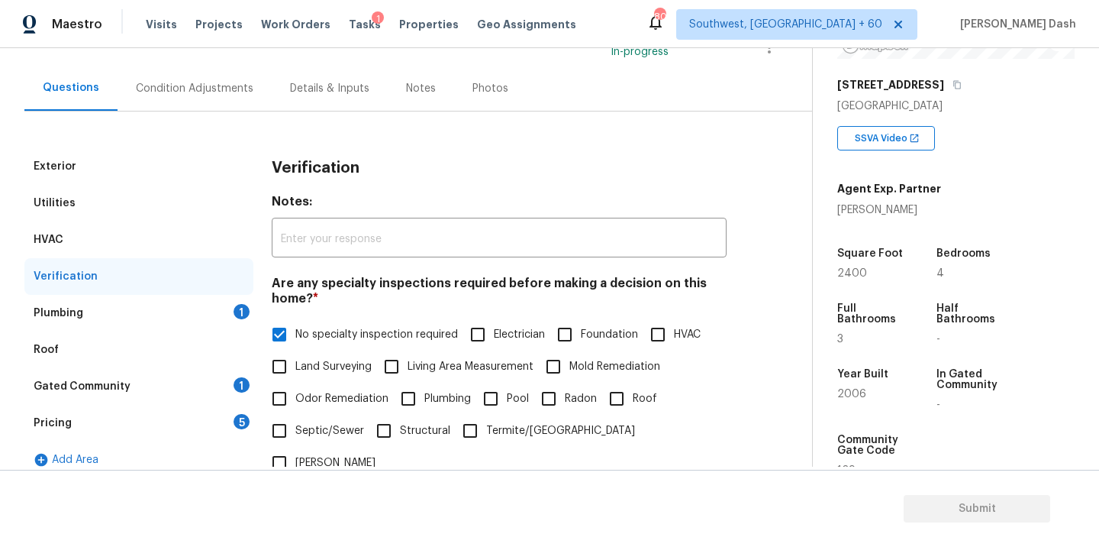
click at [196, 328] on div "Plumbing 1" at bounding box center [138, 313] width 229 height 37
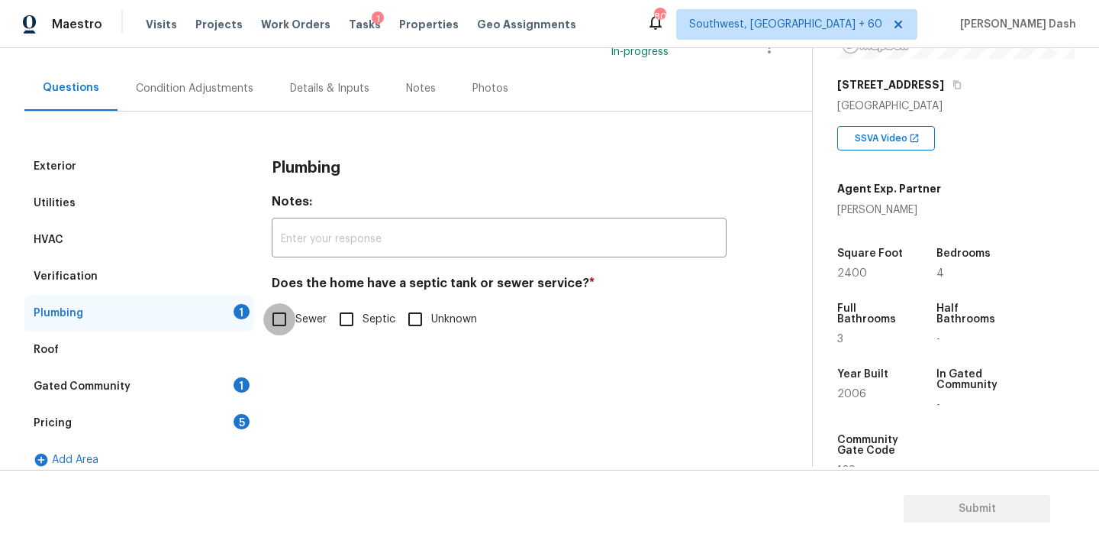
click at [291, 328] on input "Sewer" at bounding box center [279, 319] width 32 height 32
checkbox input "true"
click at [239, 374] on div "Gated Community 1" at bounding box center [138, 386] width 229 height 37
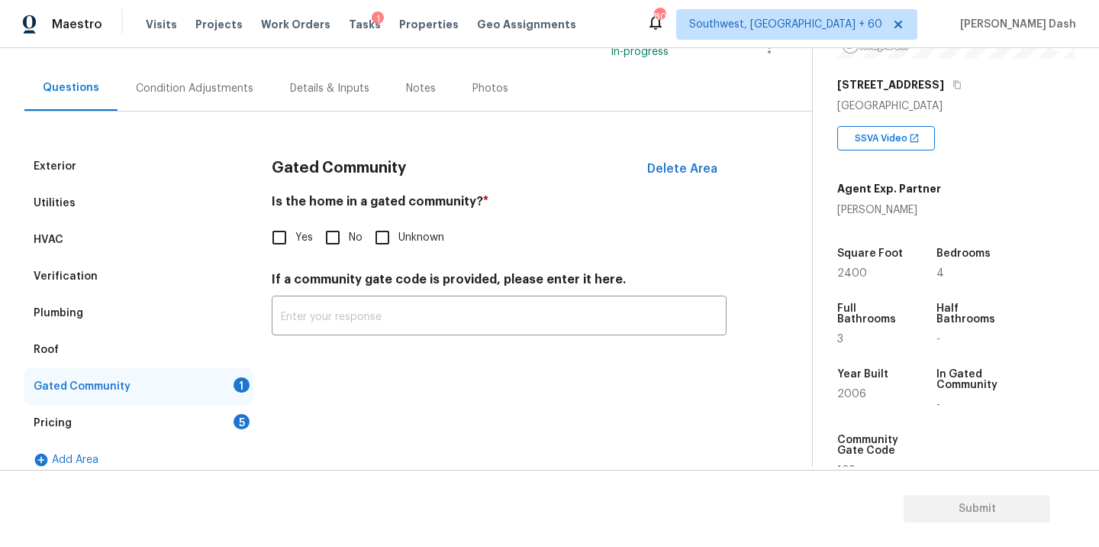
click at [331, 241] on input "No" at bounding box center [333, 237] width 32 height 32
checkbox input "true"
click at [250, 410] on div "Pricing 5" at bounding box center [138, 423] width 229 height 37
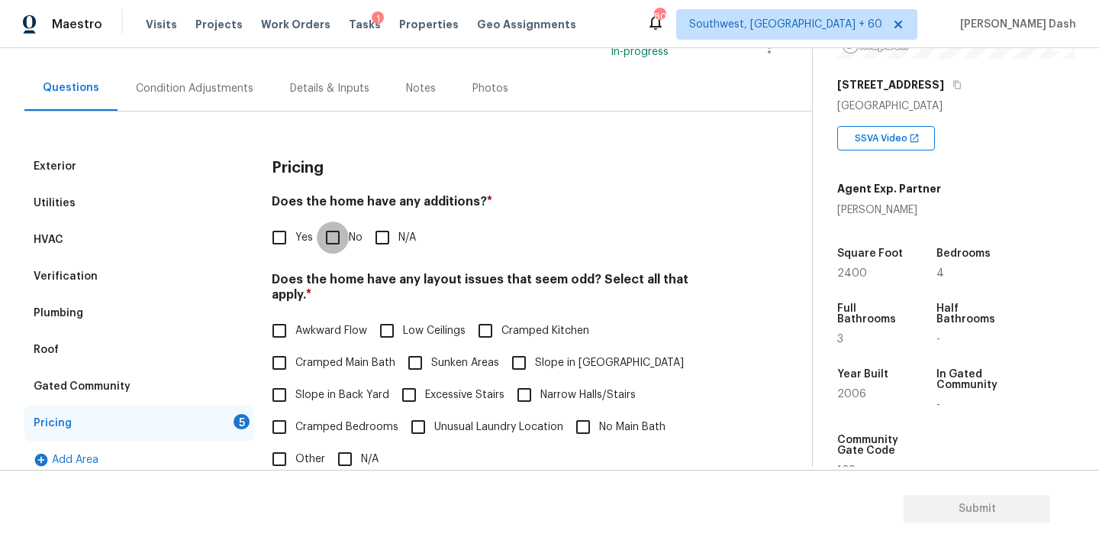
click at [330, 234] on input "No" at bounding box center [333, 237] width 32 height 32
checkbox input "true"
click at [346, 444] on input "N/A" at bounding box center [345, 459] width 32 height 32
checkbox input "true"
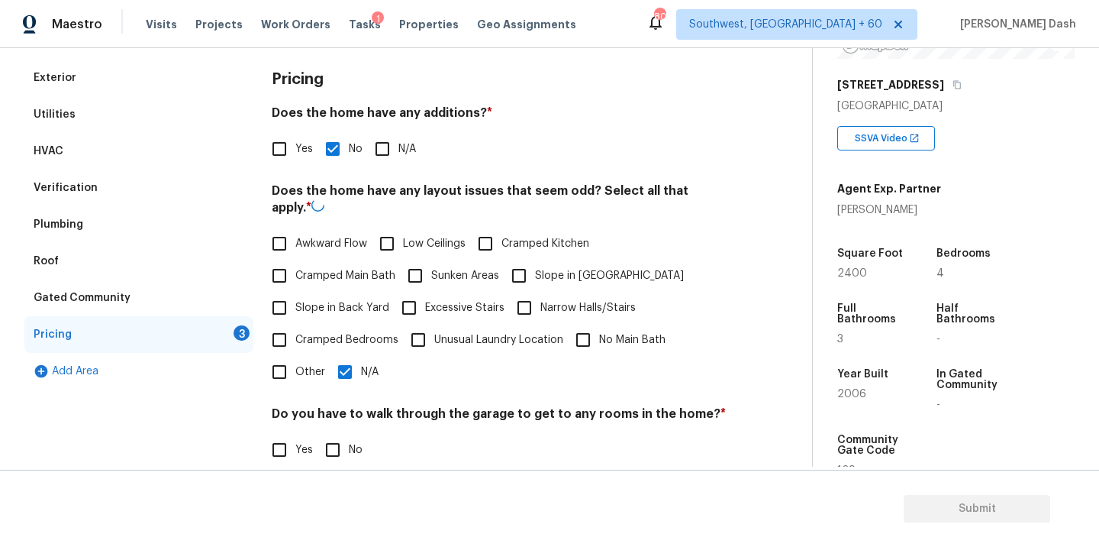
scroll to position [304, 0]
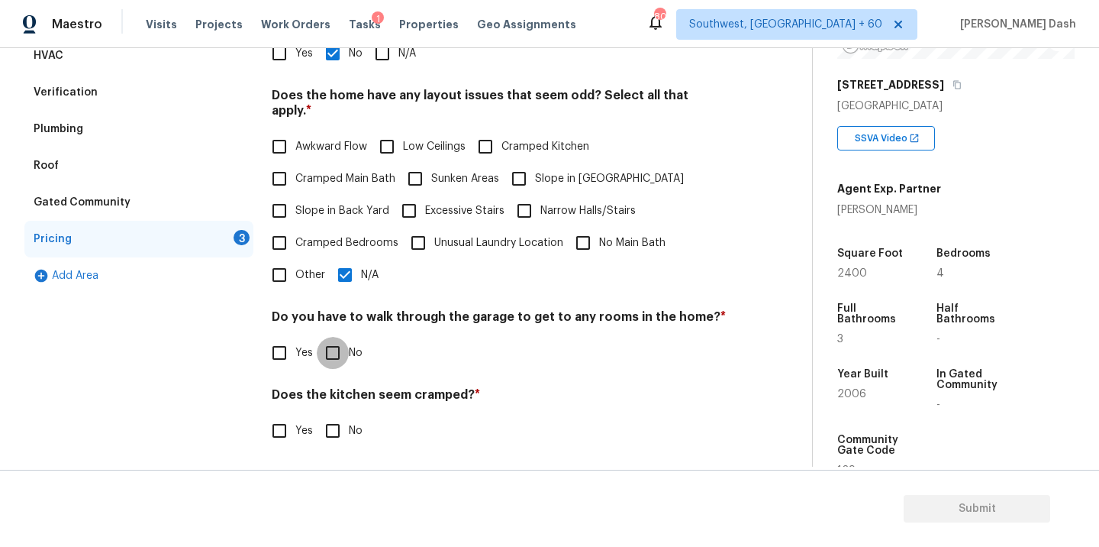
click at [331, 337] on input "No" at bounding box center [333, 353] width 32 height 32
checkbox input "true"
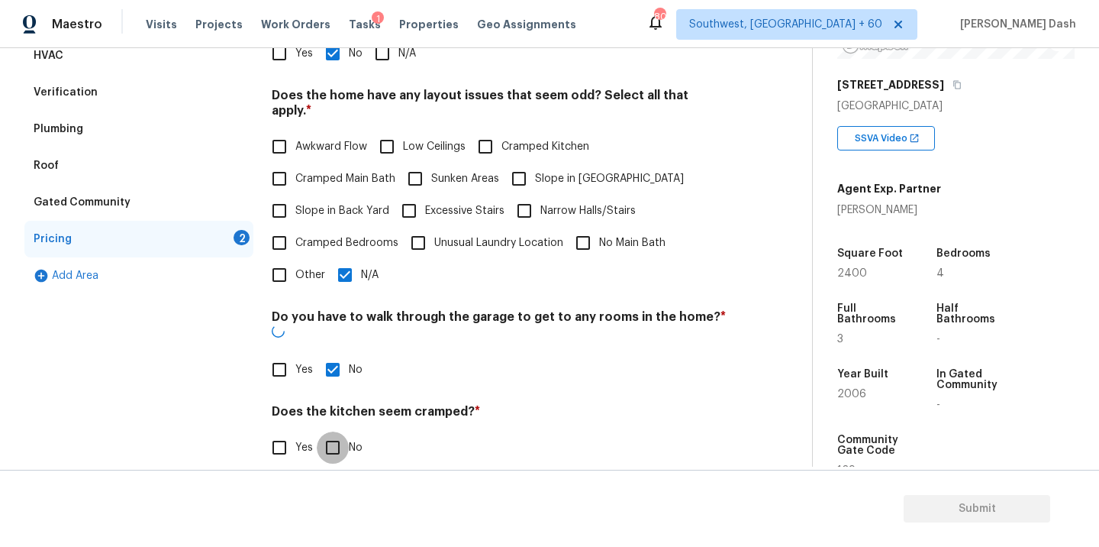
click at [332, 431] on input "No" at bounding box center [333, 447] width 32 height 32
checkbox input "true"
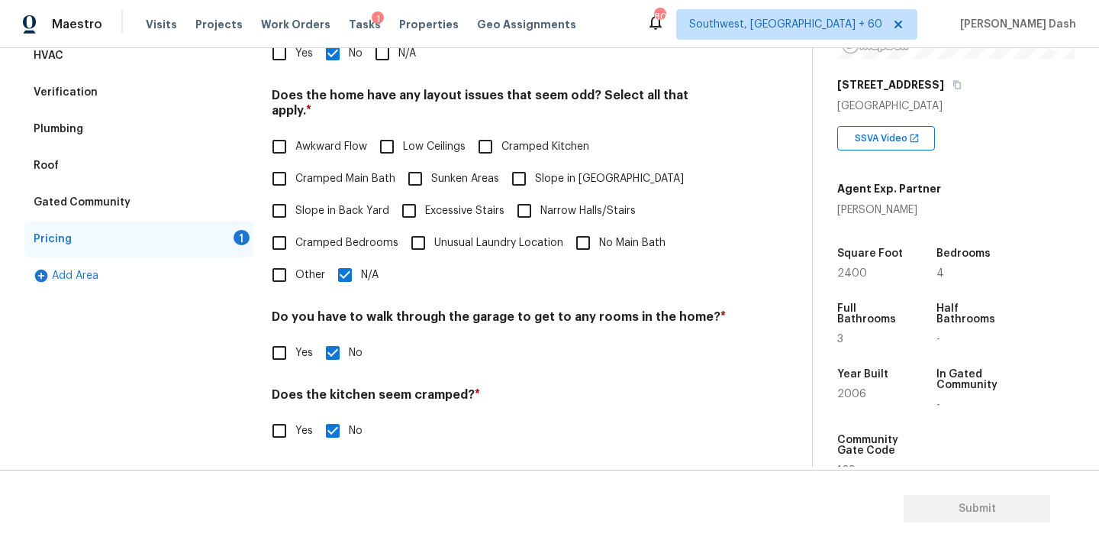
scroll to position [369, 0]
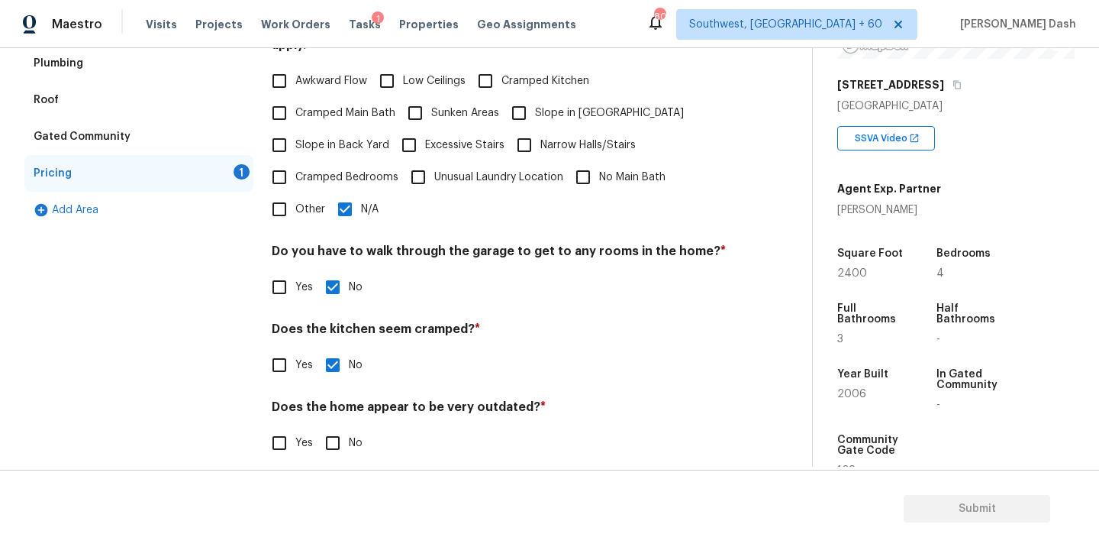
click at [334, 444] on div "Pricing Does the home have any additions? * Yes No N/A Does the home have any l…" at bounding box center [499, 187] width 455 height 579
click at [334, 436] on input "No" at bounding box center [333, 443] width 32 height 32
checkbox input "true"
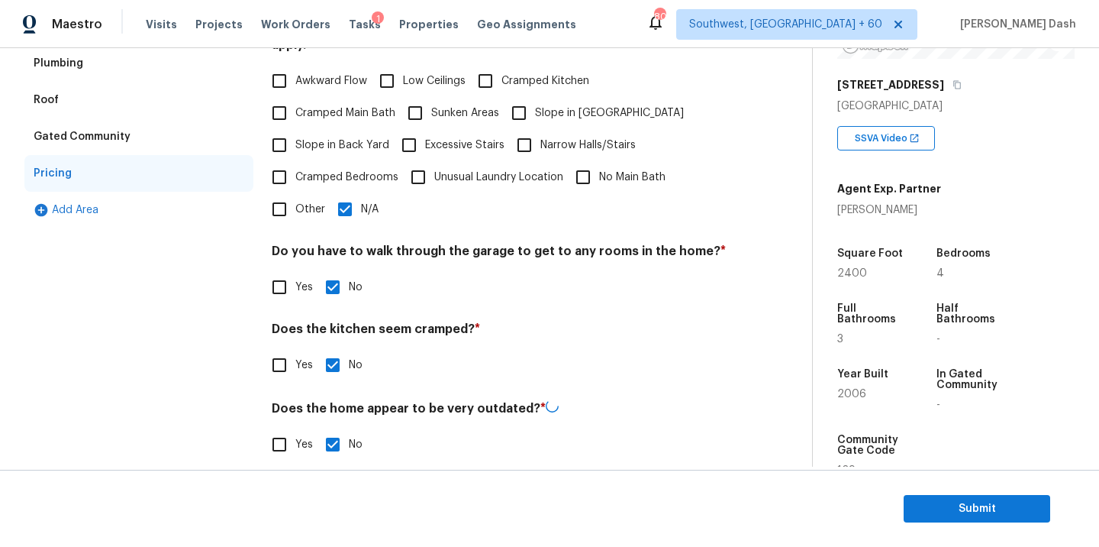
click at [269, 410] on div "Exterior Utilities HVAC Verification Plumbing Roof Gated Community Pricing Add …" at bounding box center [399, 188] width 751 height 580
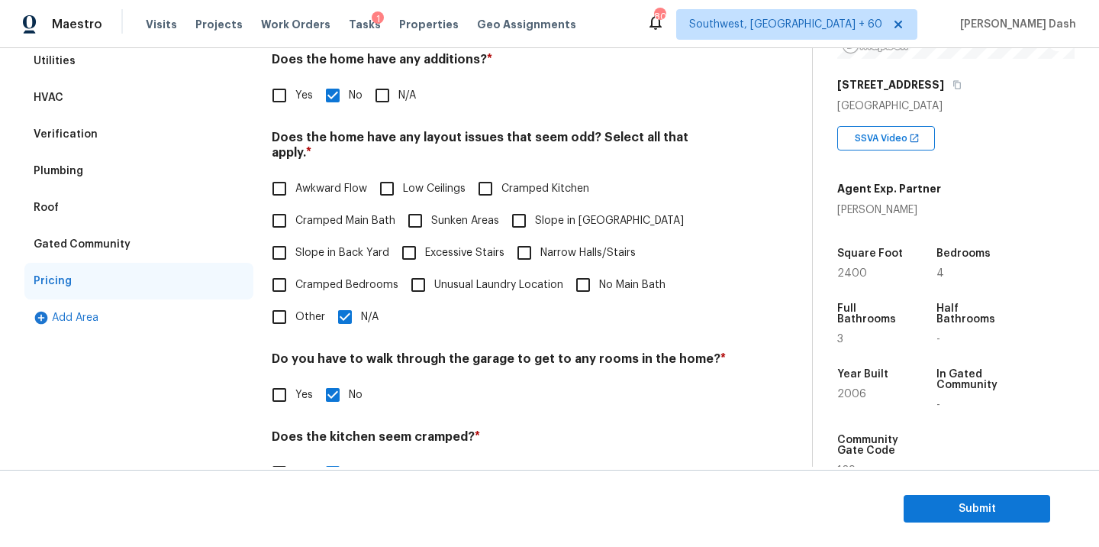
scroll to position [0, 0]
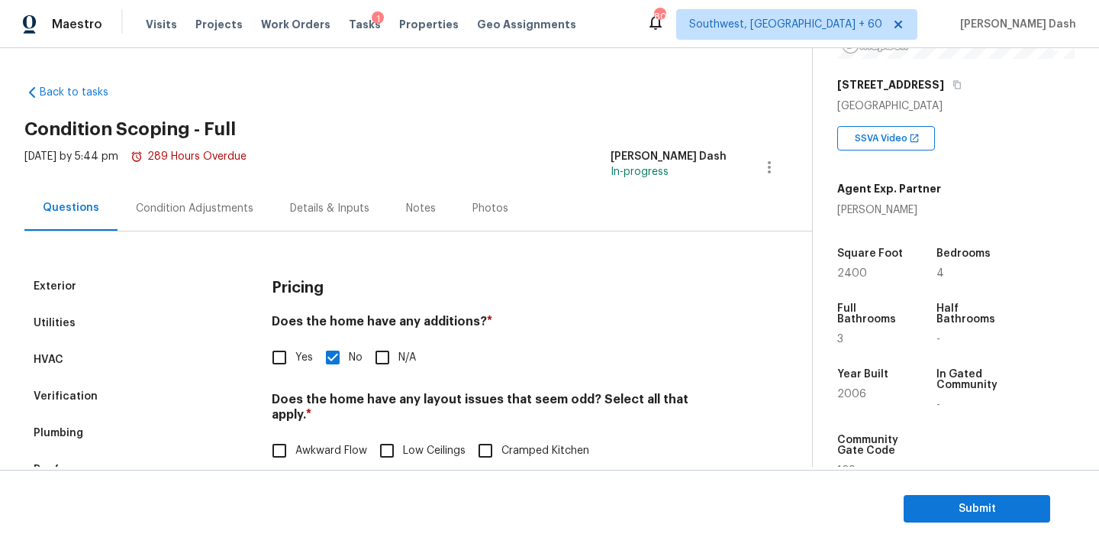
click at [206, 218] on div "Condition Adjustments" at bounding box center [195, 207] width 154 height 45
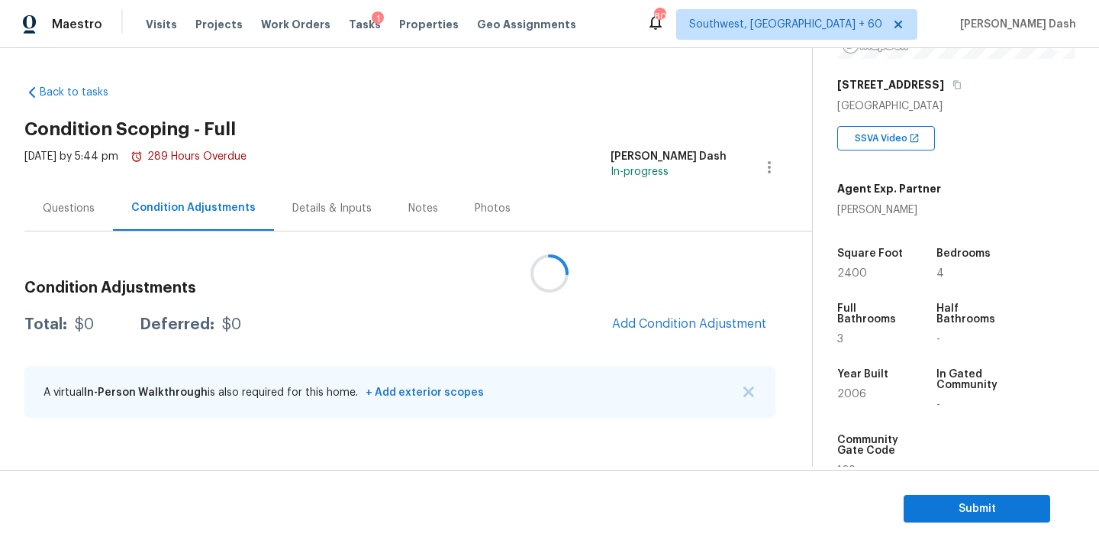
click at [697, 319] on div at bounding box center [549, 273] width 1099 height 547
click at [697, 319] on span "Add Condition Adjustment" at bounding box center [689, 324] width 154 height 14
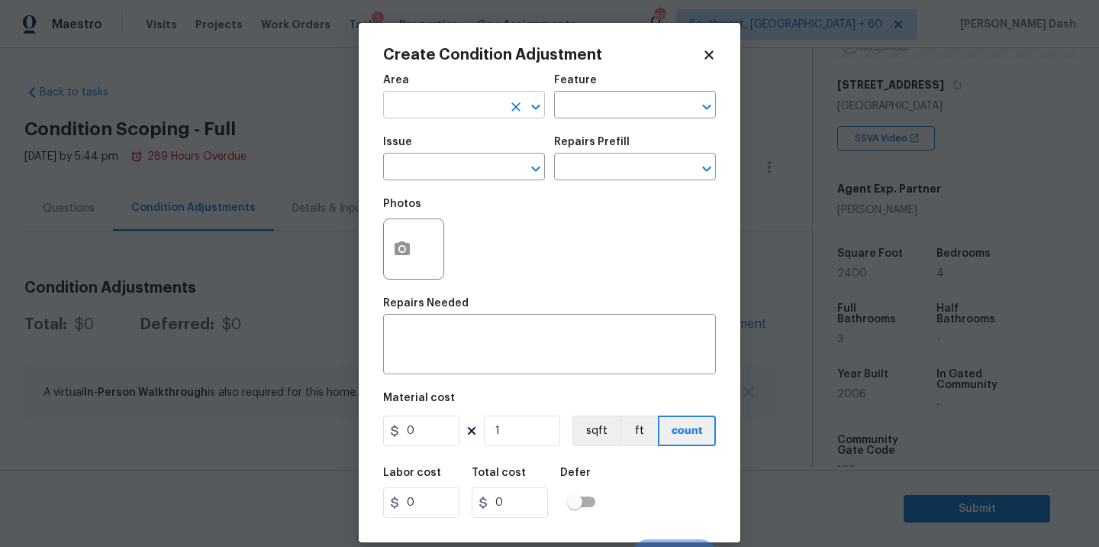
click at [471, 109] on input "text" at bounding box center [442, 107] width 119 height 24
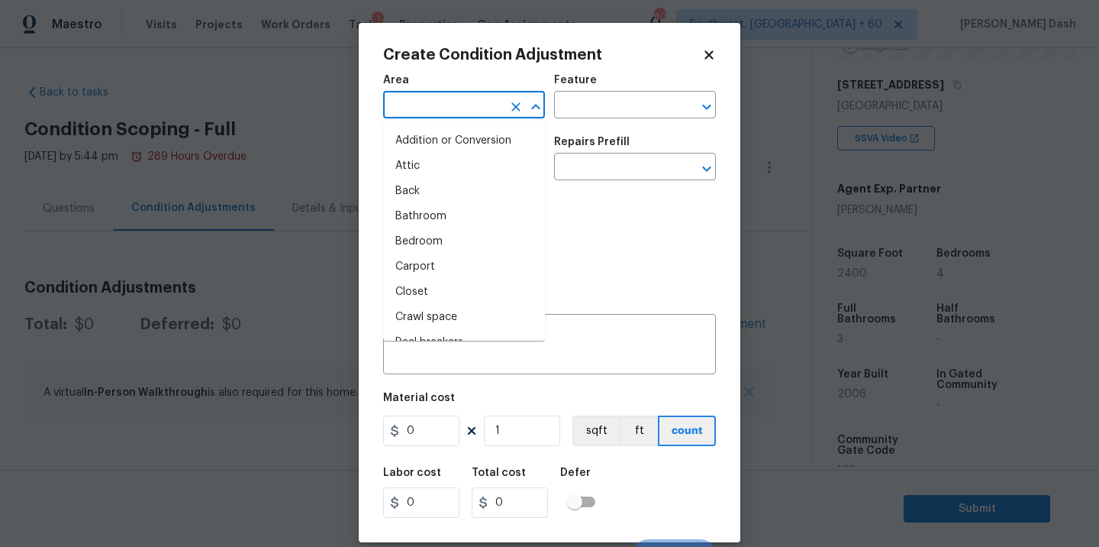
type input "r"
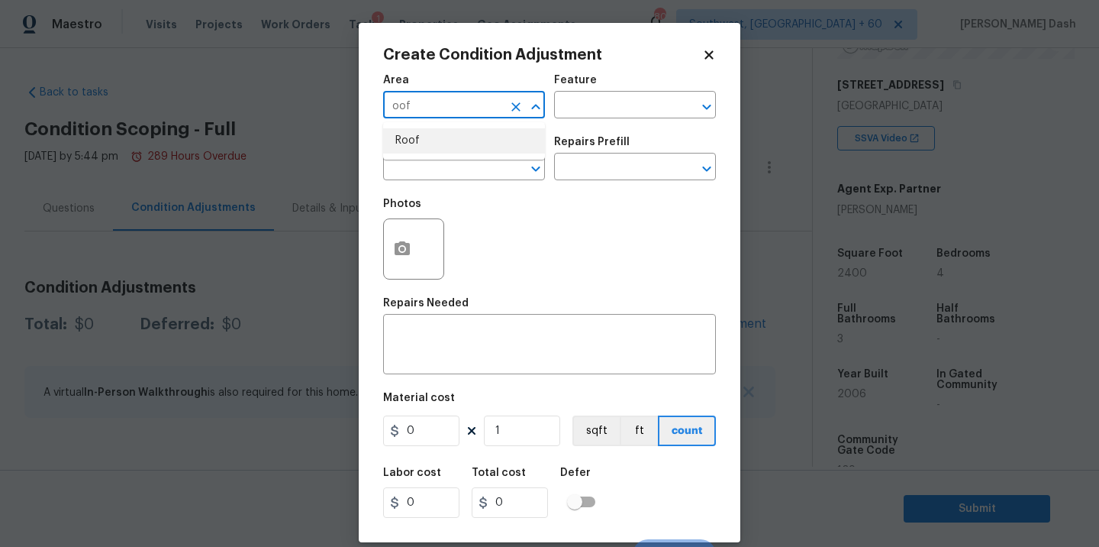
click at [436, 154] on ul "Roof" at bounding box center [464, 140] width 162 height 37
click at [461, 131] on li "Roof" at bounding box center [464, 140] width 162 height 25
type input "Roof"
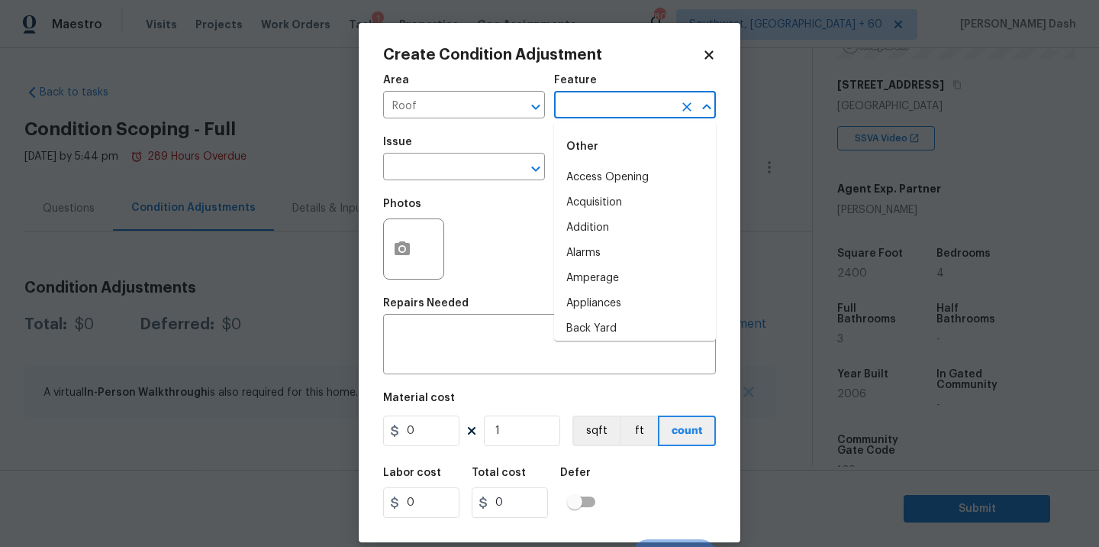
click at [624, 115] on input "text" at bounding box center [613, 107] width 119 height 24
click at [588, 231] on li "Patio Roof" at bounding box center [635, 227] width 162 height 25
type input "Patio Roof"
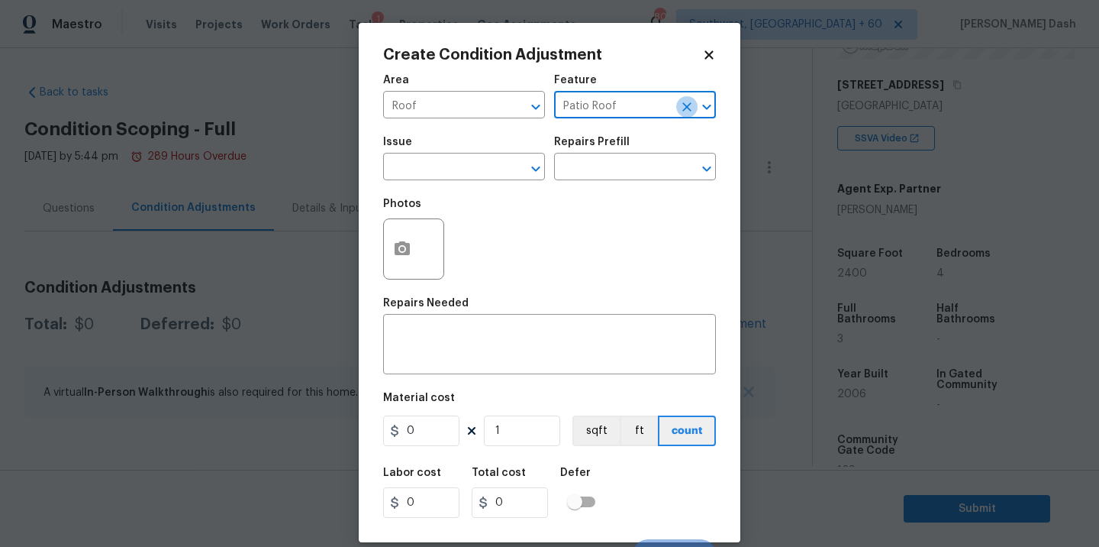
click at [682, 107] on icon "Clear" at bounding box center [686, 106] width 15 height 15
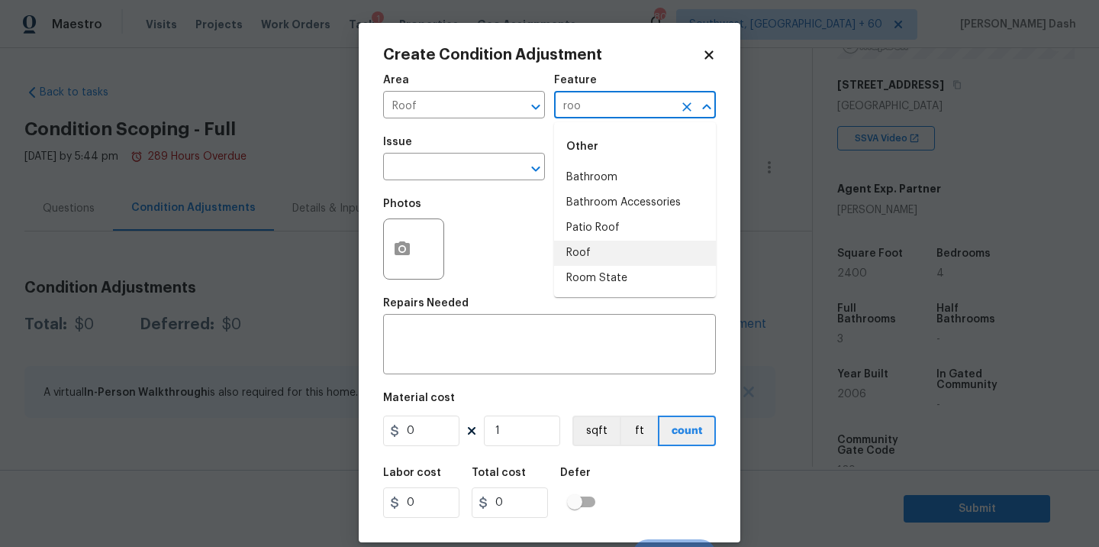
click at [596, 251] on li "Roof" at bounding box center [635, 252] width 162 height 25
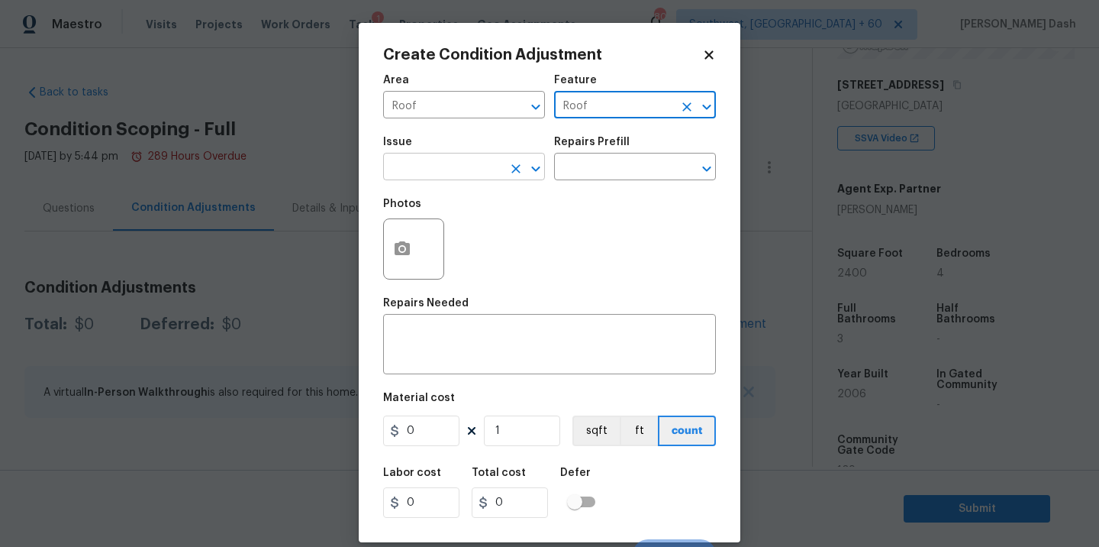
type input "Roof"
click at [454, 179] on input "text" at bounding box center [442, 168] width 119 height 24
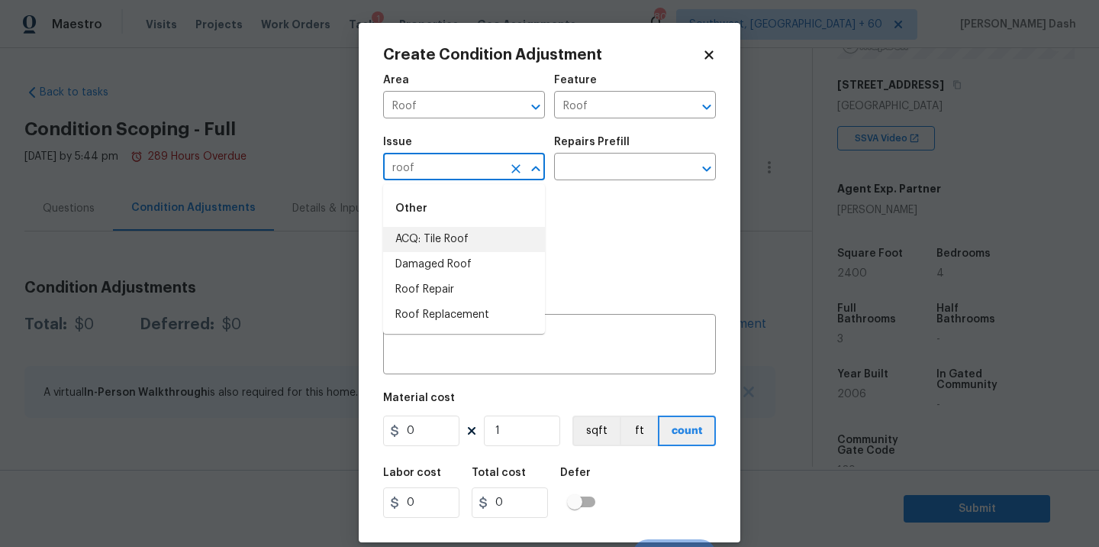
click at [420, 231] on li "ACQ: Tile Roof" at bounding box center [464, 239] width 162 height 25
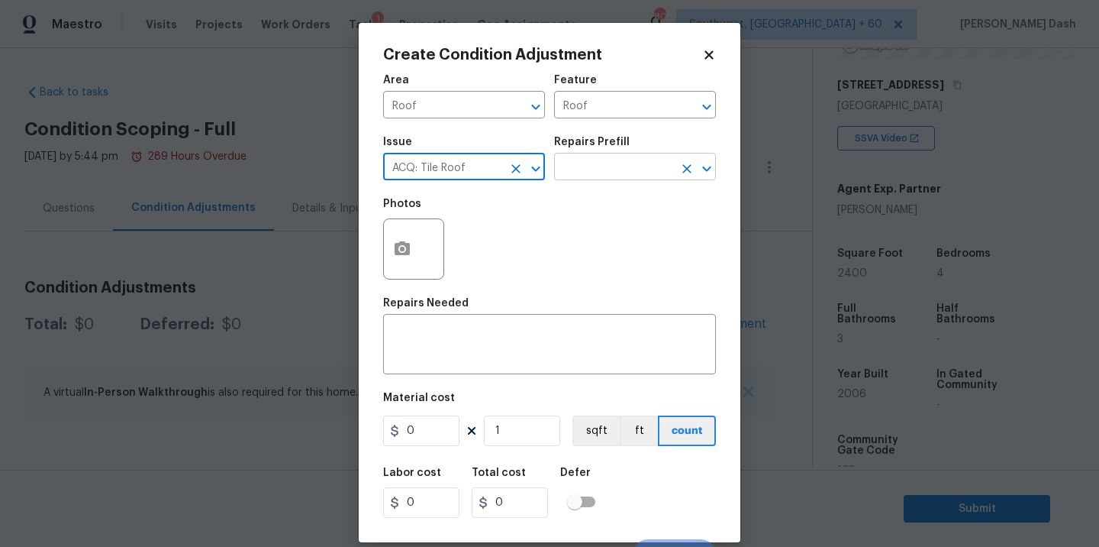
type input "ACQ: Tile Roof"
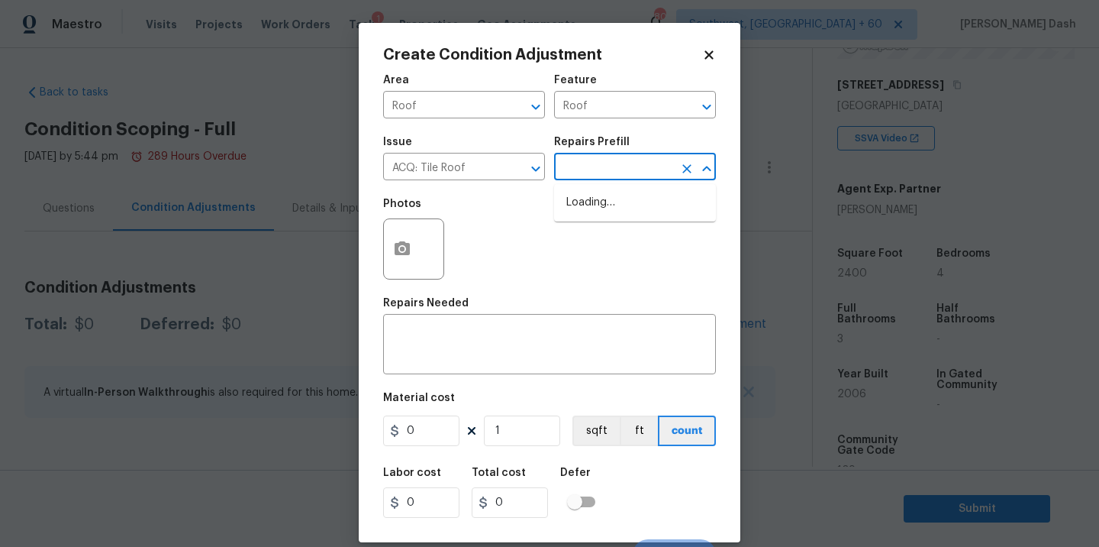
click at [596, 164] on input "text" at bounding box center [613, 168] width 119 height 24
click at [591, 224] on li "Tile Roof 21+ years In Age Or Replacement Required $12,125.00" at bounding box center [635, 218] width 162 height 57
type input "Acquisition"
type textarea "Acquisition Scope: Tile Roof 21+ years in age or replacement required"
type input "12125"
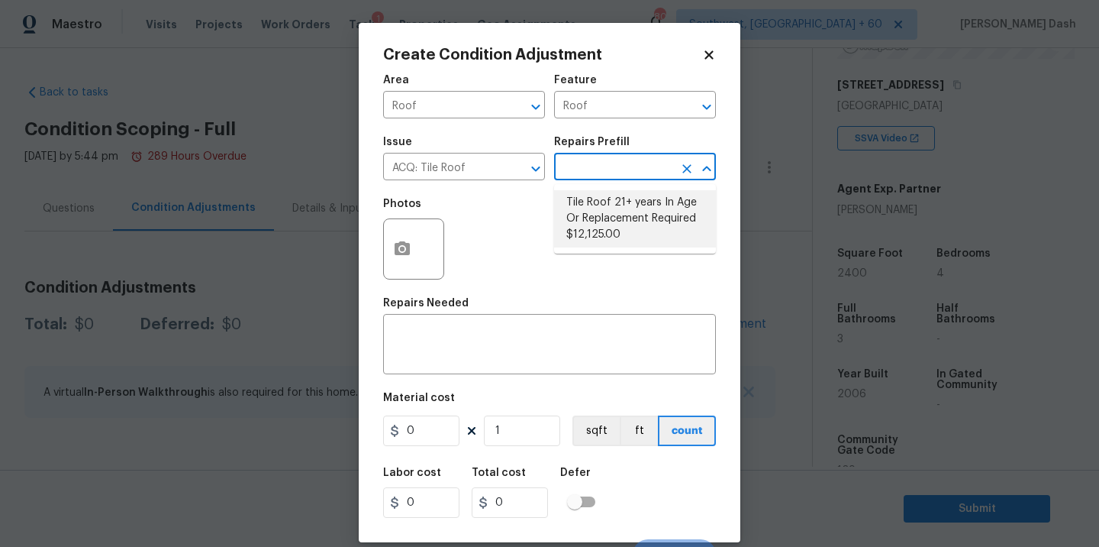
type input "12125"
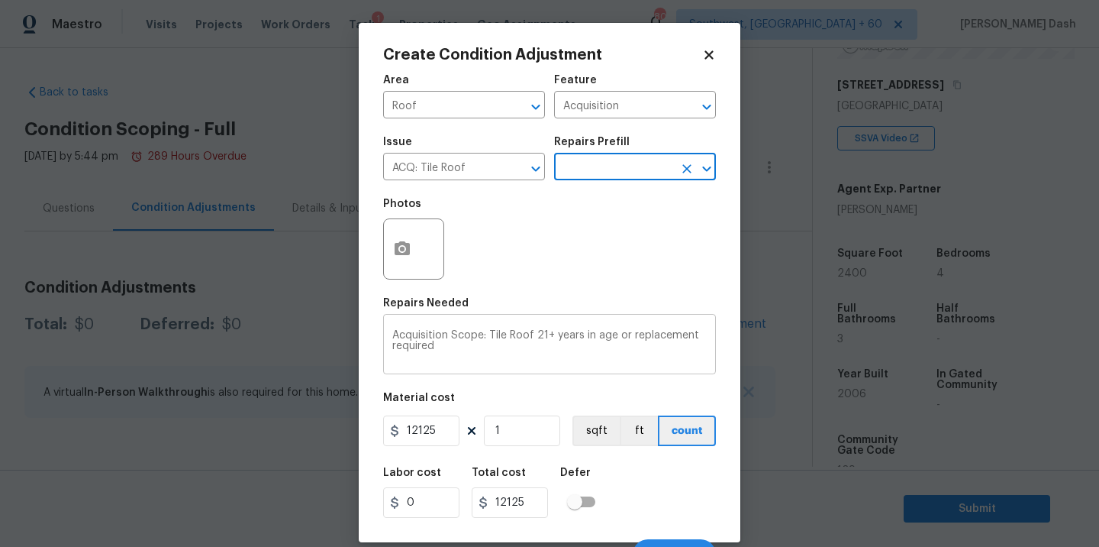
click at [550, 334] on textarea "Acquisition Scope: Tile Roof 21+ years in age or replacement required" at bounding box center [549, 346] width 314 height 32
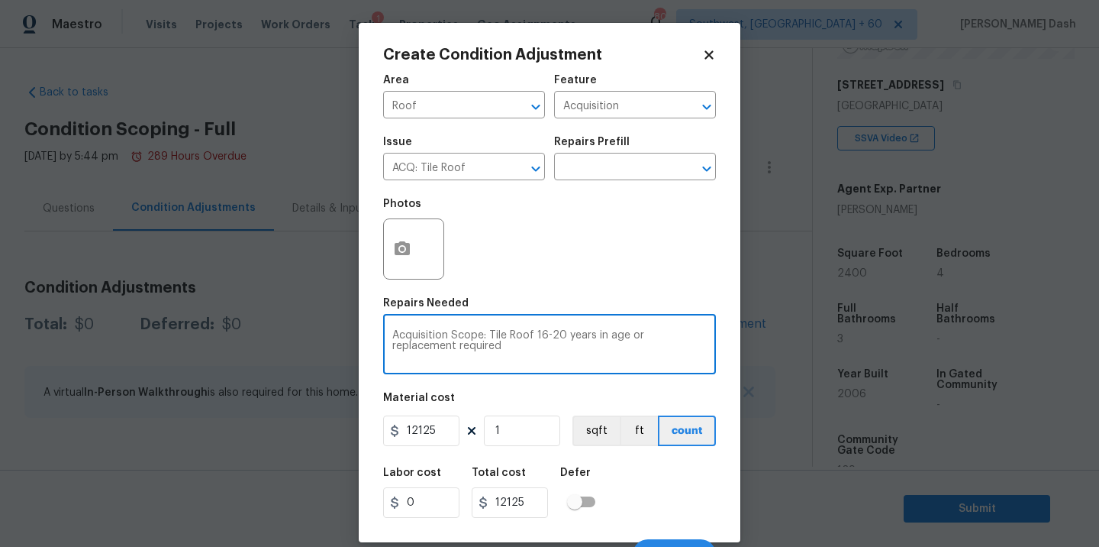
type textarea "Acquisition Scope: Tile Roof 16-20 years in age or replacement required"
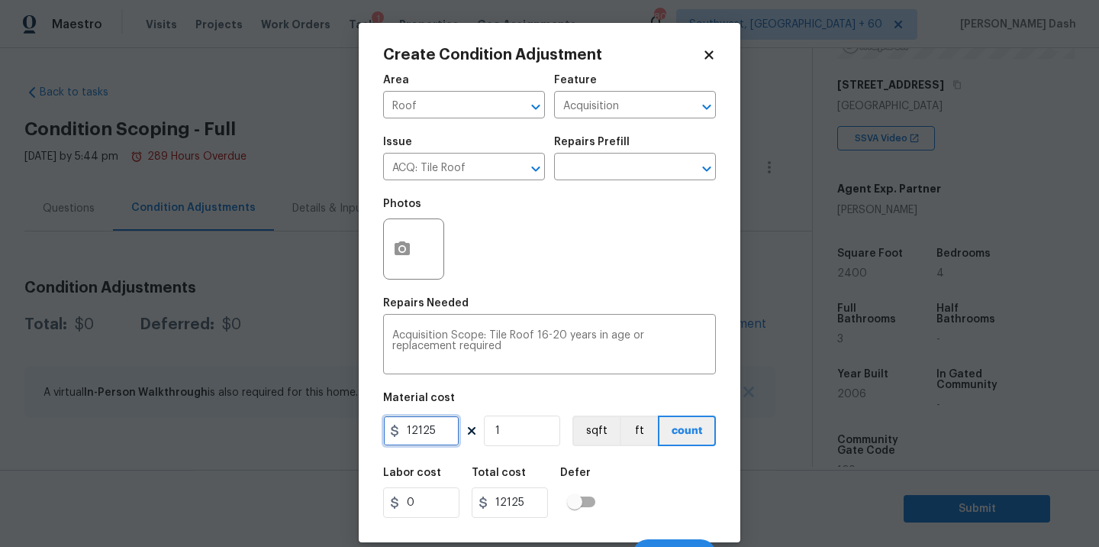
click at [439, 427] on input "12125" at bounding box center [421, 430] width 76 height 31
type input "850"
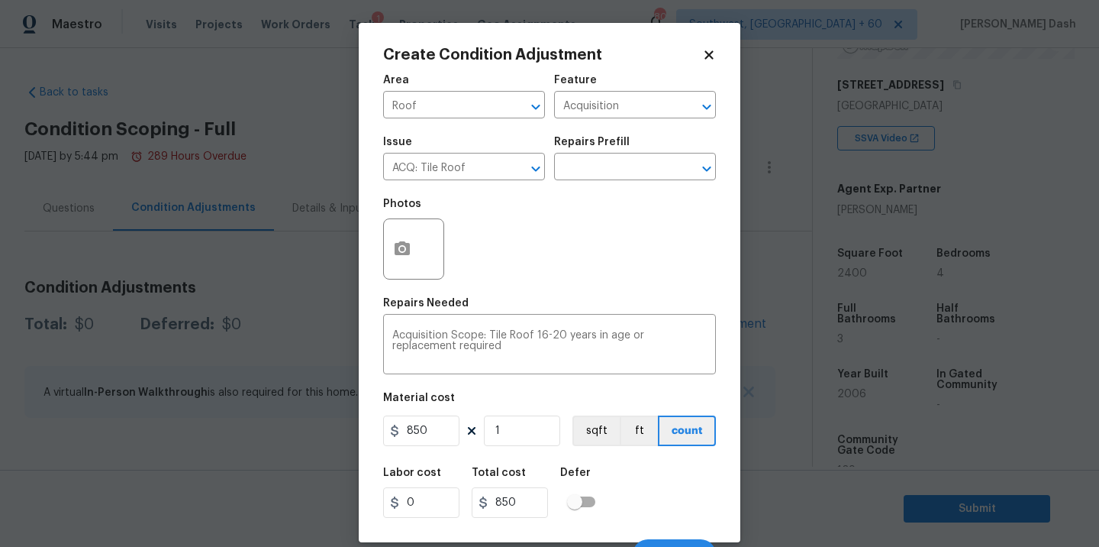
click at [684, 483] on div "Labor cost 0 Total cost 850 Defer" at bounding box center [549, 492] width 333 height 69
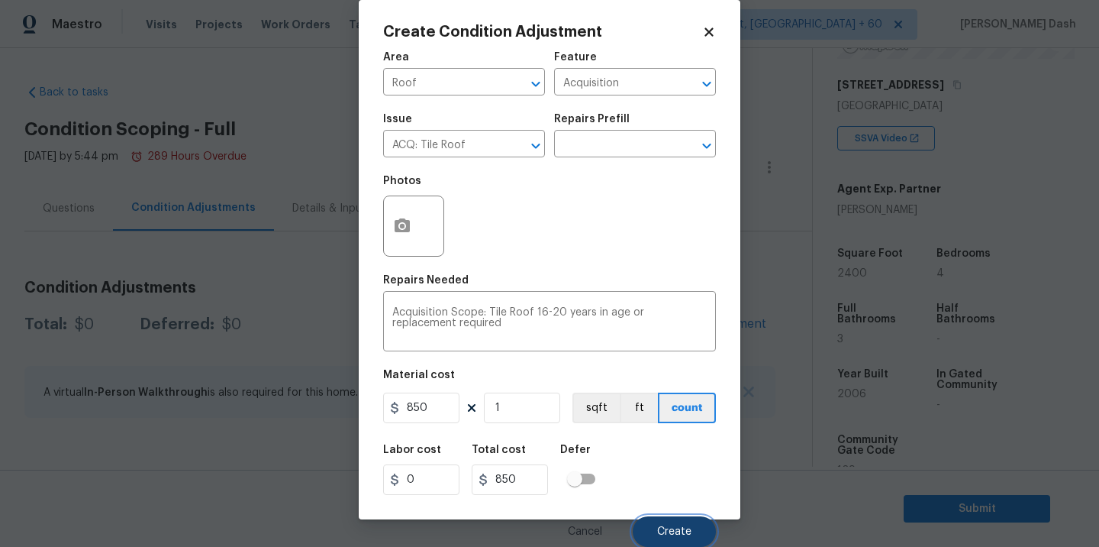
click at [687, 526] on span "Create" at bounding box center [674, 531] width 34 height 11
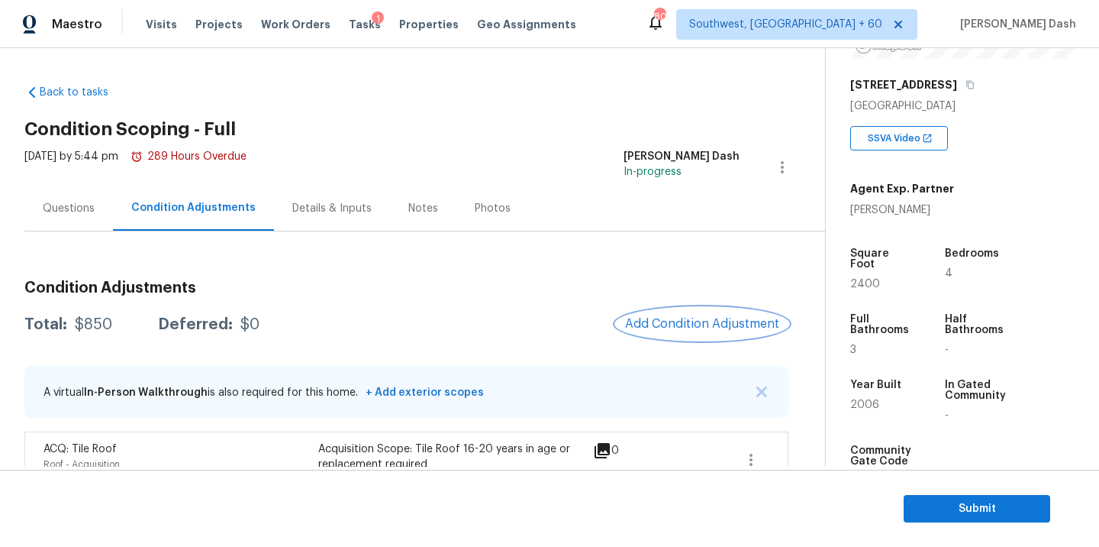
scroll to position [35, 0]
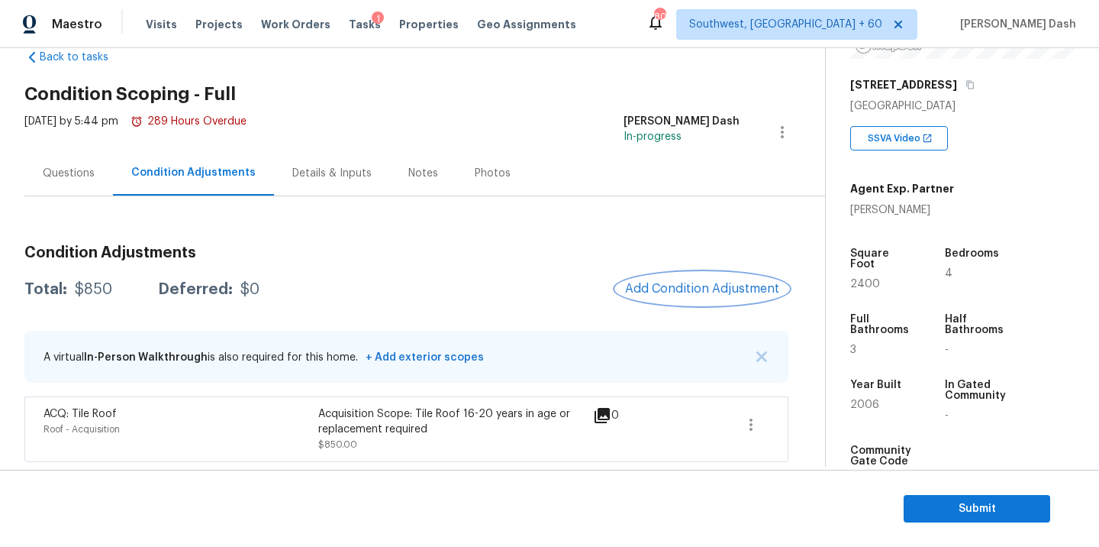
click at [700, 300] on button "Add Condition Adjustment" at bounding box center [702, 289] width 173 height 32
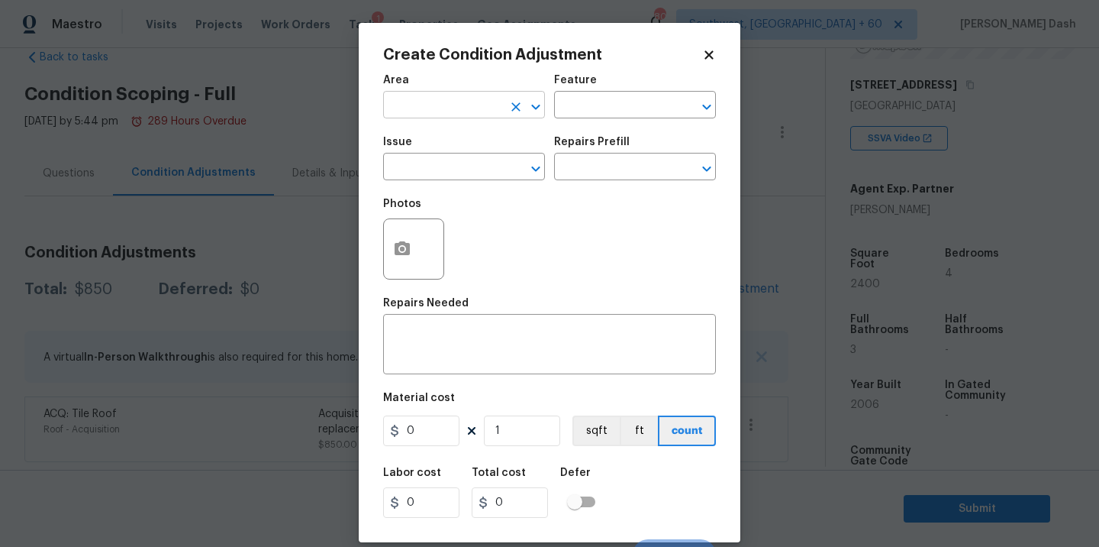
click at [456, 106] on input "text" at bounding box center [442, 107] width 119 height 24
click at [445, 151] on li "HVAC" at bounding box center [464, 140] width 162 height 25
type input "HVAC"
click at [572, 109] on input "text" at bounding box center [613, 107] width 119 height 24
type input "HVA"
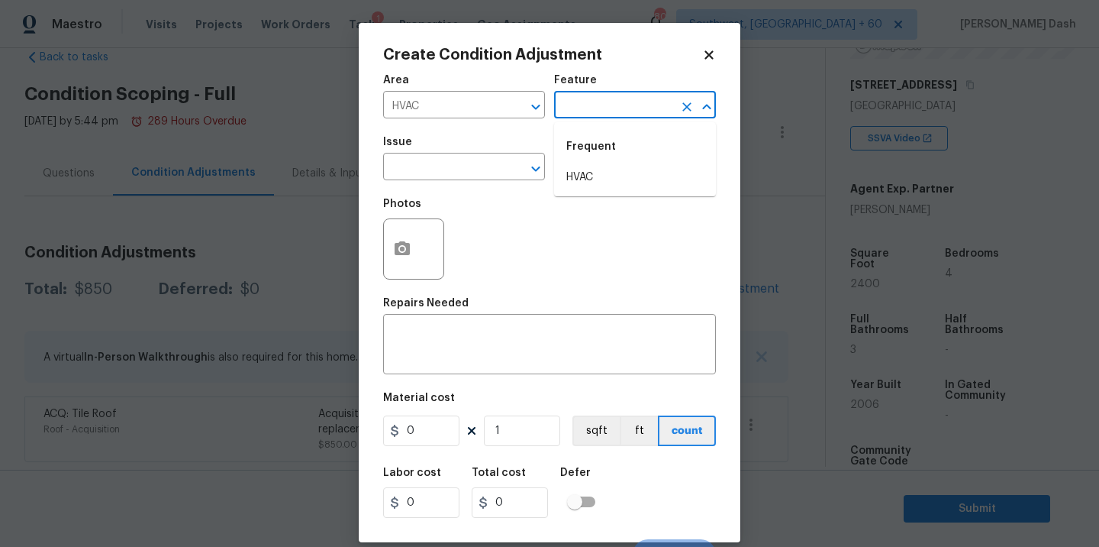
click at [553, 182] on div "Issue ​ Repairs Prefill ​" at bounding box center [549, 158] width 333 height 62
click at [591, 103] on input "text" at bounding box center [613, 107] width 119 height 24
click at [569, 176] on li "HVAC" at bounding box center [635, 177] width 162 height 25
type input "HVAC"
click at [473, 175] on input "text" at bounding box center [442, 168] width 119 height 24
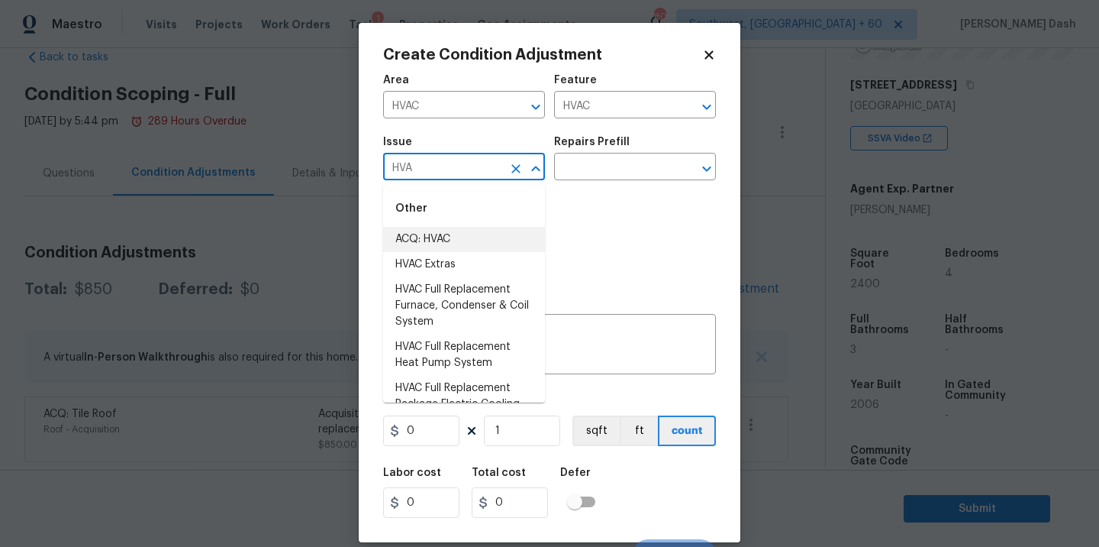
click at [462, 247] on li "ACQ: HVAC" at bounding box center [464, 239] width 162 height 25
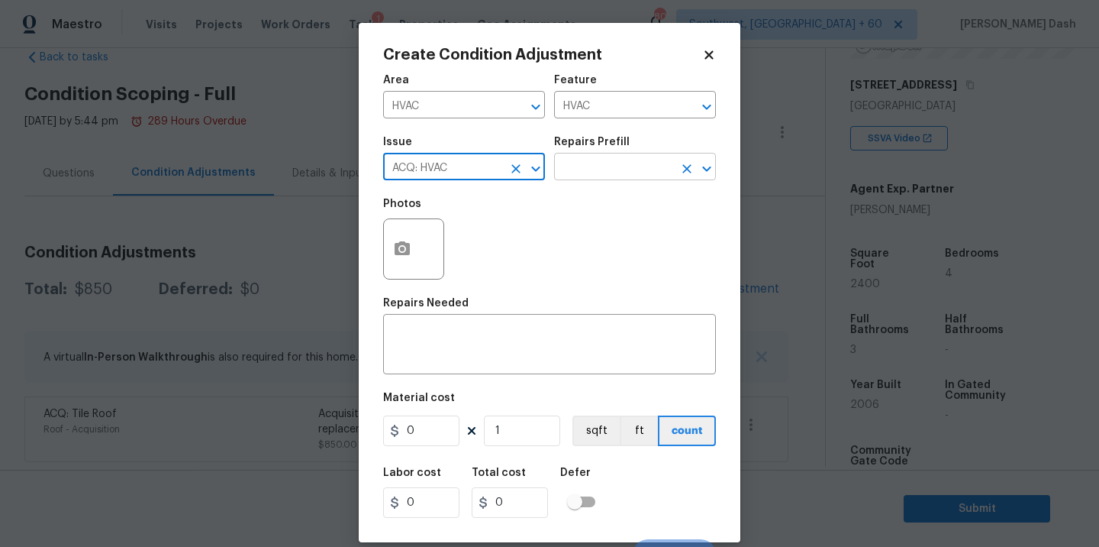
type input "ACQ: HVAC"
click at [588, 177] on input "text" at bounding box center [613, 168] width 119 height 24
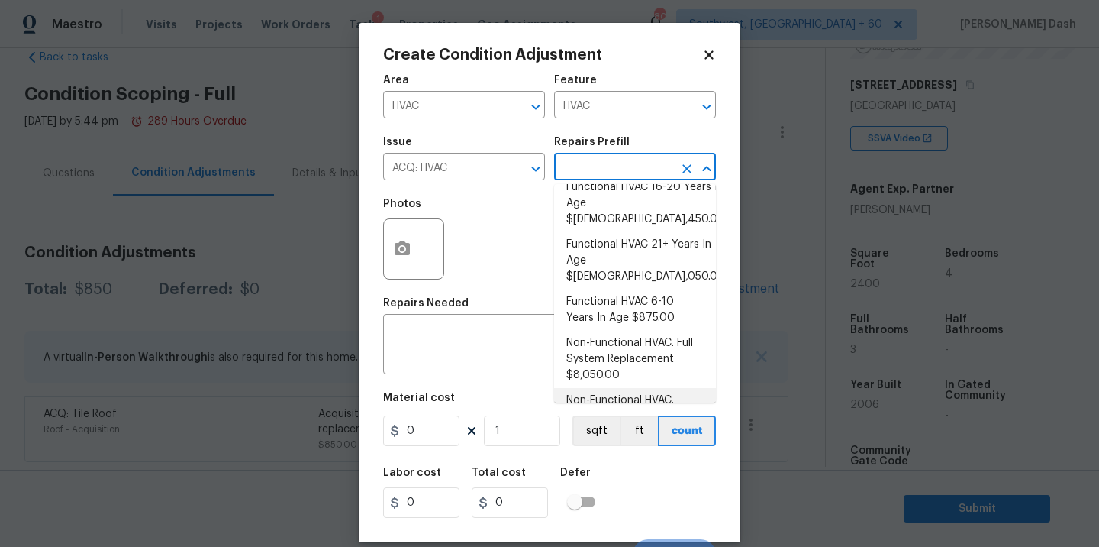
scroll to position [0, 0]
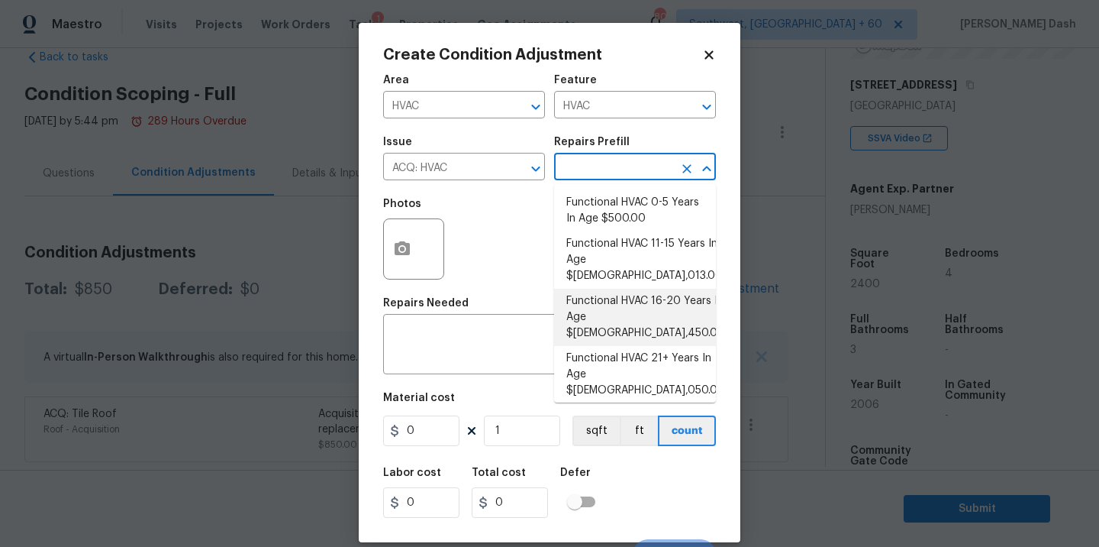
click at [664, 300] on li "Functional HVAC 16-20 Years In Age $3,450.00" at bounding box center [635, 317] width 162 height 57
type input "Acquisition"
type textarea "Acquisition Scope: Functional HVAC 16-20 years"
type input "3450"
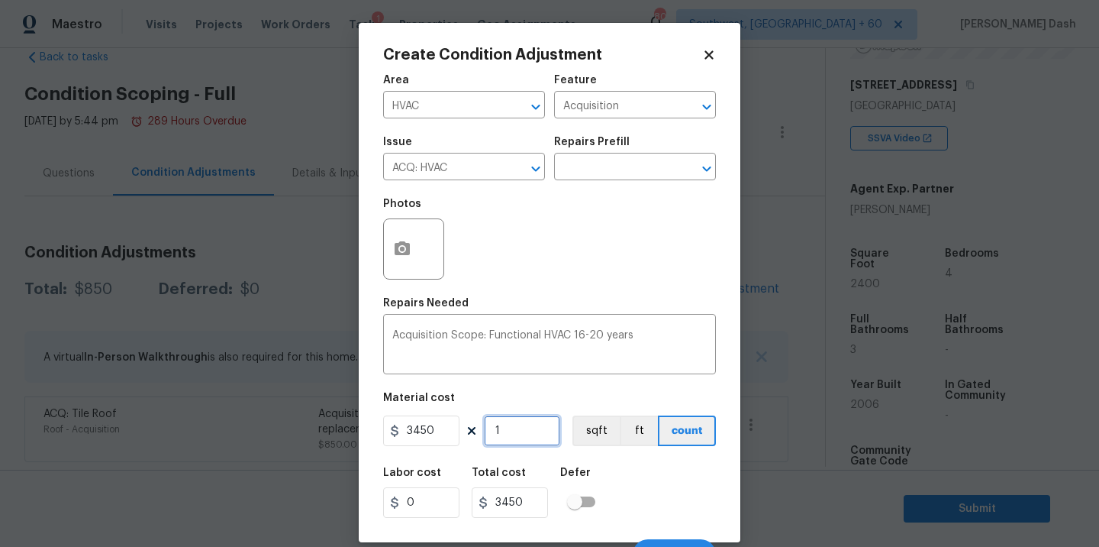
click at [521, 435] on input "1" at bounding box center [522, 430] width 76 height 31
type input "0"
type input "2"
type input "6900"
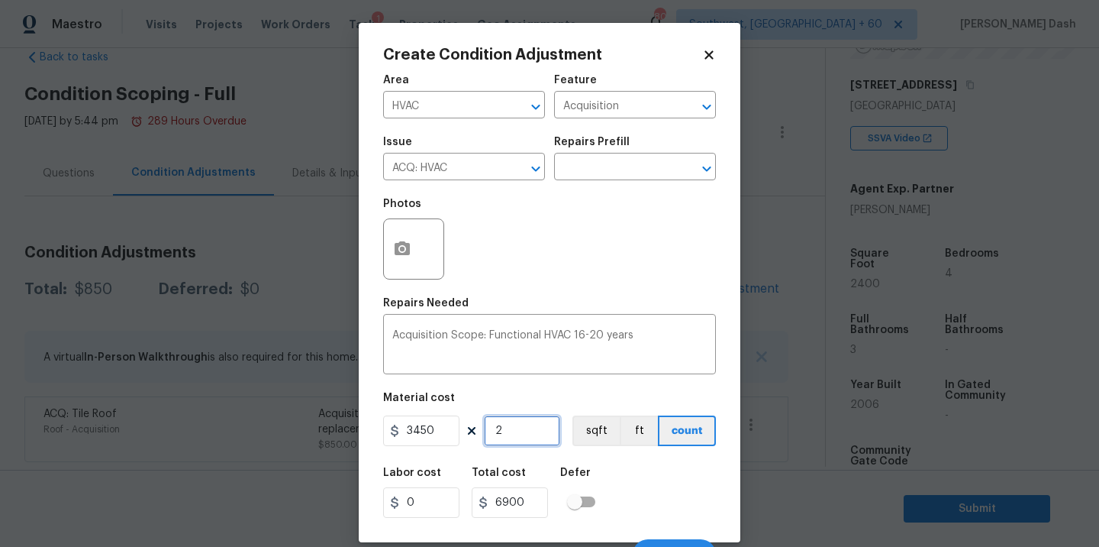
type input "2"
click at [659, 465] on div "Labor cost 0 Total cost 6900 Defer" at bounding box center [549, 492] width 333 height 69
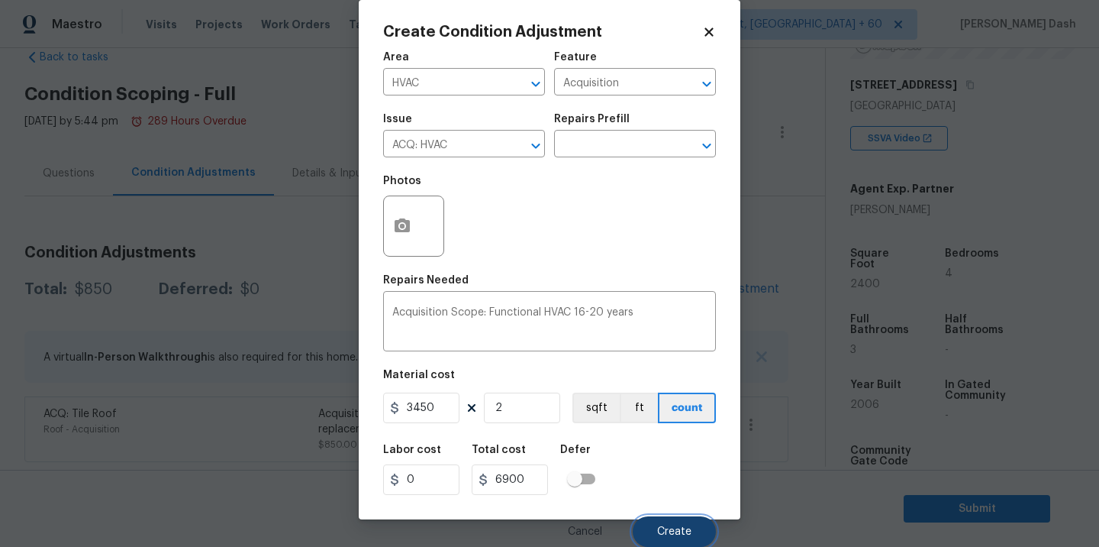
click at [673, 520] on button "Create" at bounding box center [674, 531] width 83 height 31
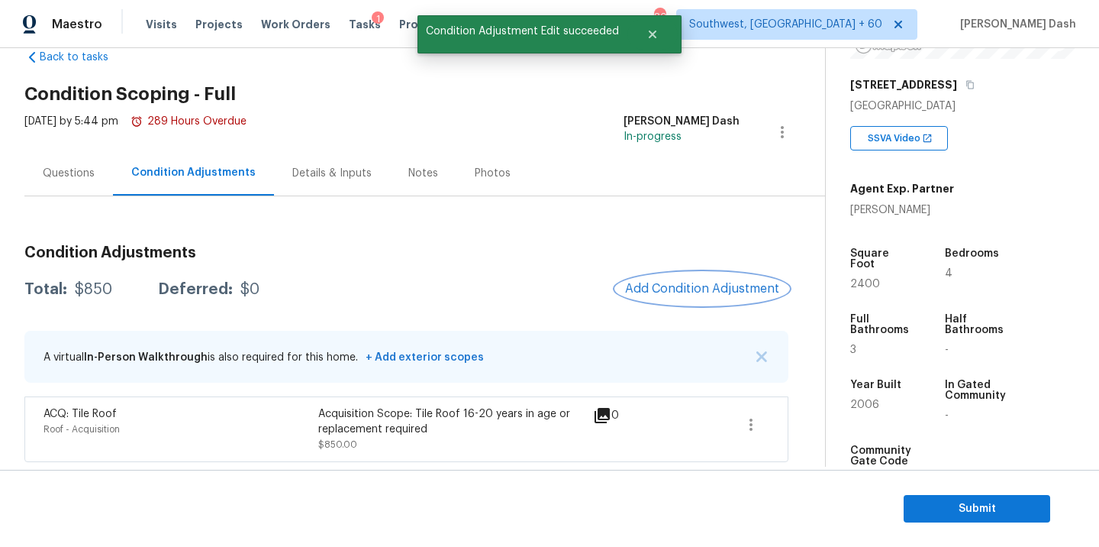
scroll to position [0, 0]
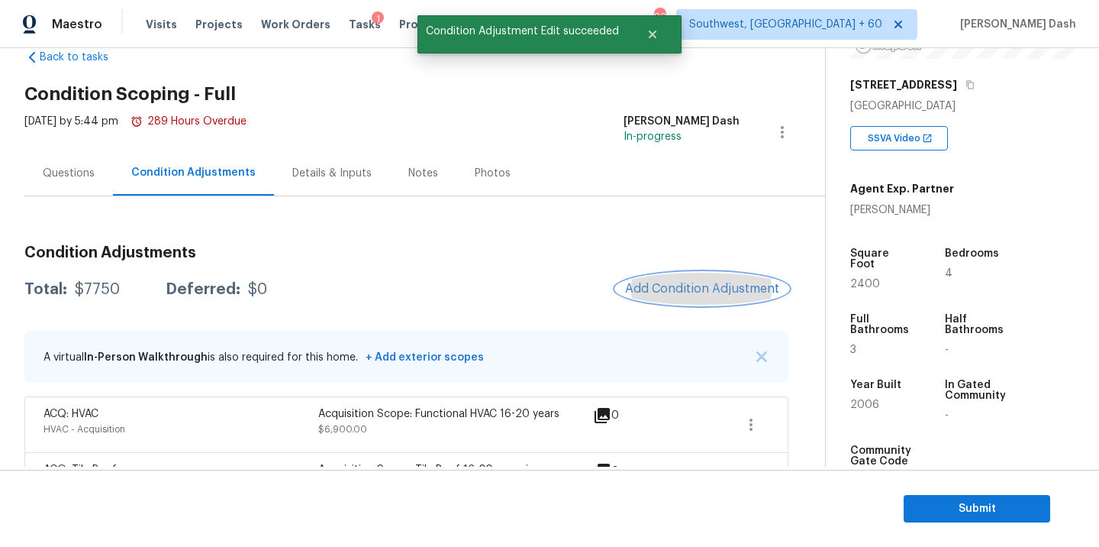
click at [730, 295] on button "Add Condition Adjustment" at bounding box center [702, 289] width 173 height 32
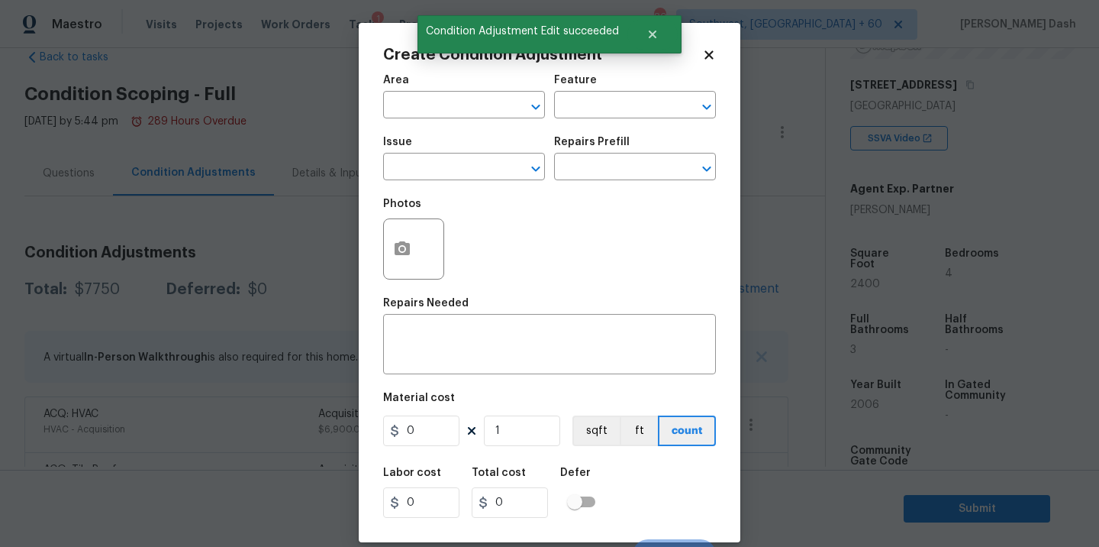
click at [492, 124] on span "Area ​" at bounding box center [464, 97] width 162 height 62
click at [485, 105] on input "text" at bounding box center [442, 107] width 119 height 24
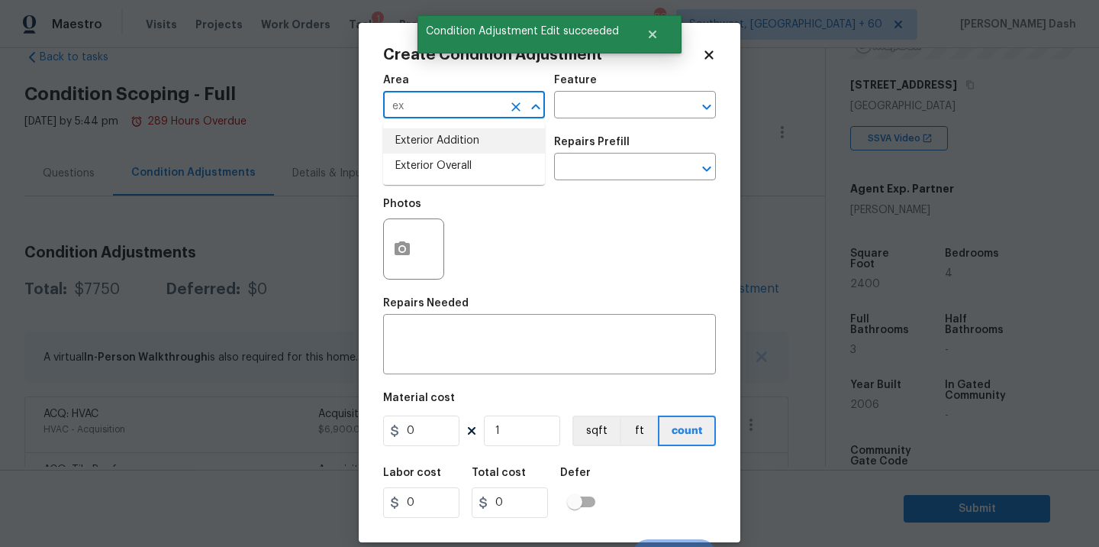
click at [476, 152] on li "Exterior Addition" at bounding box center [464, 140] width 162 height 25
type input "Exterior Addition"
click at [511, 97] on button "Clear" at bounding box center [515, 106] width 21 height 21
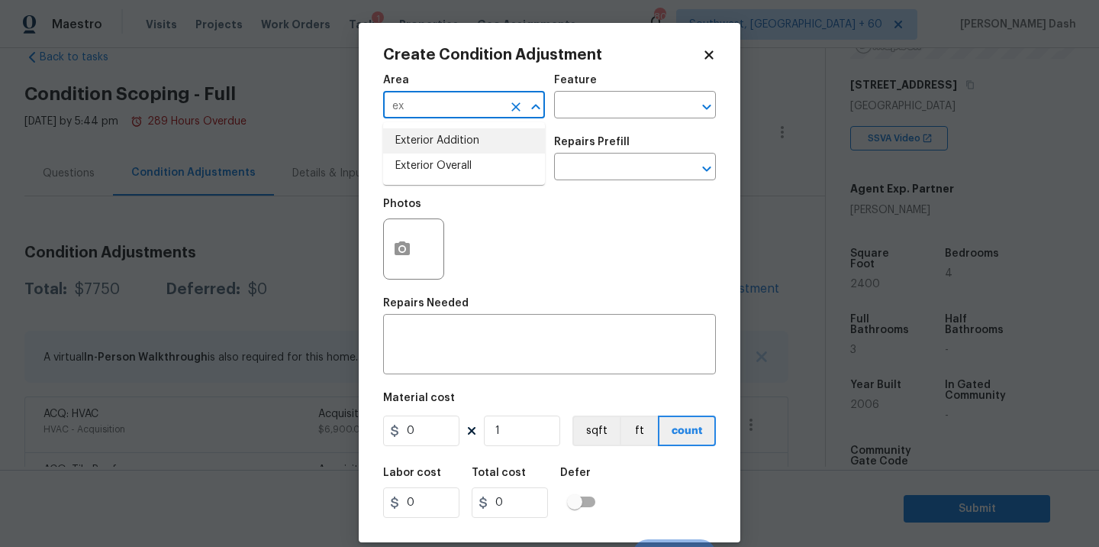
click at [460, 156] on li "Exterior Overall" at bounding box center [464, 165] width 162 height 25
type input "Exterior Overall"
click at [411, 264] on button "button" at bounding box center [402, 249] width 37 height 60
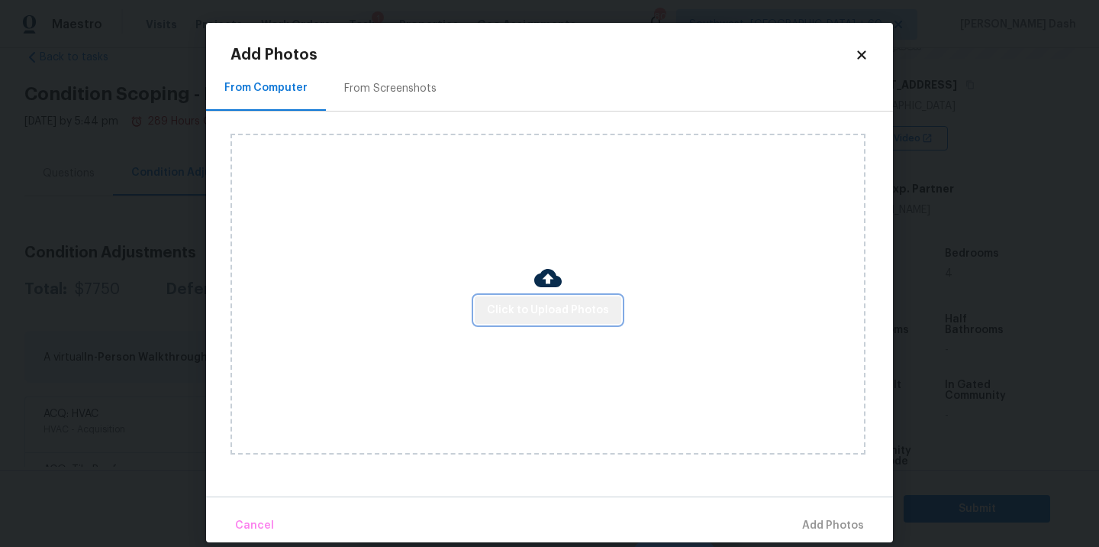
click at [592, 296] on button "Click to Upload Photos" at bounding box center [548, 310] width 147 height 28
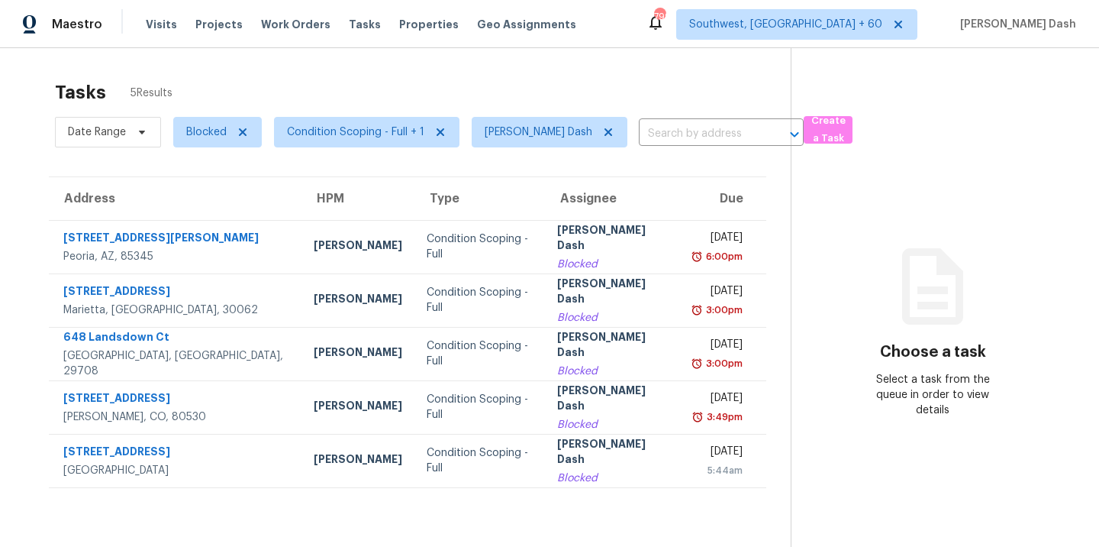
scroll to position [48, 0]
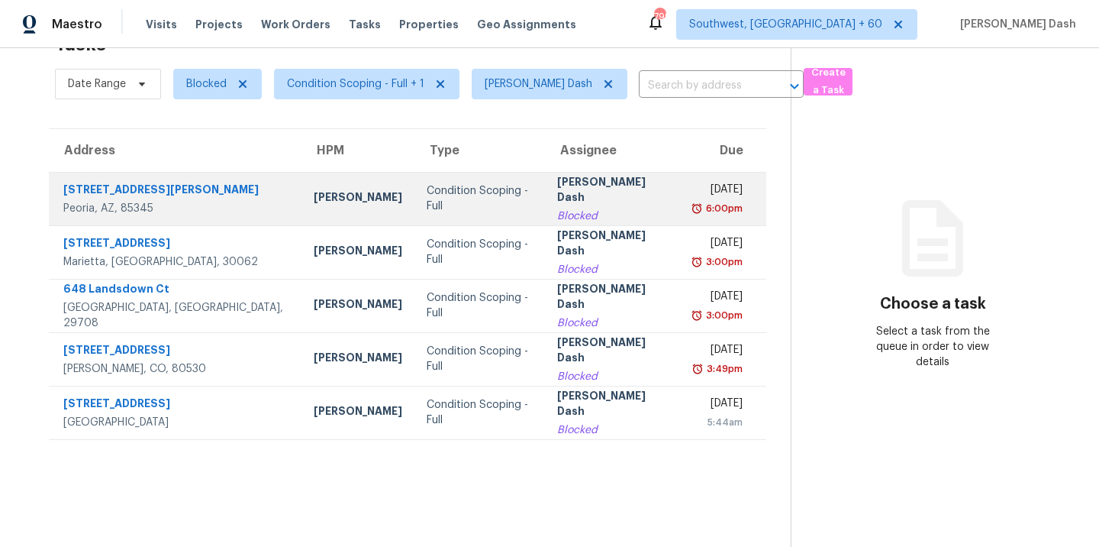
click at [427, 204] on div "Condition Scoping - Full" at bounding box center [479, 198] width 105 height 31
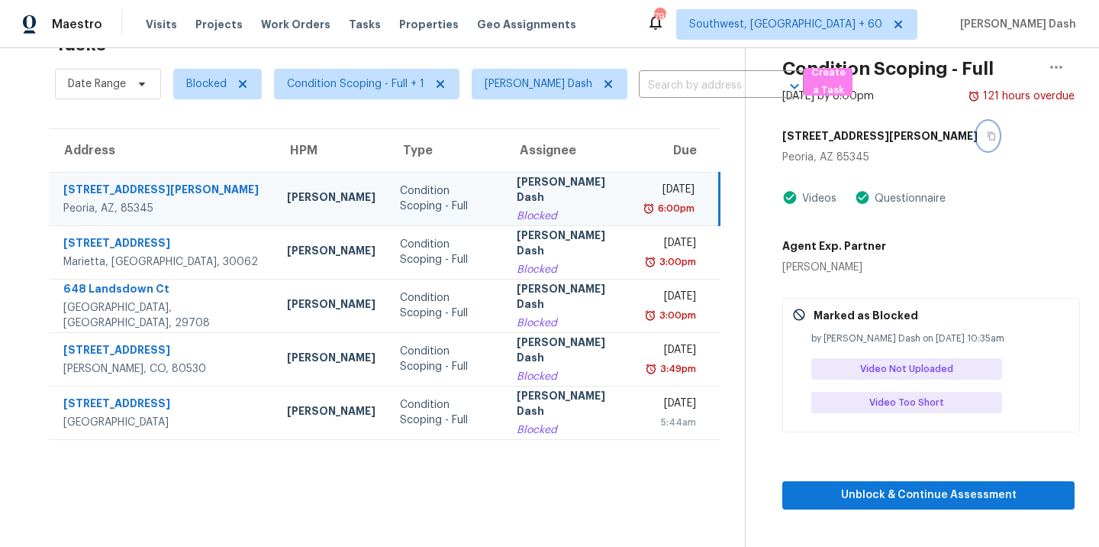
click at [987, 138] on icon "button" at bounding box center [991, 135] width 9 height 9
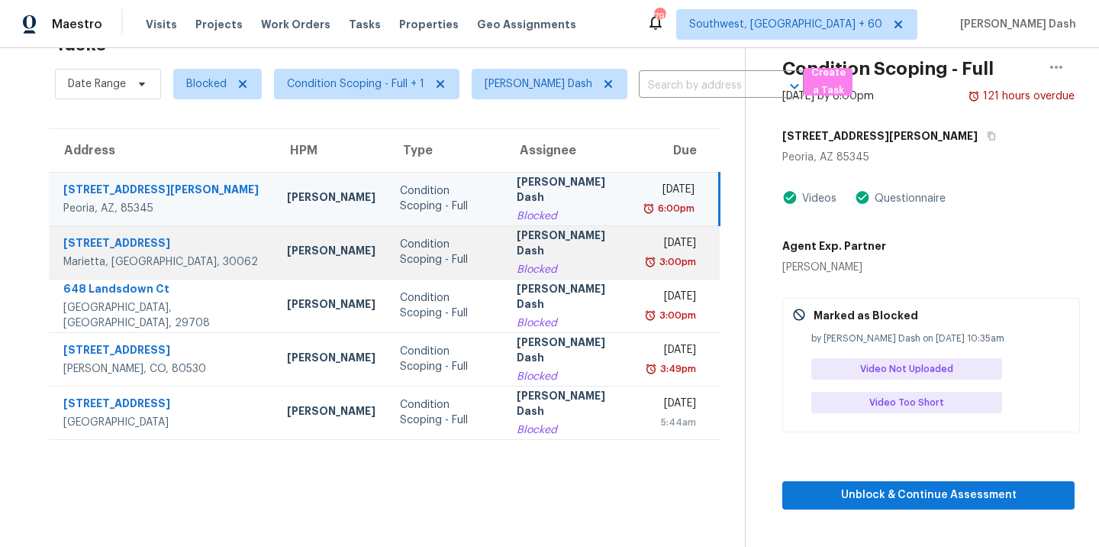
click at [388, 266] on td "Condition Scoping - Full" at bounding box center [446, 251] width 117 height 53
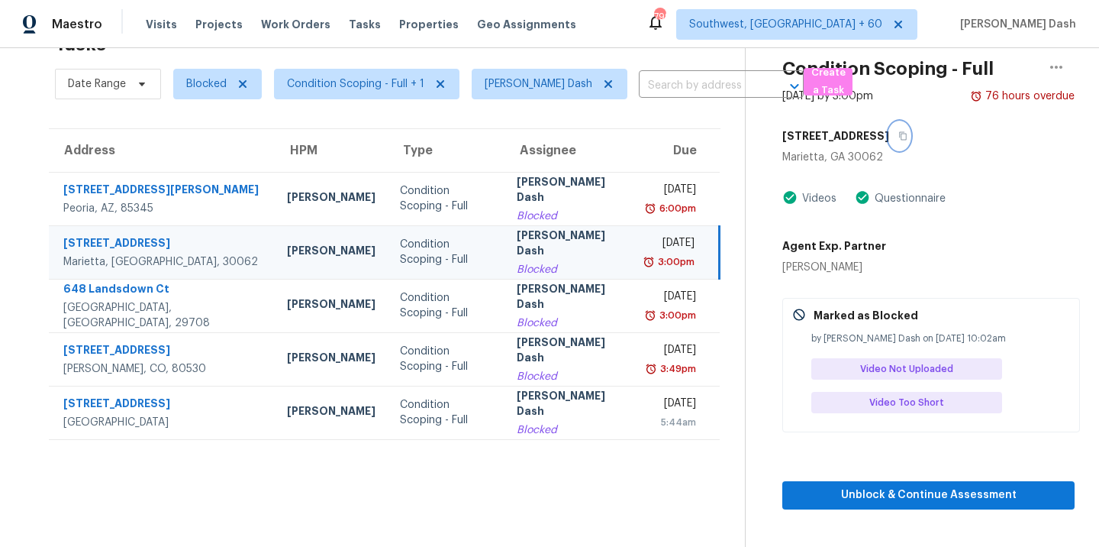
click at [907, 138] on icon "button" at bounding box center [903, 136] width 8 height 8
click at [910, 128] on button "button" at bounding box center [899, 135] width 21 height 27
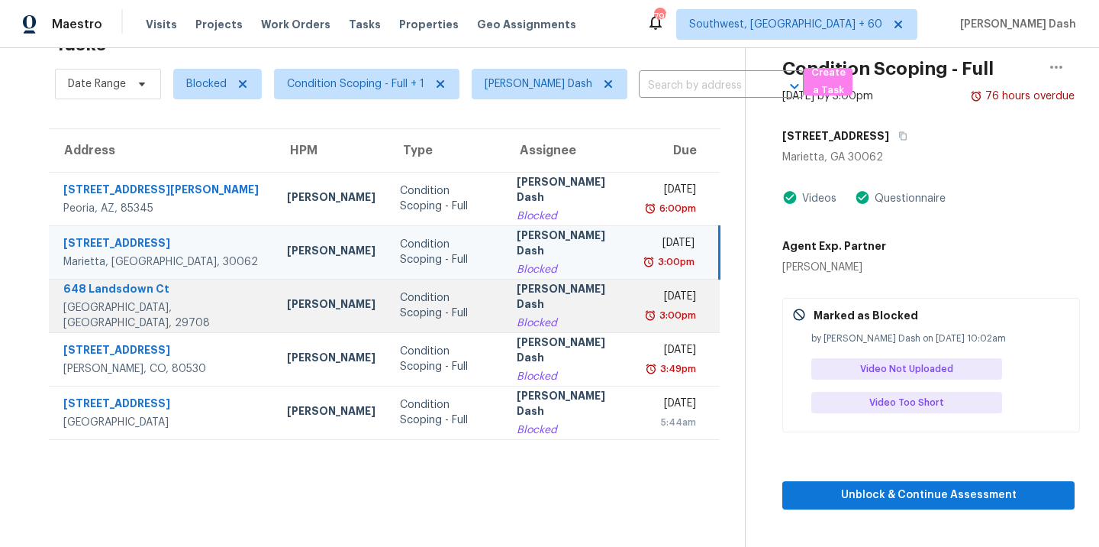
click at [517, 315] on div "Blocked" at bounding box center [570, 322] width 107 height 15
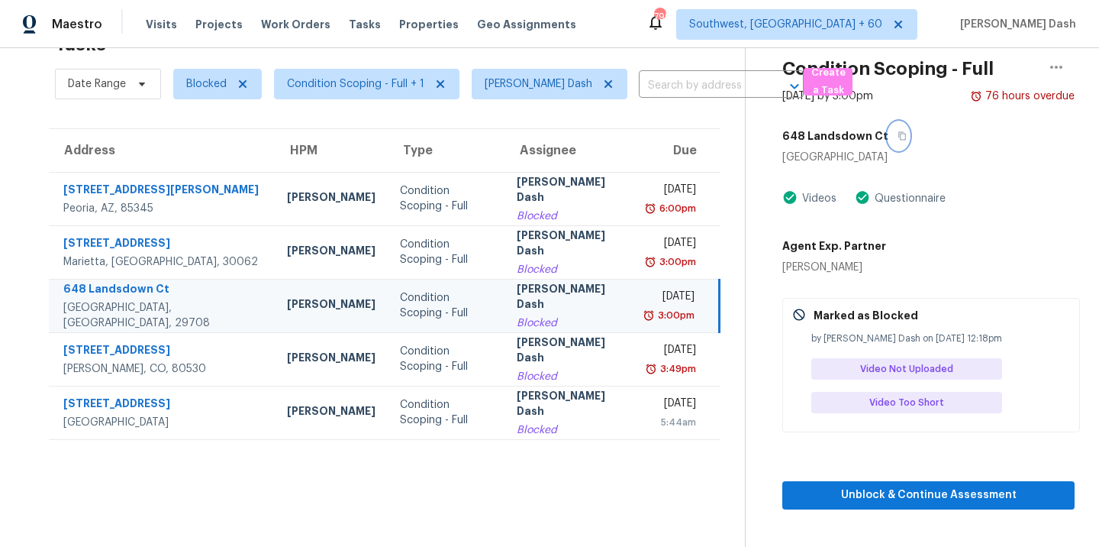
click at [898, 140] on icon "button" at bounding box center [902, 136] width 8 height 8
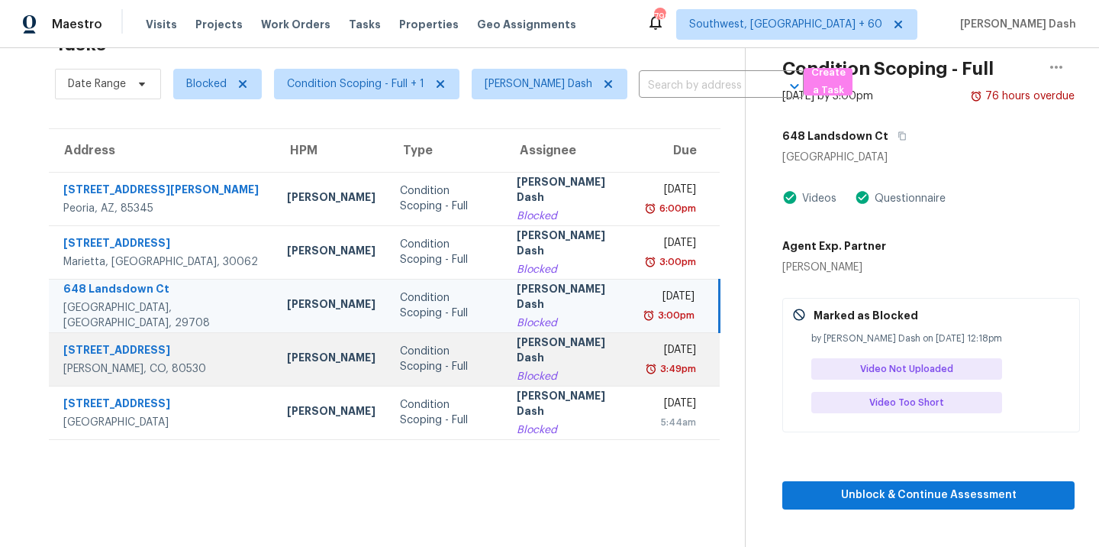
click at [400, 363] on div "Condition Scoping - Full" at bounding box center [446, 359] width 92 height 31
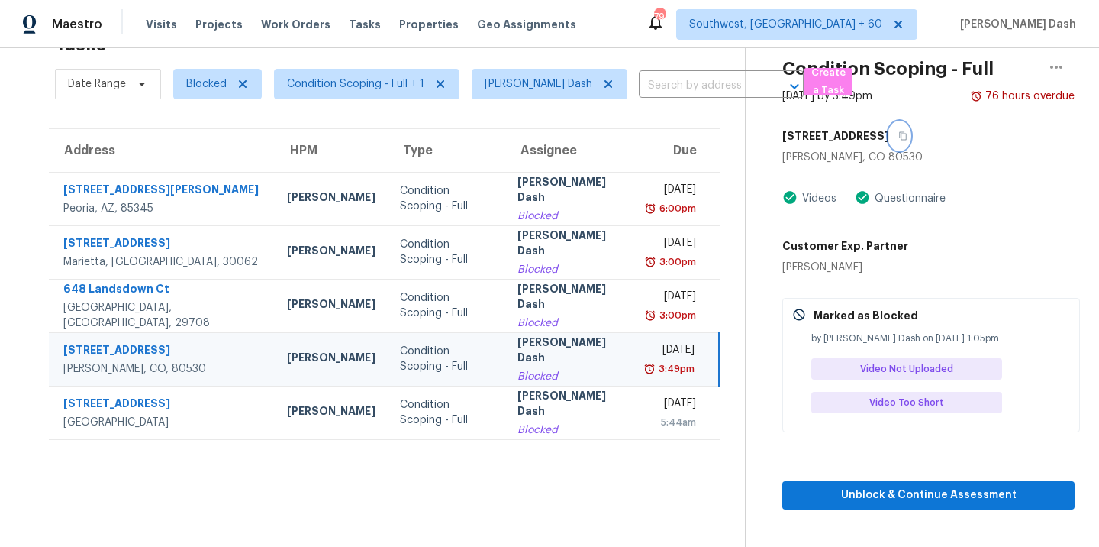
click at [889, 127] on button "button" at bounding box center [899, 135] width 21 height 27
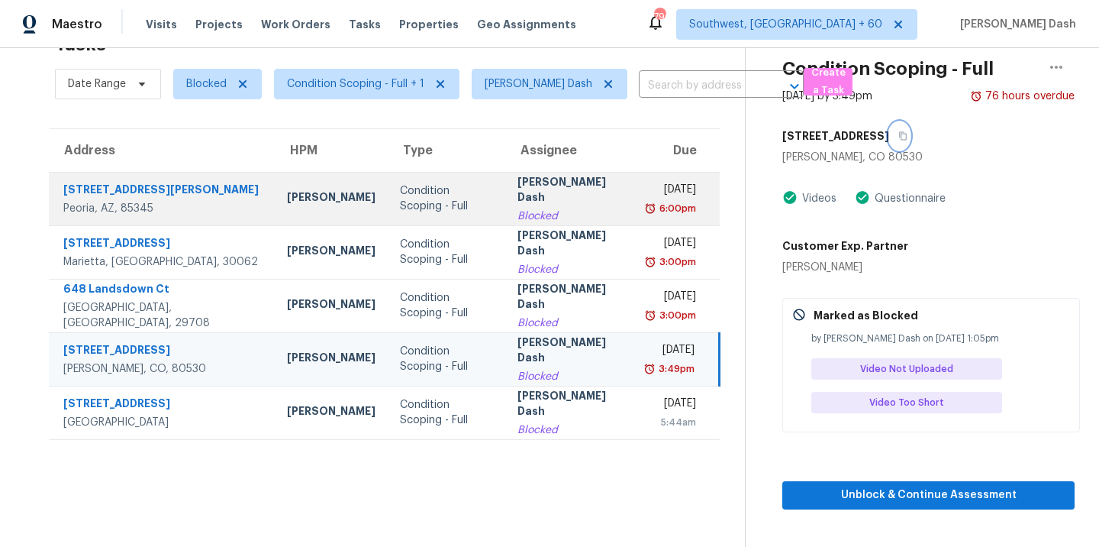
scroll to position [0, 0]
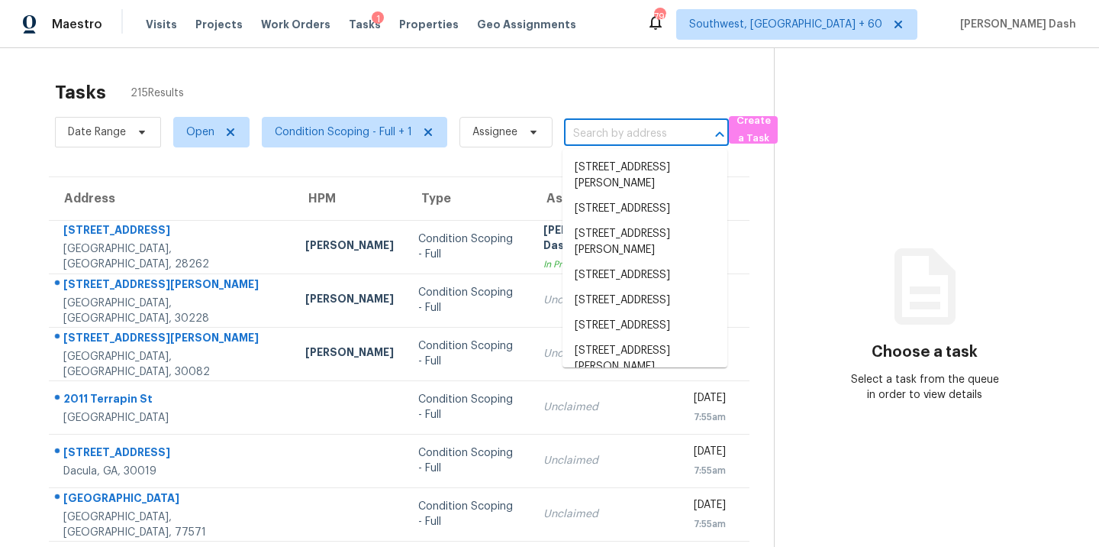
type input "[STREET_ADDRESS]"
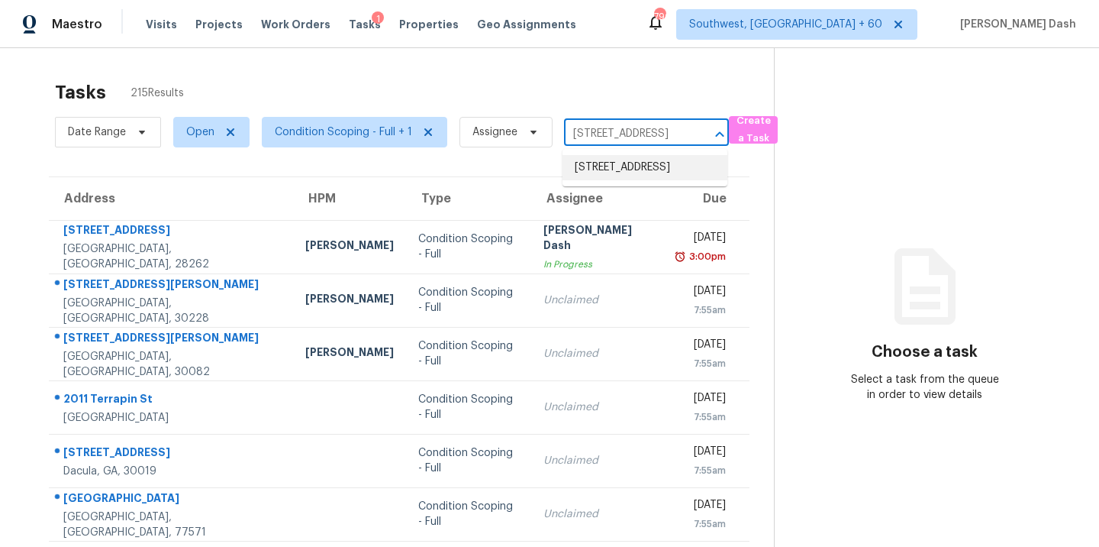
click at [600, 166] on li "[STREET_ADDRESS]" at bounding box center [645, 167] width 165 height 25
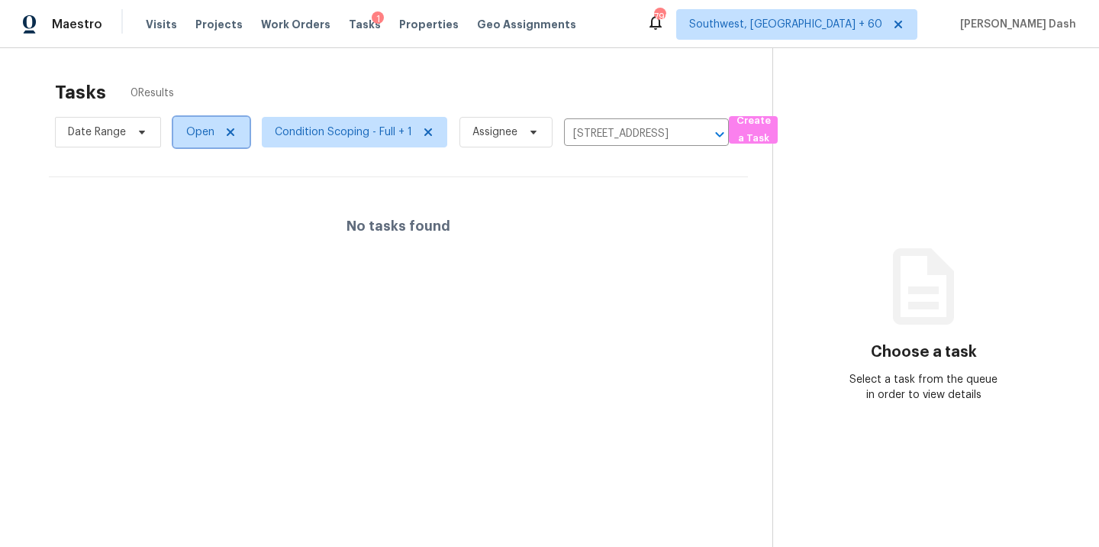
click at [208, 133] on span "Open" at bounding box center [200, 131] width 28 height 15
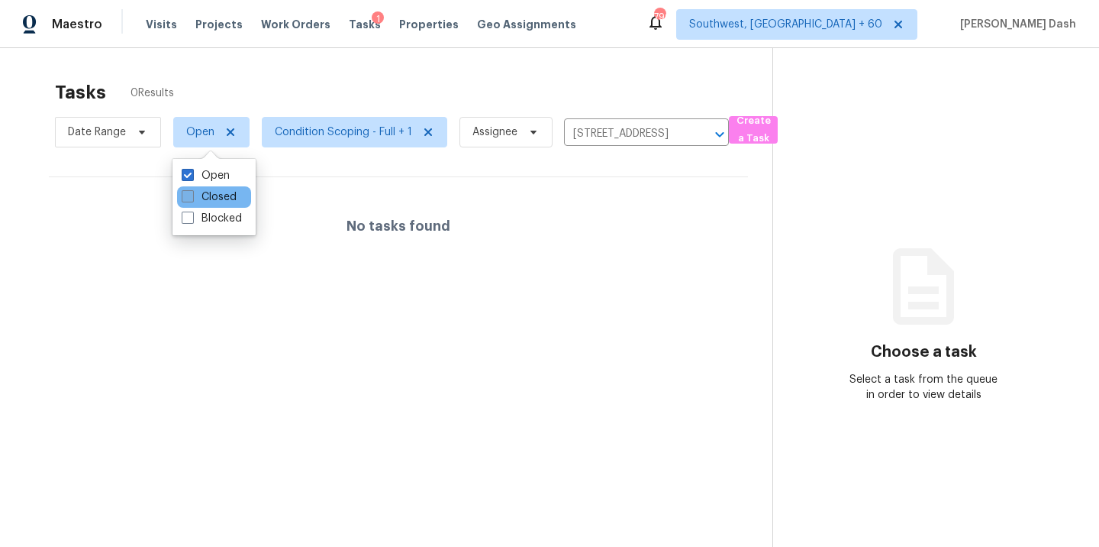
click at [222, 197] on label "Closed" at bounding box center [209, 196] width 55 height 15
click at [192, 197] on input "Closed" at bounding box center [187, 194] width 10 height 10
checkbox input "true"
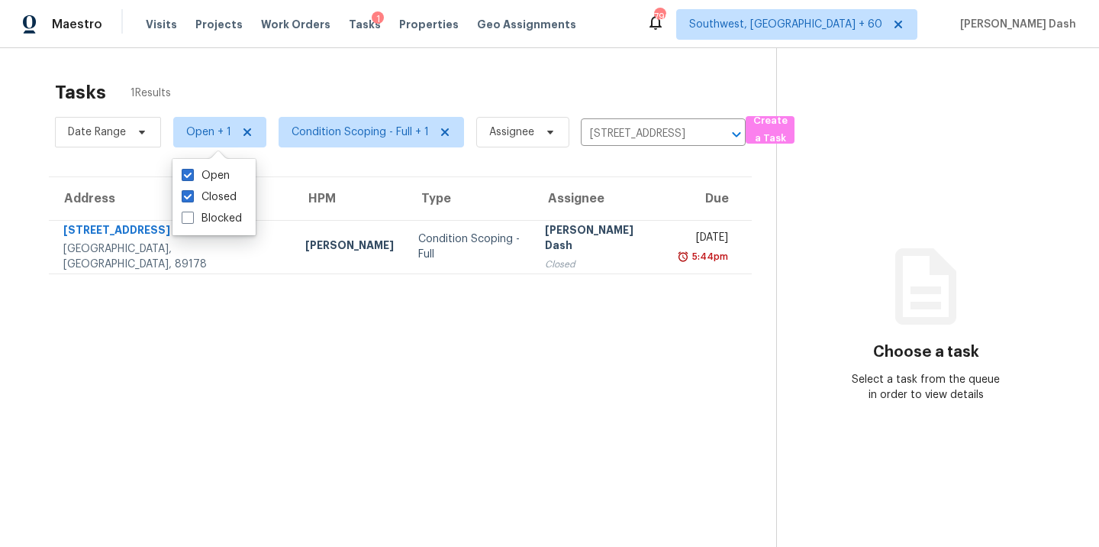
click at [633, 279] on section "Tasks 1 Results Date Range Open + 1 Condition Scoping - Full + 1 Assignee [STRE…" at bounding box center [400, 334] width 752 height 522
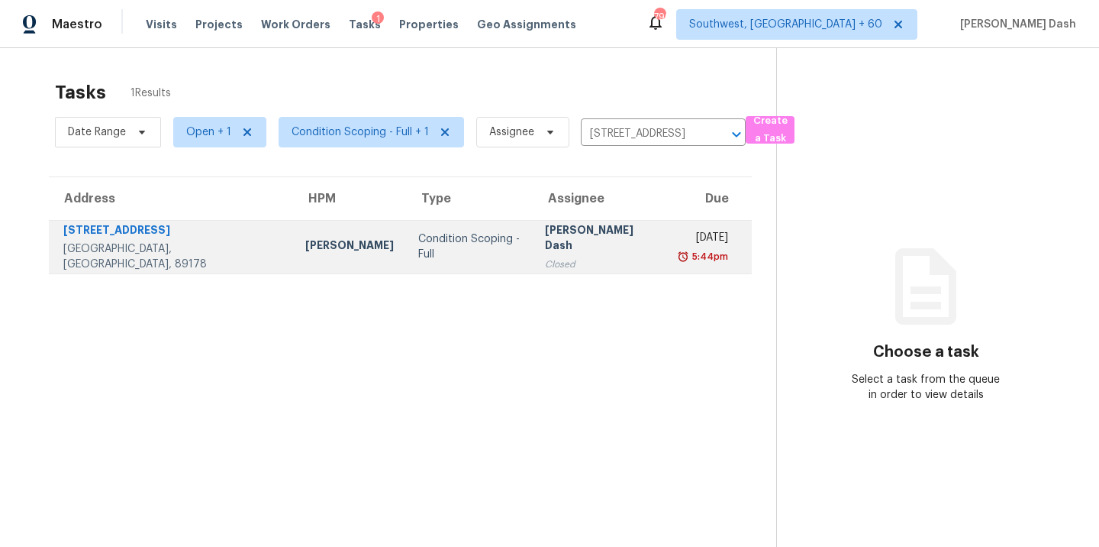
click at [614, 253] on td "[PERSON_NAME] Dash Closed" at bounding box center [600, 246] width 135 height 53
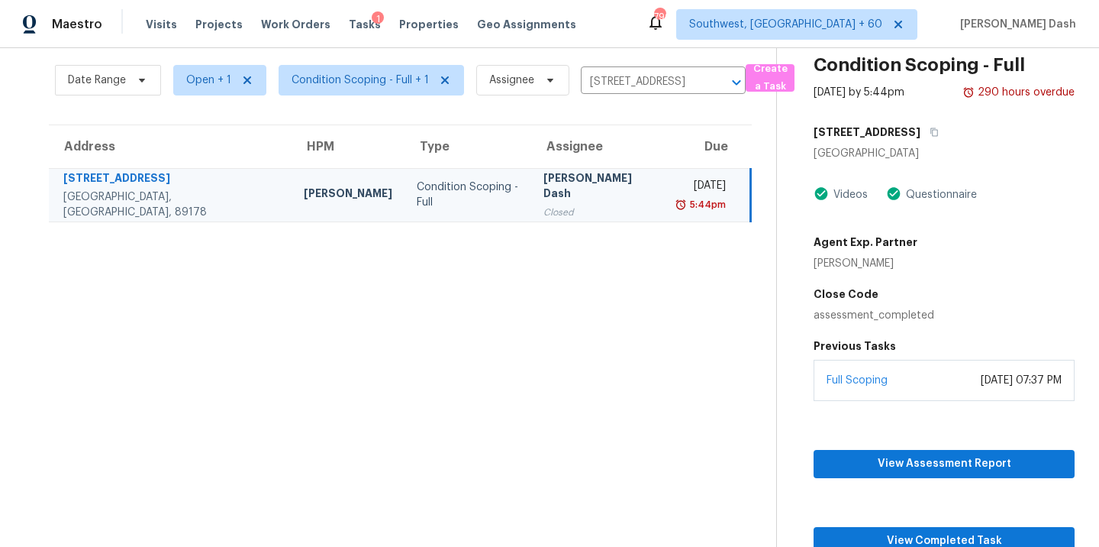
scroll to position [60, 0]
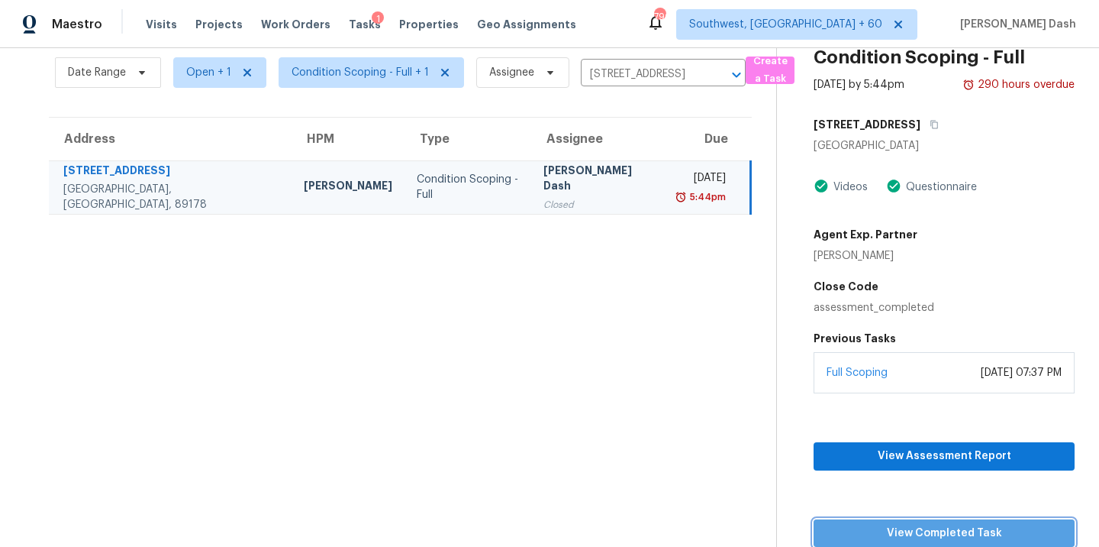
click at [962, 527] on span "View Completed Task" at bounding box center [944, 533] width 237 height 19
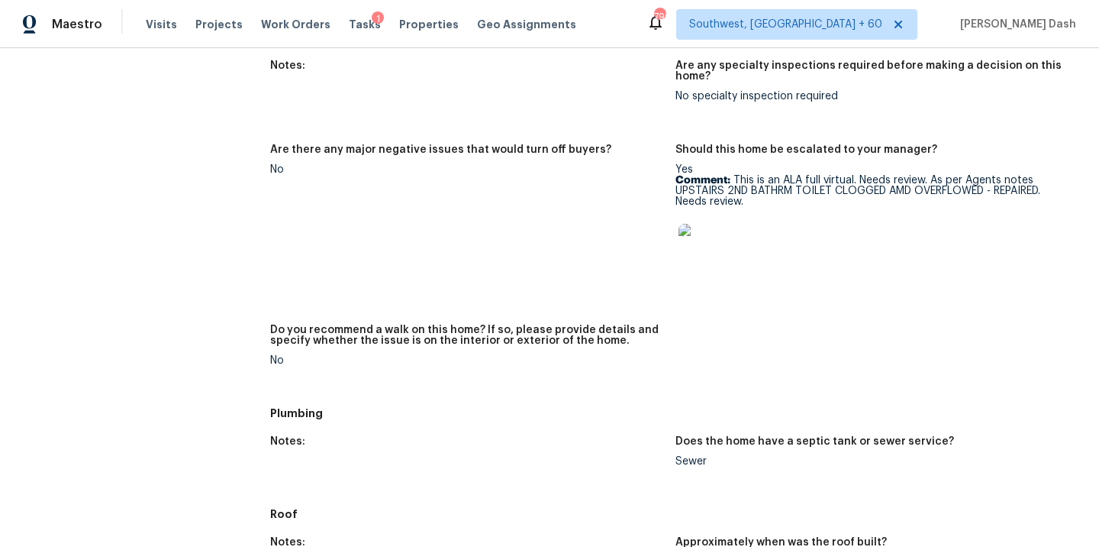
scroll to position [976, 0]
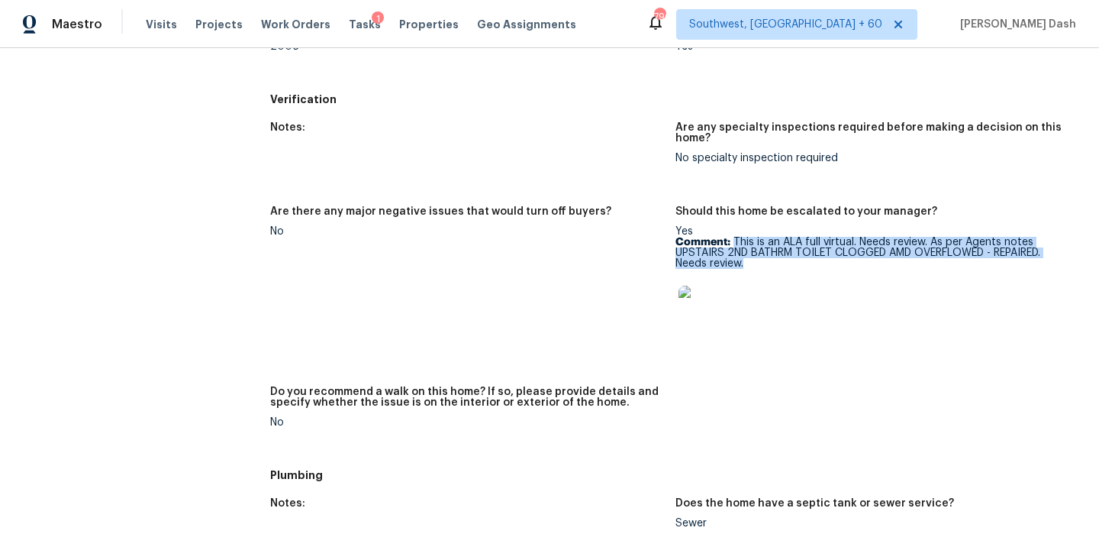
drag, startPoint x: 732, startPoint y: 243, endPoint x: 744, endPoint y: 266, distance: 26.0
click at [744, 266] on p "Comment: This is an ALA full virtual. Needs review. As per Agents notes UPSTAIR…" at bounding box center [872, 253] width 393 height 32
copy p "This is an ALA full virtual. Needs review. As per Agents notes UPSTAIRS 2ND BAT…"
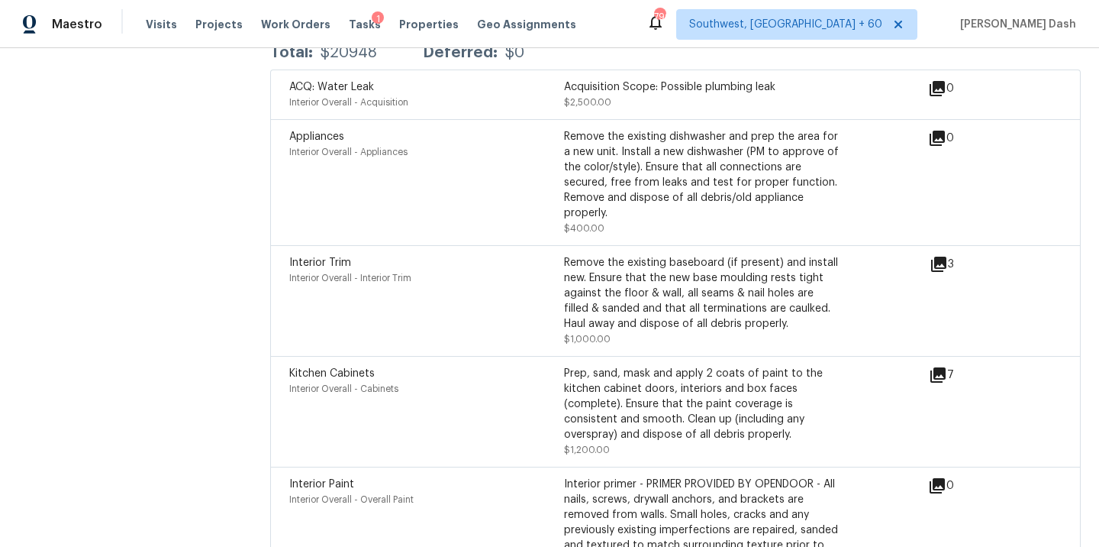
scroll to position [1957, 0]
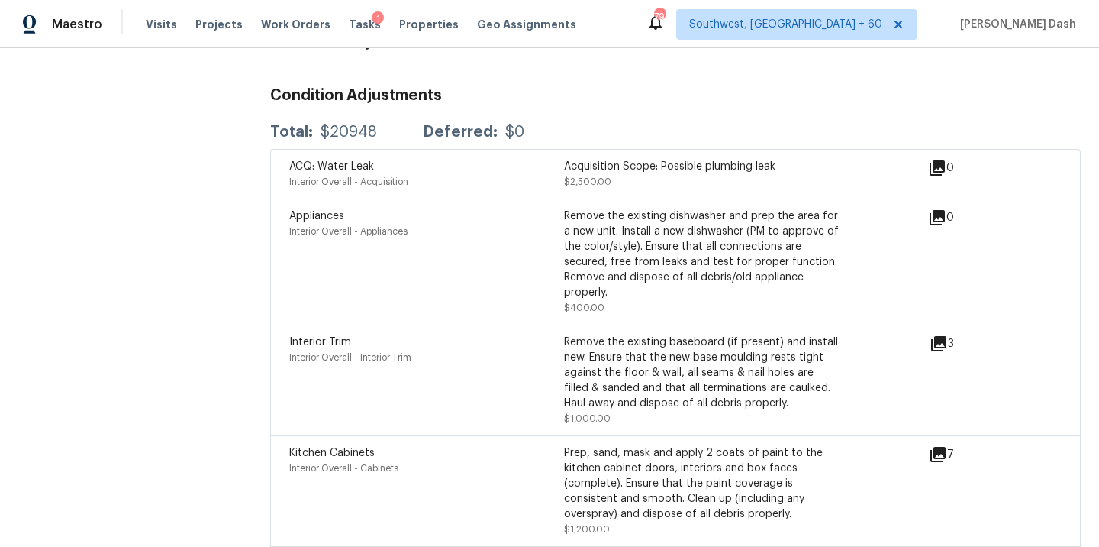
click at [351, 115] on div "Total: $20948 Deferred: $0" at bounding box center [675, 132] width 811 height 34
click at [351, 130] on div "Total: $20948 Deferred: $0" at bounding box center [675, 132] width 811 height 34
click at [355, 124] on div "$20948" at bounding box center [349, 131] width 56 height 15
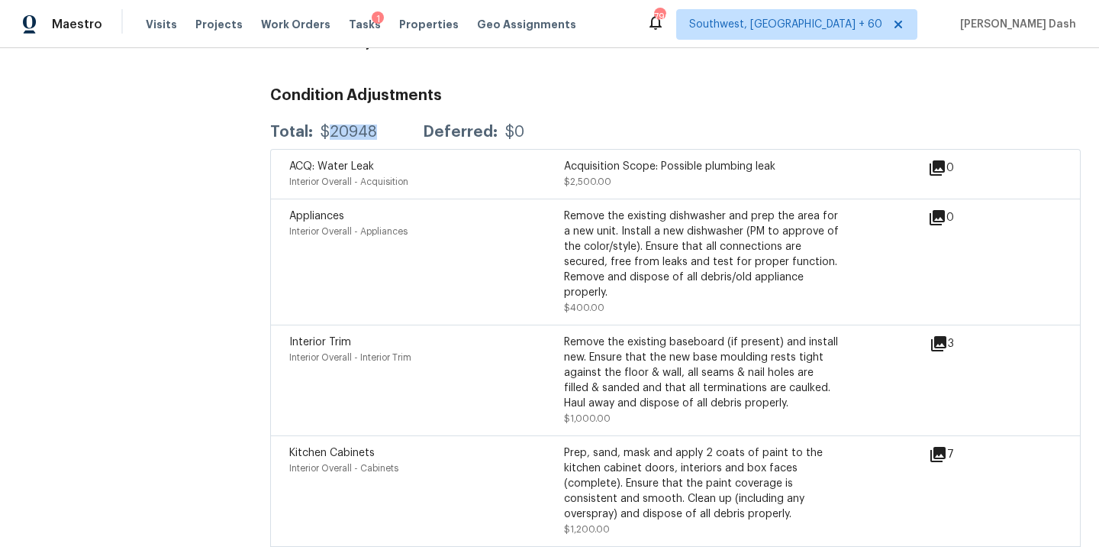
copy div "20948"
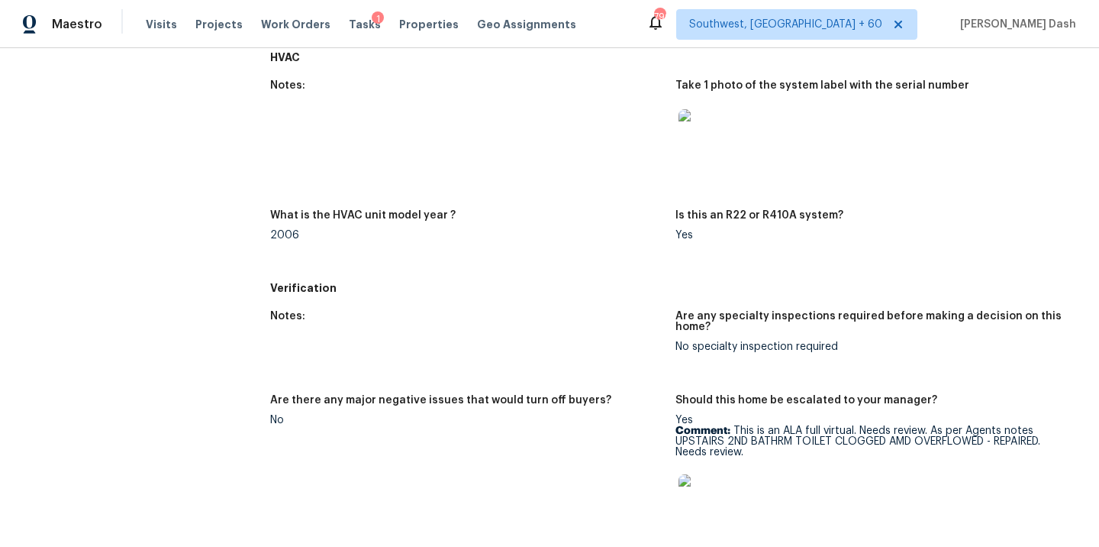
scroll to position [915, 0]
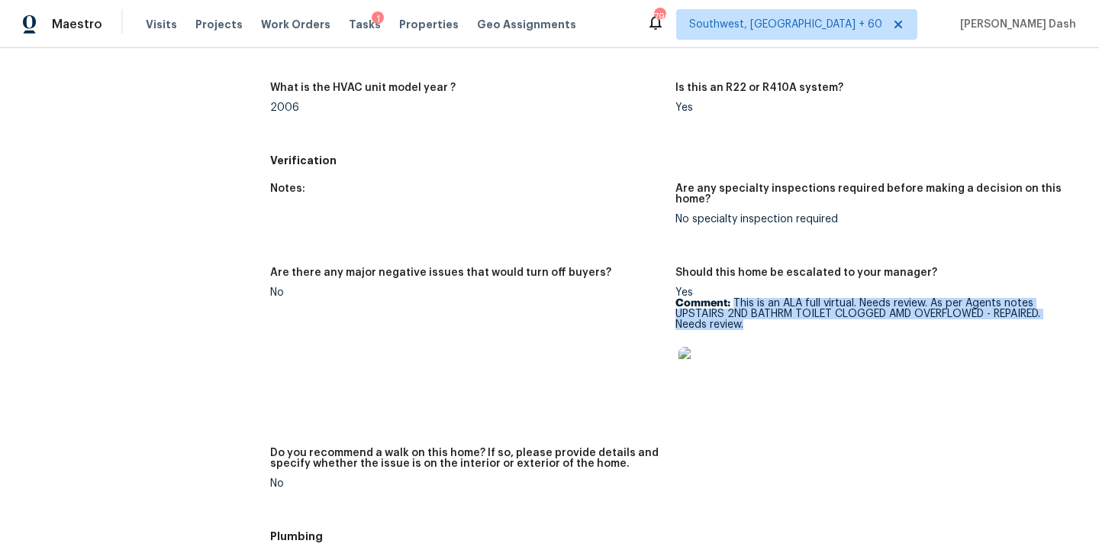
drag, startPoint x: 735, startPoint y: 302, endPoint x: 743, endPoint y: 320, distance: 19.5
click at [743, 320] on p "Comment: This is an ALA full virtual. Needs review. As per Agents notes UPSTAIR…" at bounding box center [872, 314] width 393 height 32
copy p "This is an ALA full virtual. Needs review. As per Agents notes UPSTAIRS 2ND BAT…"
